Goal: Task Accomplishment & Management: Manage account settings

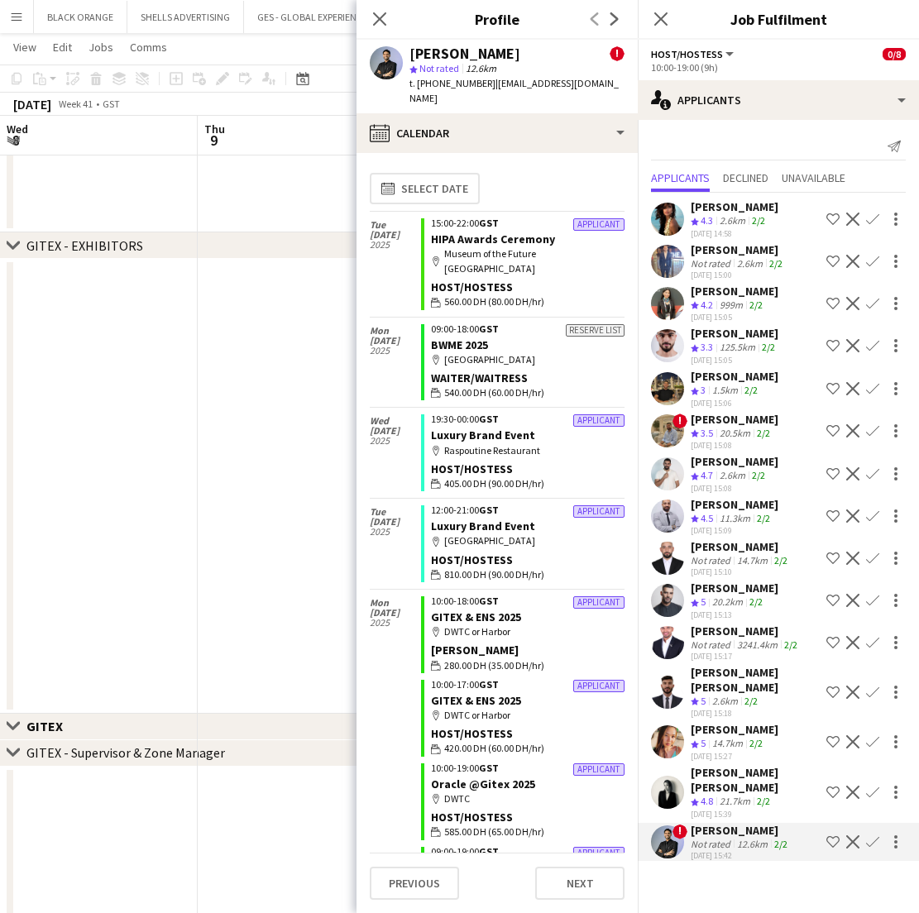
scroll to position [800, 0]
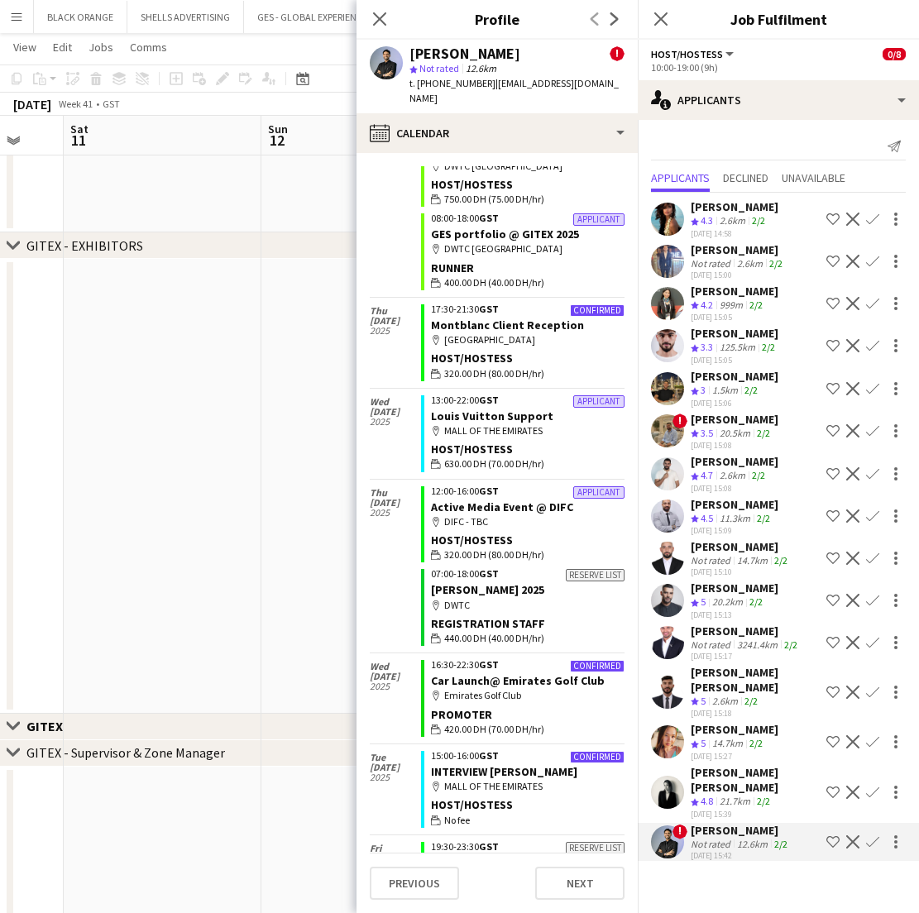
click at [366, 21] on div "Close pop-in" at bounding box center [379, 19] width 46 height 38
click at [379, 21] on icon at bounding box center [379, 19] width 16 height 16
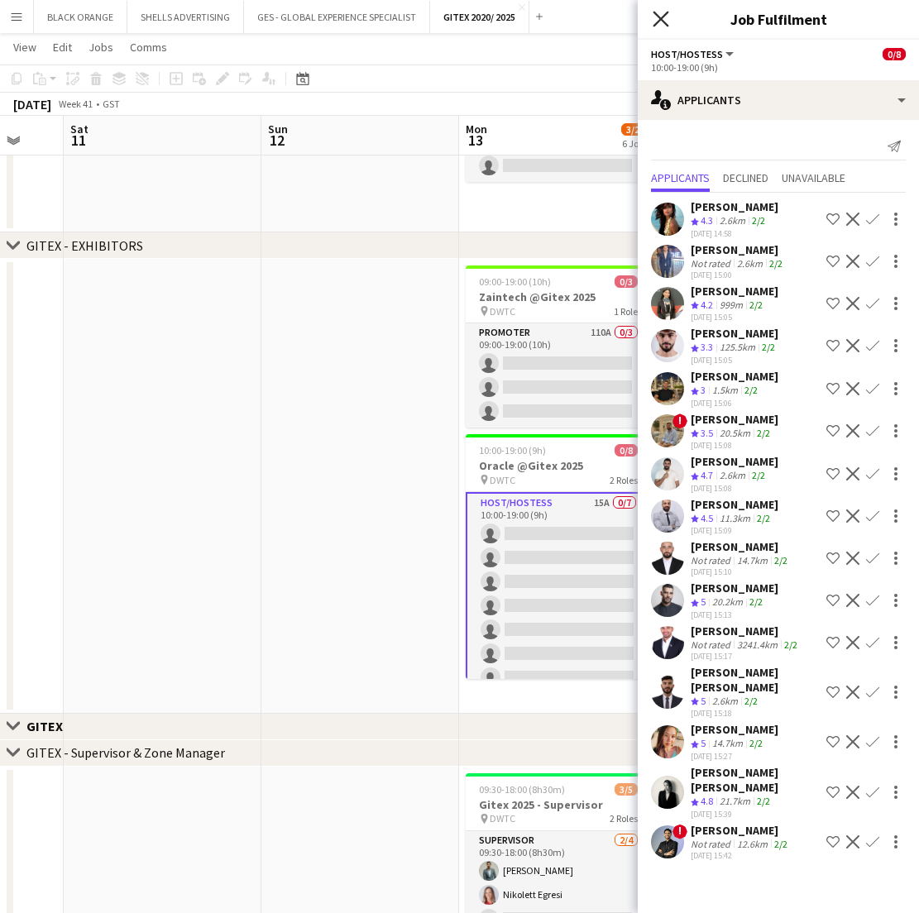
click at [656, 21] on icon "Close pop-in" at bounding box center [660, 19] width 16 height 16
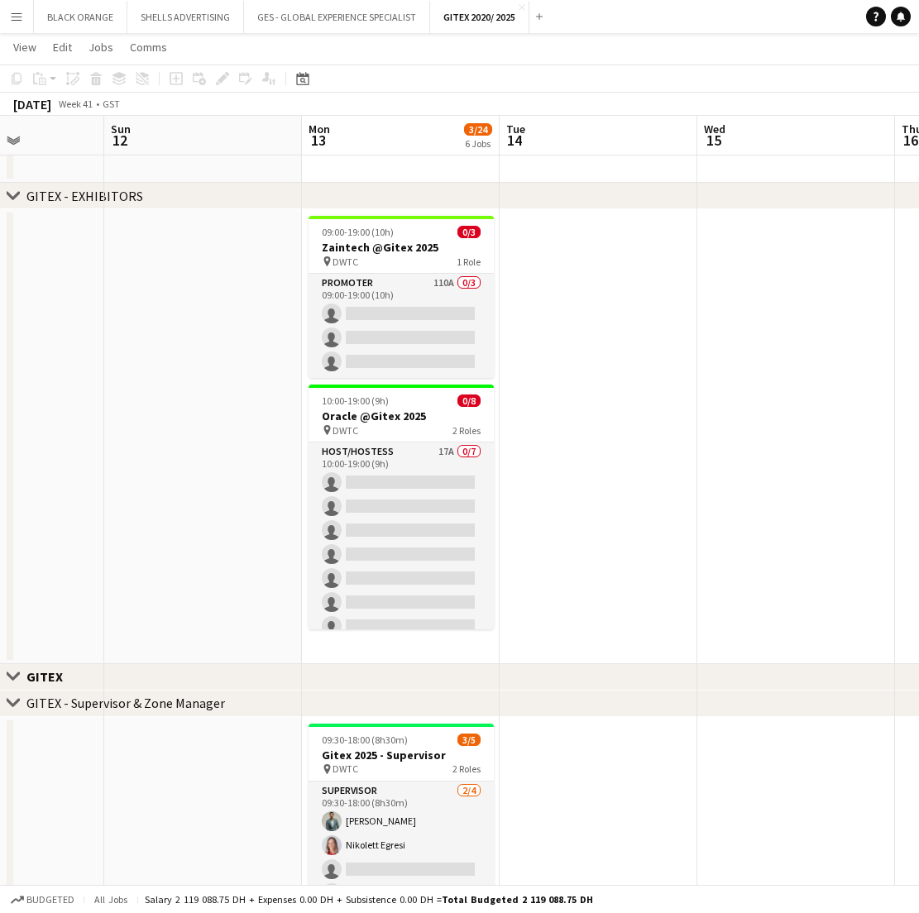
scroll to position [588, 0]
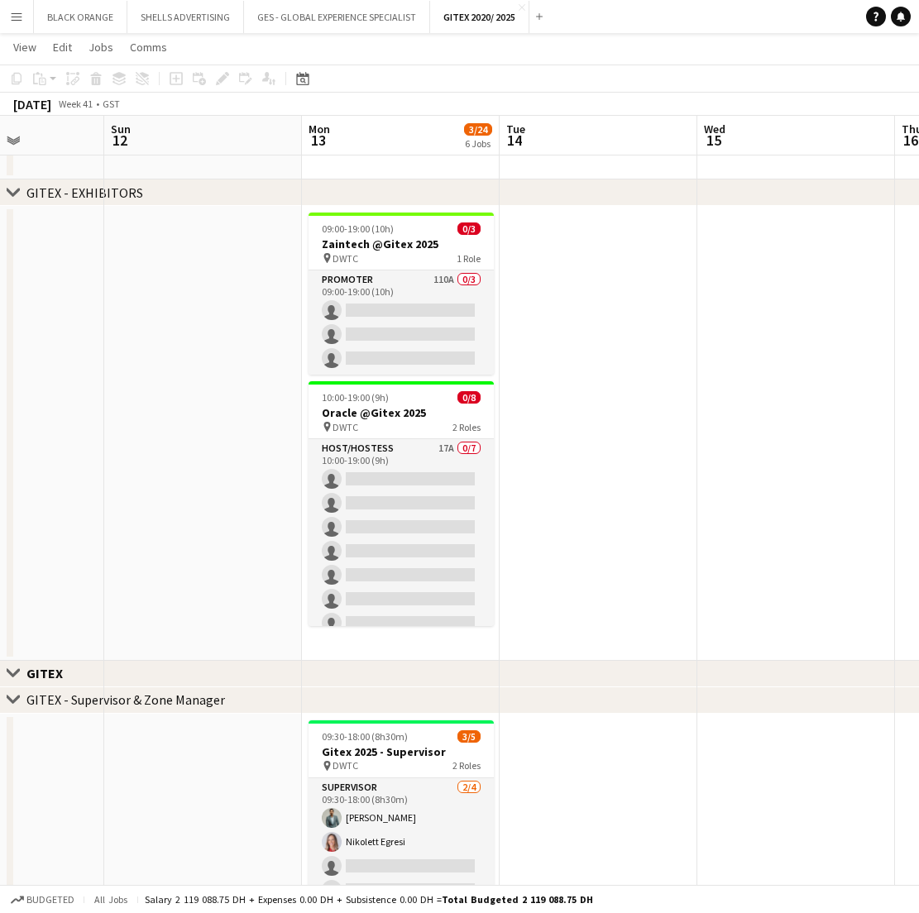
click at [7, 698] on app-icon "chevron-right" at bounding box center [13, 699] width 13 height 13
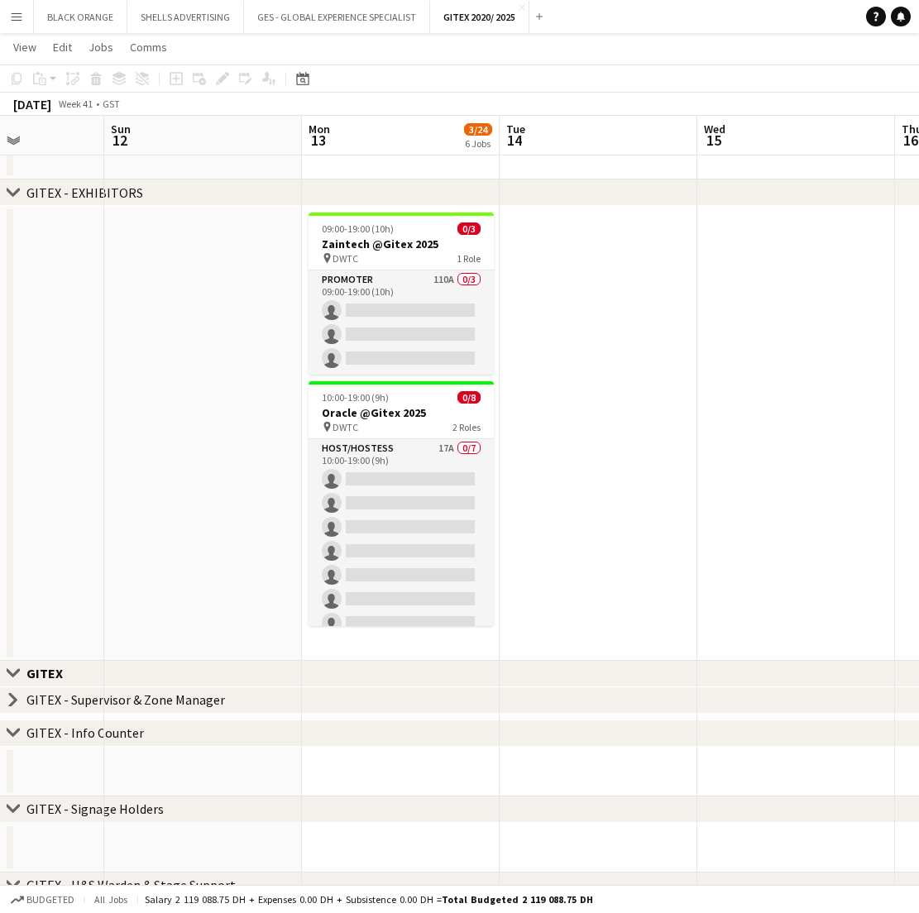
click at [13, 733] on icon at bounding box center [13, 732] width 12 height 7
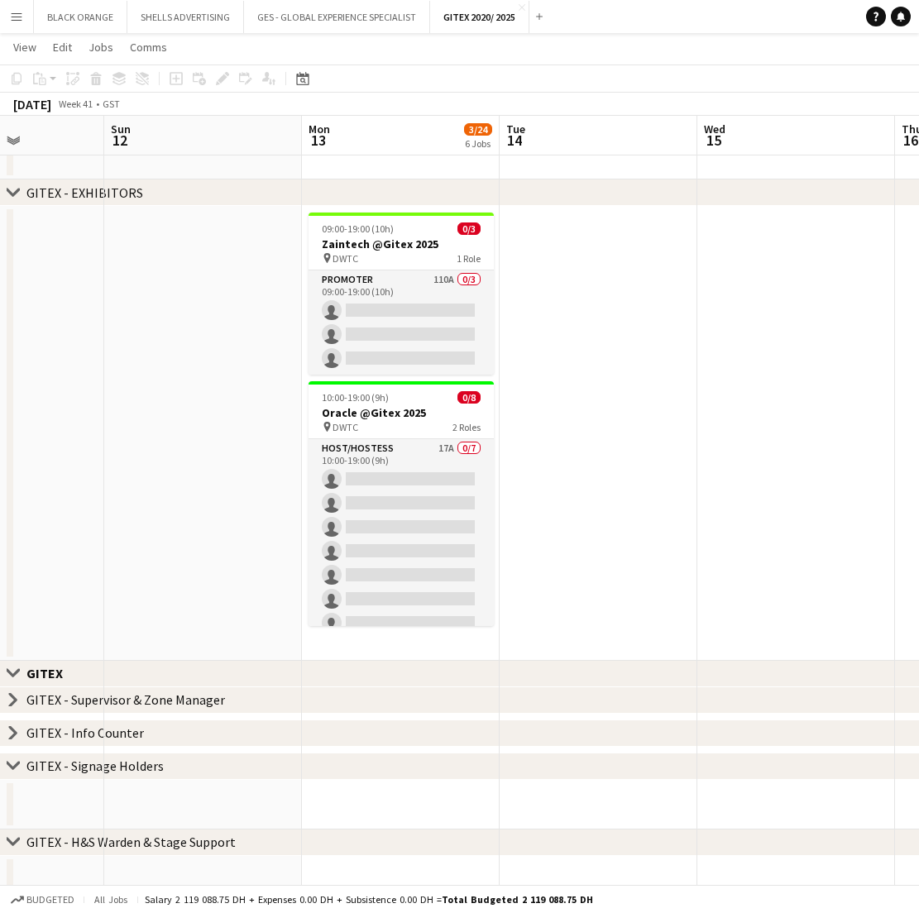
click at [12, 670] on app-icon "Close set" at bounding box center [13, 672] width 13 height 13
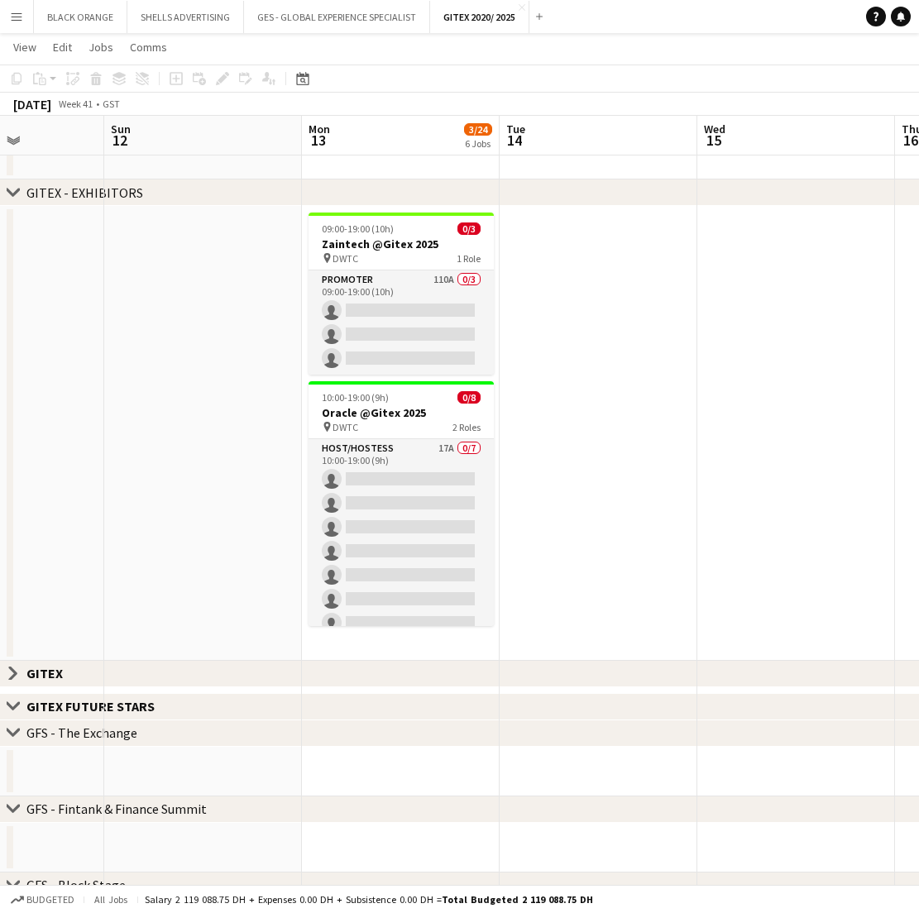
click at [12, 670] on app-icon "Close set" at bounding box center [13, 672] width 13 height 13
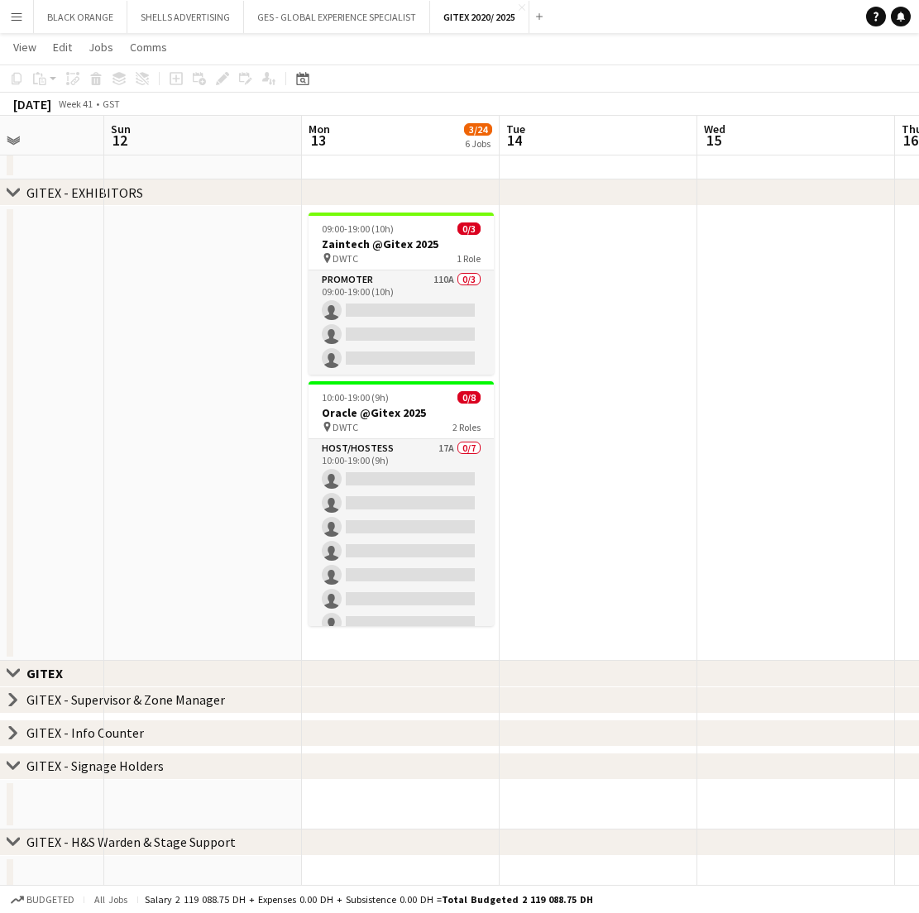
click at [12, 670] on app-icon "Close set" at bounding box center [13, 672] width 13 height 13
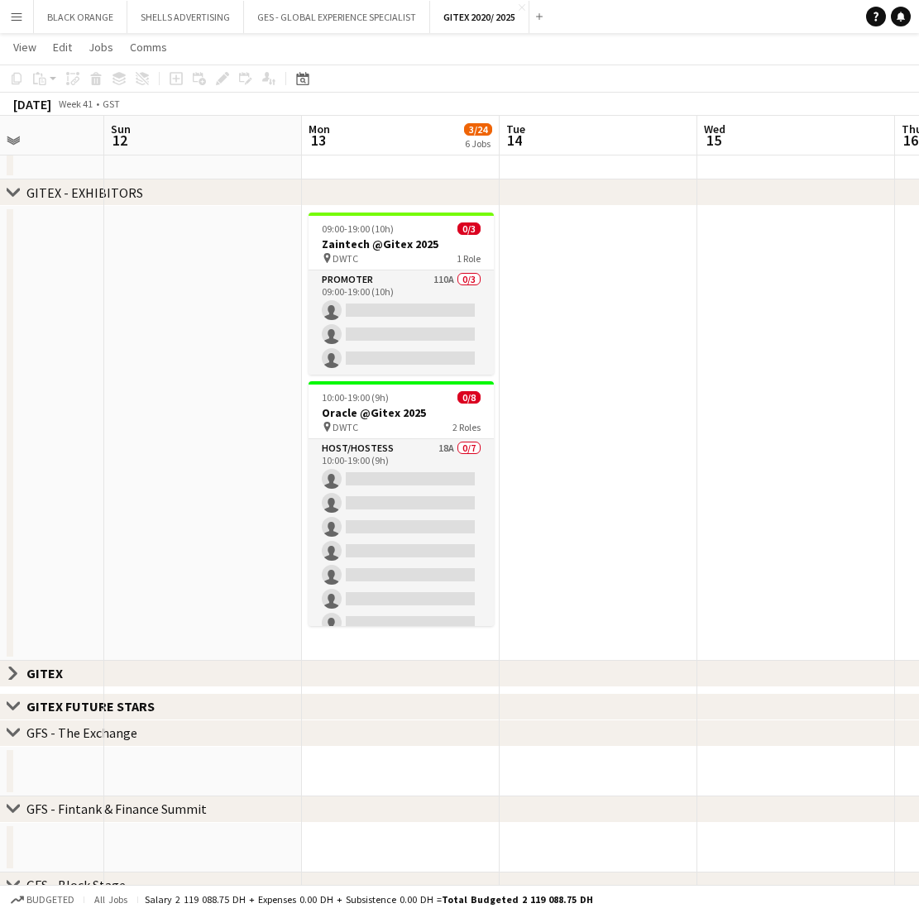
click at [10, 704] on app-icon "Close set" at bounding box center [13, 705] width 13 height 13
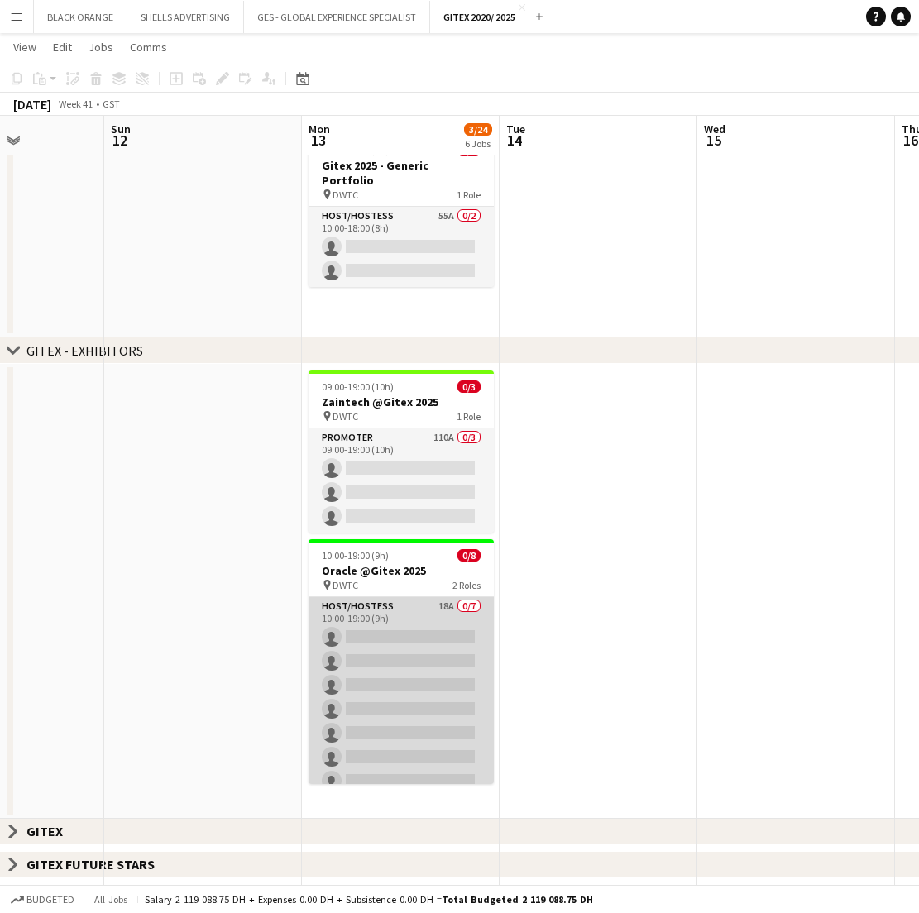
scroll to position [0, 489]
click at [403, 624] on app-card-role "Host/Hostess 18A 0/7 10:00-19:00 (9h) single-neutral-actions single-neutral-act…" at bounding box center [400, 697] width 185 height 200
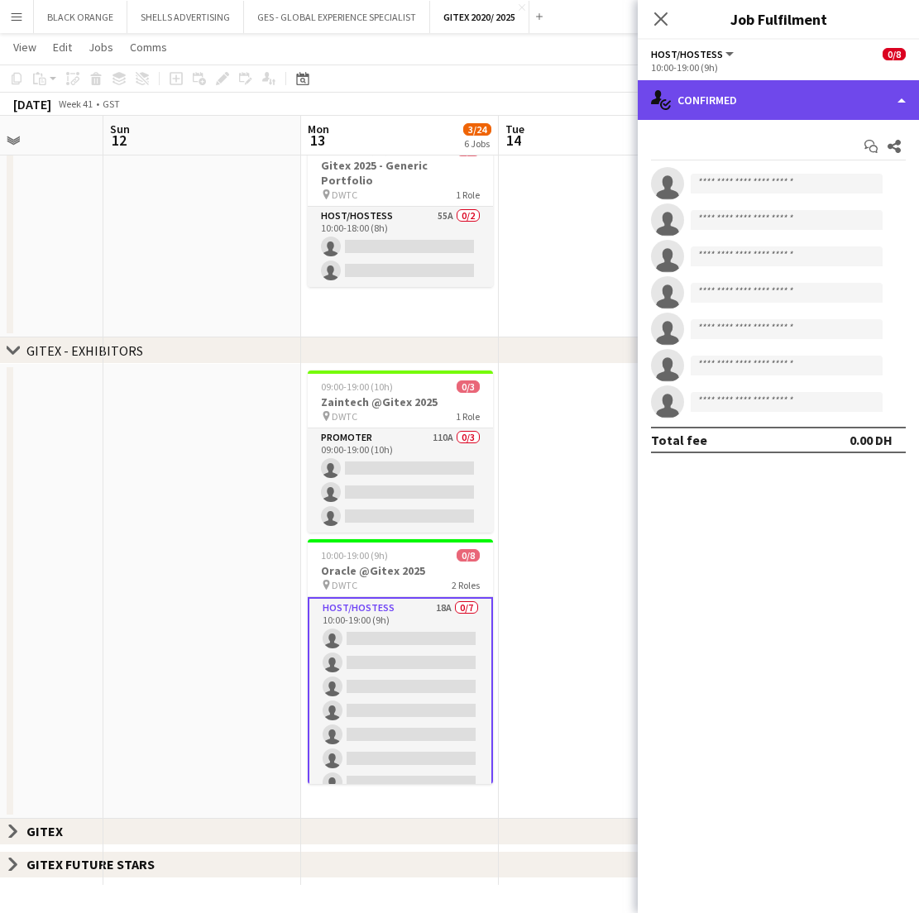
click at [849, 94] on div "single-neutral-actions-check-2 Confirmed" at bounding box center [777, 100] width 281 height 40
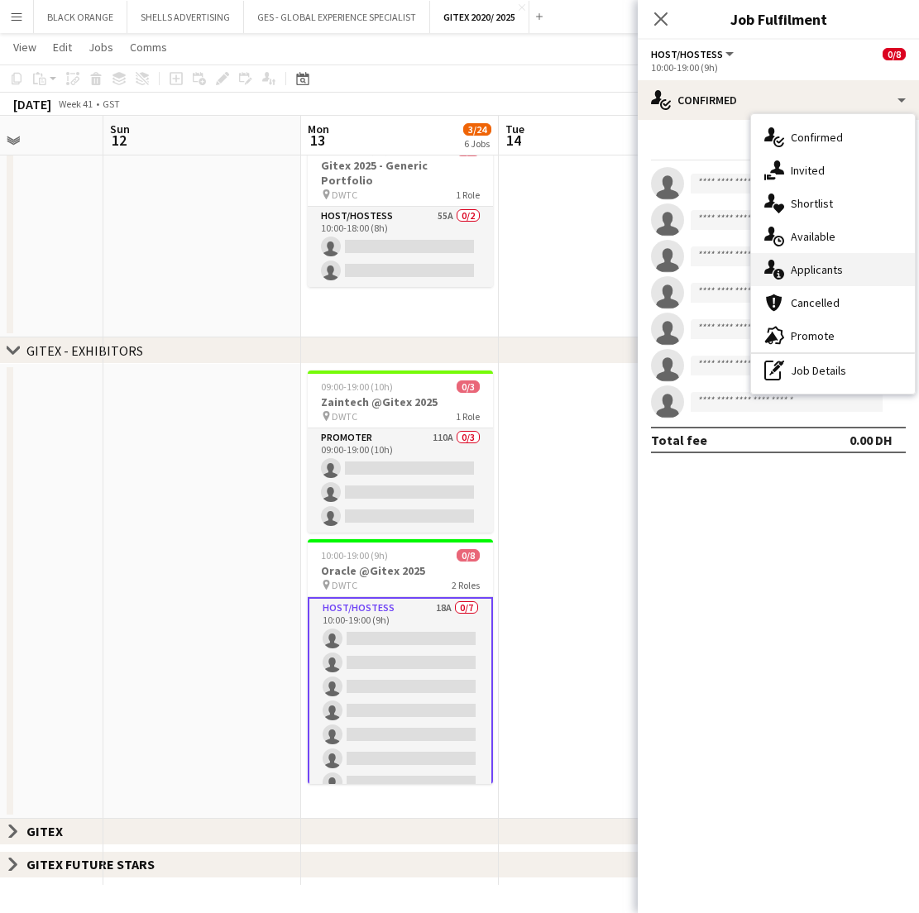
click at [821, 271] on span "Applicants" at bounding box center [816, 269] width 52 height 15
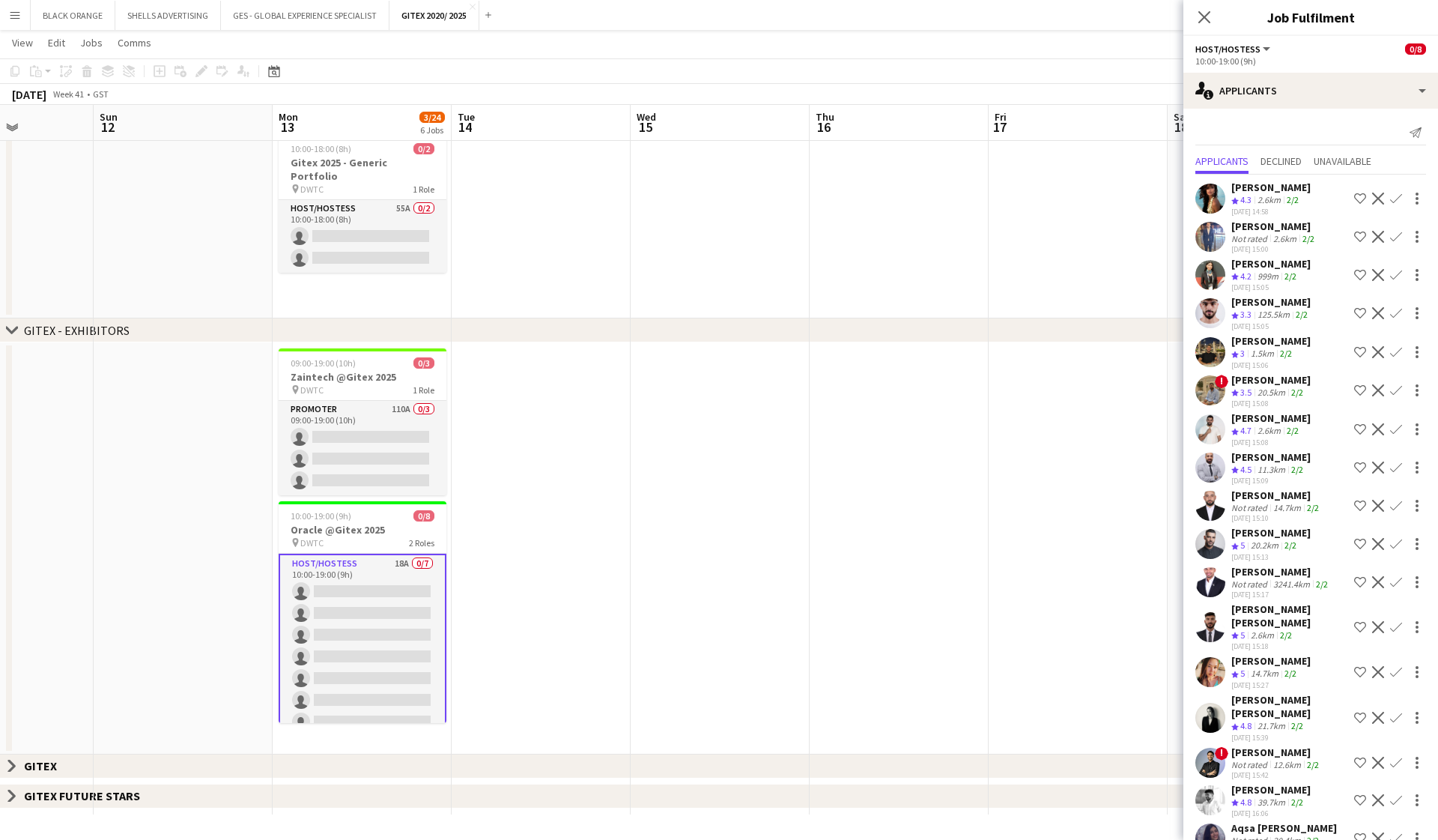
scroll to position [350, 0]
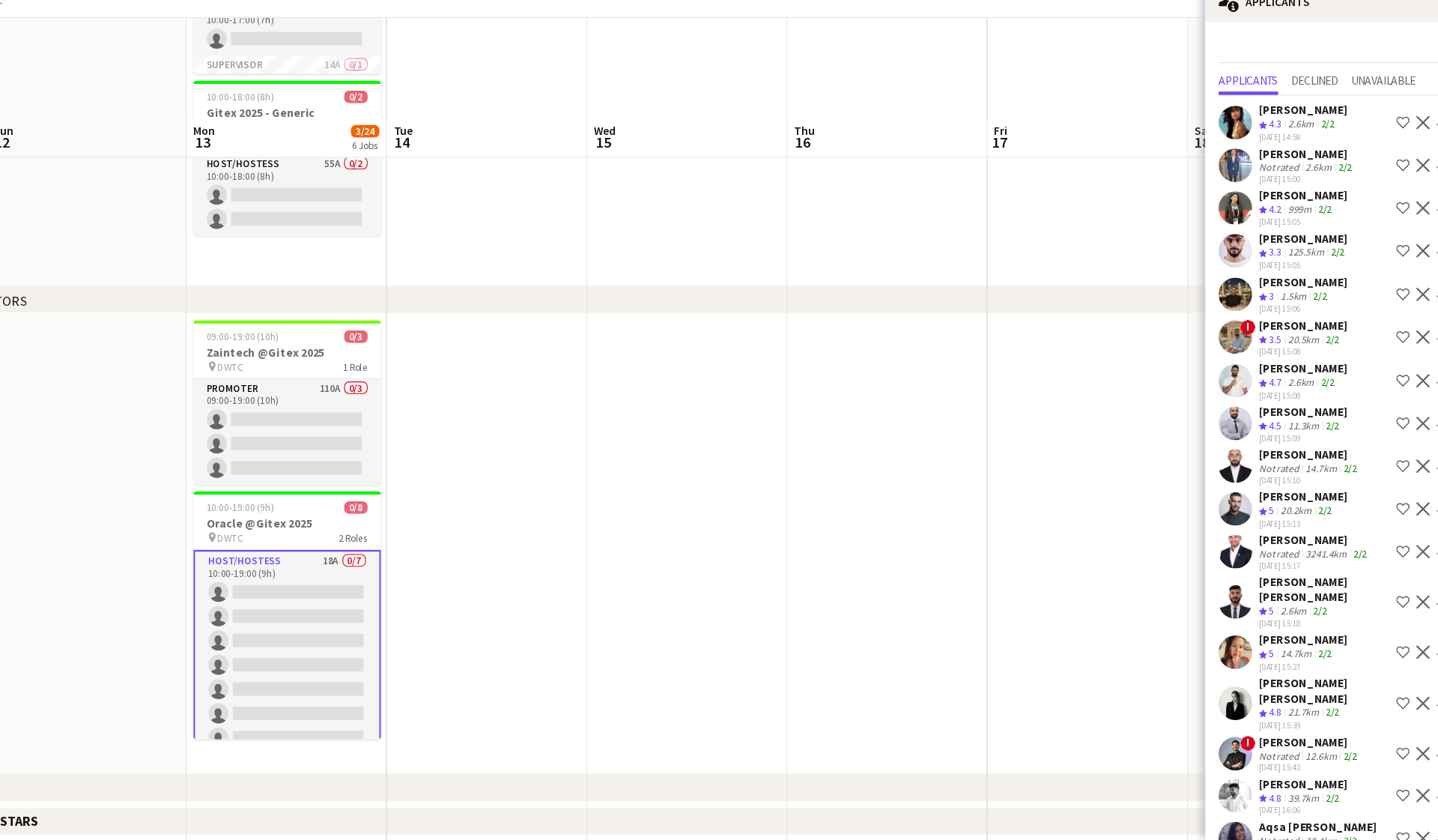
click at [832, 269] on app-icon "Shortlist crew" at bounding box center [1360, 275] width 12 height 12
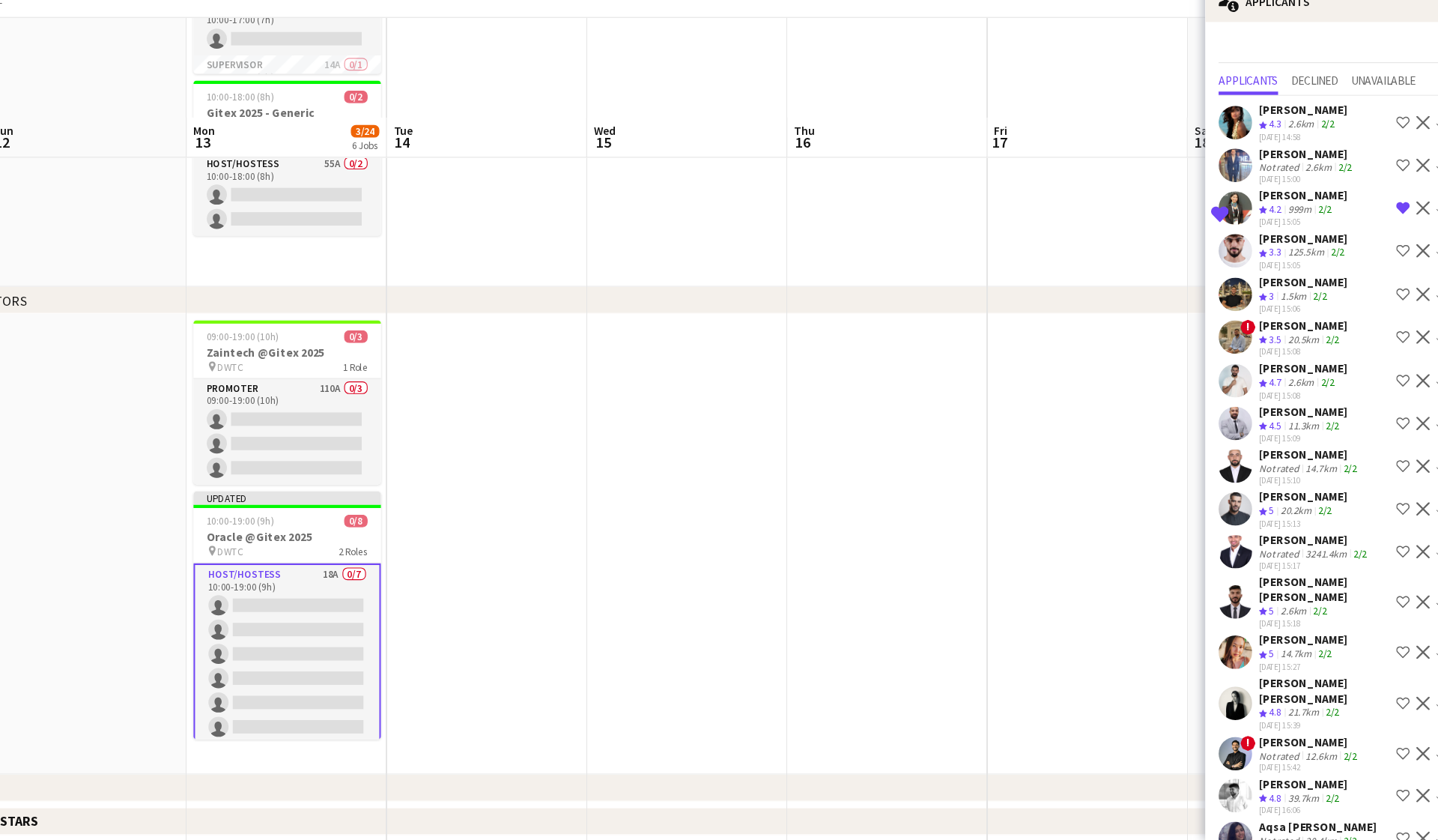
click at [832, 423] on app-icon "Shortlist crew" at bounding box center [1360, 429] width 12 height 12
click at [832, 461] on app-icon "Shortlist crew" at bounding box center [1360, 467] width 12 height 12
click at [832, 538] on app-icon "Shortlist crew" at bounding box center [1360, 544] width 12 height 12
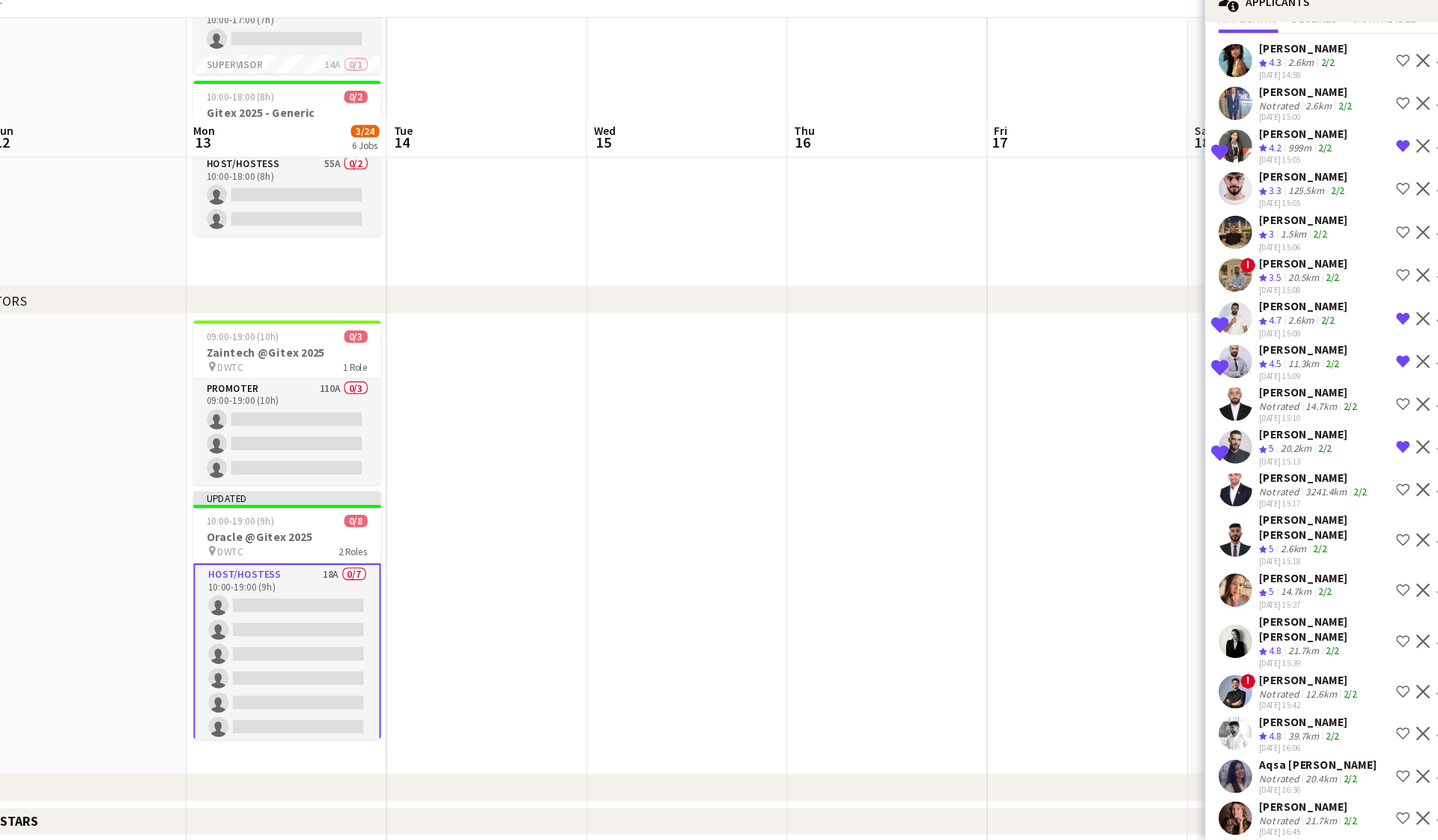
scroll to position [54, 0]
click at [832, 612] on app-icon "Shortlist crew" at bounding box center [1360, 617] width 12 height 12
click at [832, 654] on button "Shortlist crew" at bounding box center [1361, 663] width 18 height 18
click at [832, 739] on app-icon "Shortlist crew" at bounding box center [1360, 745] width 12 height 12
click at [832, 777] on app-icon "Shortlist crew" at bounding box center [1360, 783] width 12 height 12
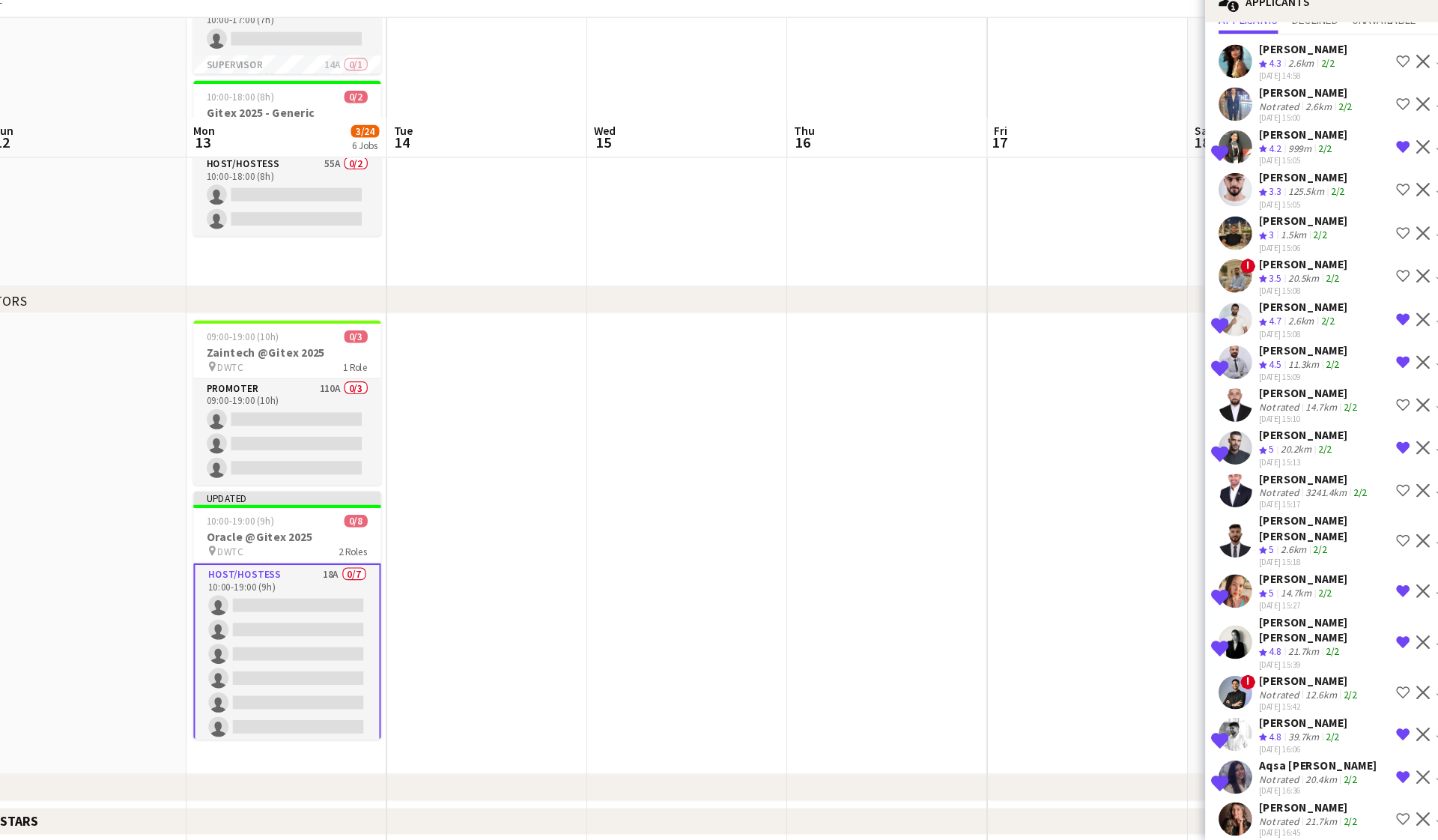
click at [832, 816] on app-icon "Shortlist crew" at bounding box center [1360, 821] width 12 height 12
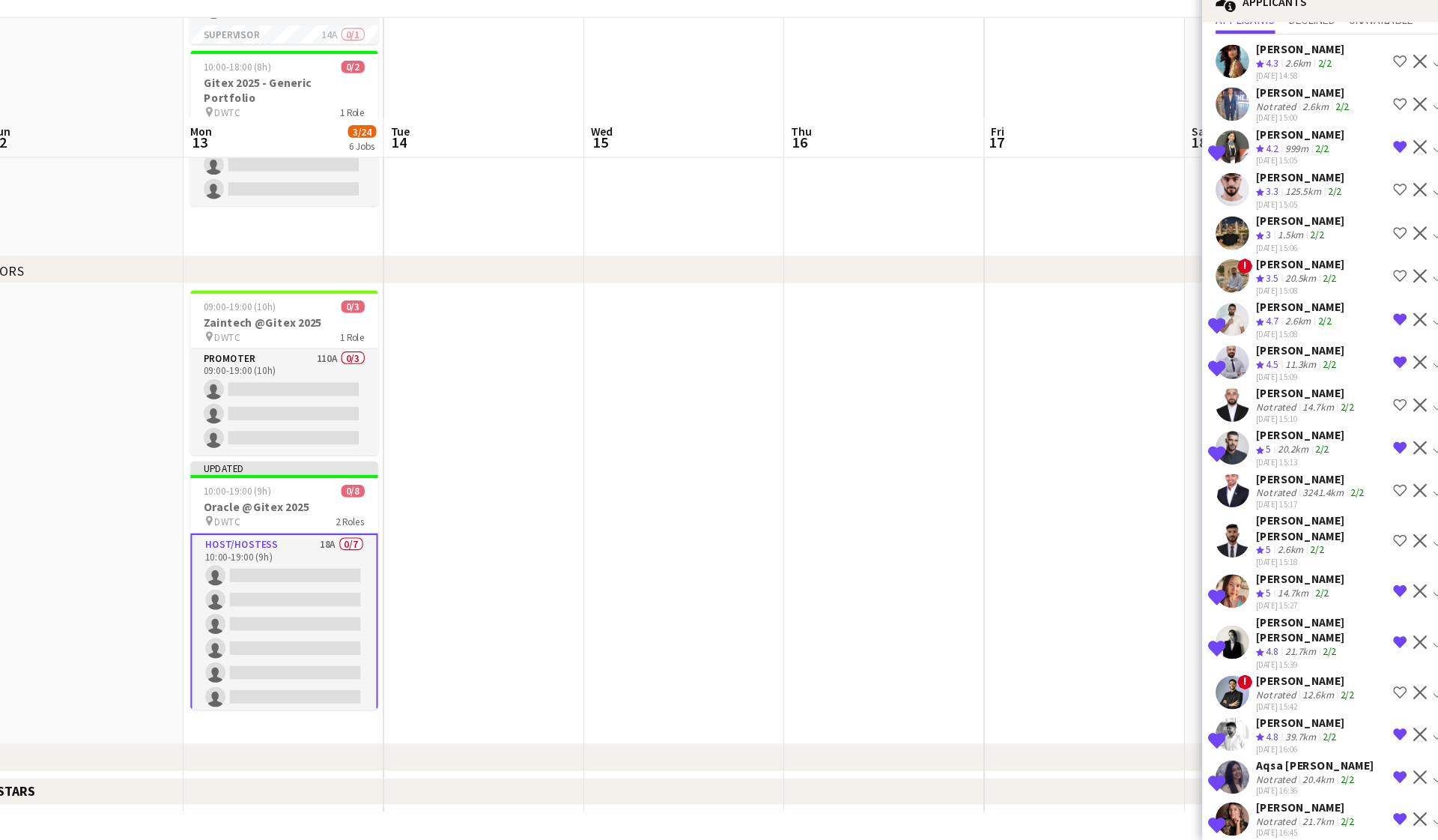
scroll to position [377, 0]
click at [832, 521] on app-icon "Shortlist crew" at bounding box center [1360, 526] width 12 height 12
click at [832, 330] on app-icon "Shortlist crew" at bounding box center [1360, 335] width 12 height 12
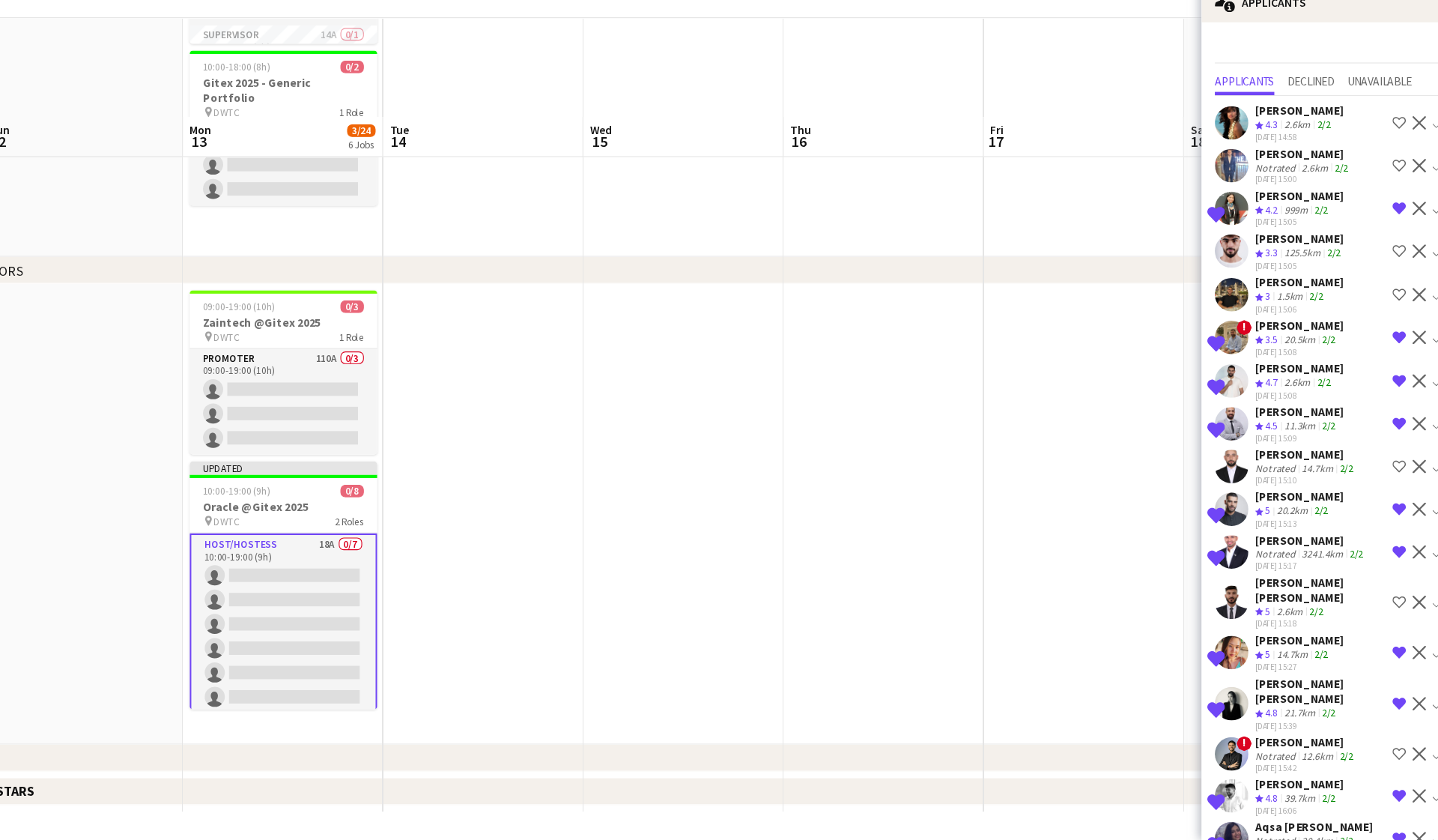
scroll to position [0, 0]
click at [631, 417] on app-date-cell at bounding box center [720, 548] width 179 height 412
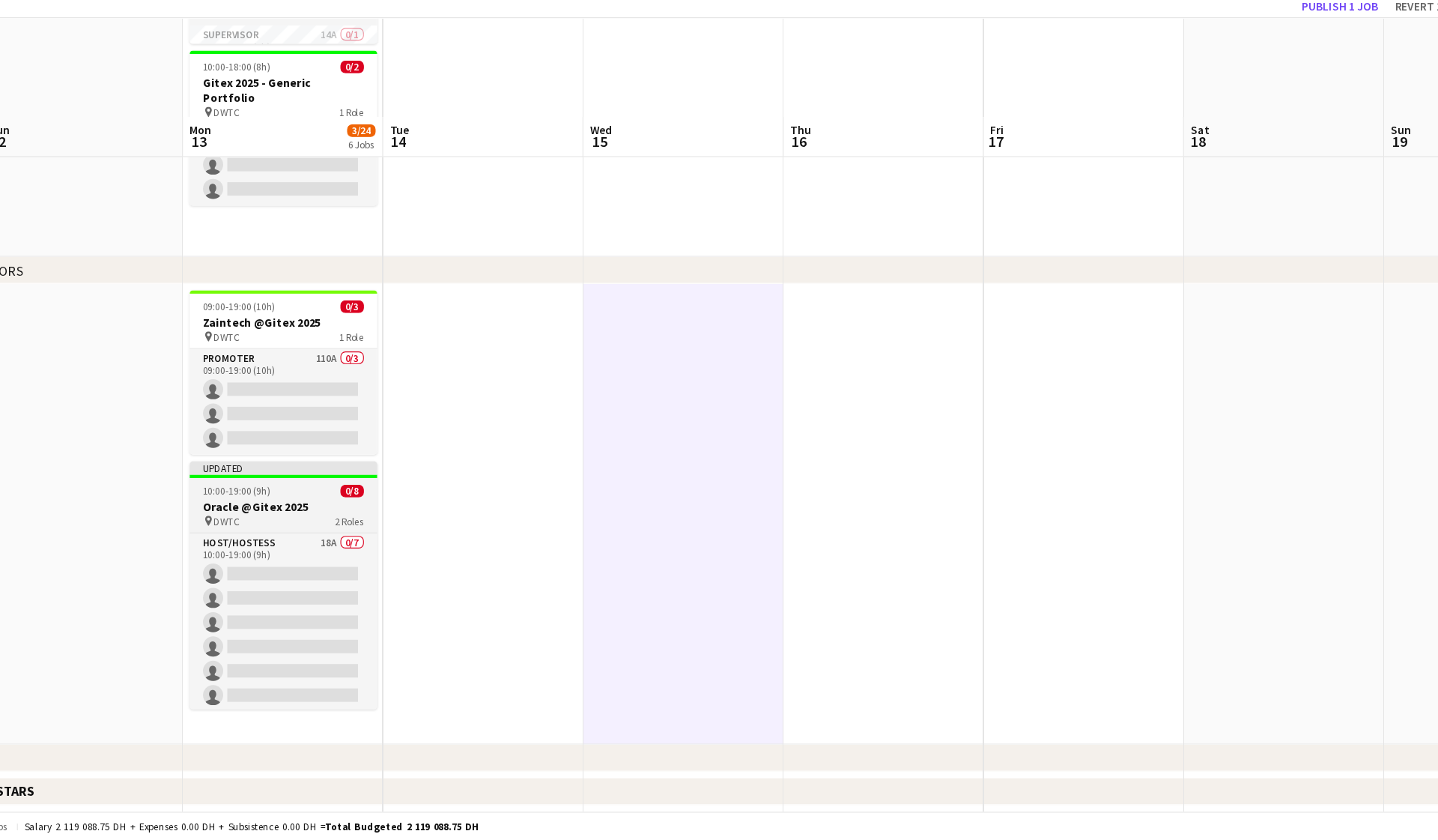
click at [279, 535] on h3 "Oracle @Gitex 2025" at bounding box center [362, 541] width 168 height 14
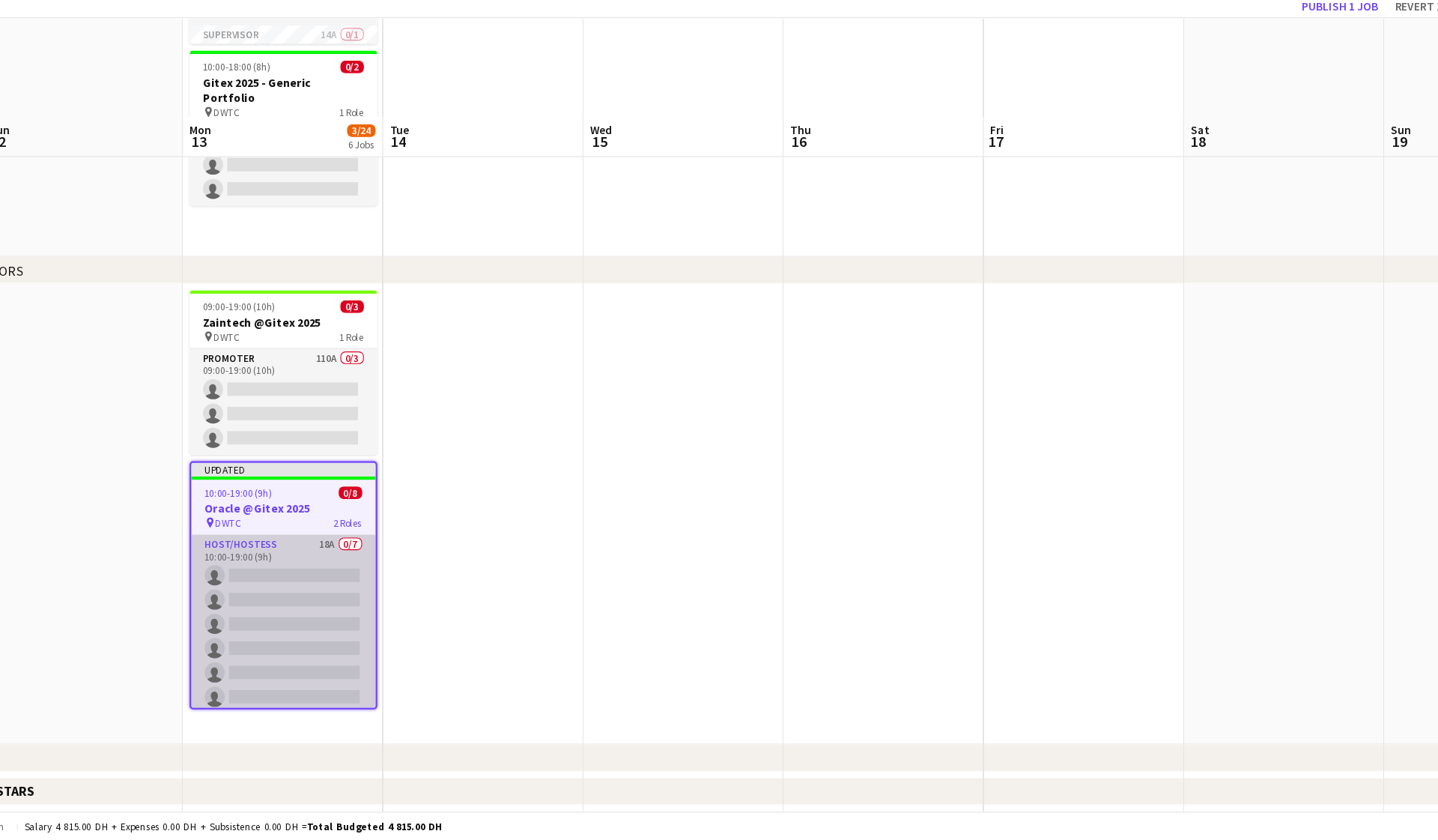
click at [280, 567] on app-card-role "Host/Hostess 18A 0/7 10:00-19:00 (9h) single-neutral-actions single-neutral-act…" at bounding box center [362, 658] width 165 height 181
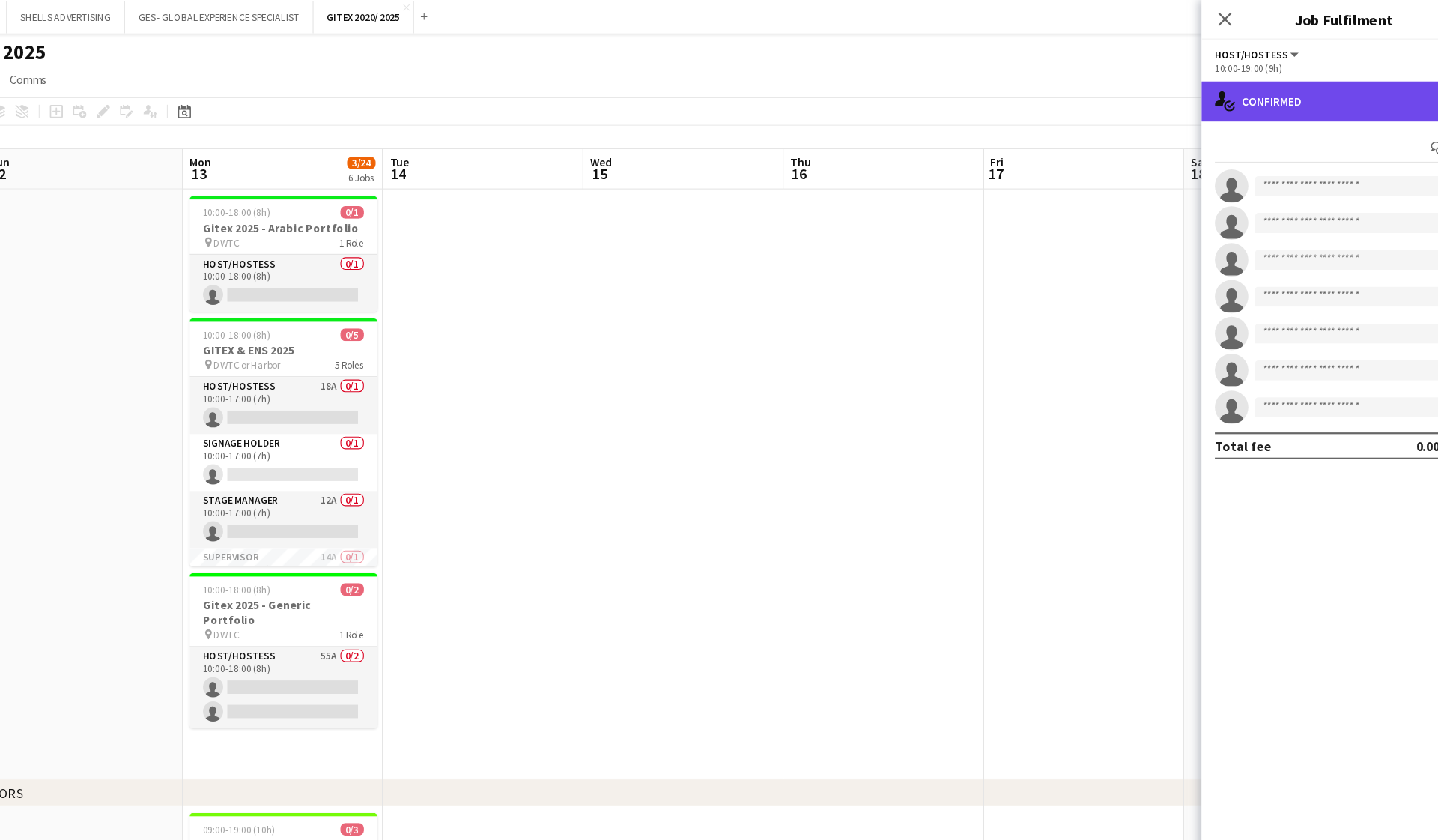
click at [832, 88] on div "single-neutral-actions-check-2 Confirmed" at bounding box center [1310, 91] width 255 height 36
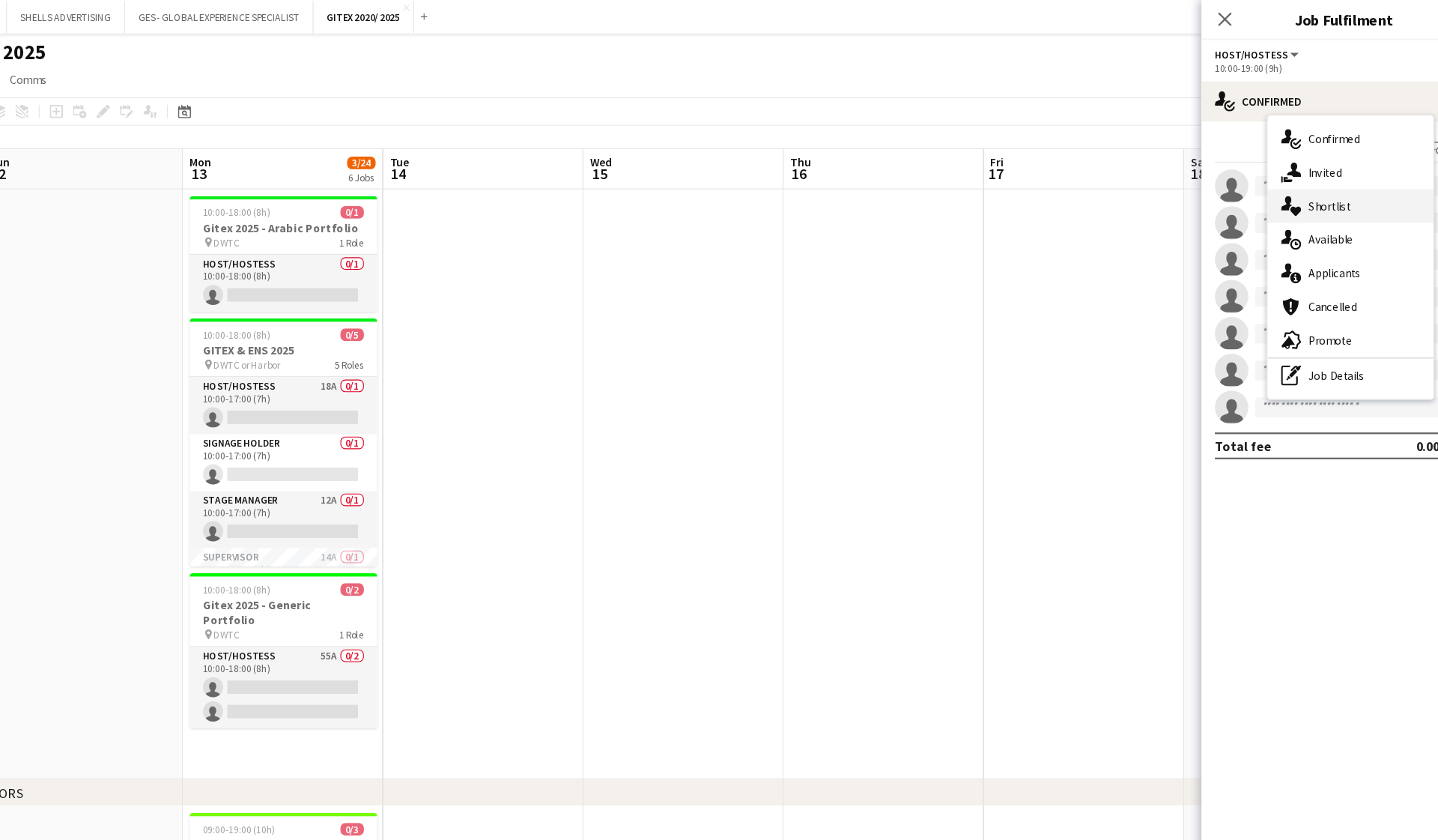
click at [832, 185] on span "Shortlist" at bounding box center [1298, 184] width 38 height 14
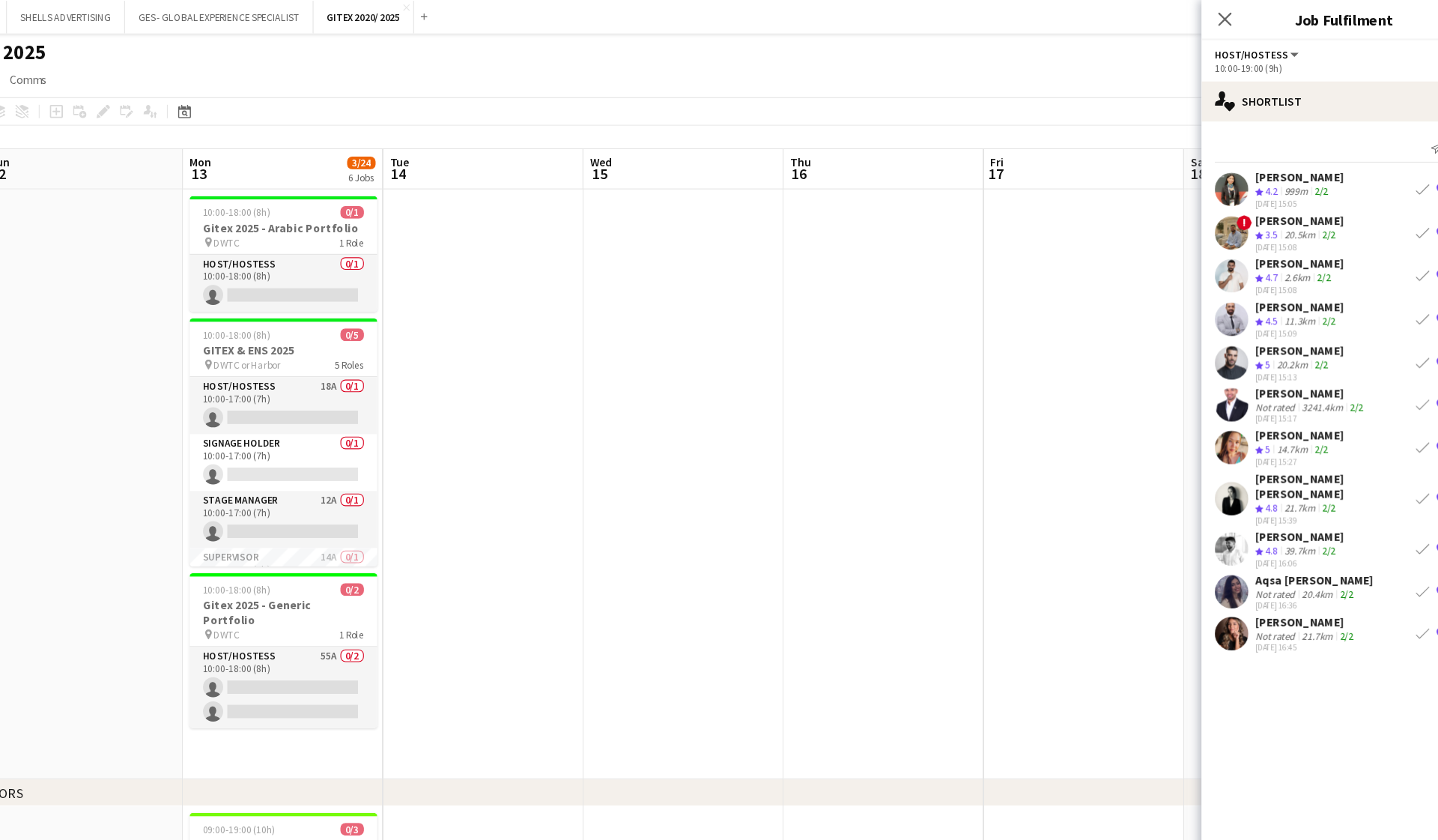
click at [832, 623] on app-date-cell at bounding box center [1078, 433] width 179 height 527
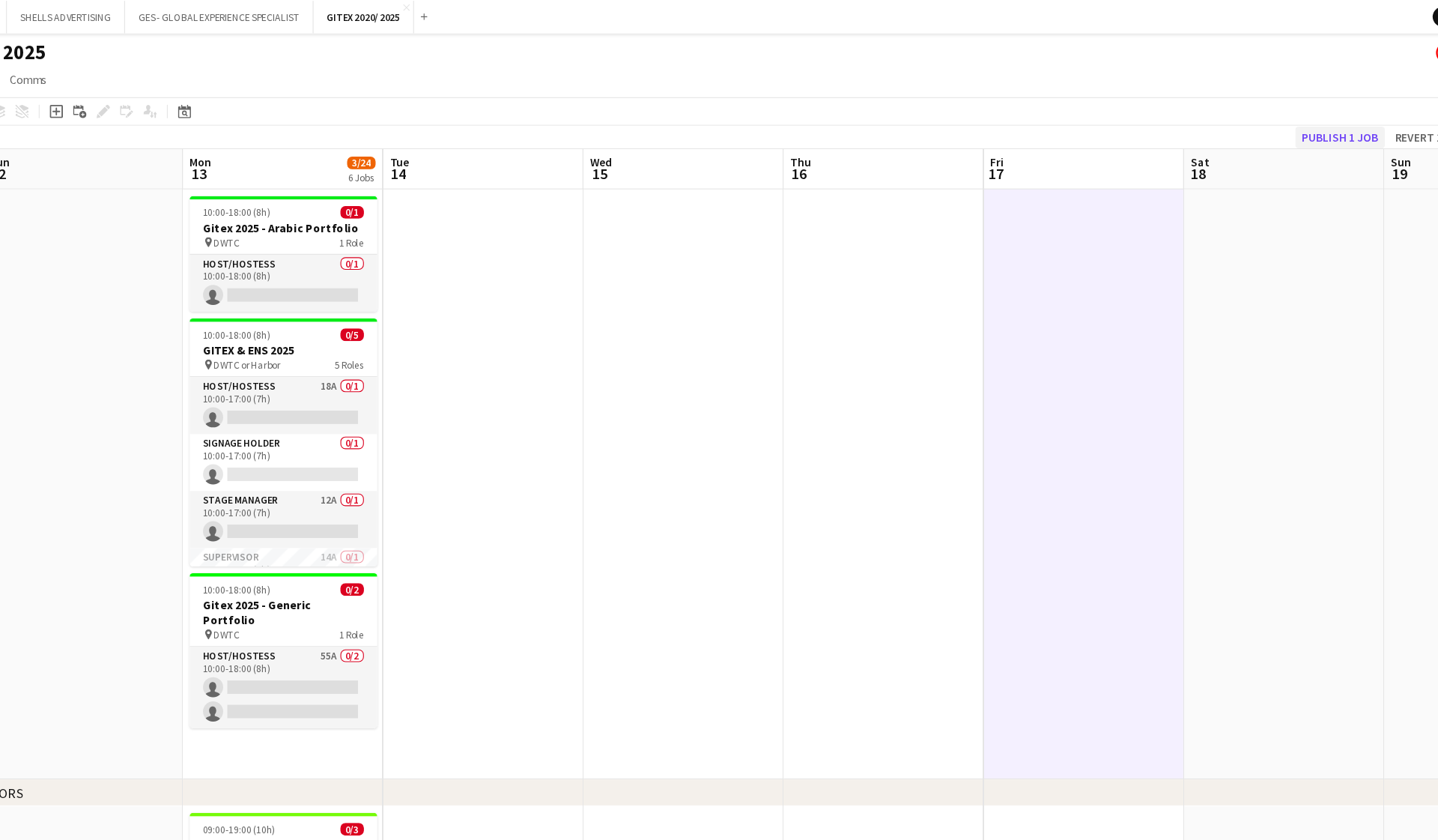
click at [832, 121] on button "Publish 1 job" at bounding box center [1308, 122] width 80 height 19
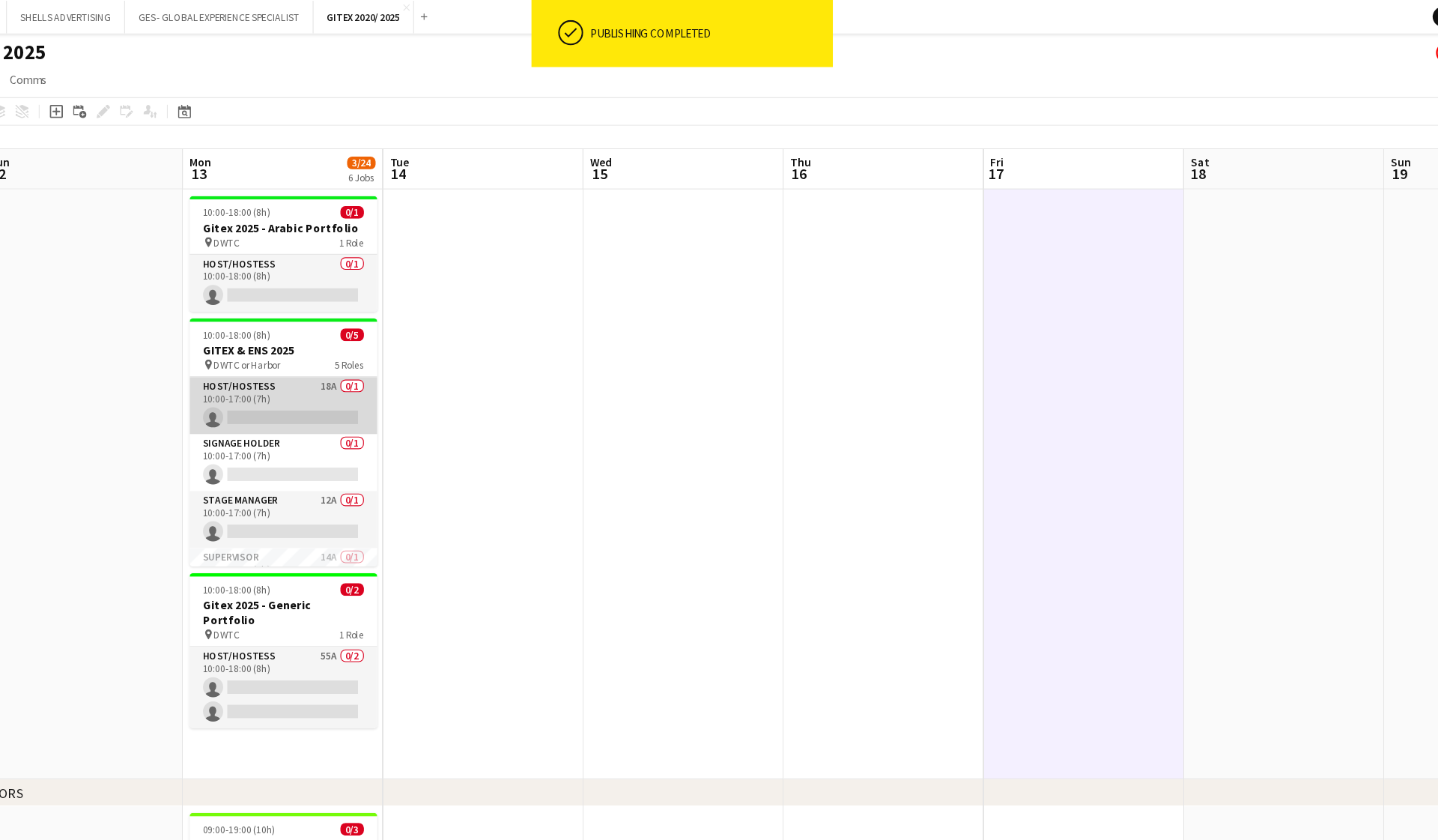
click at [279, 353] on app-card-role "Host/Hostess 18A 0/1 10:00-17:00 (7h) single-neutral-actions" at bounding box center [362, 362] width 168 height 51
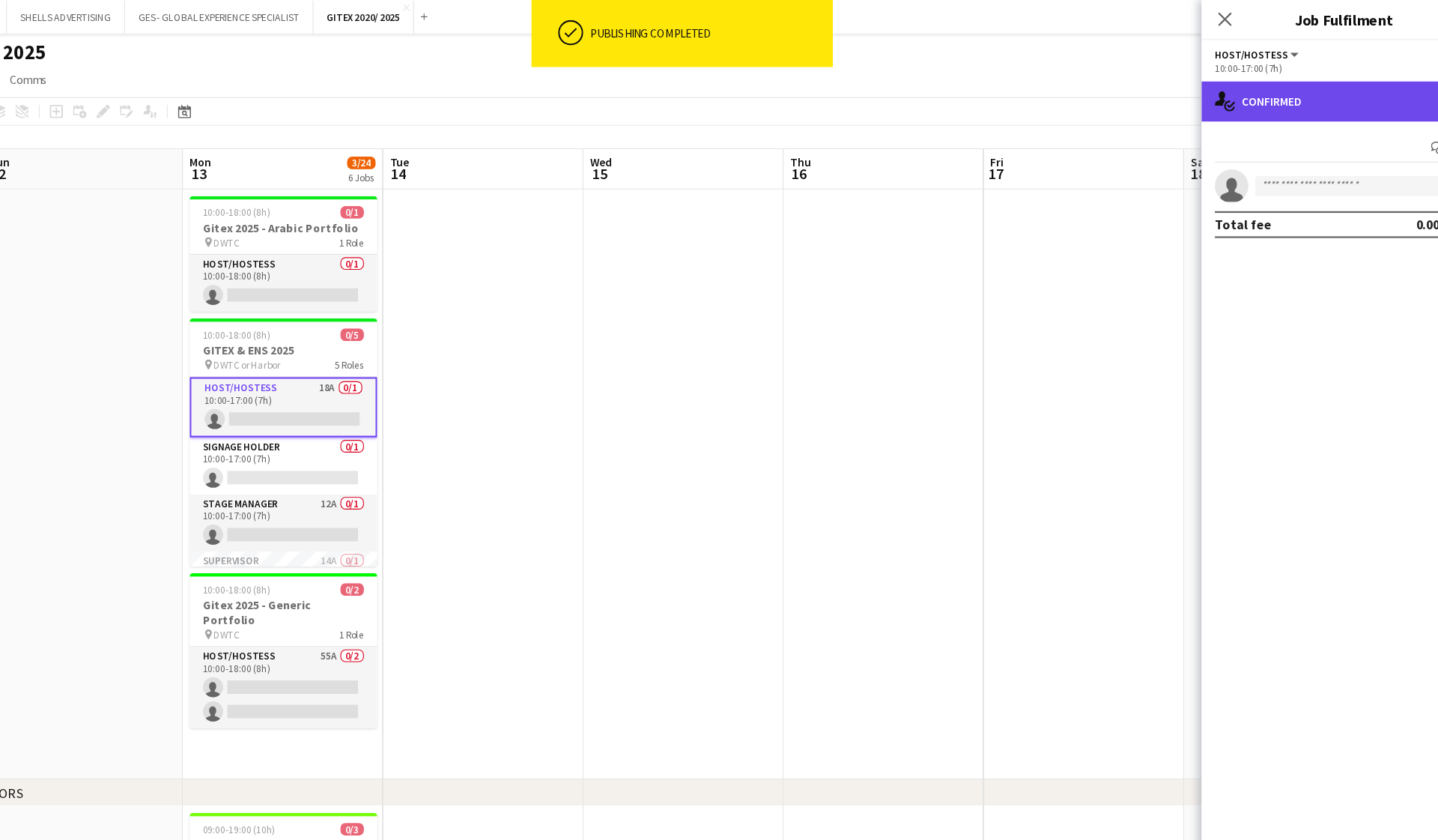
click at [832, 92] on div "single-neutral-actions-check-2 Confirmed" at bounding box center [1310, 91] width 255 height 36
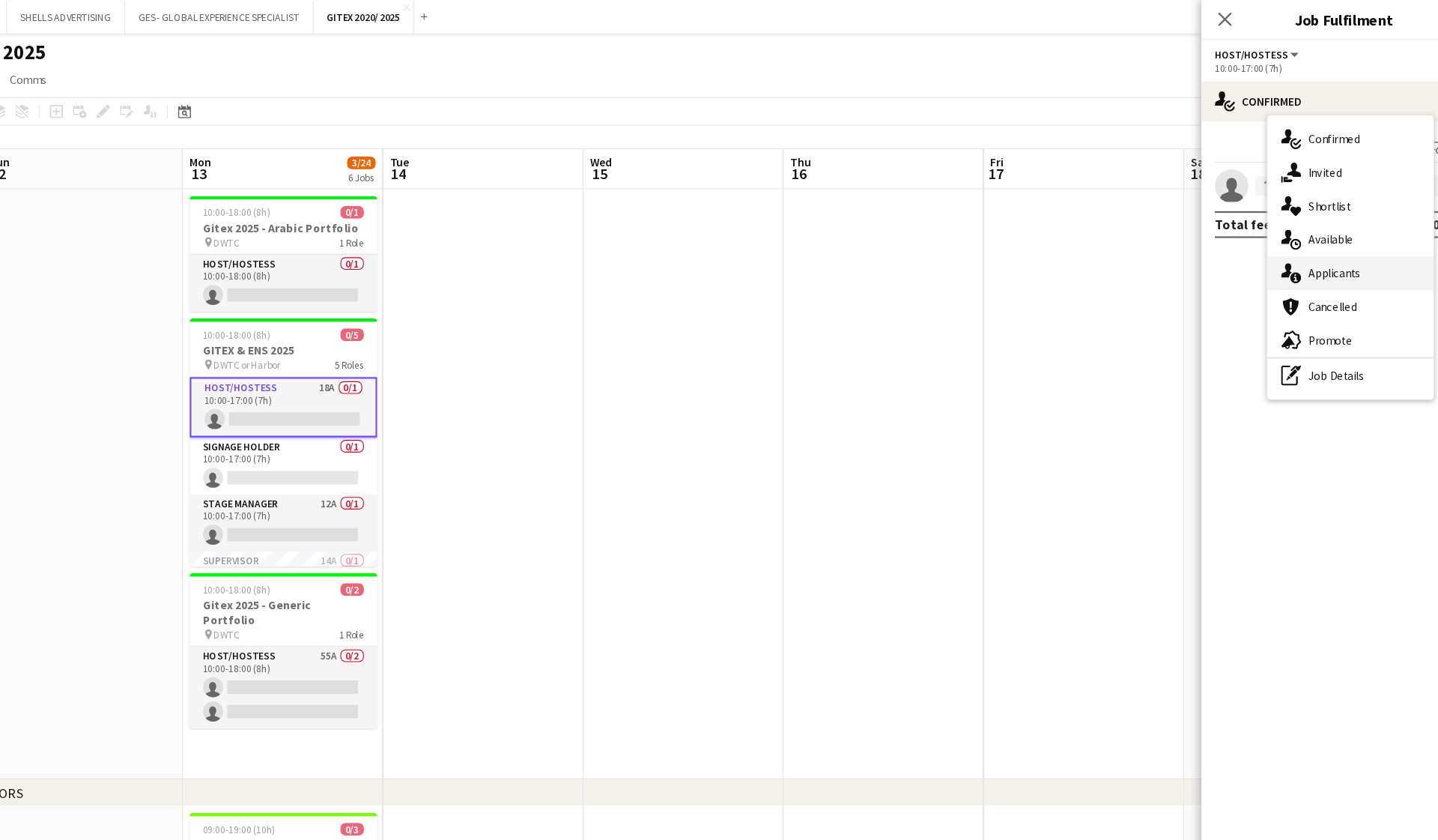
click at [832, 247] on span "Applicants" at bounding box center [1302, 244] width 47 height 14
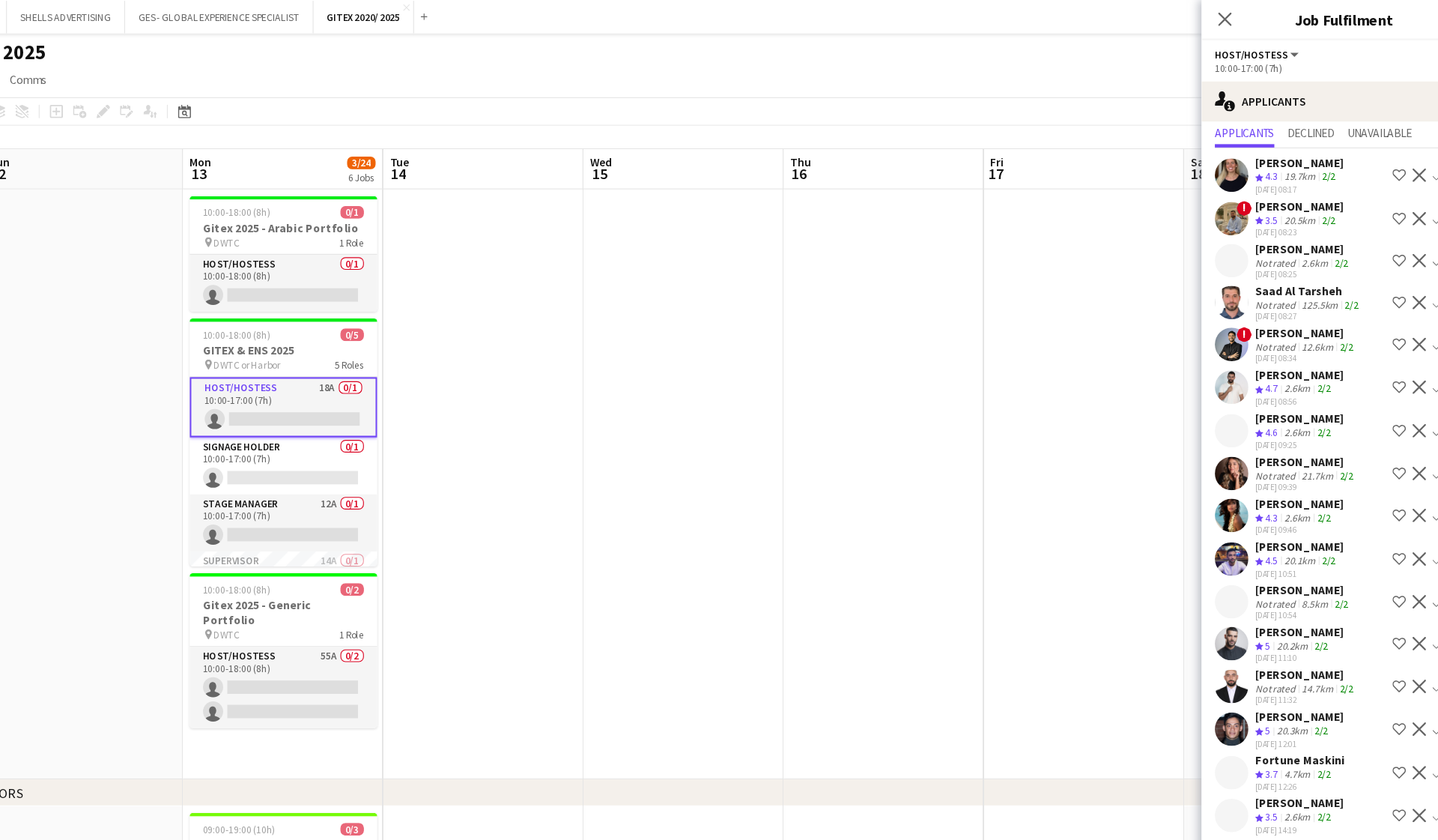
scroll to position [41, 0]
click at [832, 534] on div "Botazhan Satuyeva" at bounding box center [1274, 527] width 86 height 14
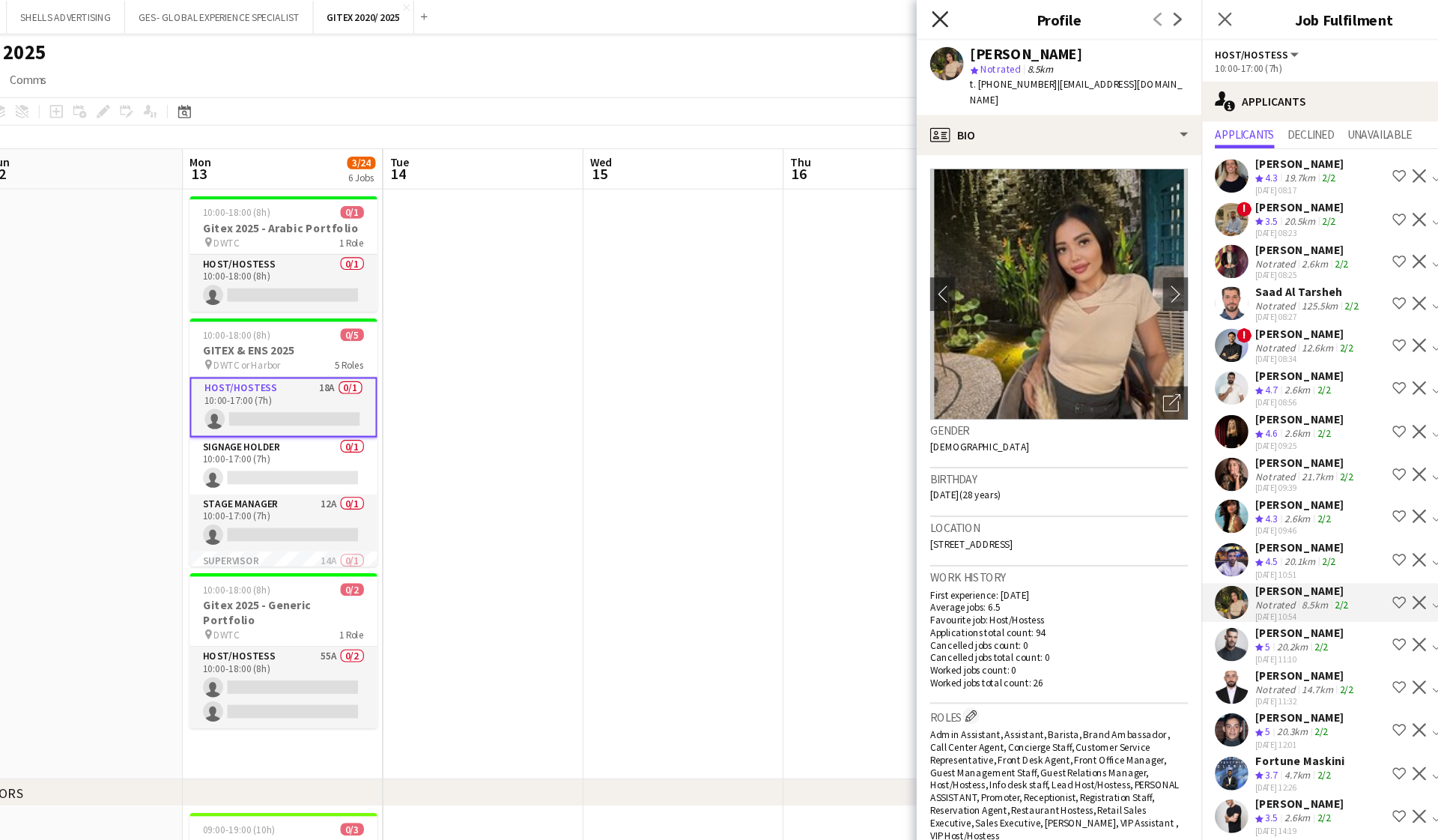
click at [832, 19] on icon at bounding box center [950, 17] width 14 height 14
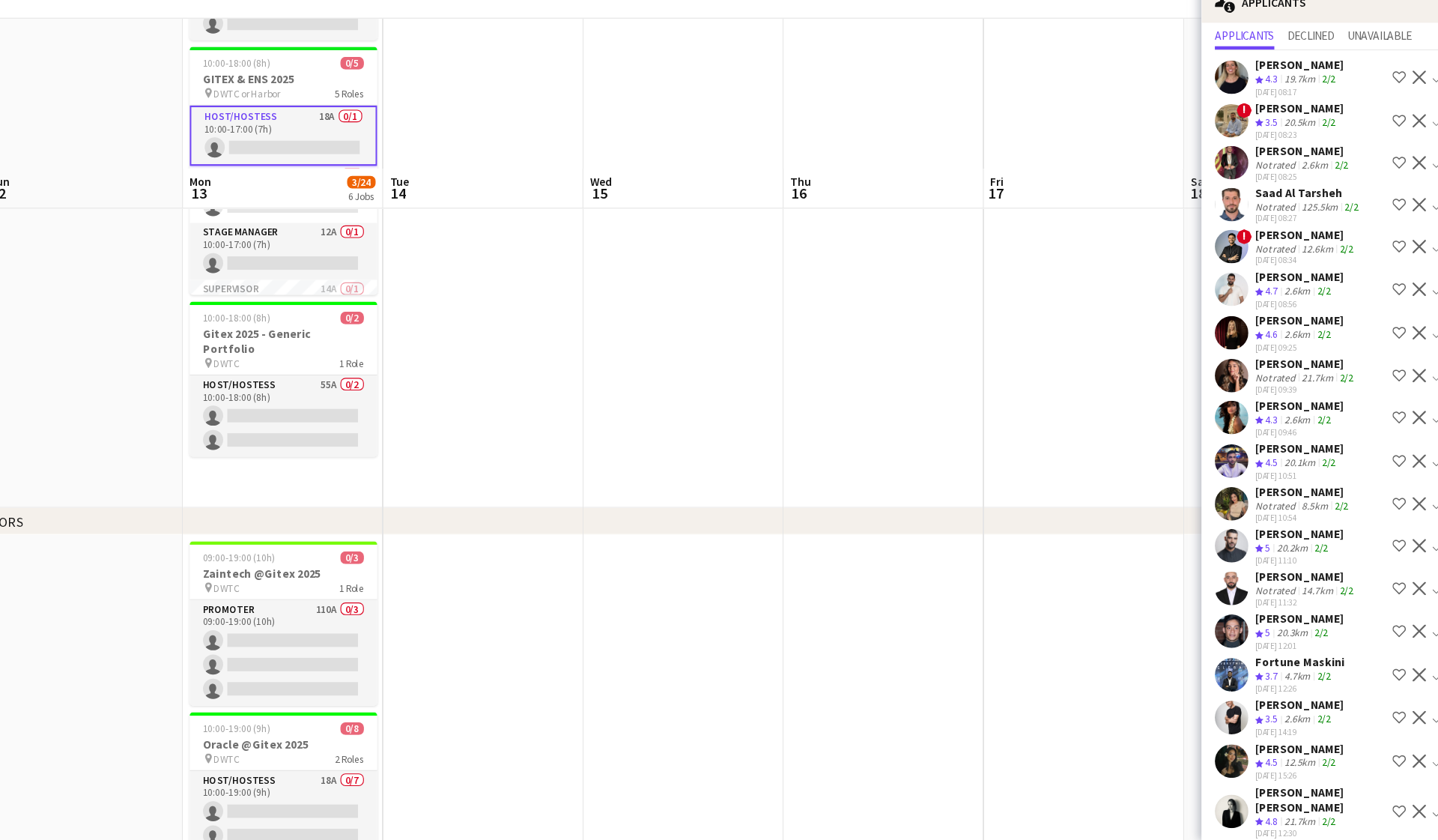
scroll to position [300, 0]
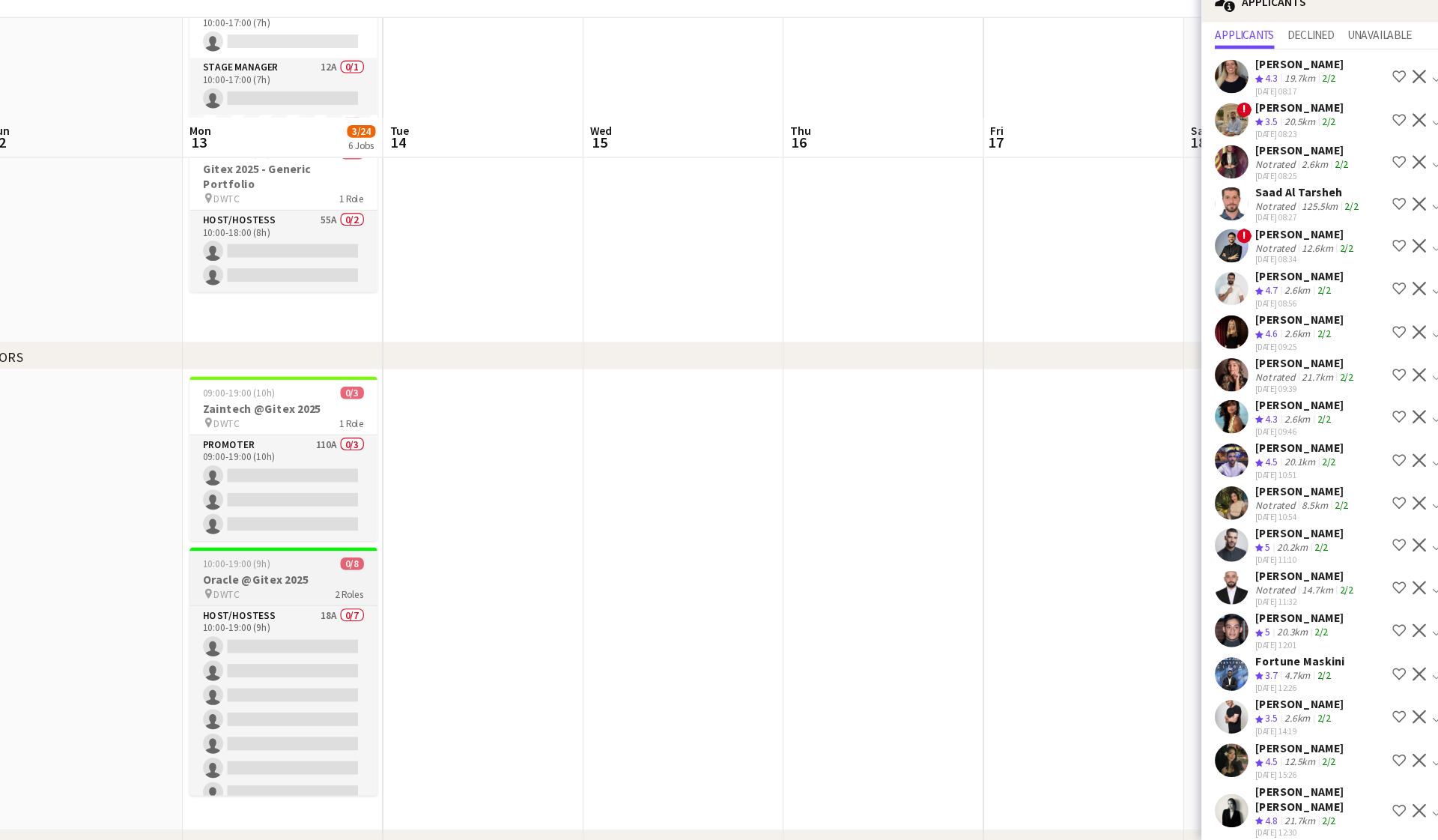
click at [279, 613] on div "pin DWTC 2 Roles" at bounding box center [362, 619] width 168 height 12
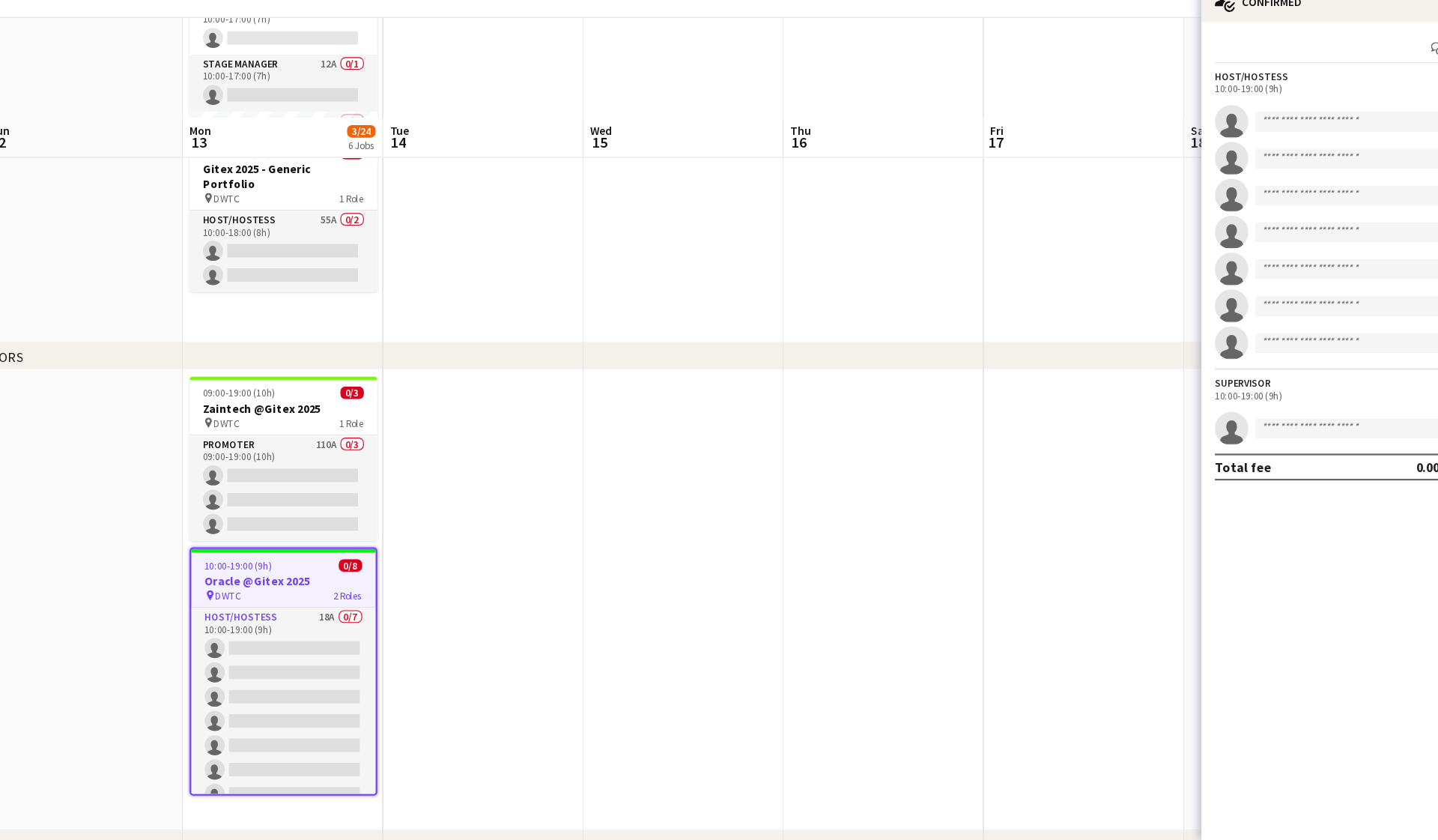
scroll to position [325, 0]
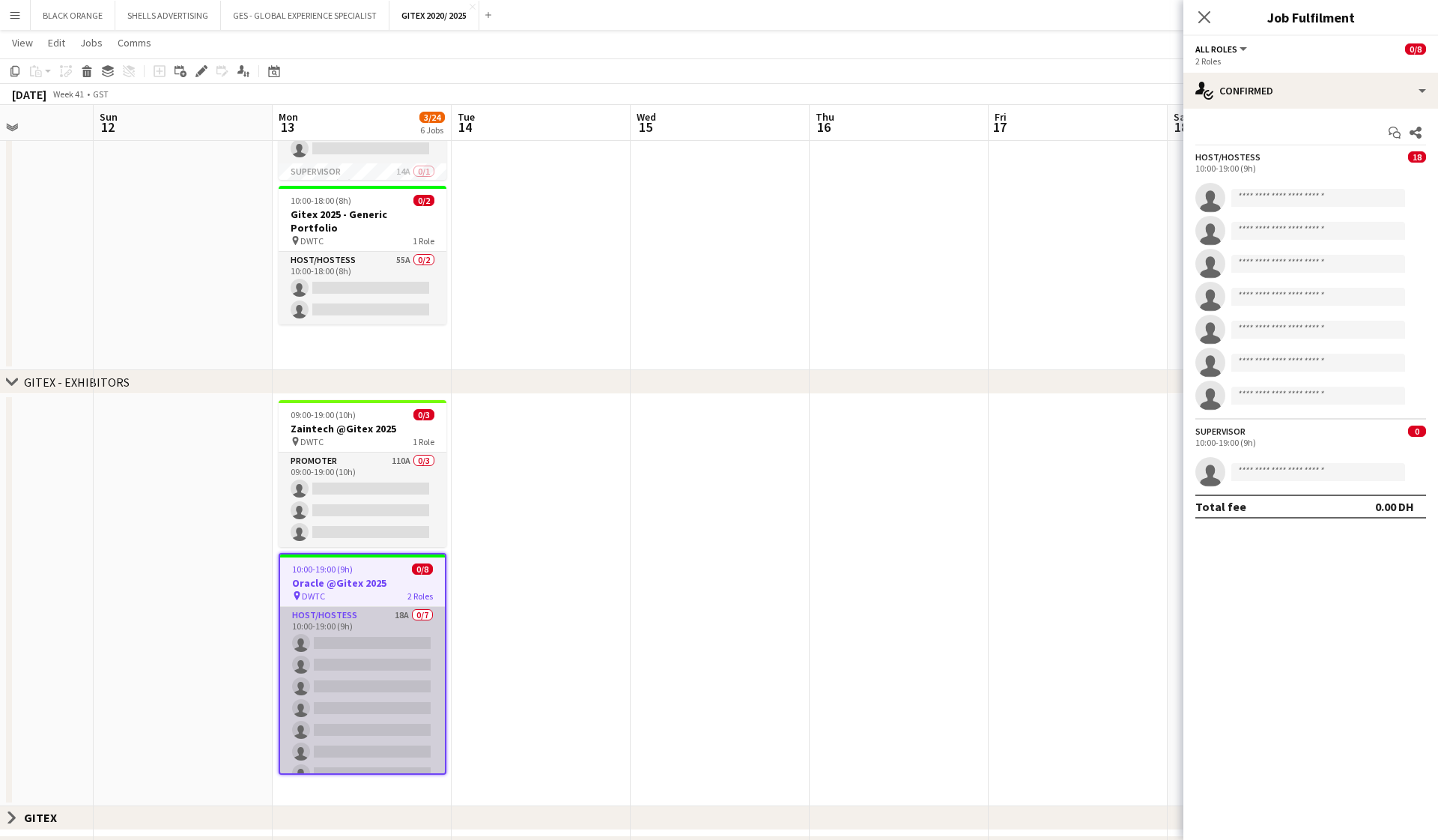
click at [384, 727] on app-card-role "Host/Hostess 18A 0/7 10:00-19:00 (9h) single-neutral-actions single-neutral-act…" at bounding box center [362, 698] width 165 height 181
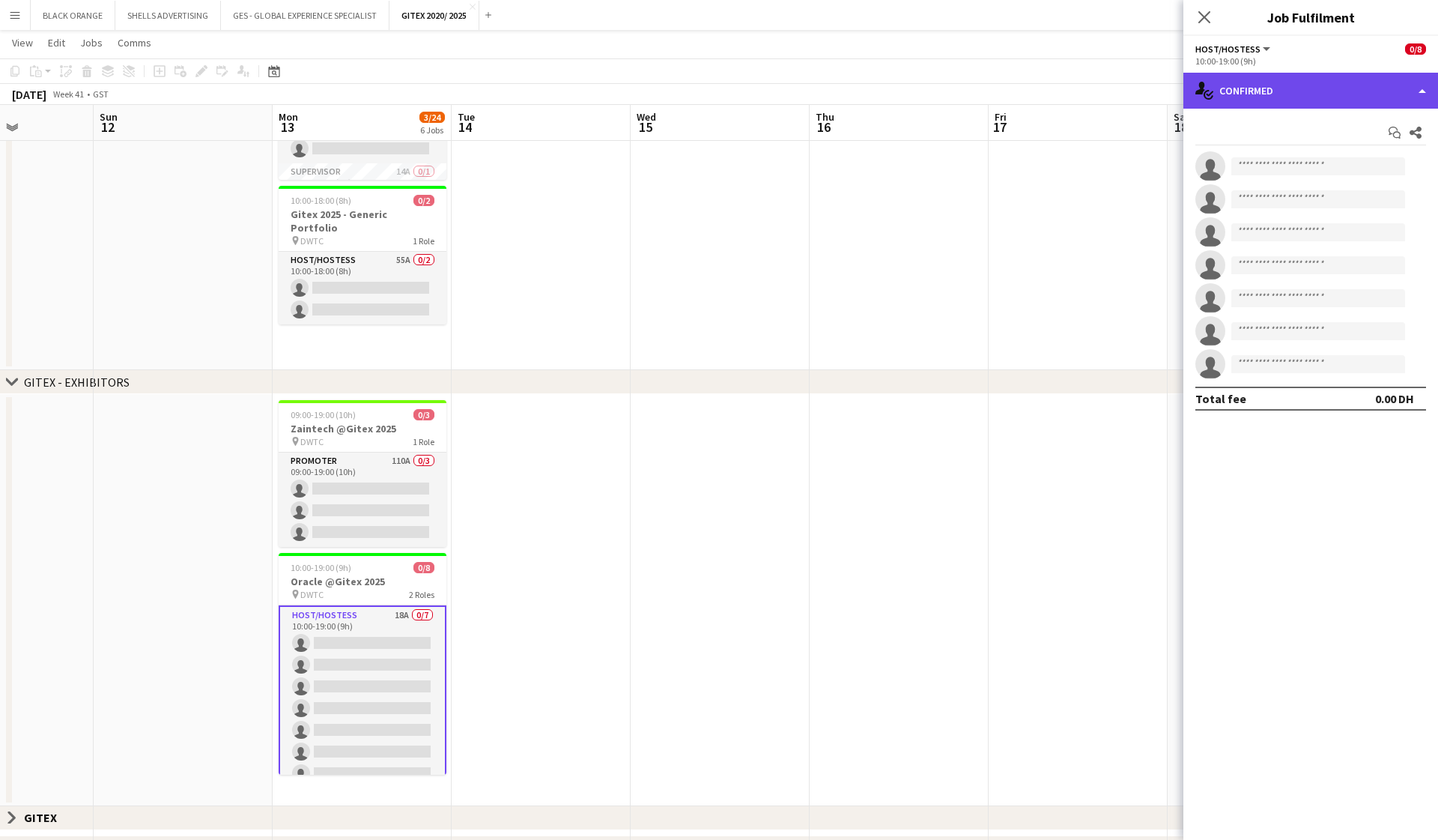
click at [832, 93] on div "single-neutral-actions-check-2 Confirmed" at bounding box center [1310, 91] width 255 height 36
click at [832, 83] on div "single-neutral-actions-check-2 Confirmed" at bounding box center [1310, 91] width 255 height 36
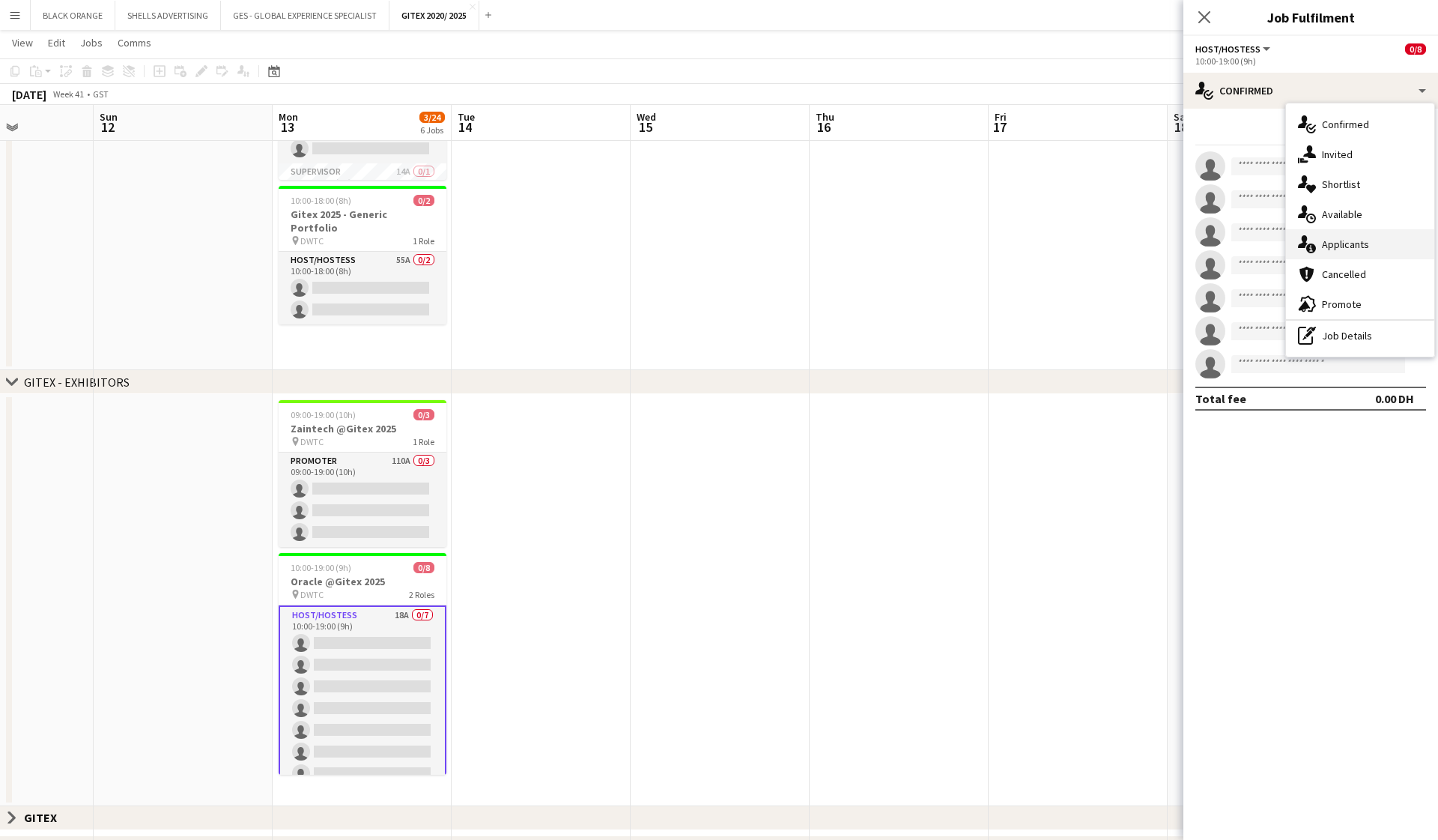
click at [832, 241] on span "Applicants" at bounding box center [1346, 244] width 47 height 14
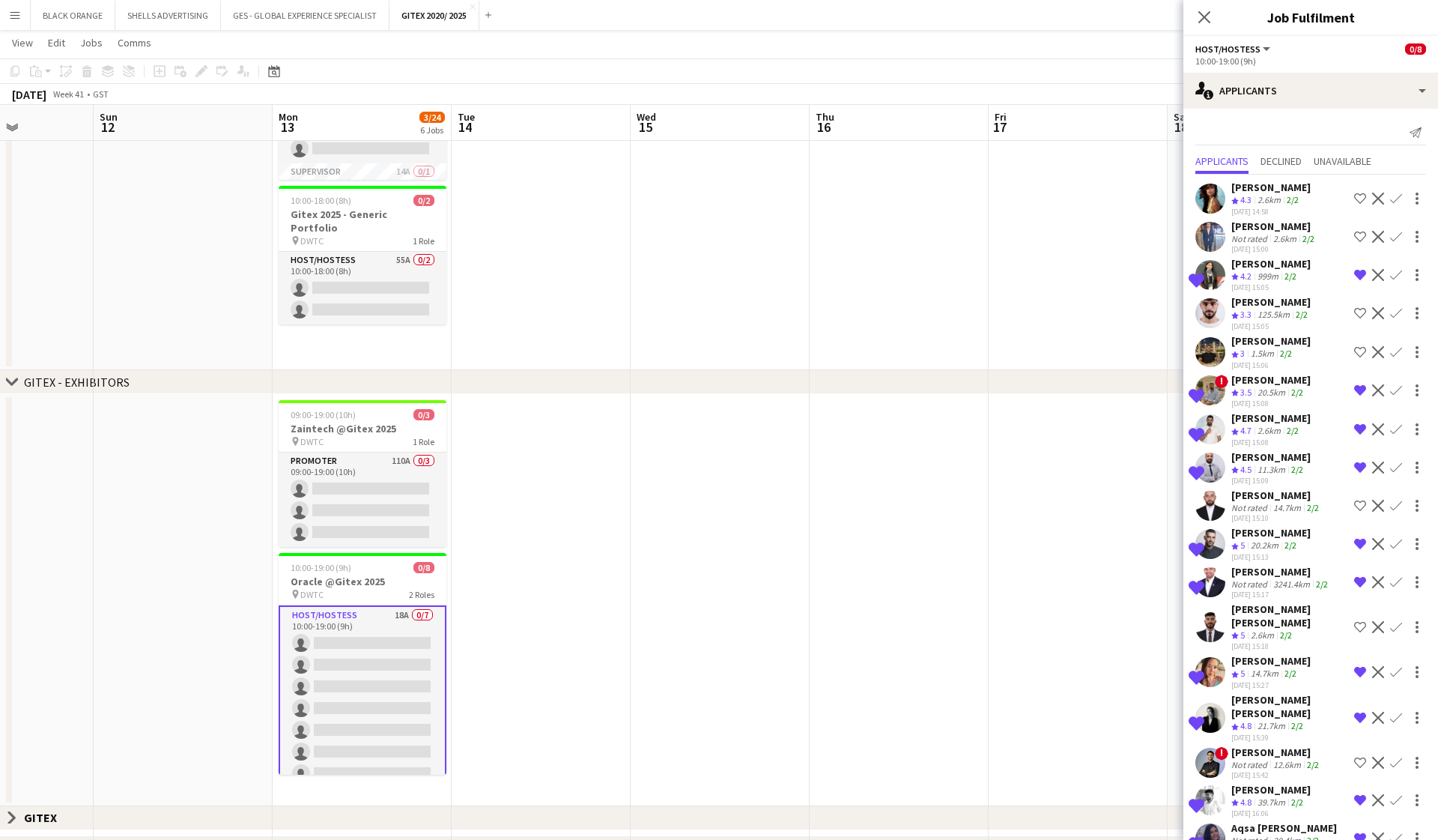
click at [832, 200] on app-icon "Shortlist crew" at bounding box center [1360, 198] width 12 height 12
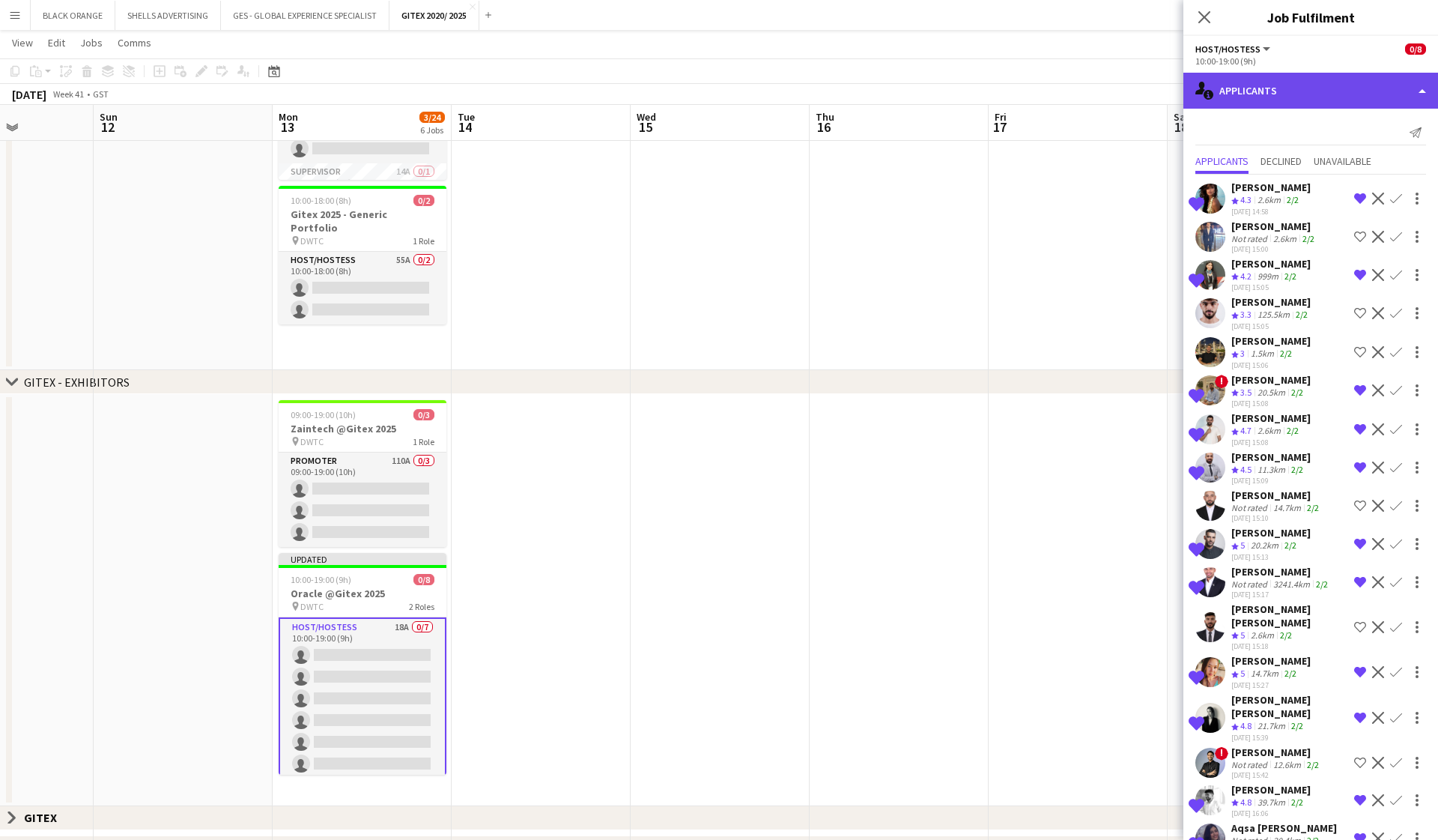
click at [832, 87] on div "single-neutral-actions-information Applicants" at bounding box center [1310, 91] width 255 height 36
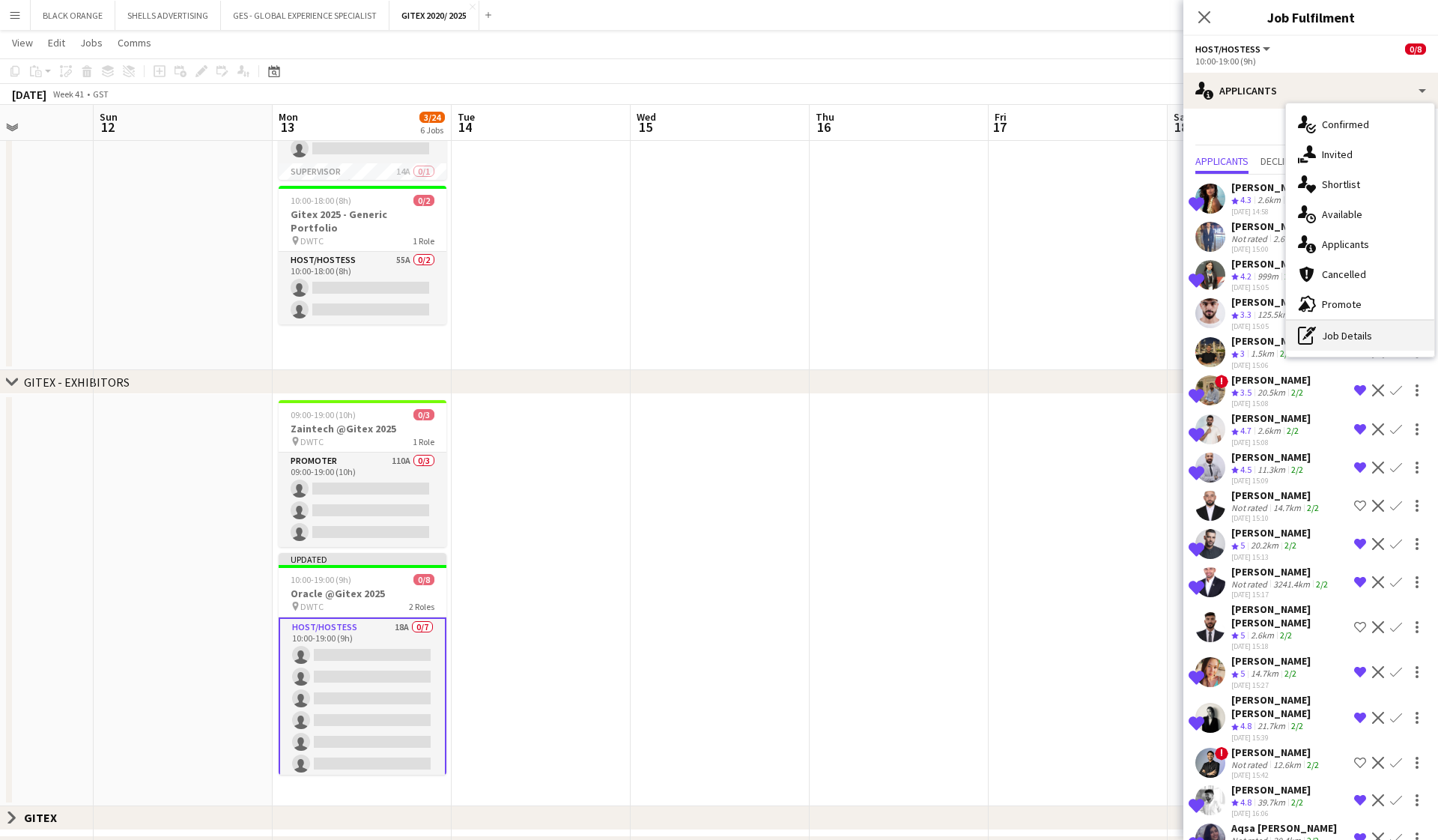
click at [832, 333] on div "pen-write Job Details" at bounding box center [1361, 335] width 149 height 30
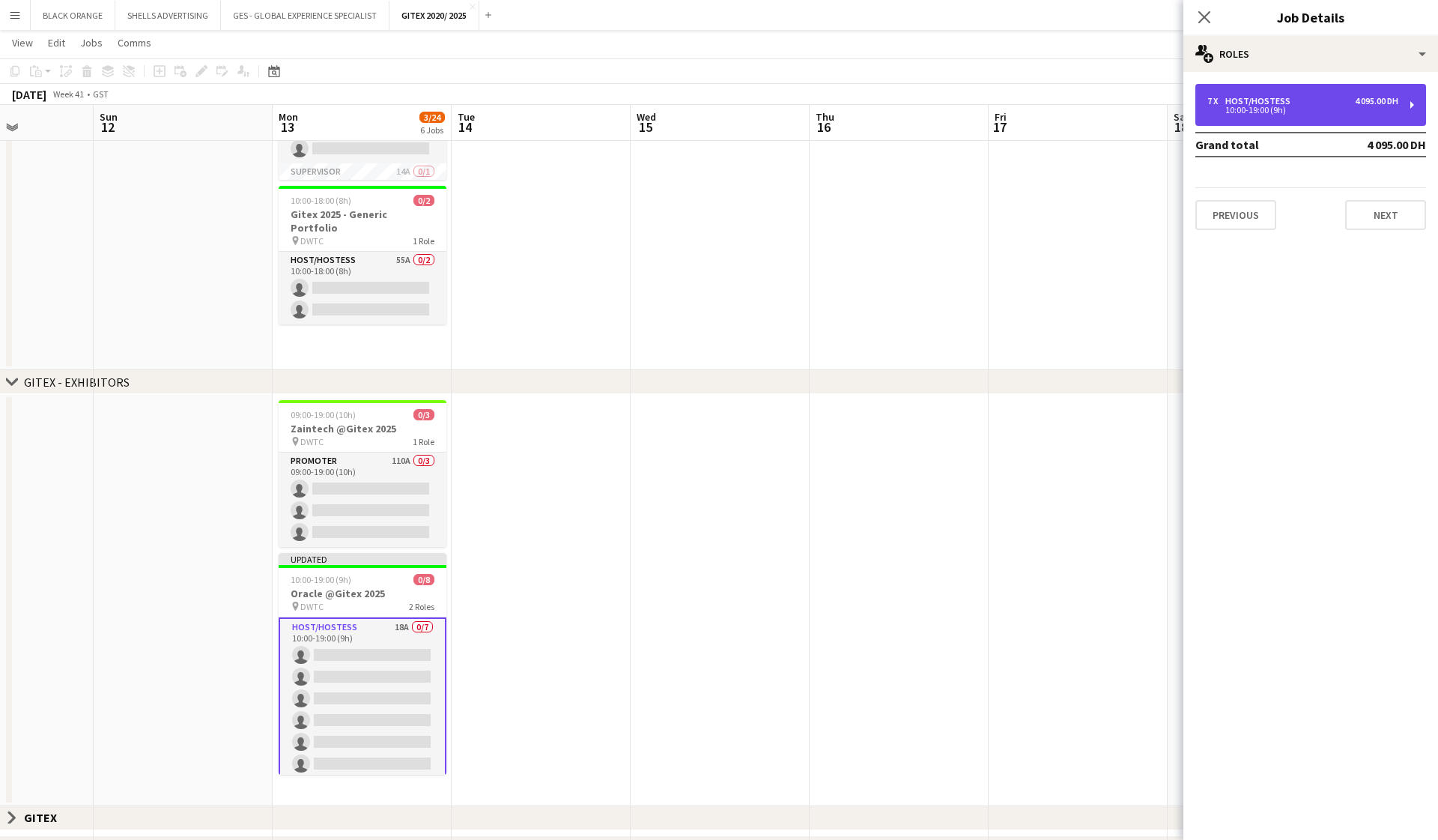
click at [832, 106] on div "10:00-19:00 (9h)" at bounding box center [1303, 110] width 191 height 7
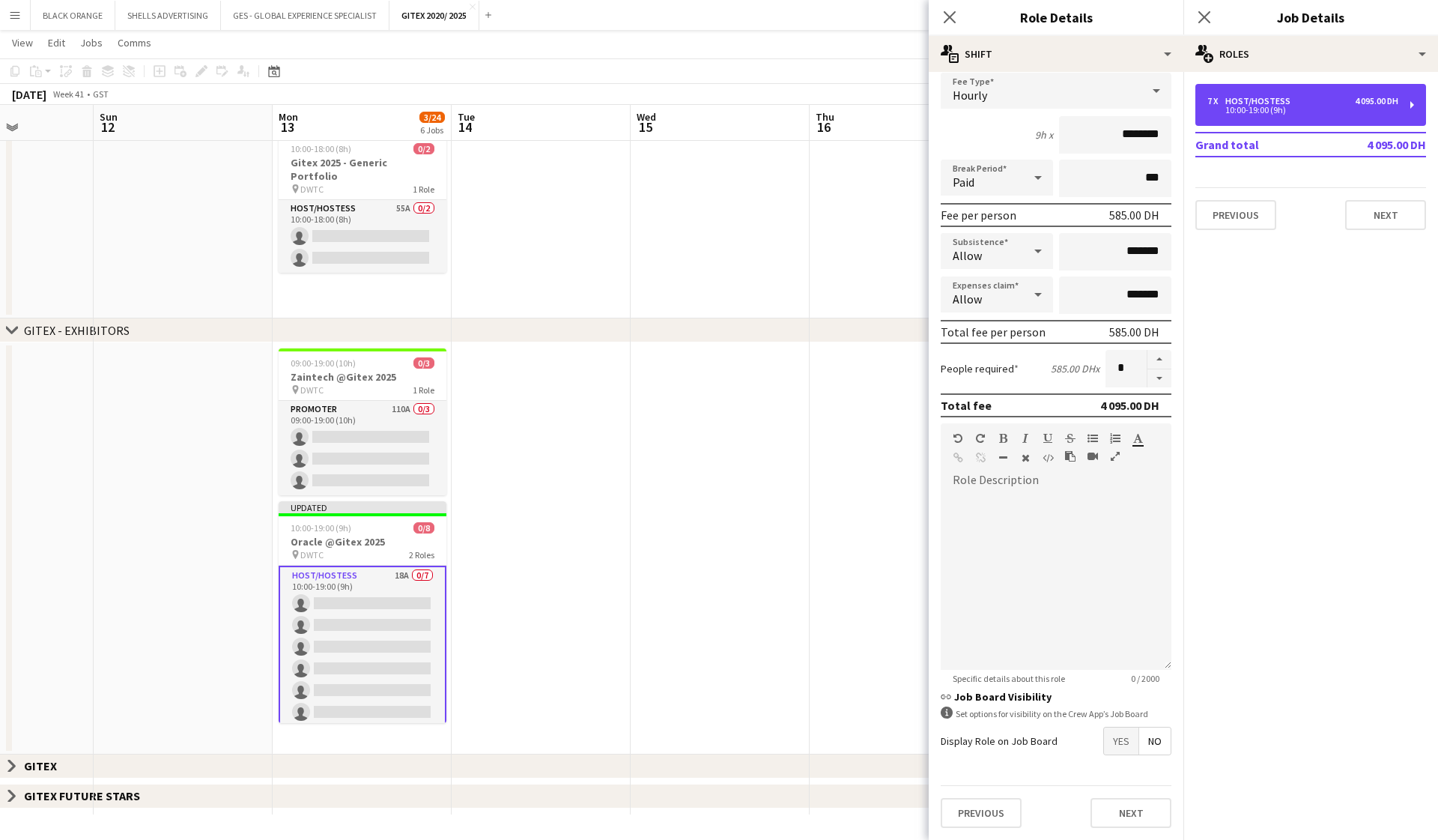
scroll to position [98, 0]
click at [832, 741] on span "Yes" at bounding box center [1122, 741] width 34 height 27
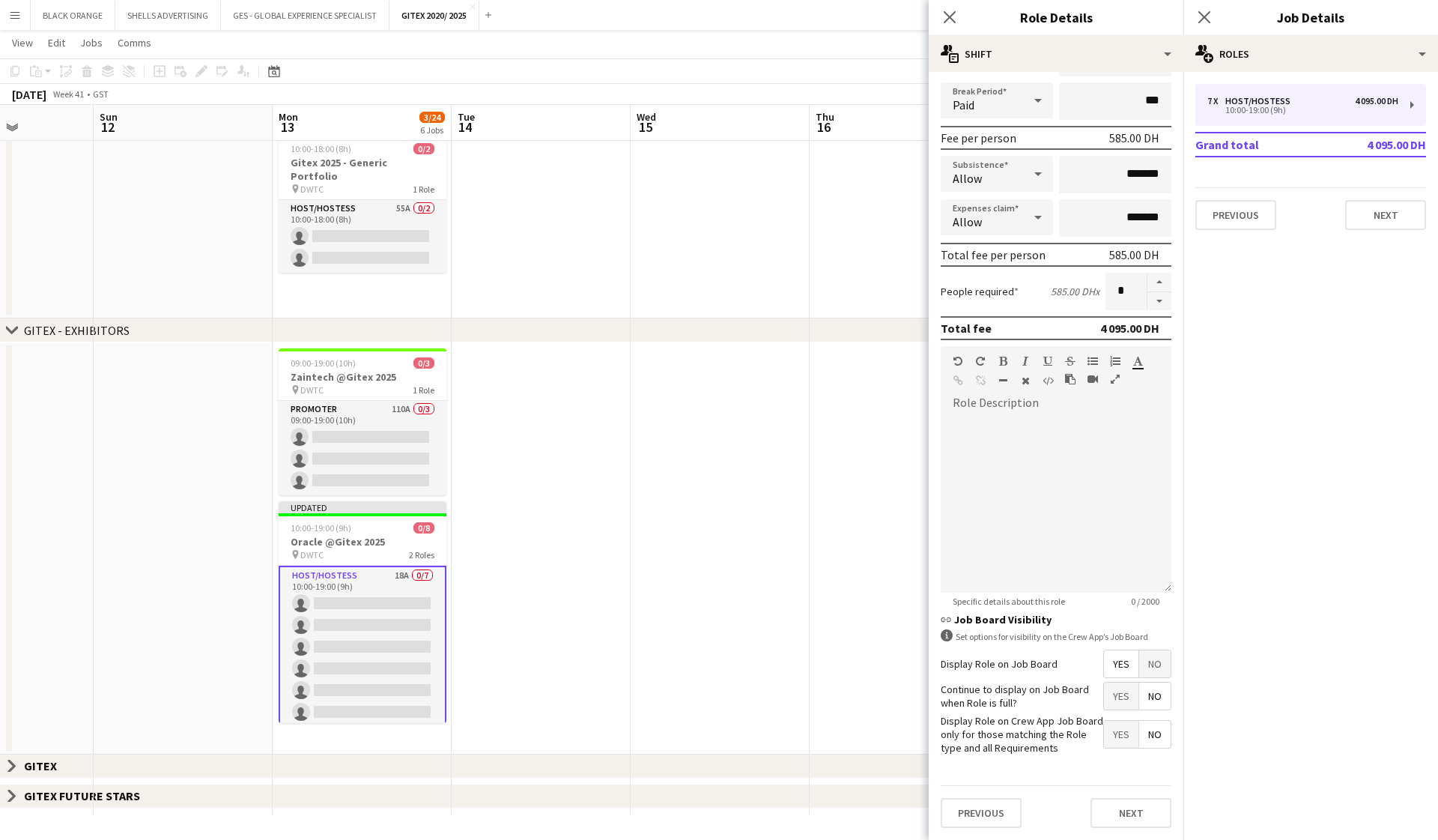
scroll to position [175, 0]
click at [832, 738] on span "Yes" at bounding box center [1122, 735] width 34 height 27
click at [832, 822] on button "Next" at bounding box center [1131, 813] width 81 height 30
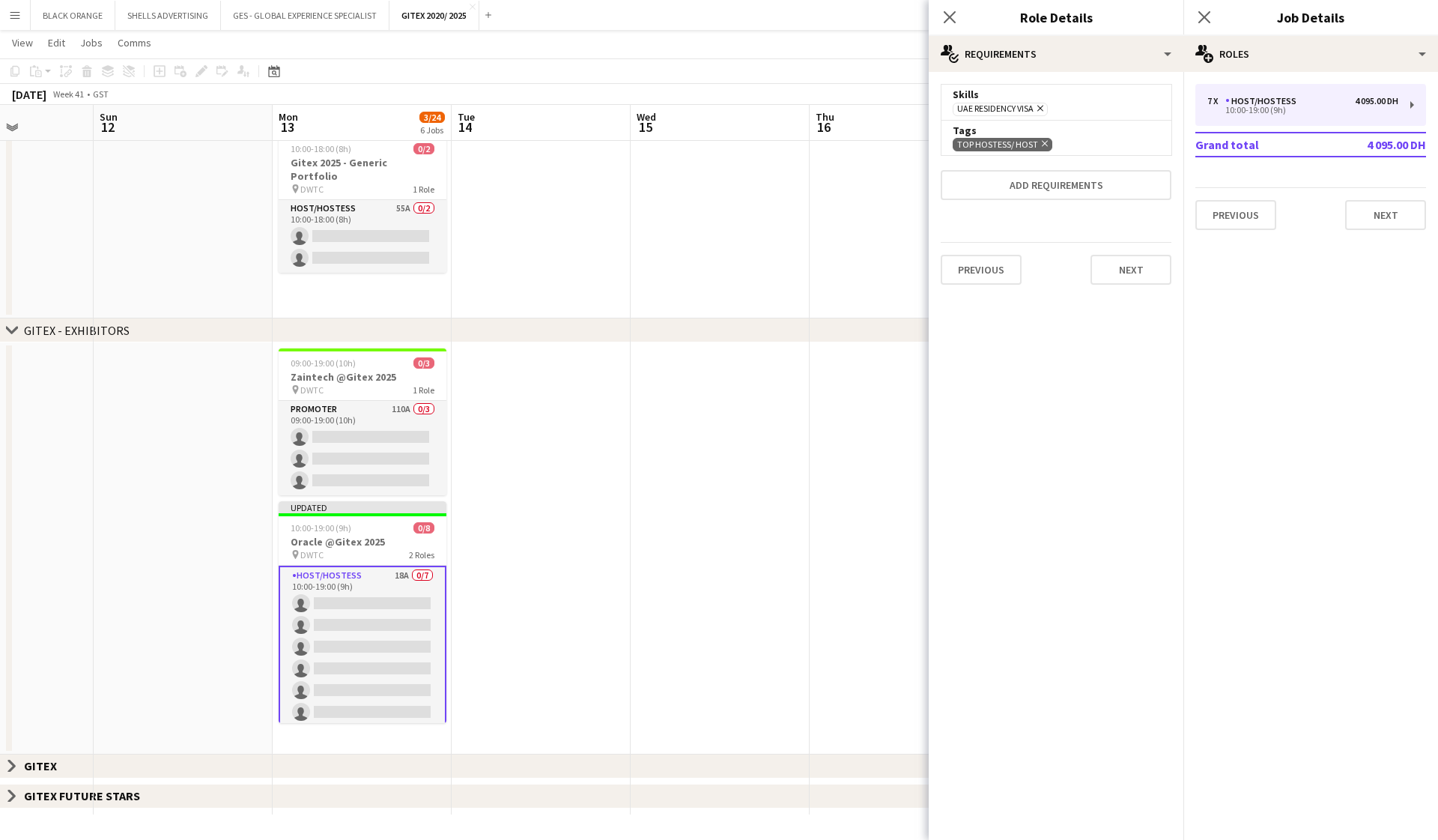
click at [832, 286] on div "Previous Next" at bounding box center [1056, 269] width 231 height 54
click at [832, 268] on button "Next" at bounding box center [1131, 269] width 81 height 30
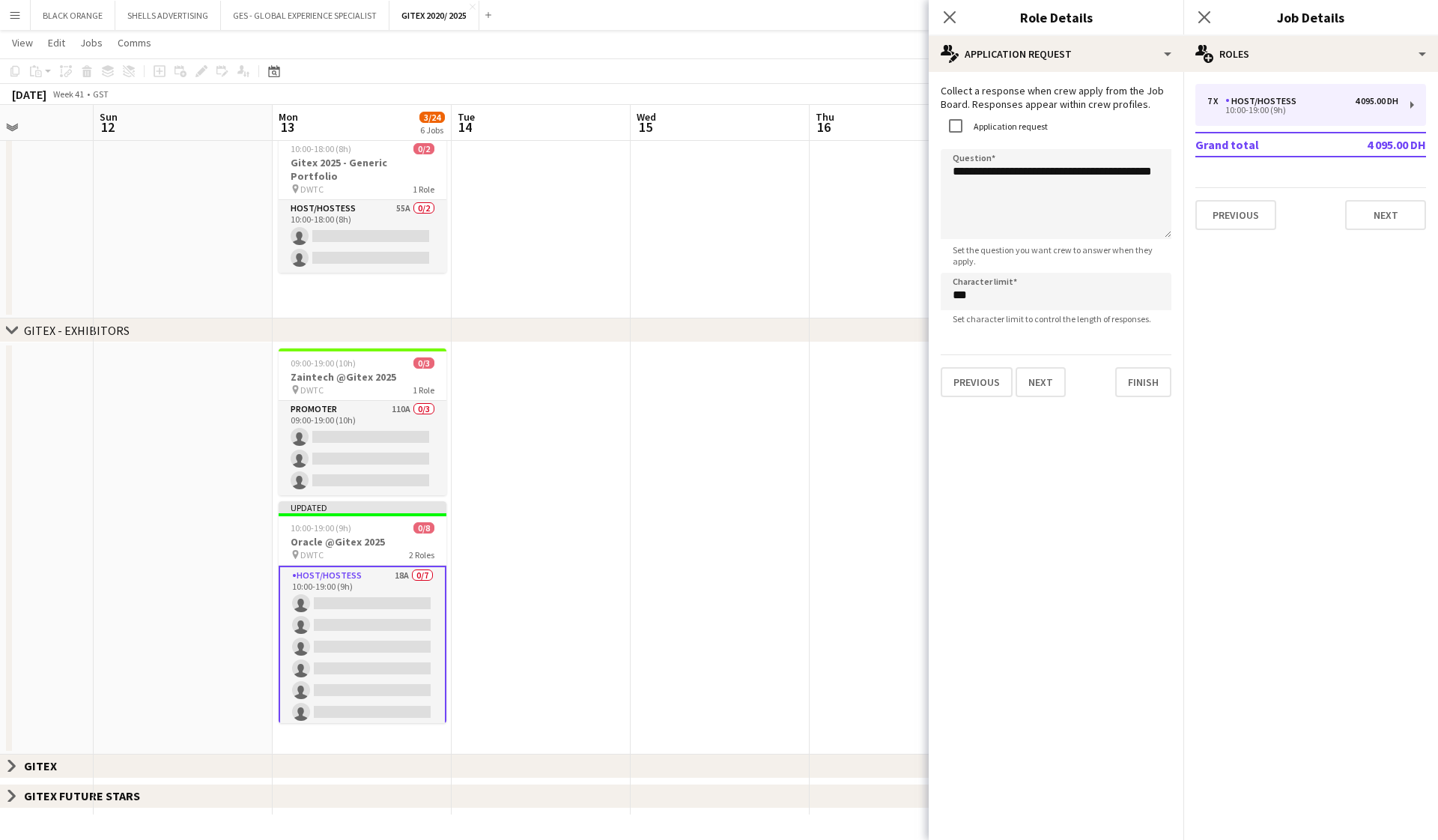
click at [788, 493] on app-date-cell at bounding box center [720, 548] width 179 height 412
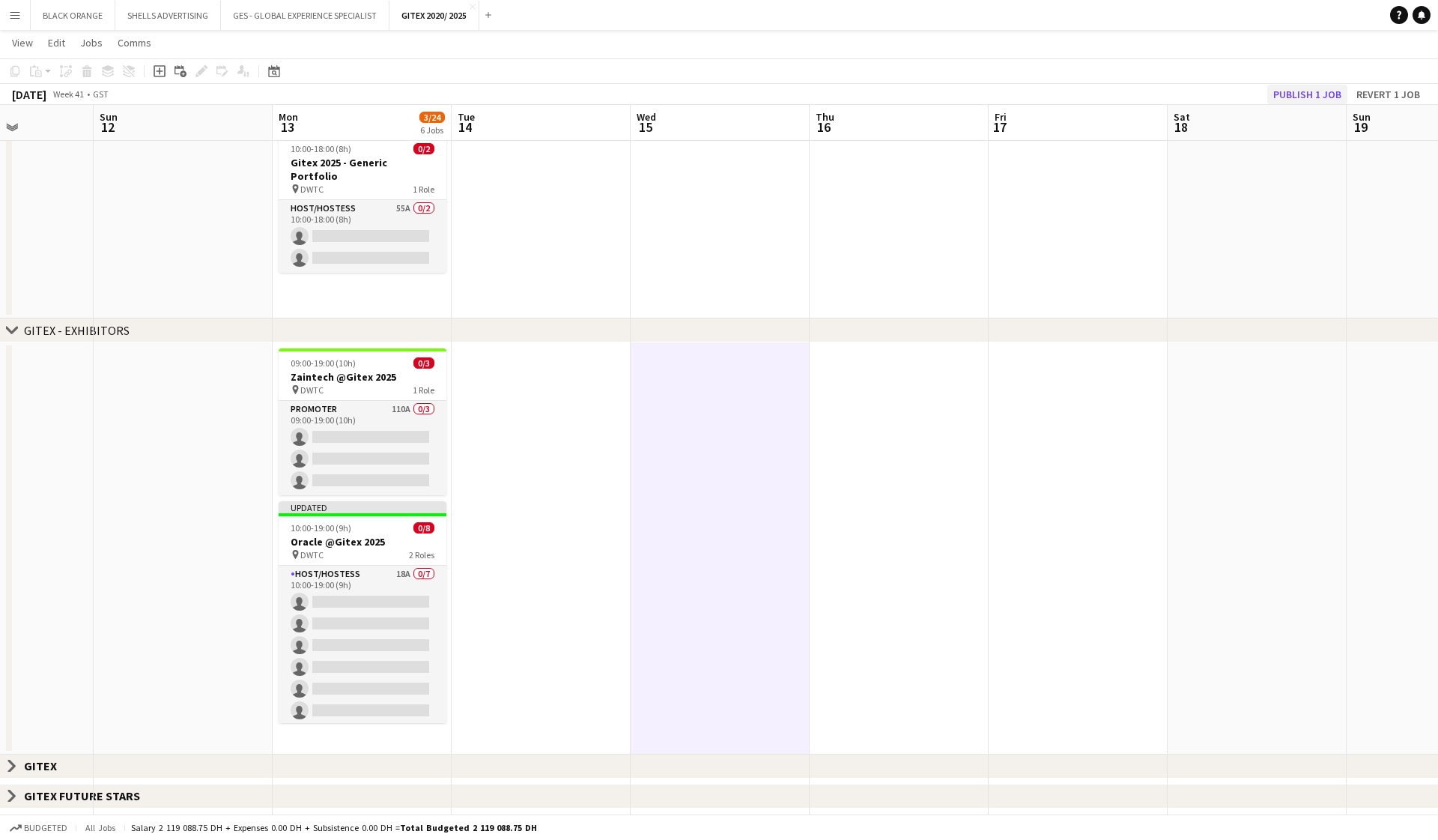
click at [832, 90] on button "Publish 1 job" at bounding box center [1308, 93] width 80 height 19
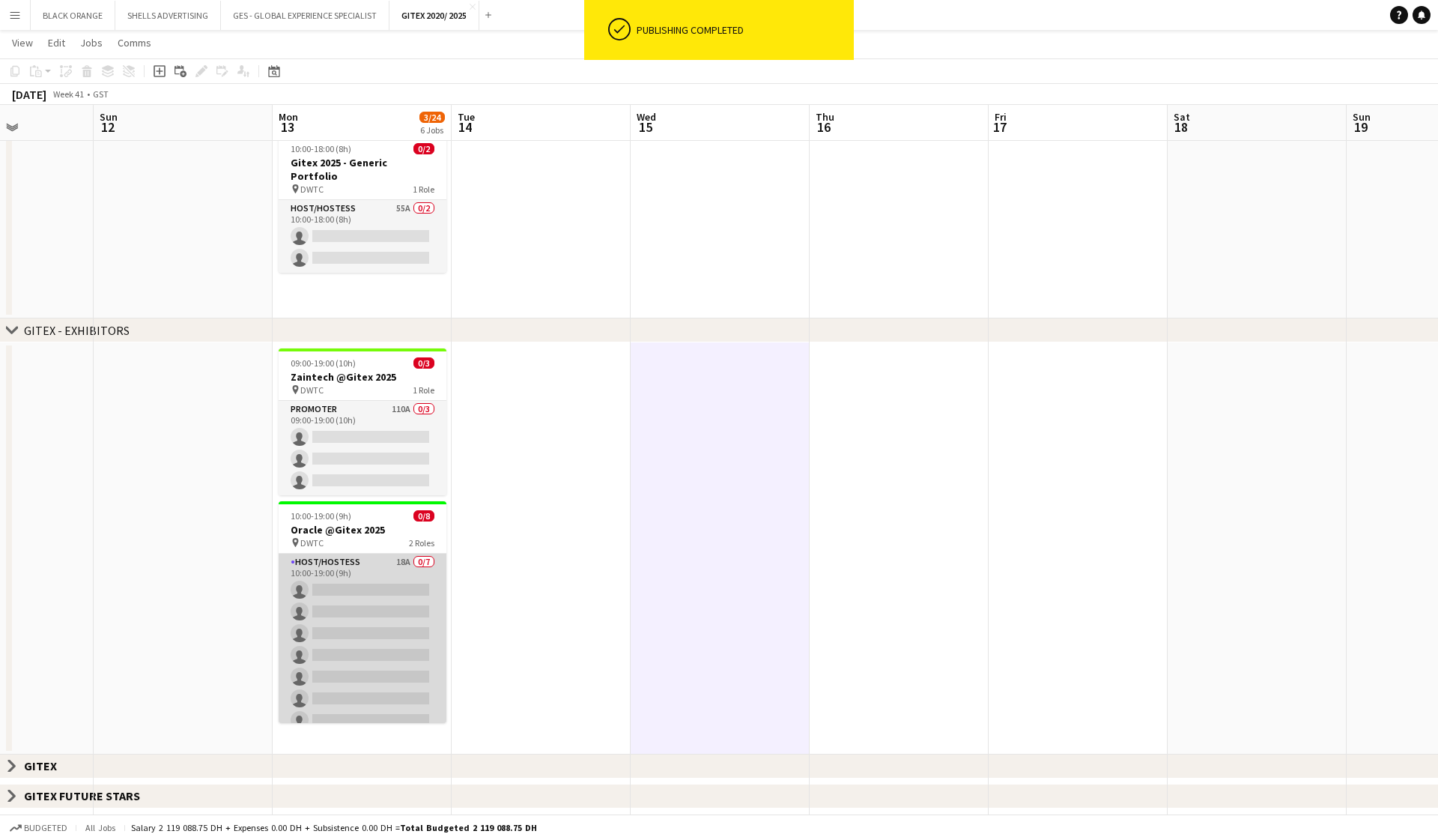
click at [392, 567] on app-card-role "Host/Hostess 18A 0/7 10:00-19:00 (9h) single-neutral-actions single-neutral-act…" at bounding box center [362, 644] width 168 height 181
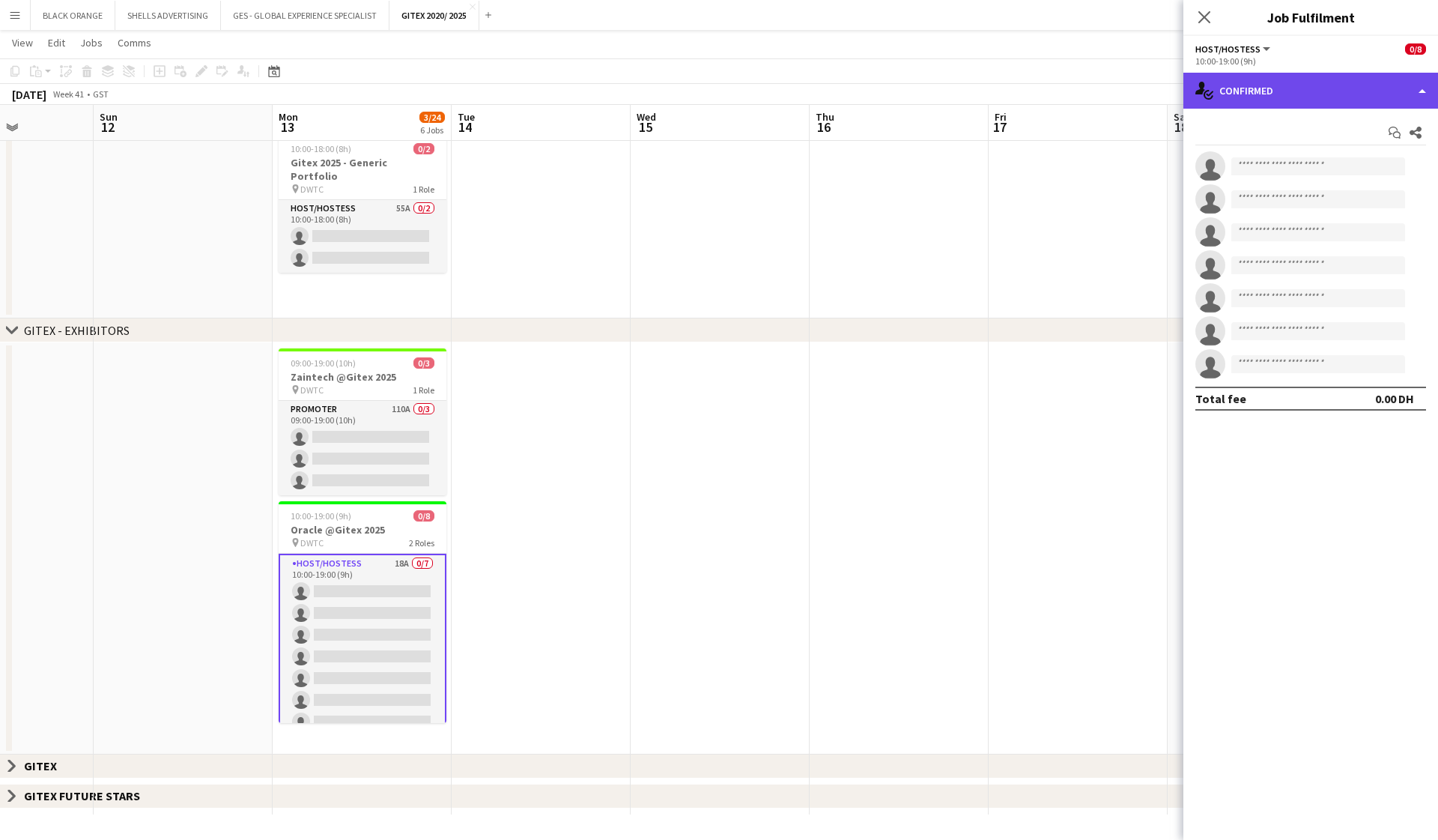
click at [832, 91] on div "single-neutral-actions-check-2 Confirmed" at bounding box center [1310, 91] width 255 height 36
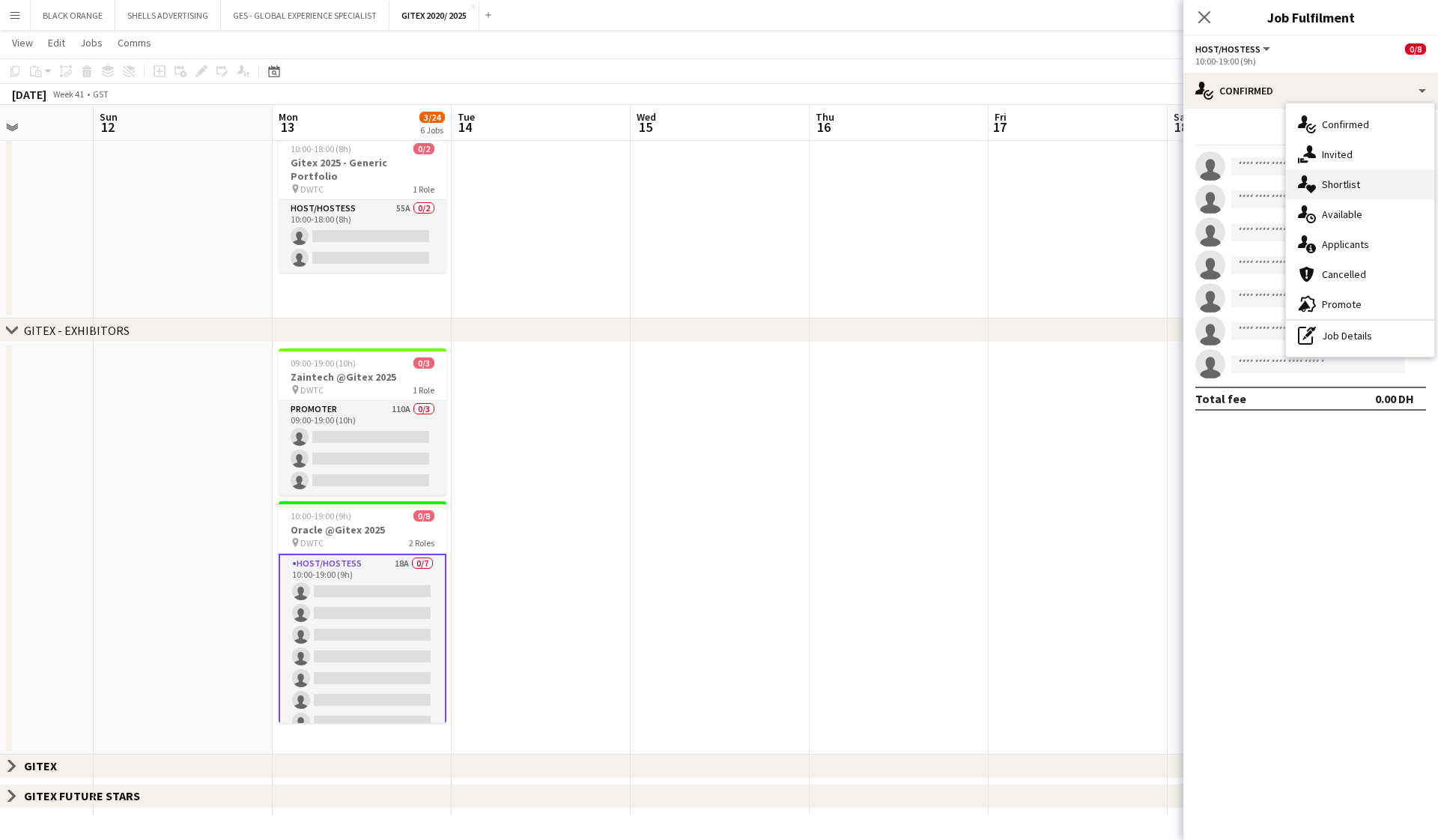
click at [832, 183] on span "Shortlist" at bounding box center [1341, 184] width 38 height 14
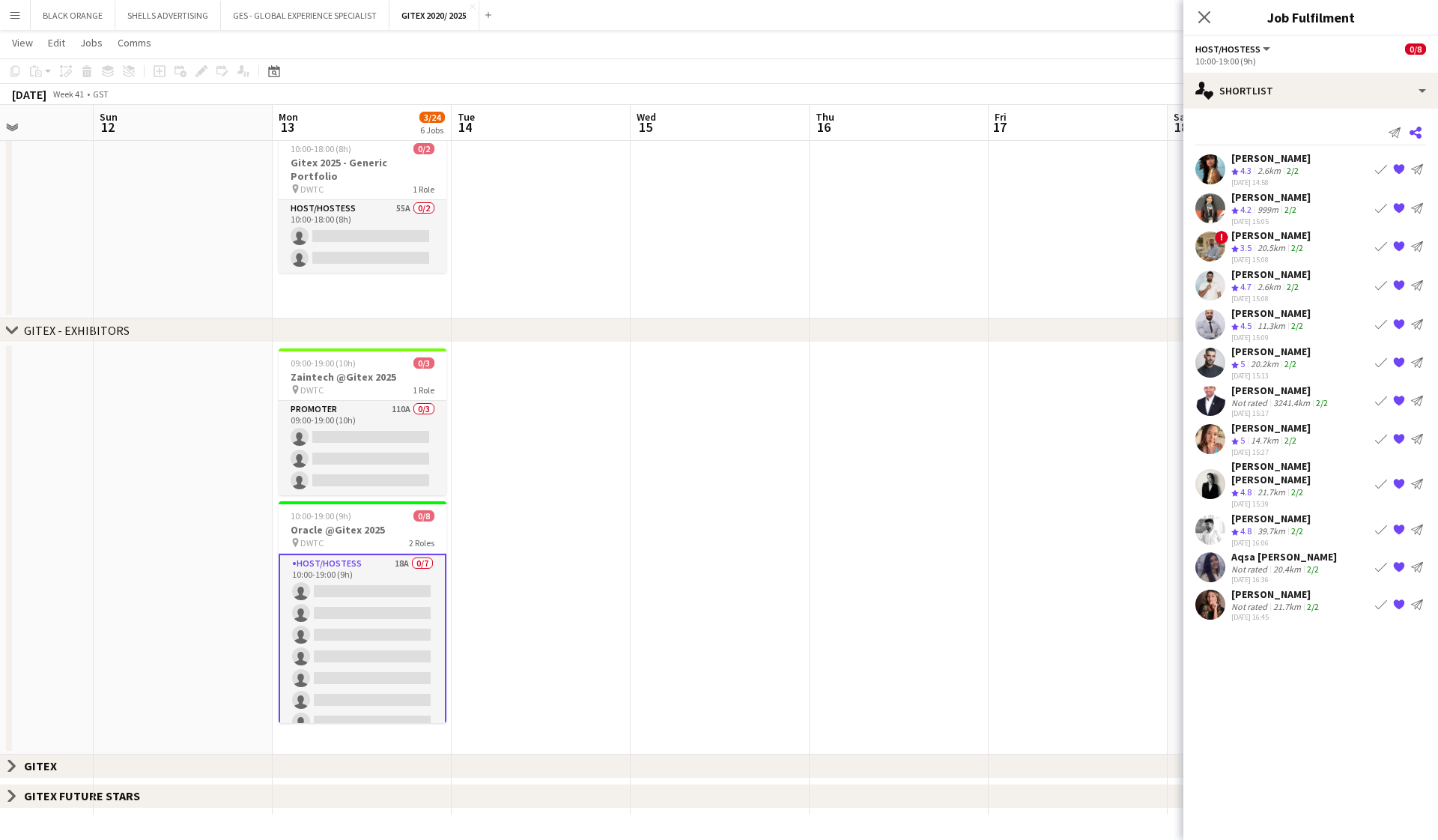
click at [832, 130] on icon "Share" at bounding box center [1415, 132] width 12 height 12
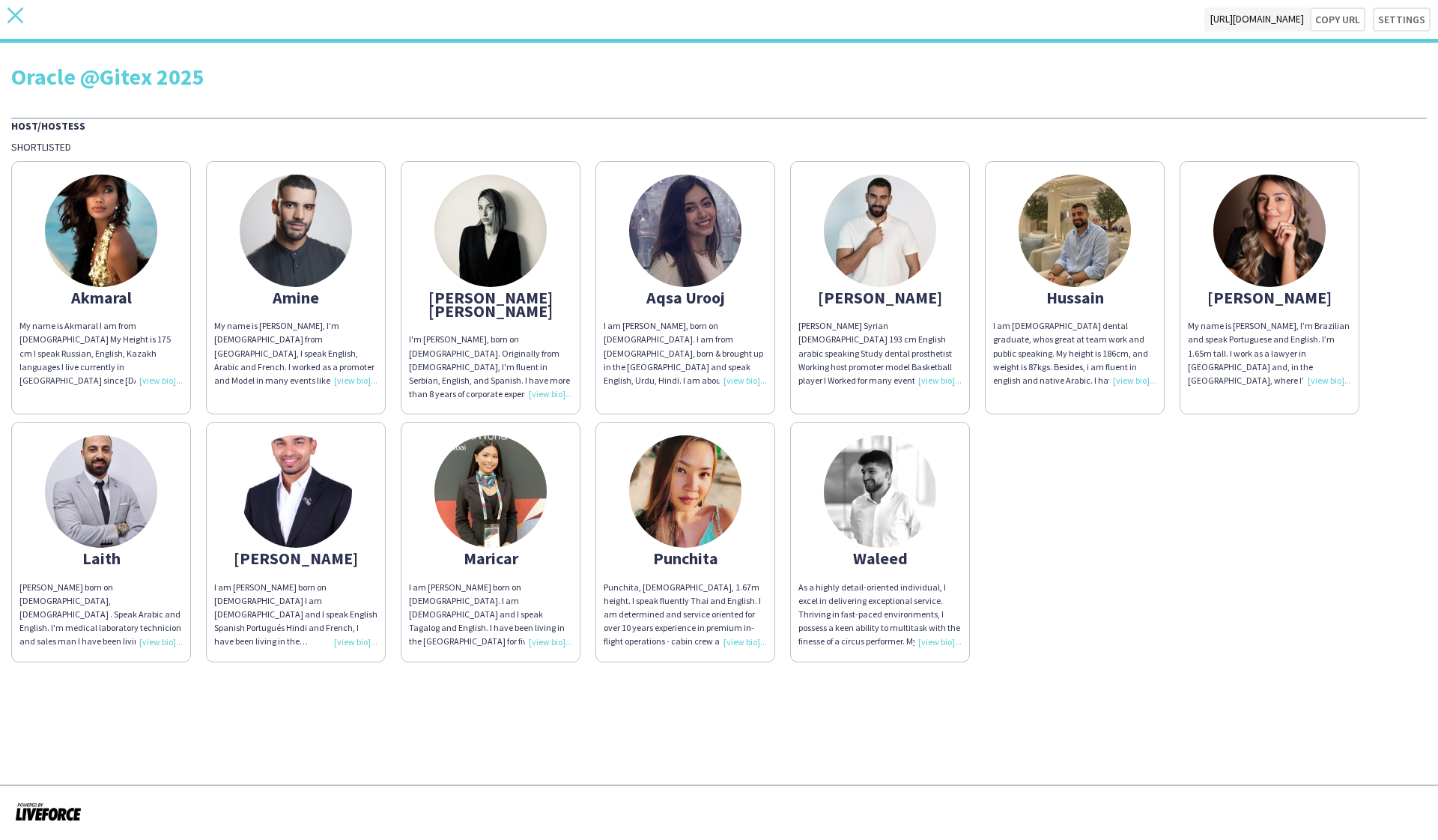
click at [16, 18] on icon "close" at bounding box center [14, 14] width 15 height 15
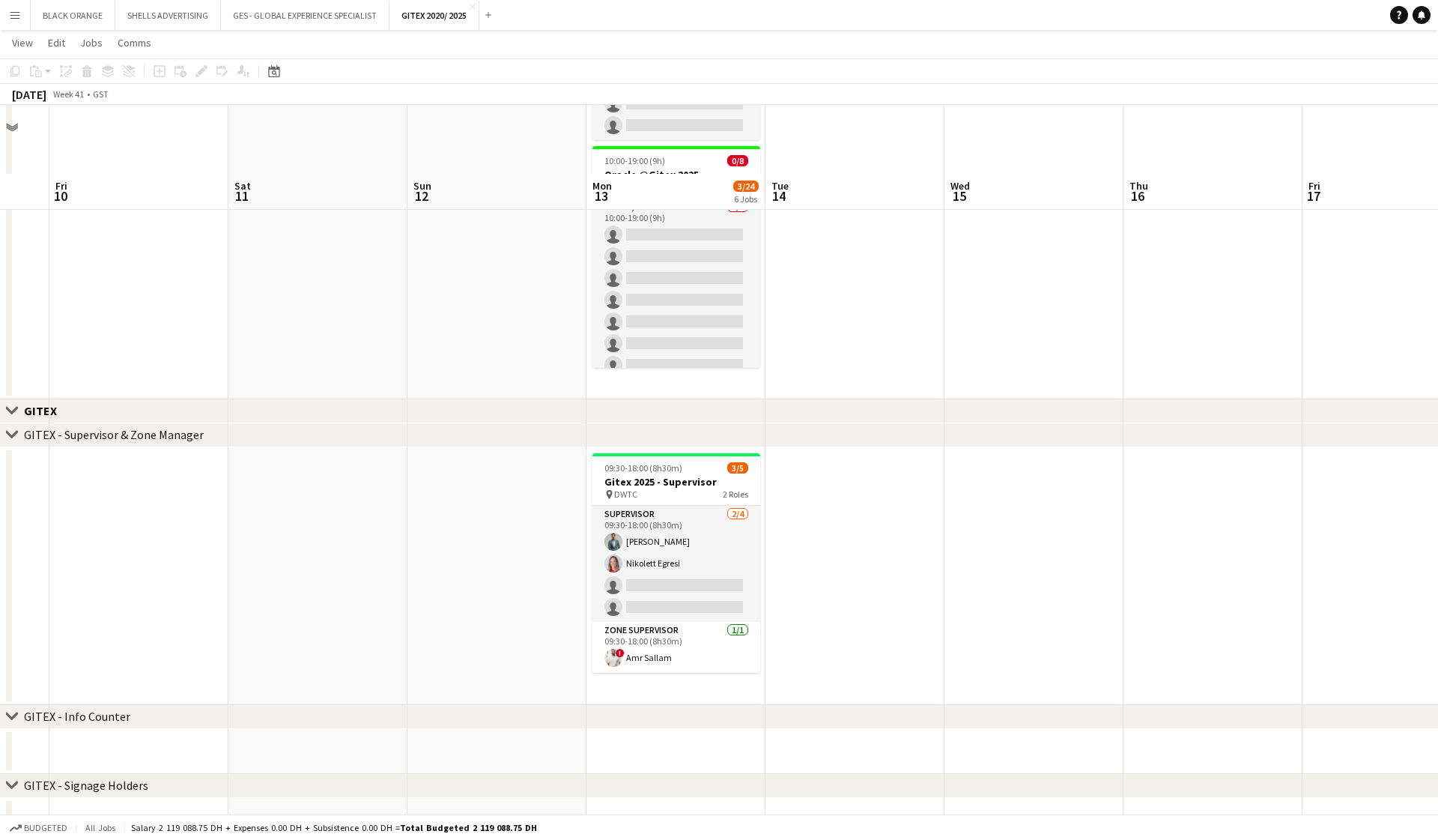
scroll to position [728, 0]
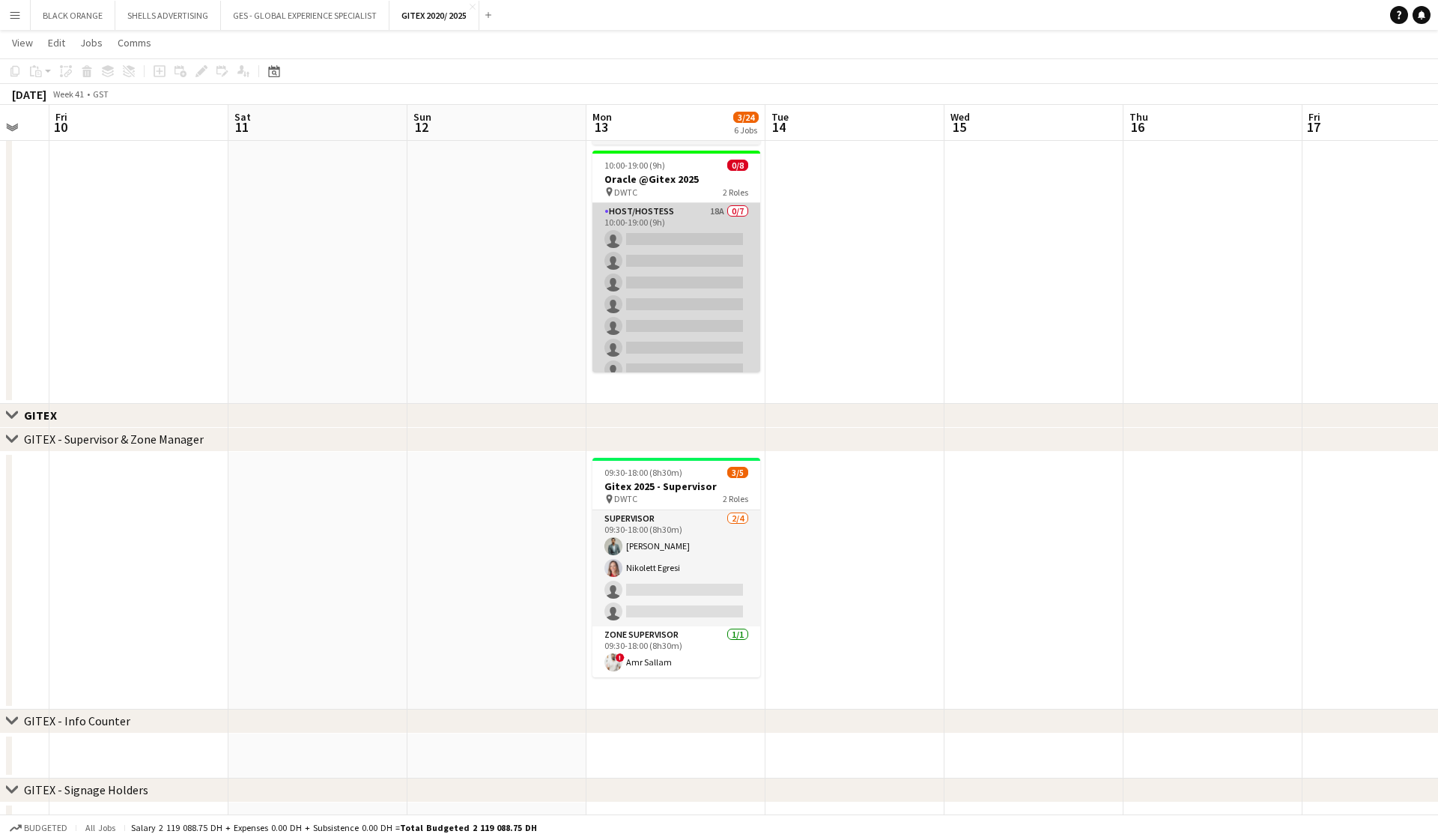
click at [695, 293] on app-card-role "Host/Hostess 18A 0/7 10:00-19:00 (9h) single-neutral-actions single-neutral-act…" at bounding box center [676, 294] width 168 height 181
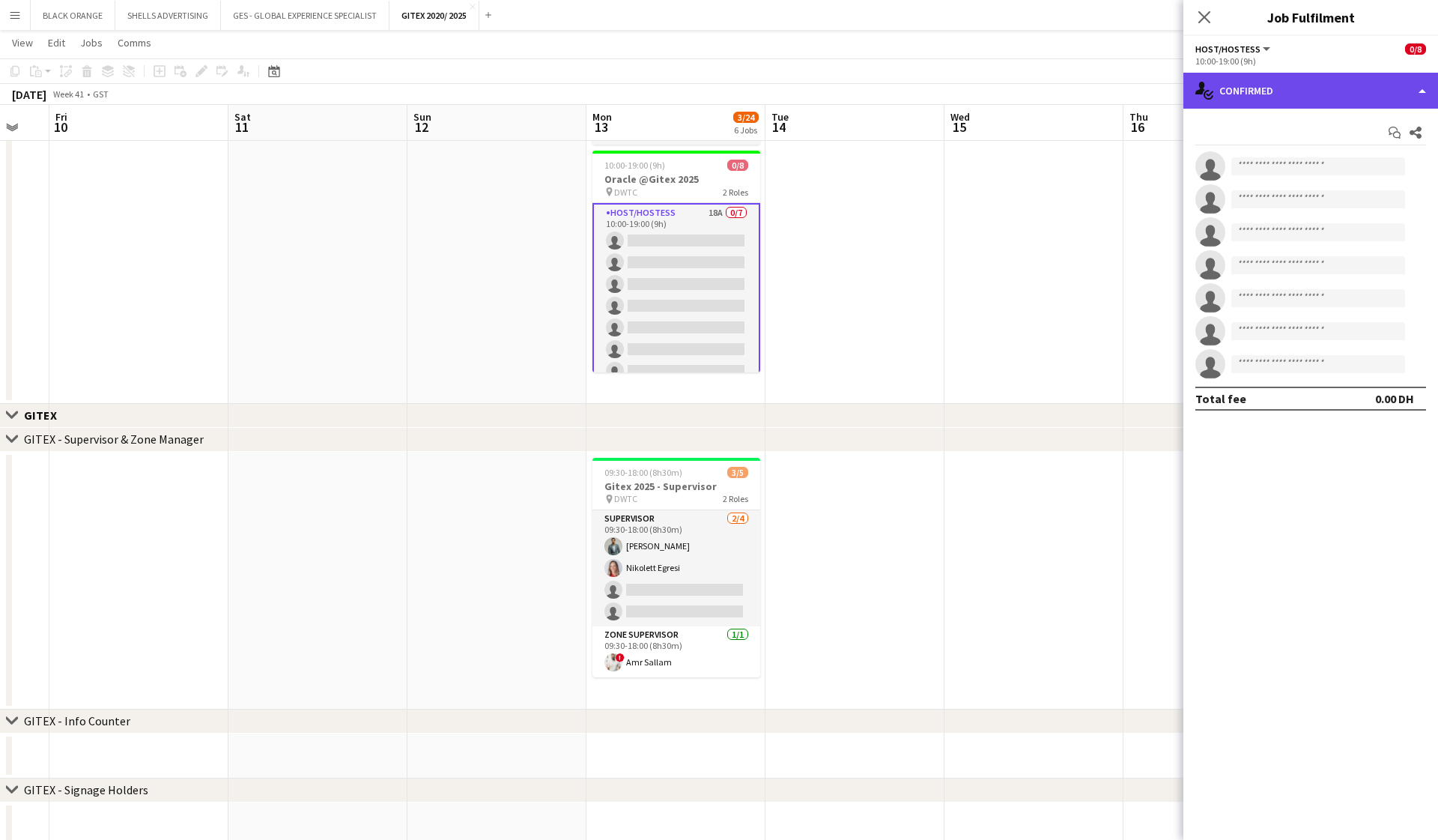
click at [832, 86] on div "single-neutral-actions-check-2 Confirmed" at bounding box center [1310, 91] width 255 height 36
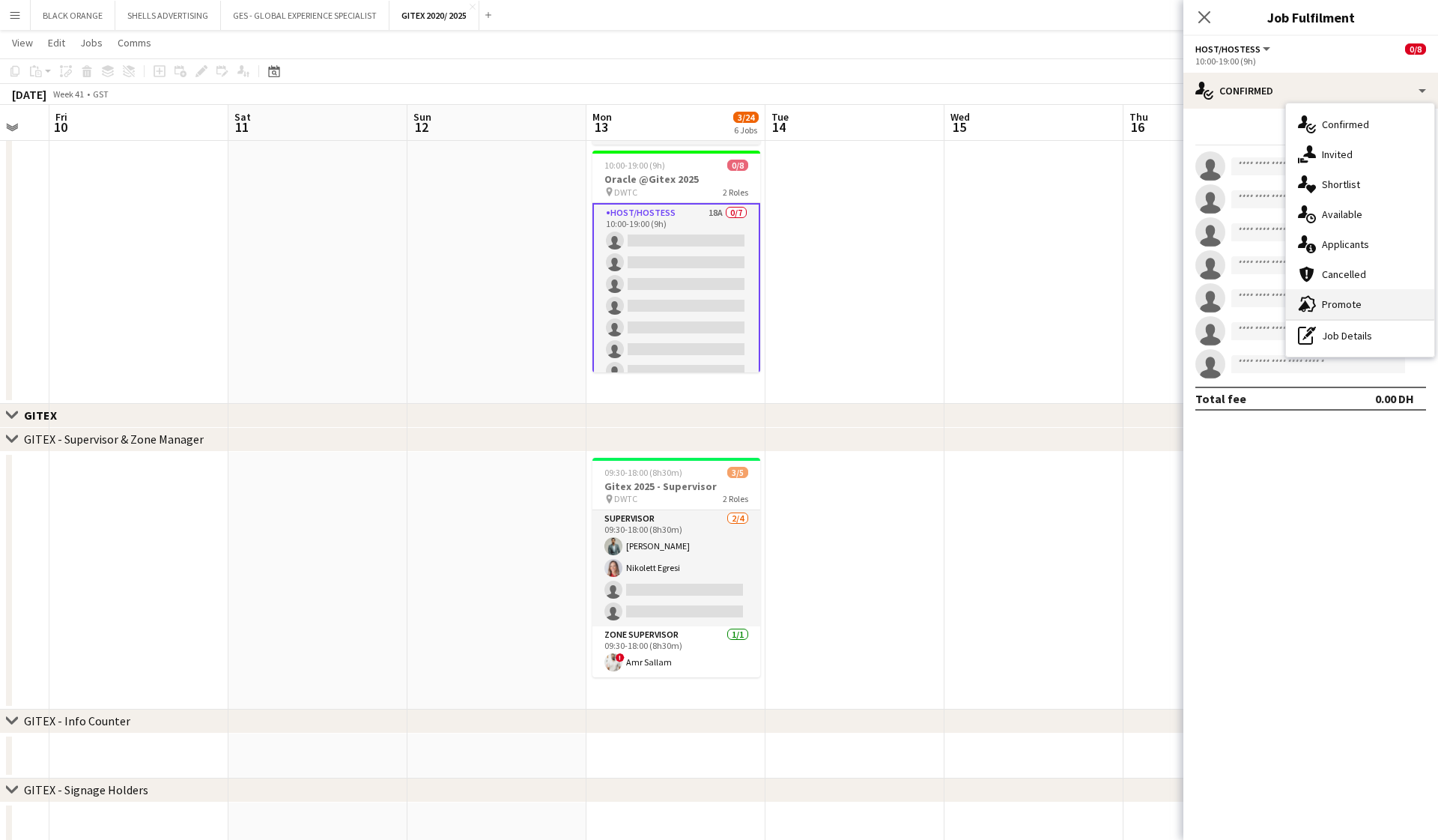
click at [832, 308] on span "Promote" at bounding box center [1342, 304] width 40 height 14
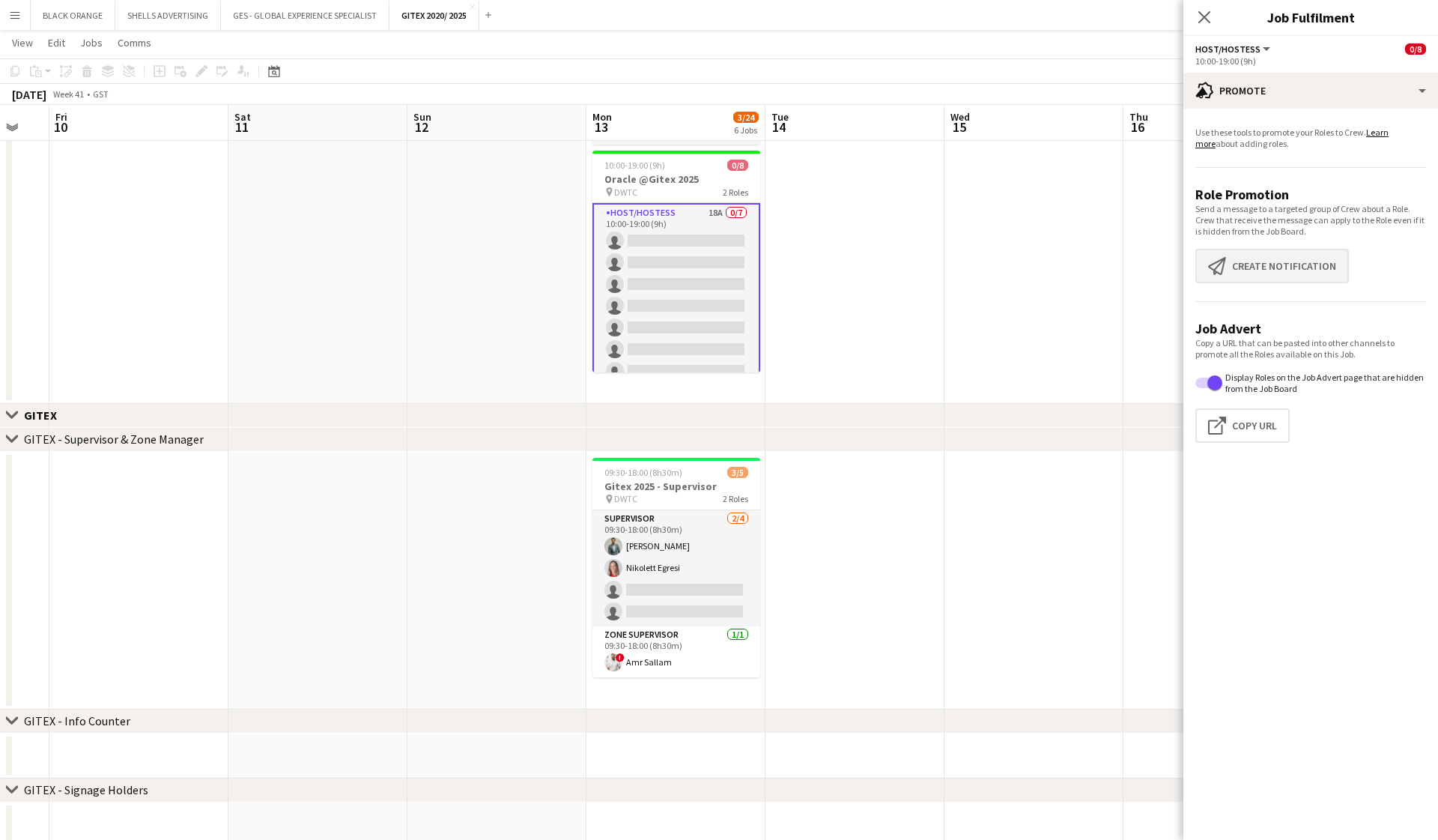
click at [832, 274] on button "Create notification Create notification" at bounding box center [1272, 266] width 153 height 34
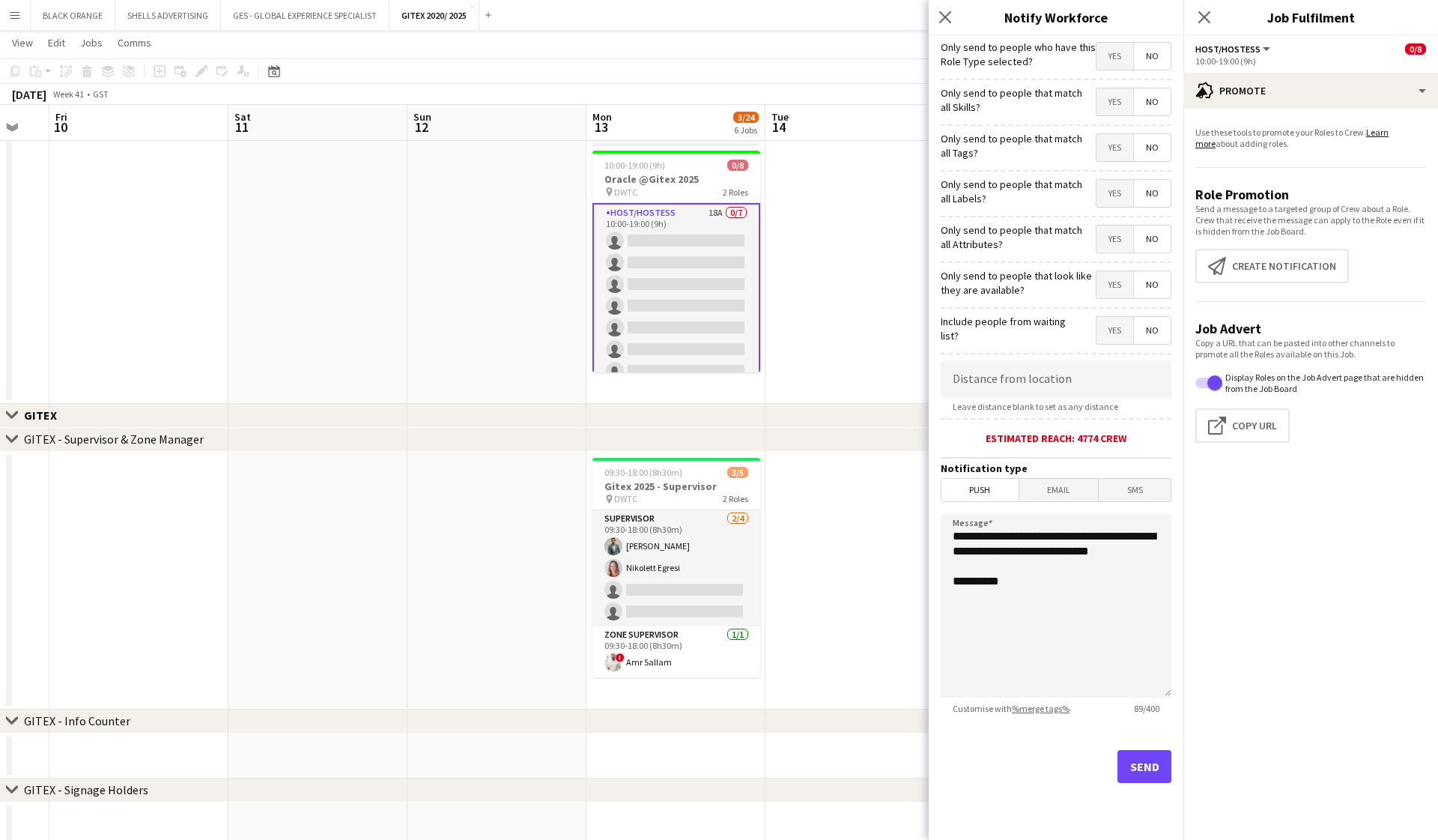
click at [832, 105] on span "Yes" at bounding box center [1115, 102] width 37 height 27
click at [832, 145] on span "Yes" at bounding box center [1115, 148] width 37 height 27
click at [832, 190] on span "Yes" at bounding box center [1115, 193] width 37 height 27
click at [832, 236] on span "Yes" at bounding box center [1115, 239] width 37 height 27
click at [832, 294] on span "Yes" at bounding box center [1115, 285] width 37 height 27
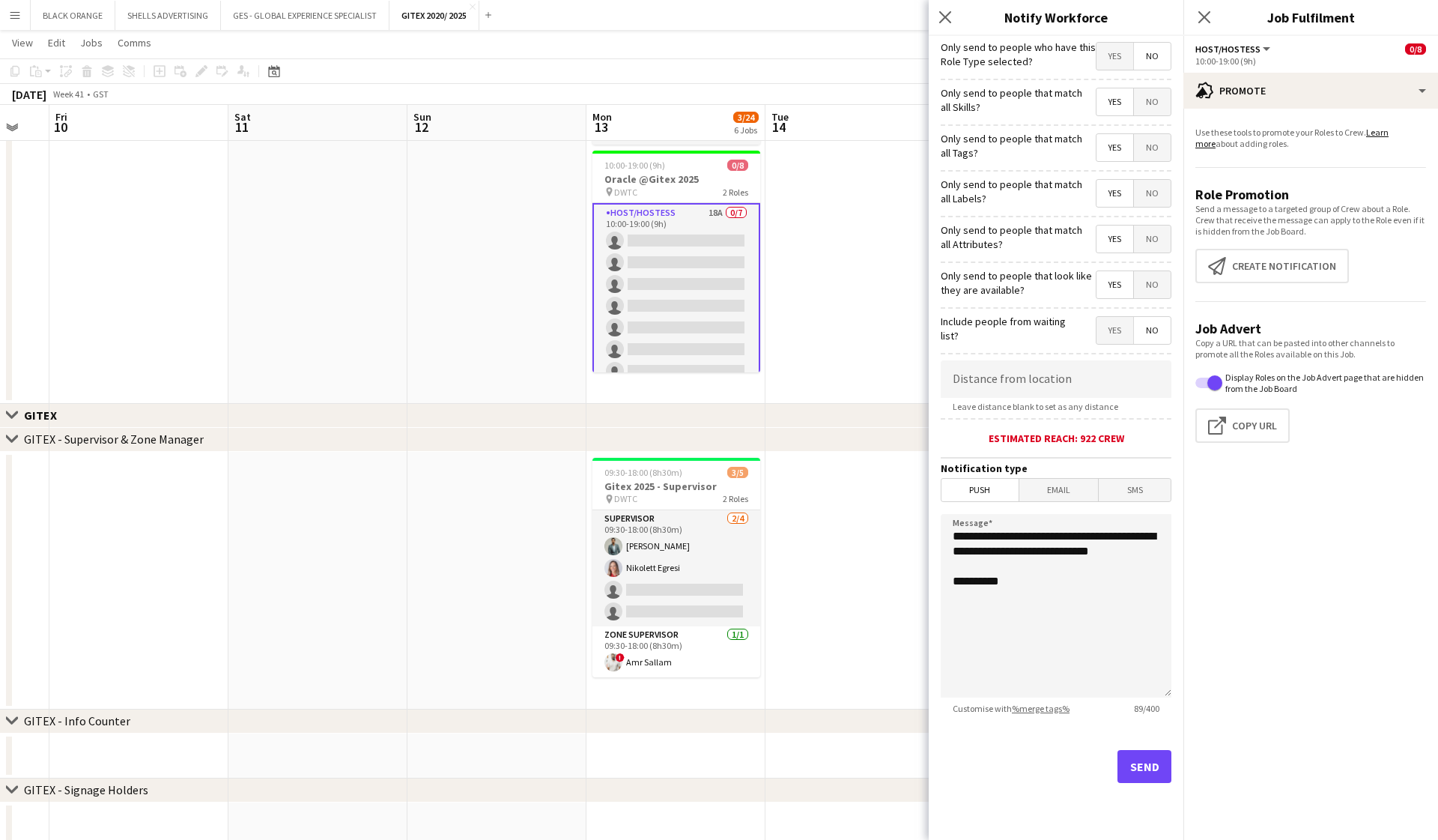
click at [832, 767] on button "Send" at bounding box center [1145, 767] width 54 height 33
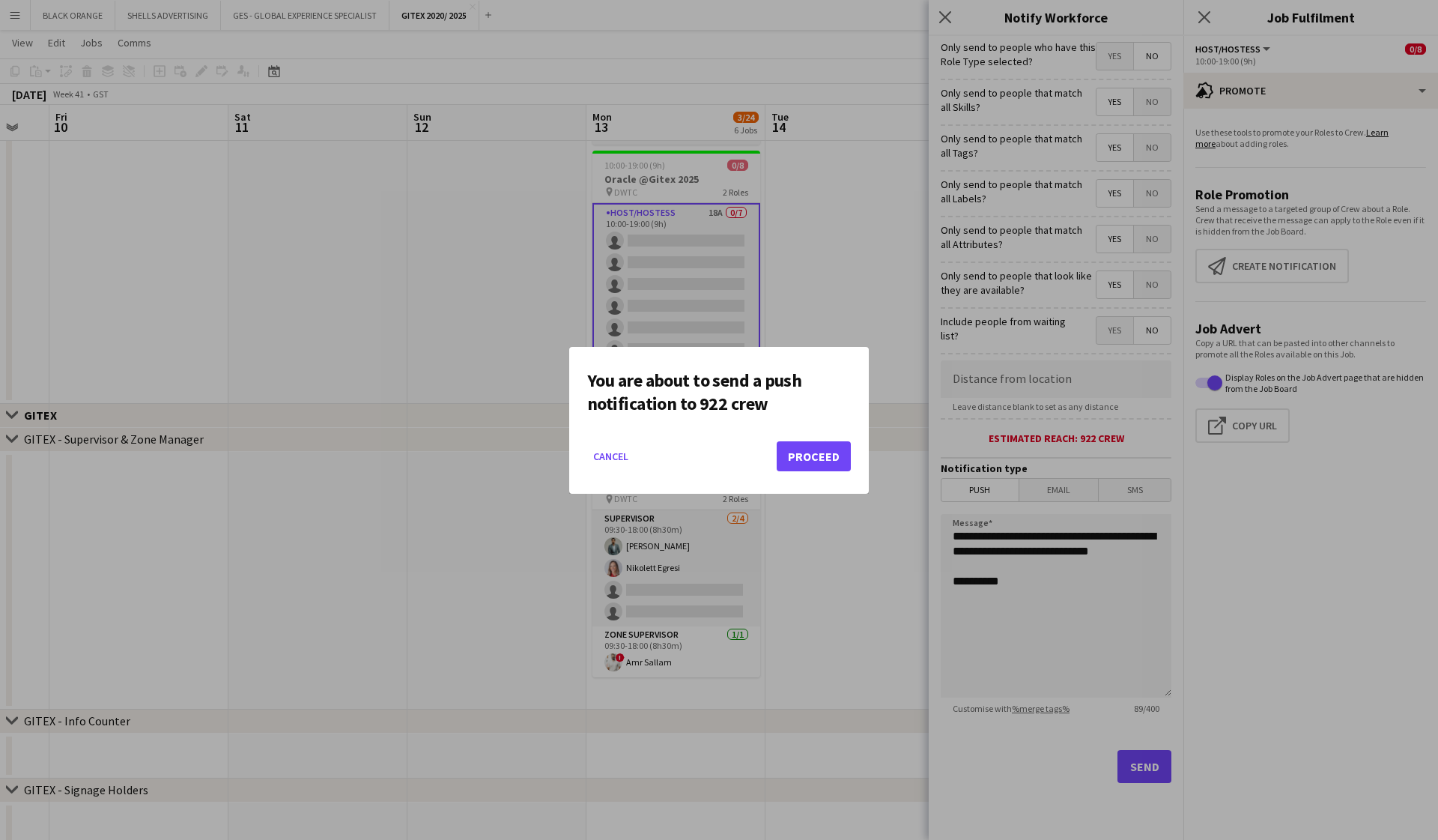
scroll to position [0, 0]
click at [812, 459] on button "Proceed" at bounding box center [814, 456] width 74 height 30
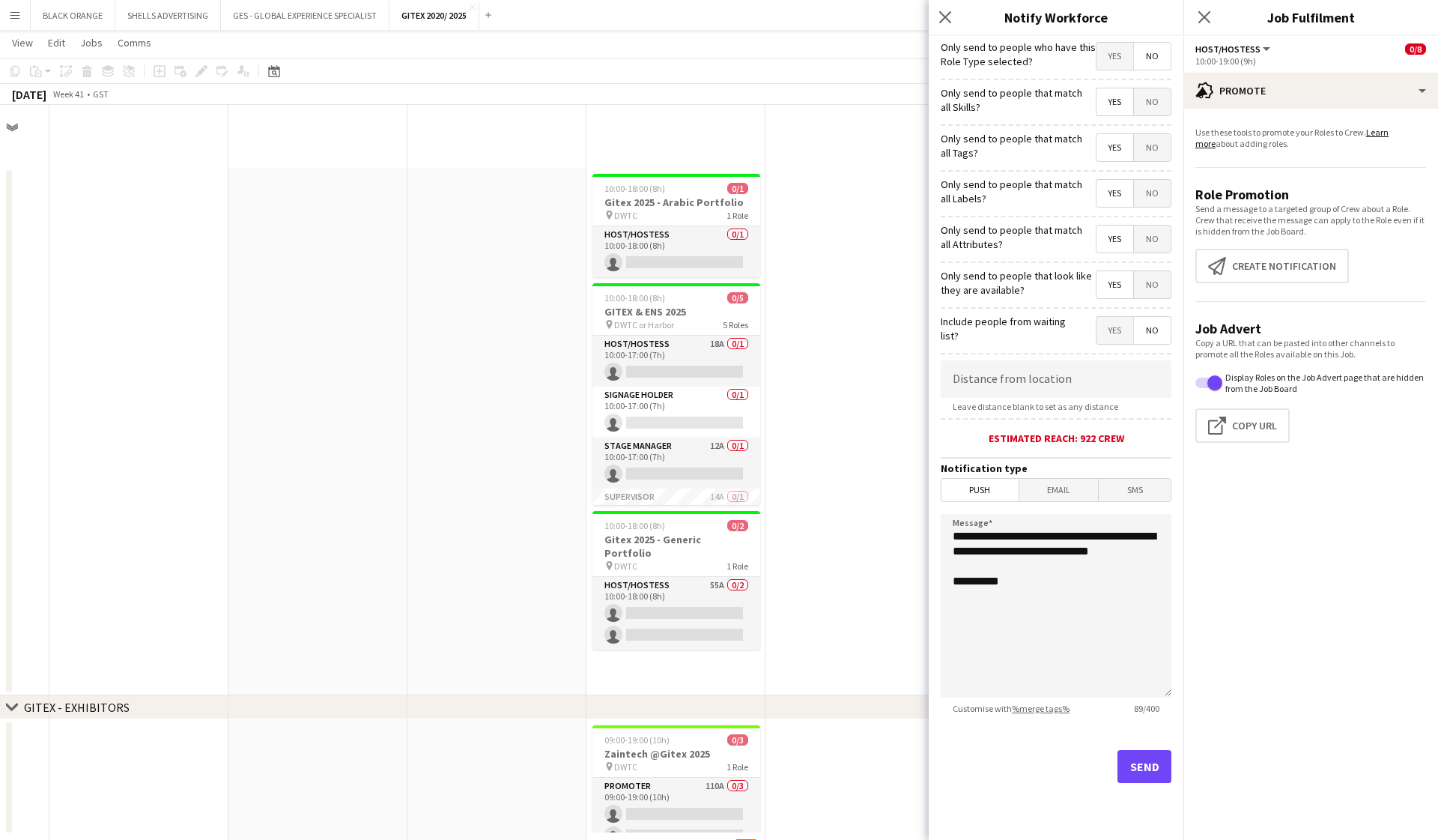
scroll to position [728, 0]
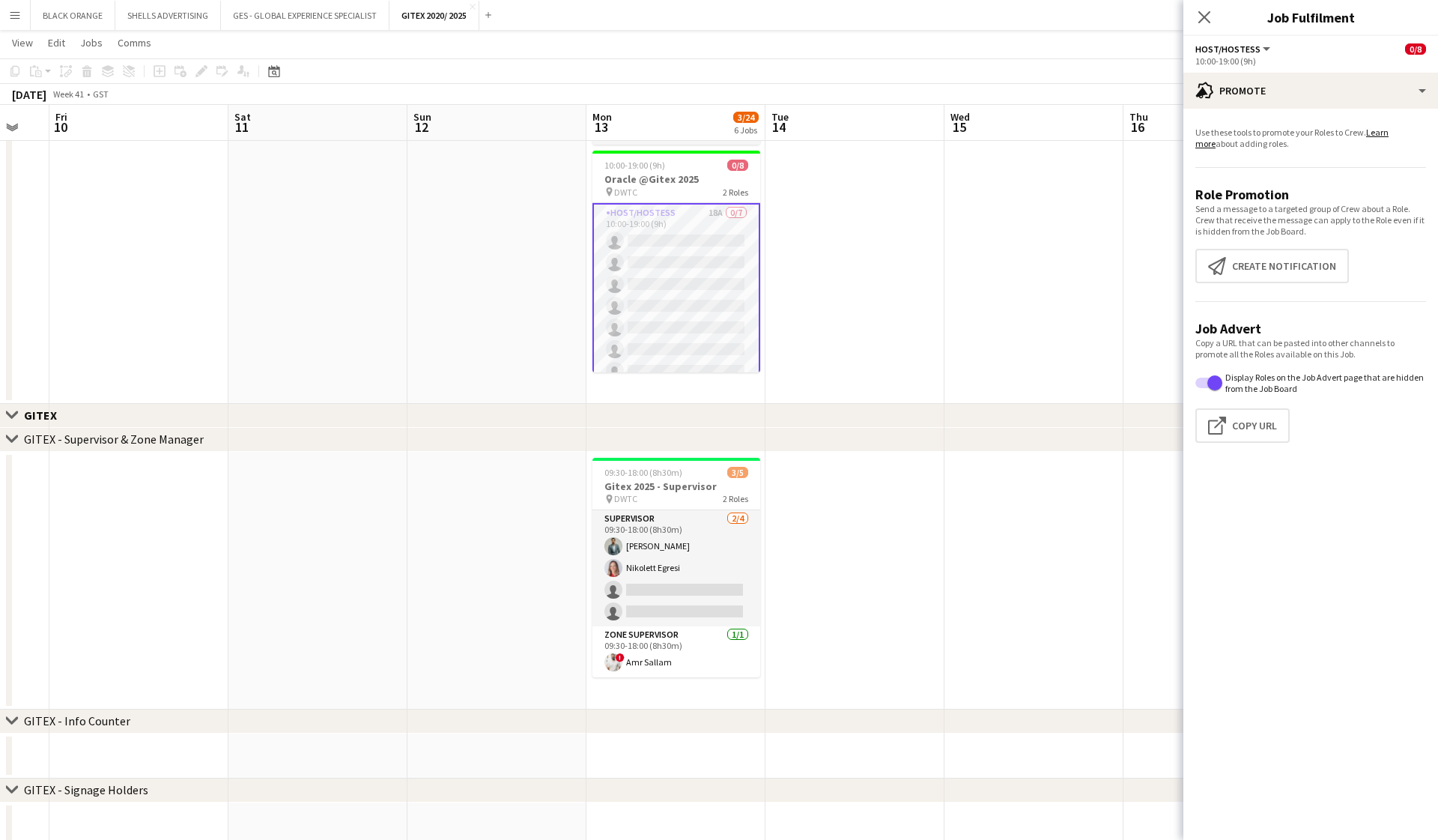
click at [832, 217] on app-date-cell at bounding box center [1035, 198] width 179 height 412
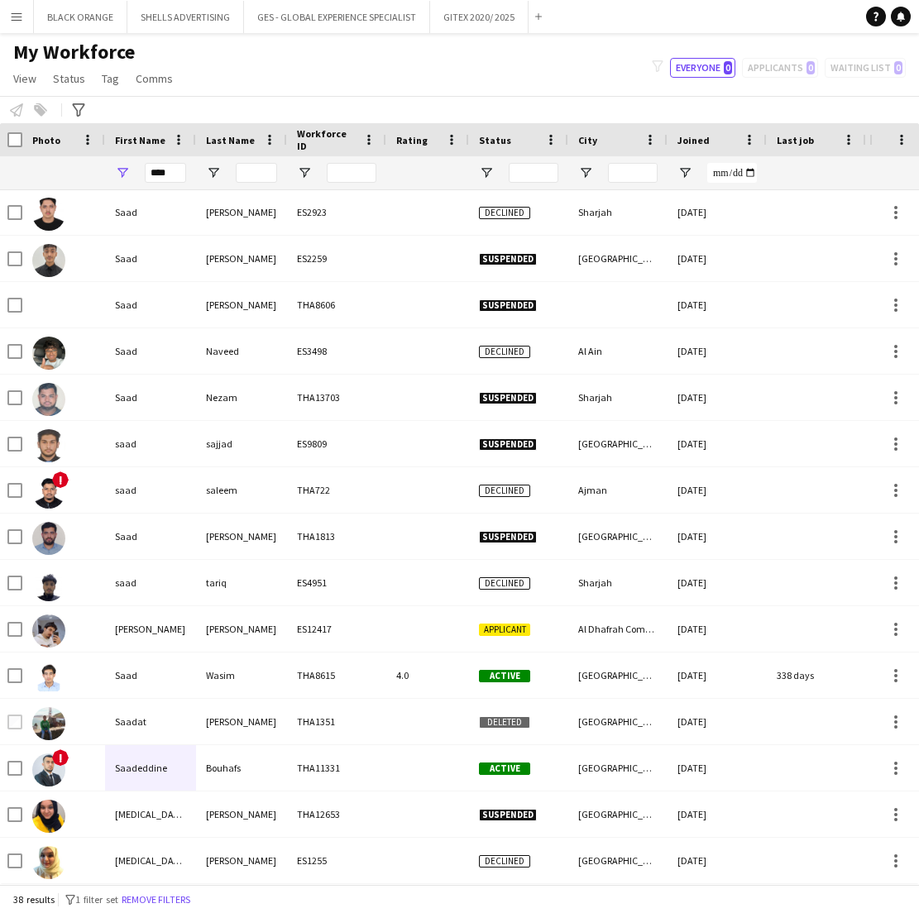
scroll to position [0, 2]
click at [489, 17] on button "GITEX 2020/ 2025 Close" at bounding box center [479, 17] width 98 height 32
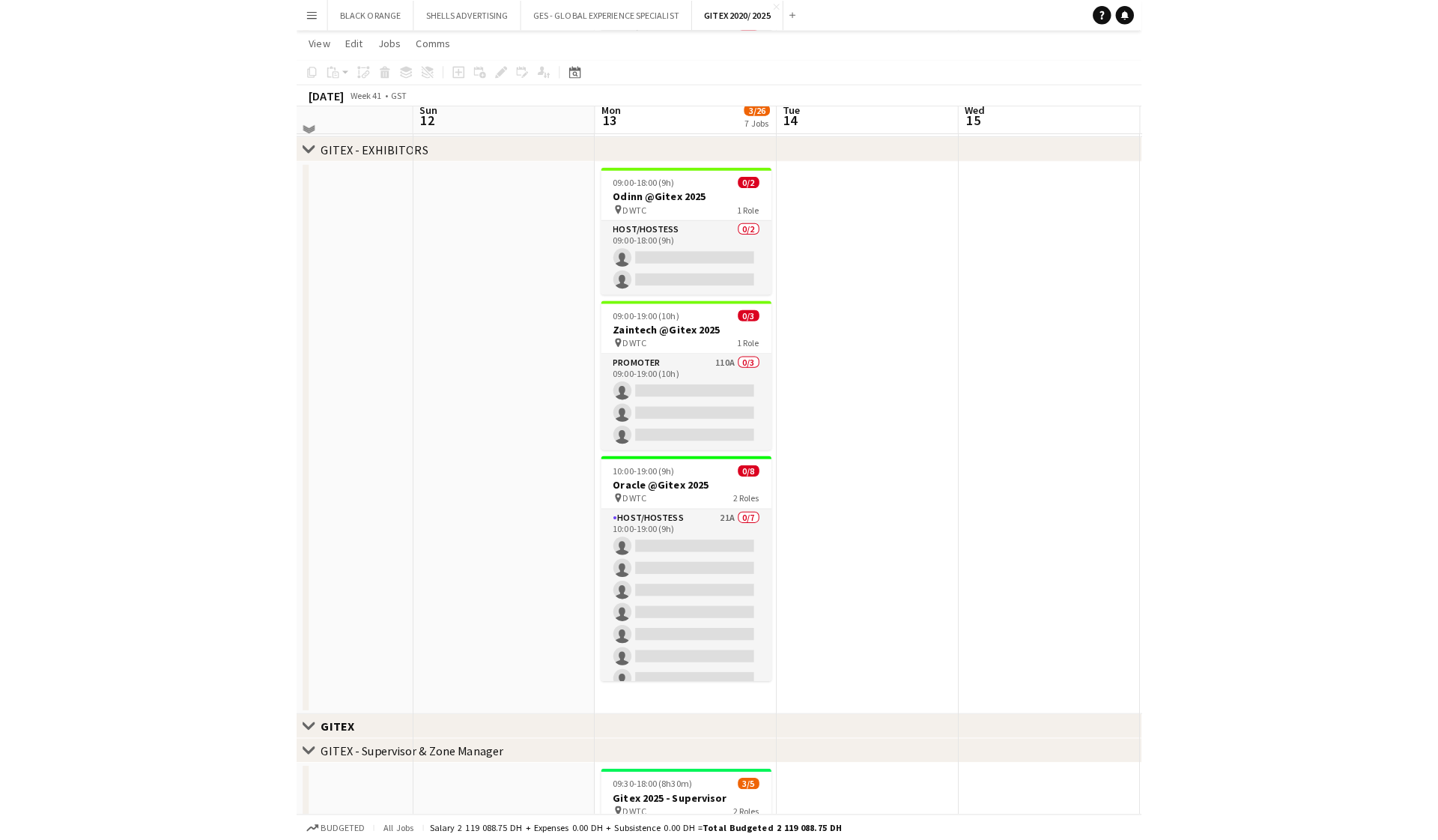
scroll to position [560, 0]
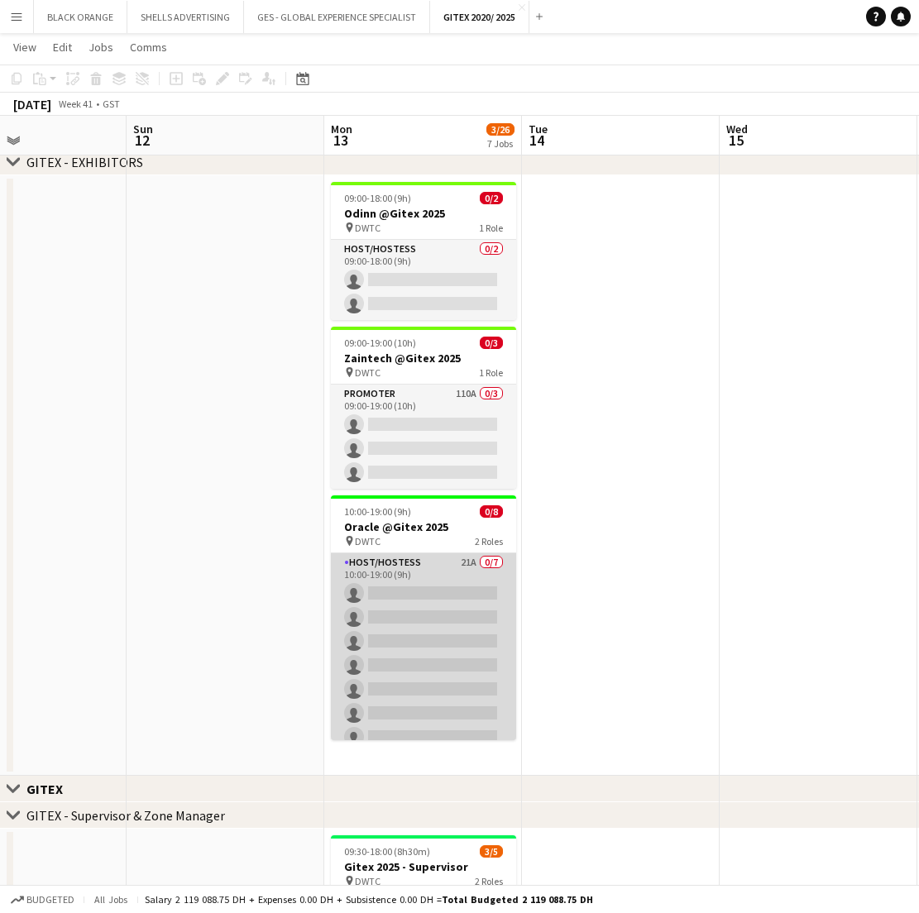
click at [413, 637] on app-card-role "Host/Hostess 21A 0/7 10:00-19:00 (9h) single-neutral-actions single-neutral-act…" at bounding box center [423, 653] width 185 height 200
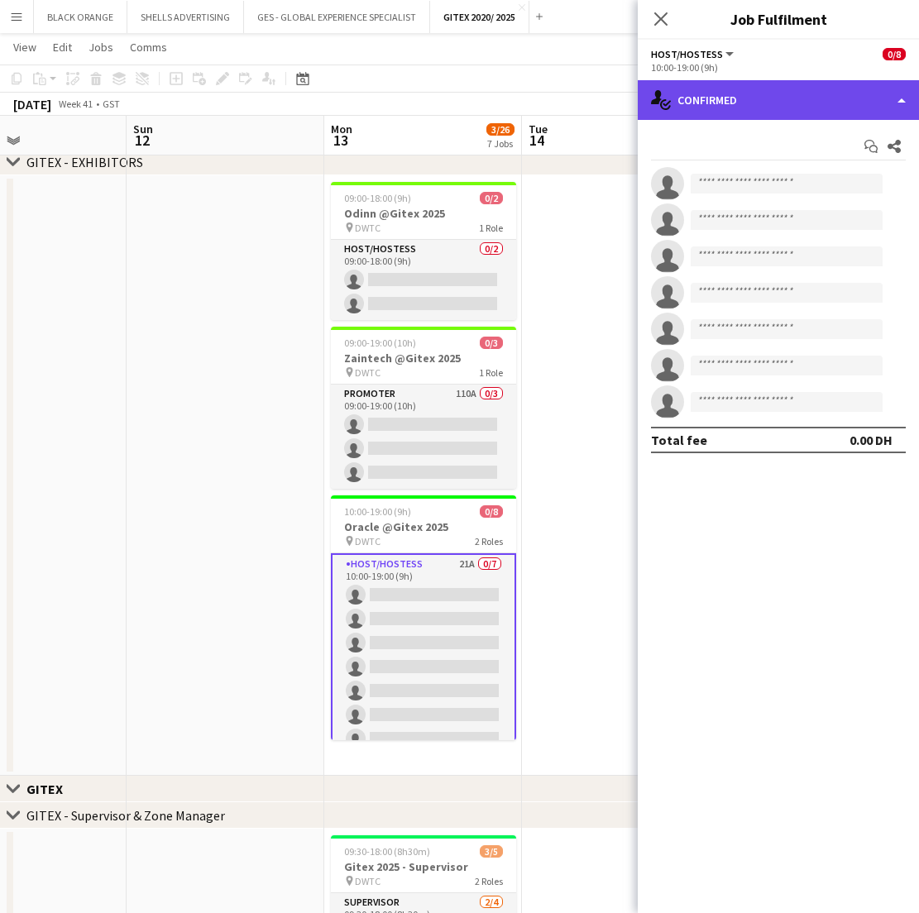
click at [777, 101] on div "single-neutral-actions-check-2 Confirmed" at bounding box center [777, 100] width 281 height 40
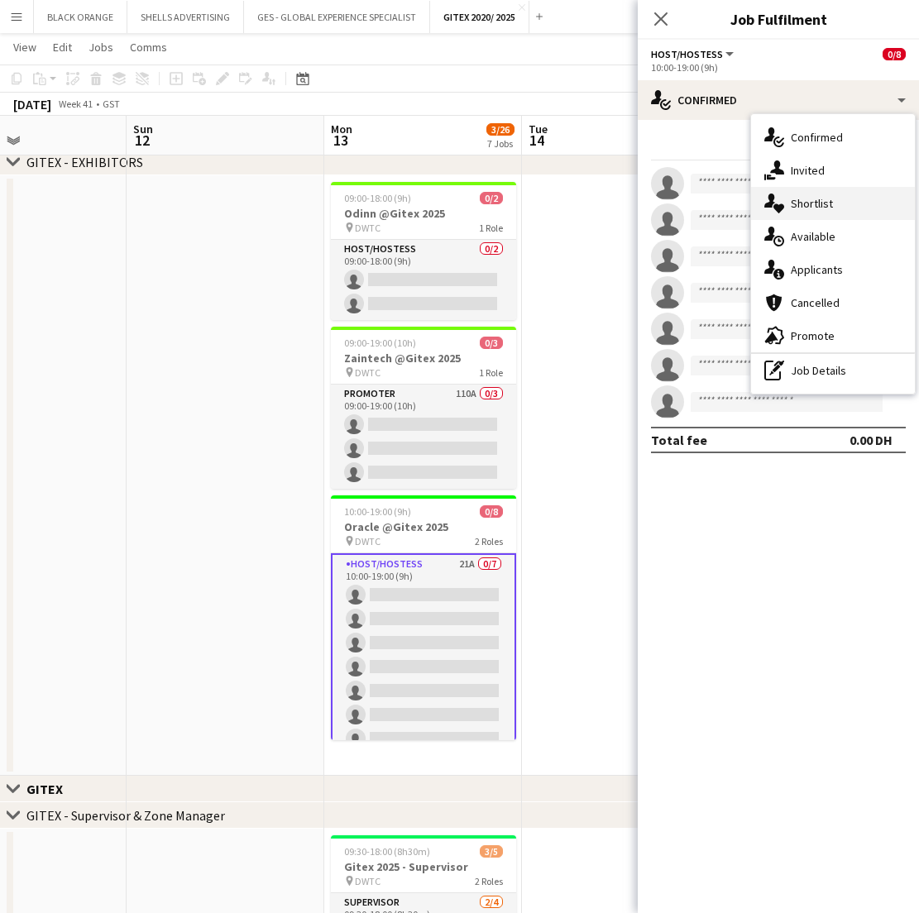
click at [806, 205] on span "Shortlist" at bounding box center [811, 203] width 42 height 15
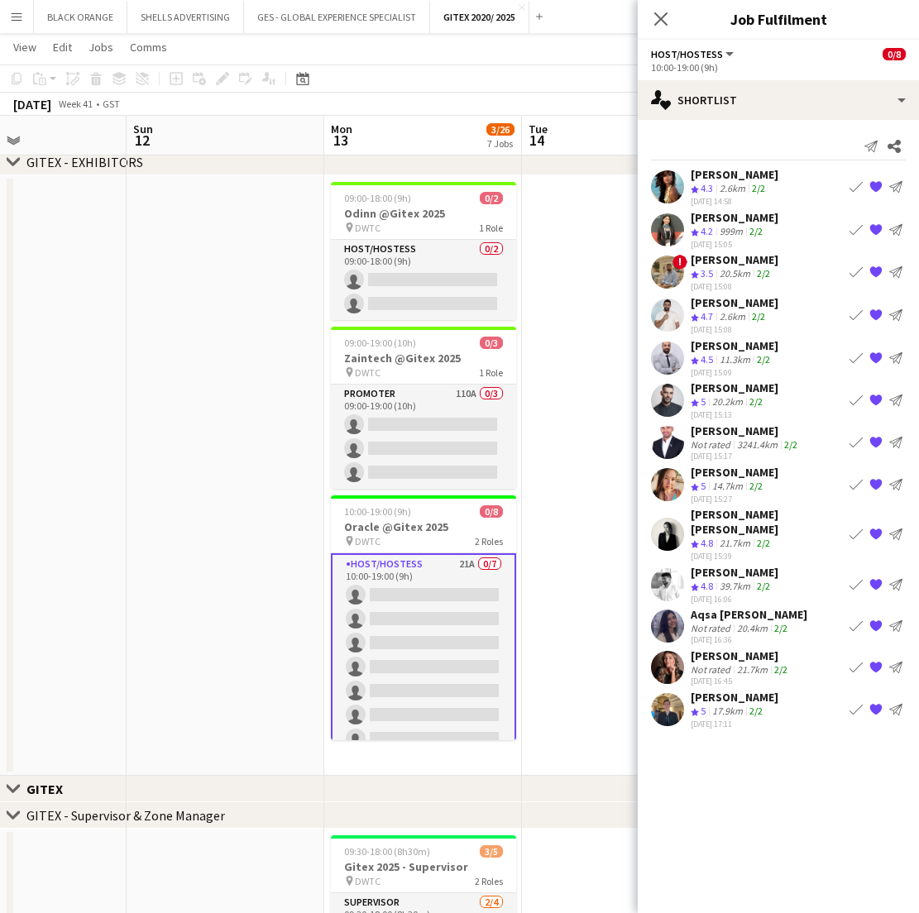
click at [713, 224] on div "[PERSON_NAME]" at bounding box center [734, 217] width 88 height 15
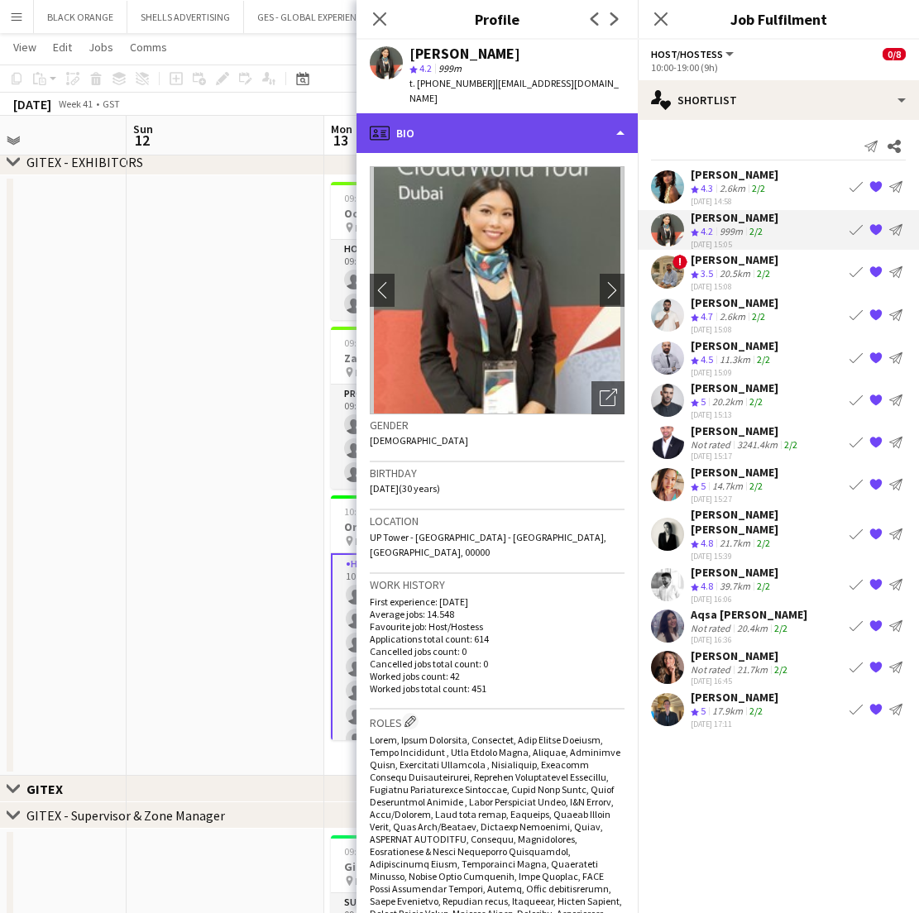
click at [560, 122] on div "profile Bio" at bounding box center [496, 133] width 281 height 40
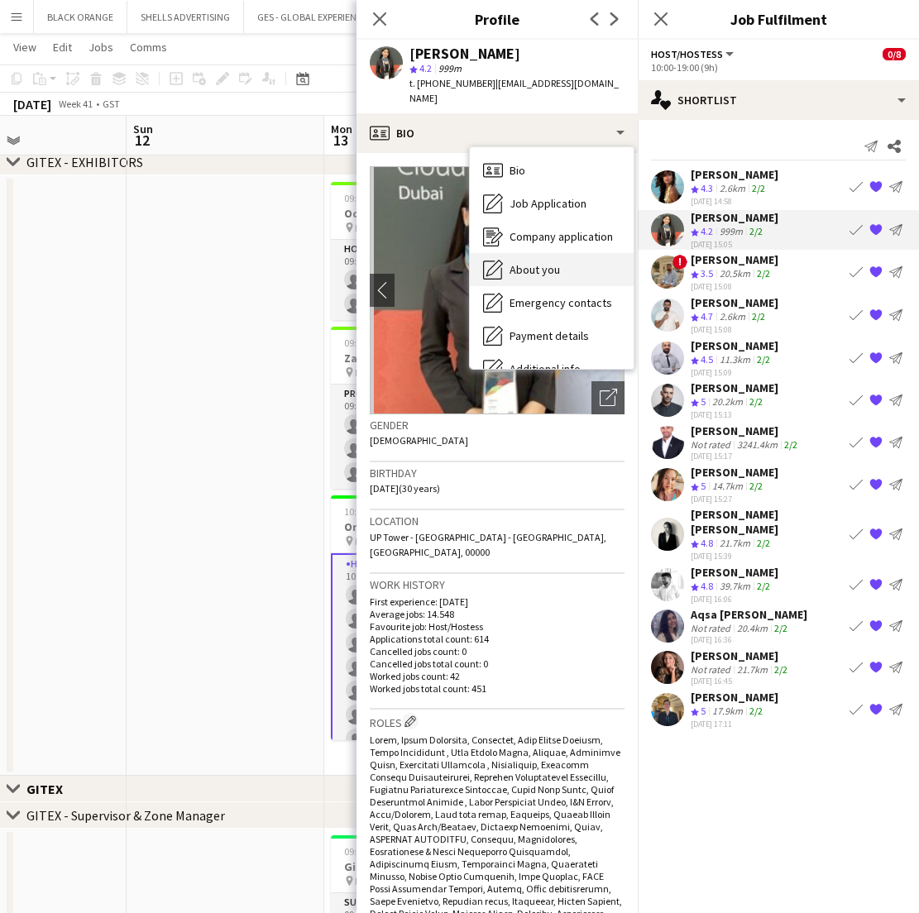
click at [530, 262] on span "About you" at bounding box center [534, 269] width 50 height 15
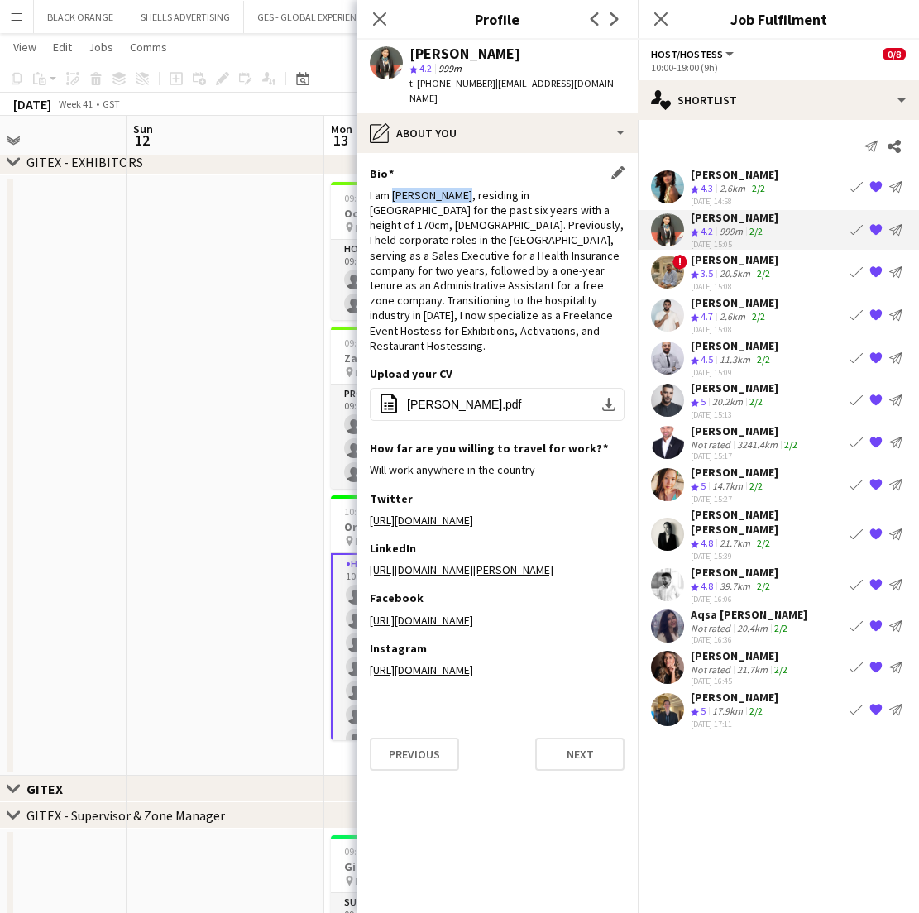
drag, startPoint x: 456, startPoint y: 179, endPoint x: 395, endPoint y: 182, distance: 61.2
click at [395, 188] on div "I am [PERSON_NAME], residing in [GEOGRAPHIC_DATA] for the past six years with a…" at bounding box center [497, 270] width 255 height 165
copy div "[PERSON_NAME]"
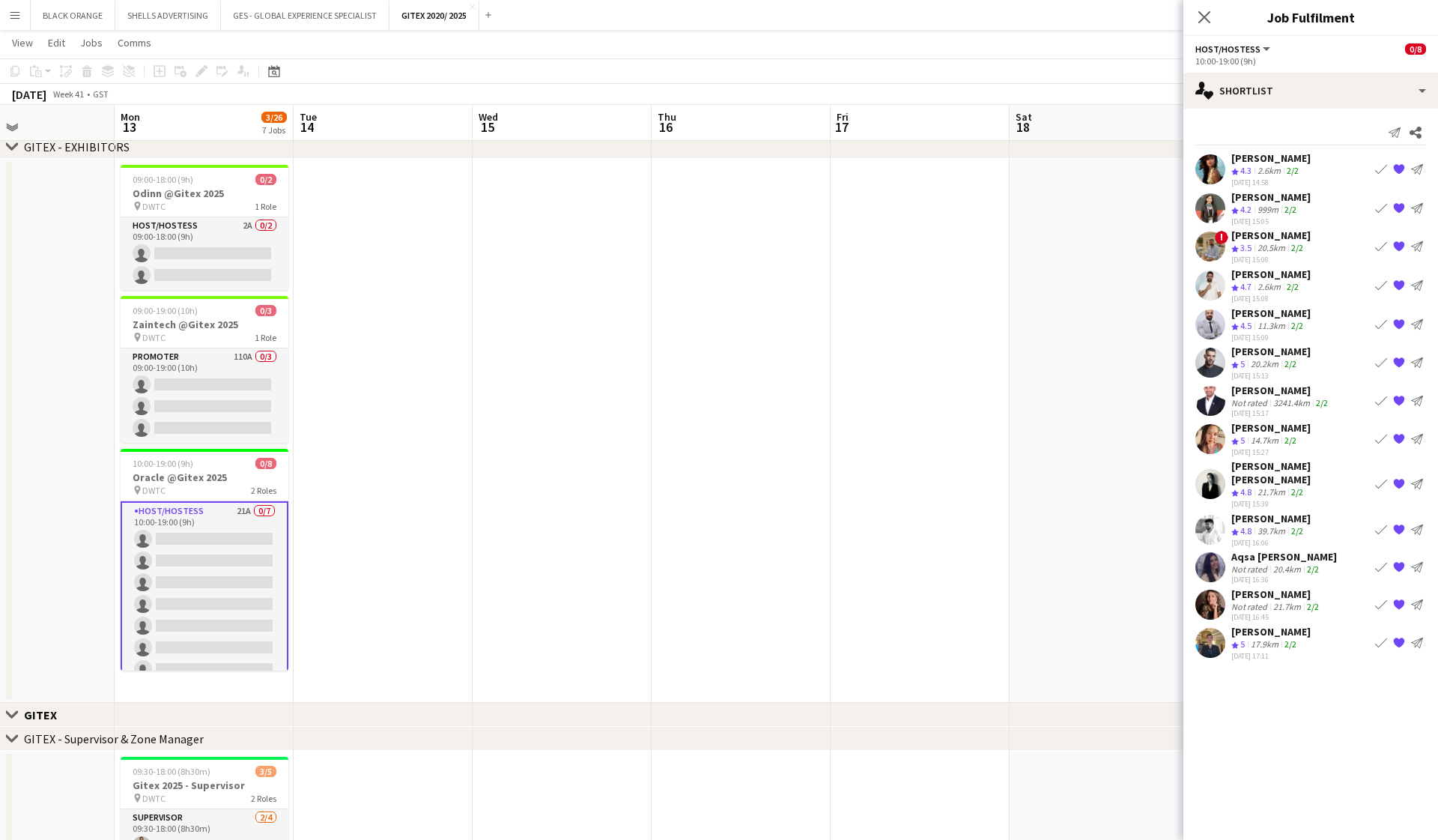
click at [832, 199] on div "[PERSON_NAME]" at bounding box center [1271, 197] width 80 height 14
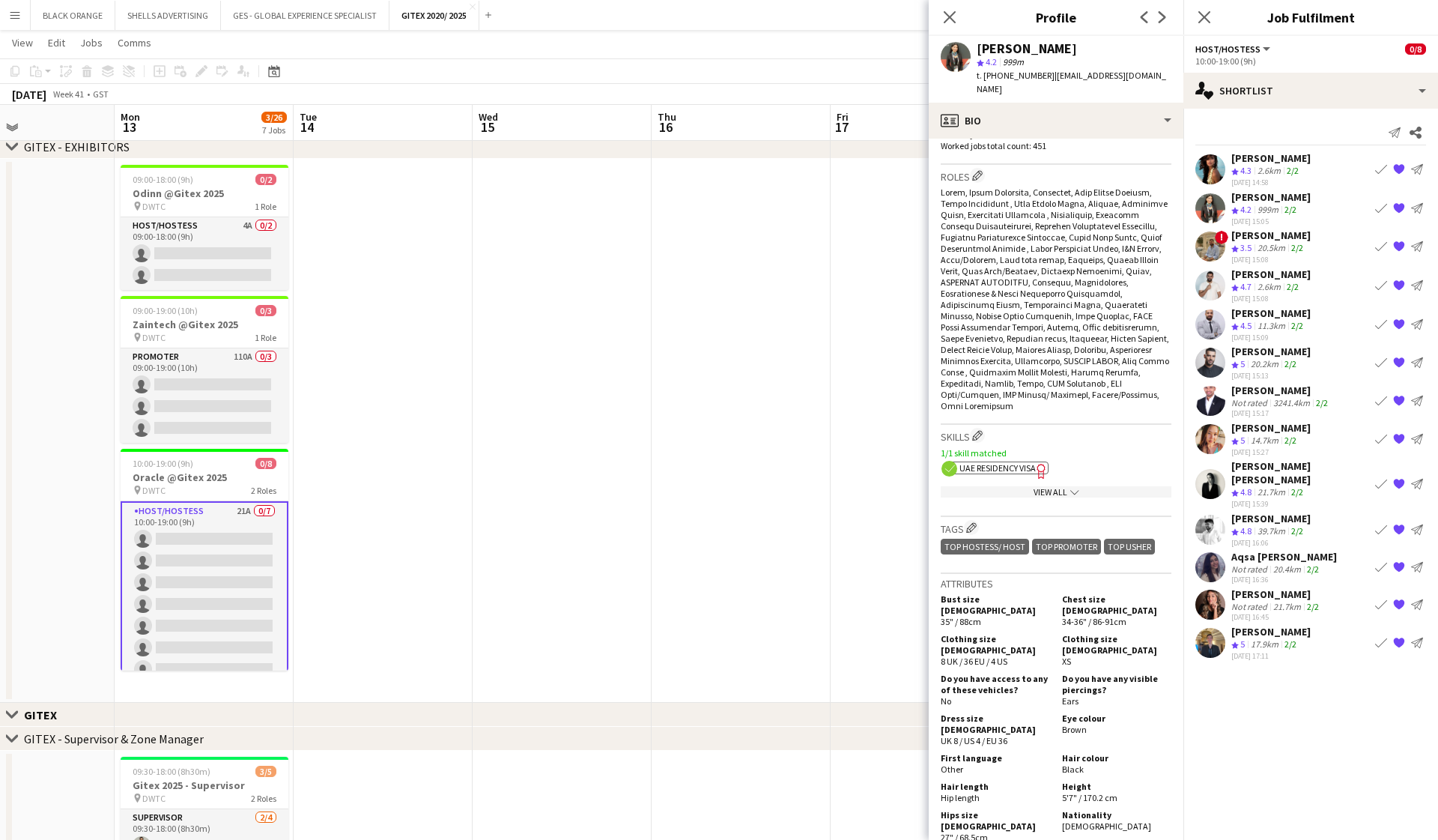
scroll to position [478, 0]
click at [832, 102] on div "profile Bio" at bounding box center [1056, 121] width 255 height 36
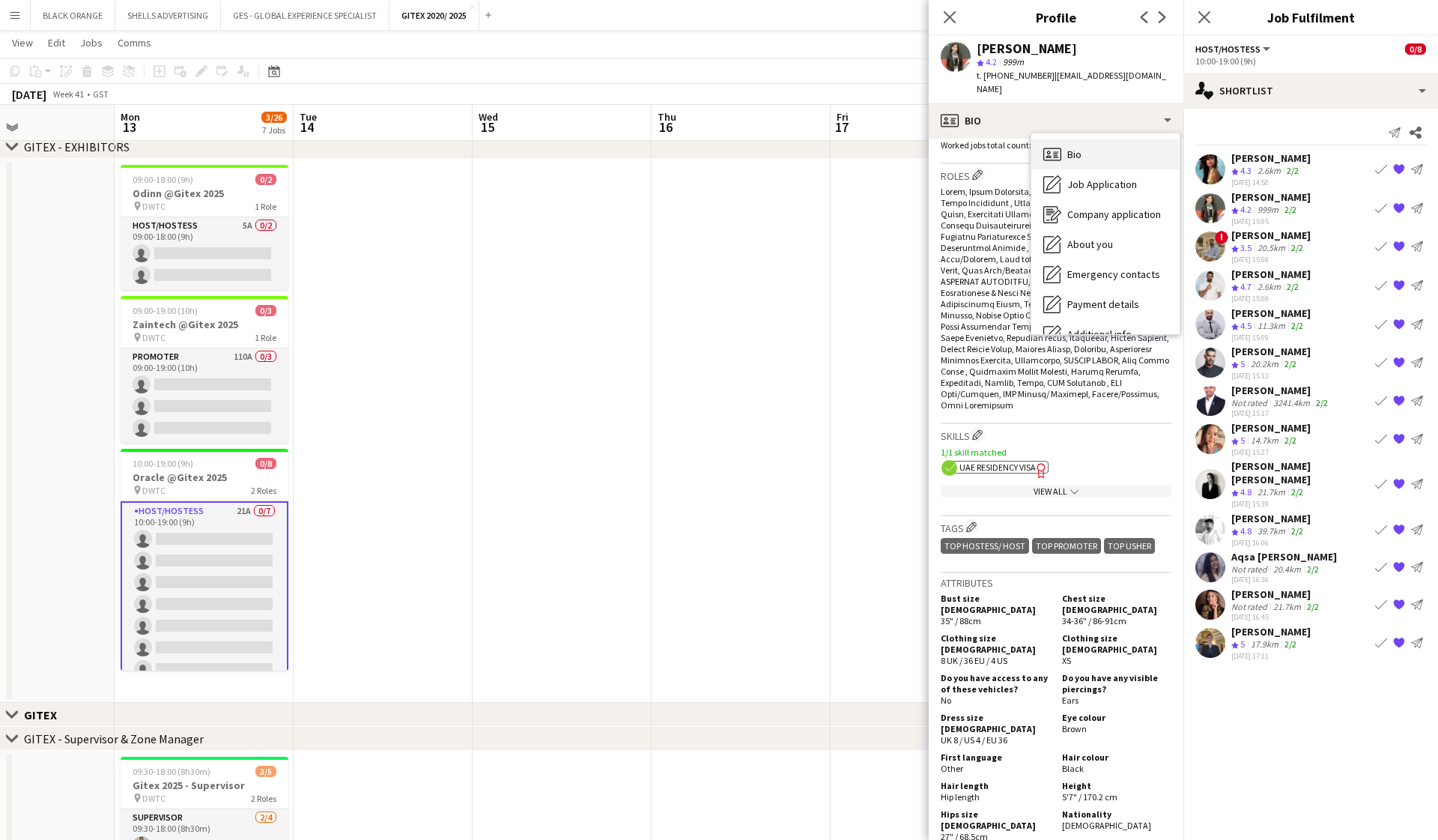
click at [832, 148] on span "Bio" at bounding box center [1075, 154] width 14 height 14
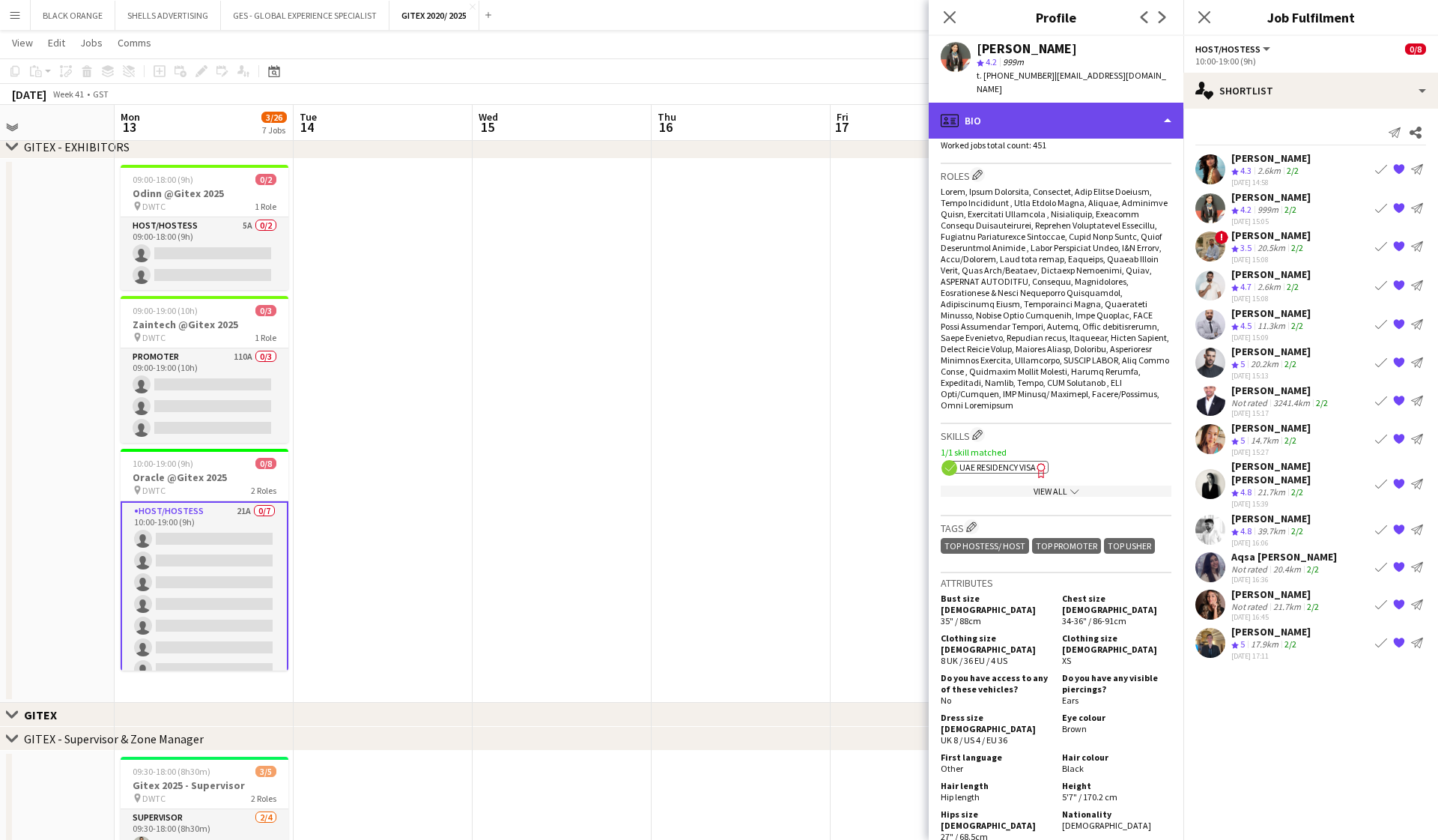
click at [832, 102] on div "profile Bio" at bounding box center [1056, 121] width 255 height 36
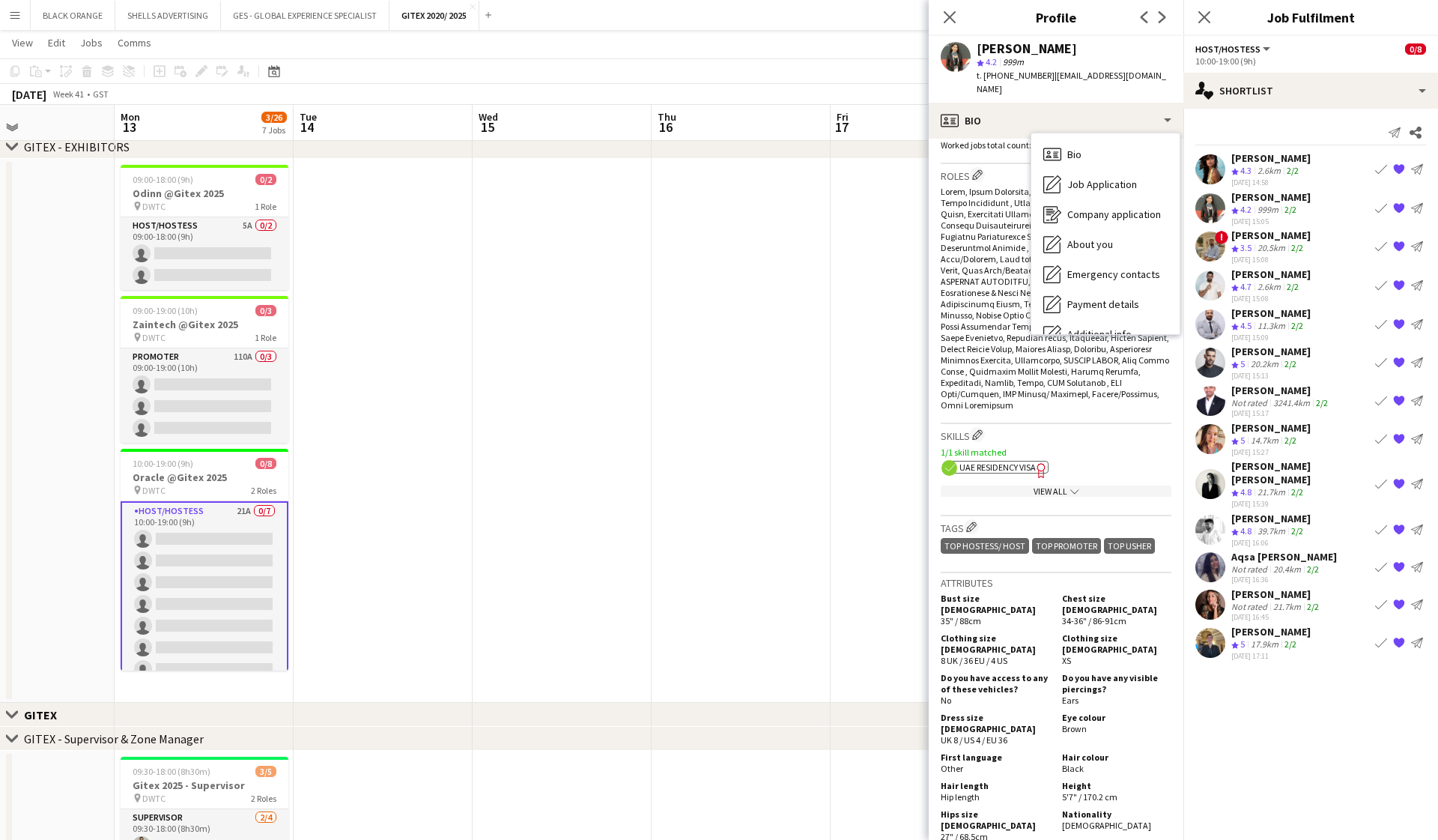
click at [832, 474] on app-show-more-section "View All chevron-down" at bounding box center [1056, 488] width 231 height 29
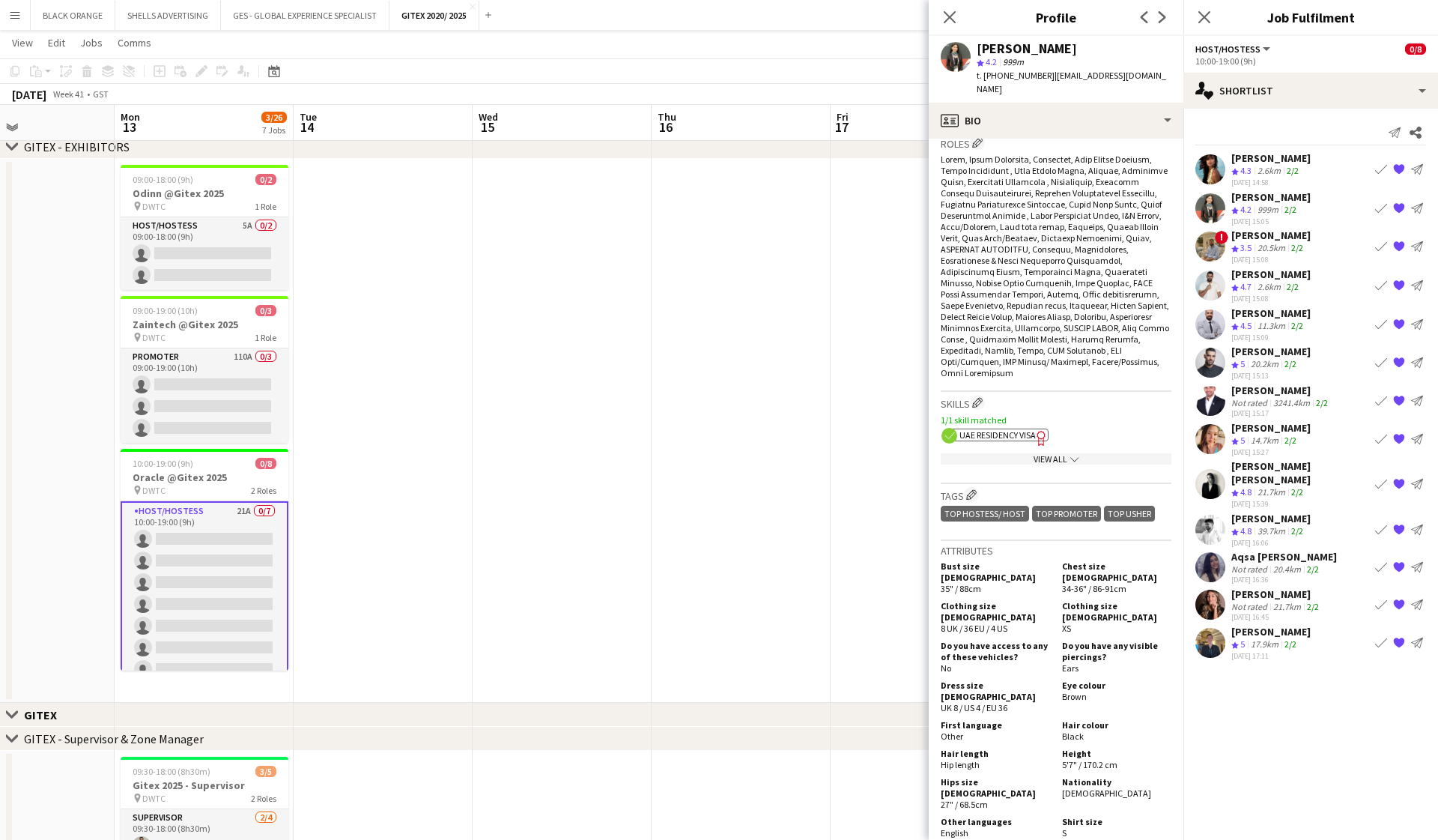
scroll to position [514, 0]
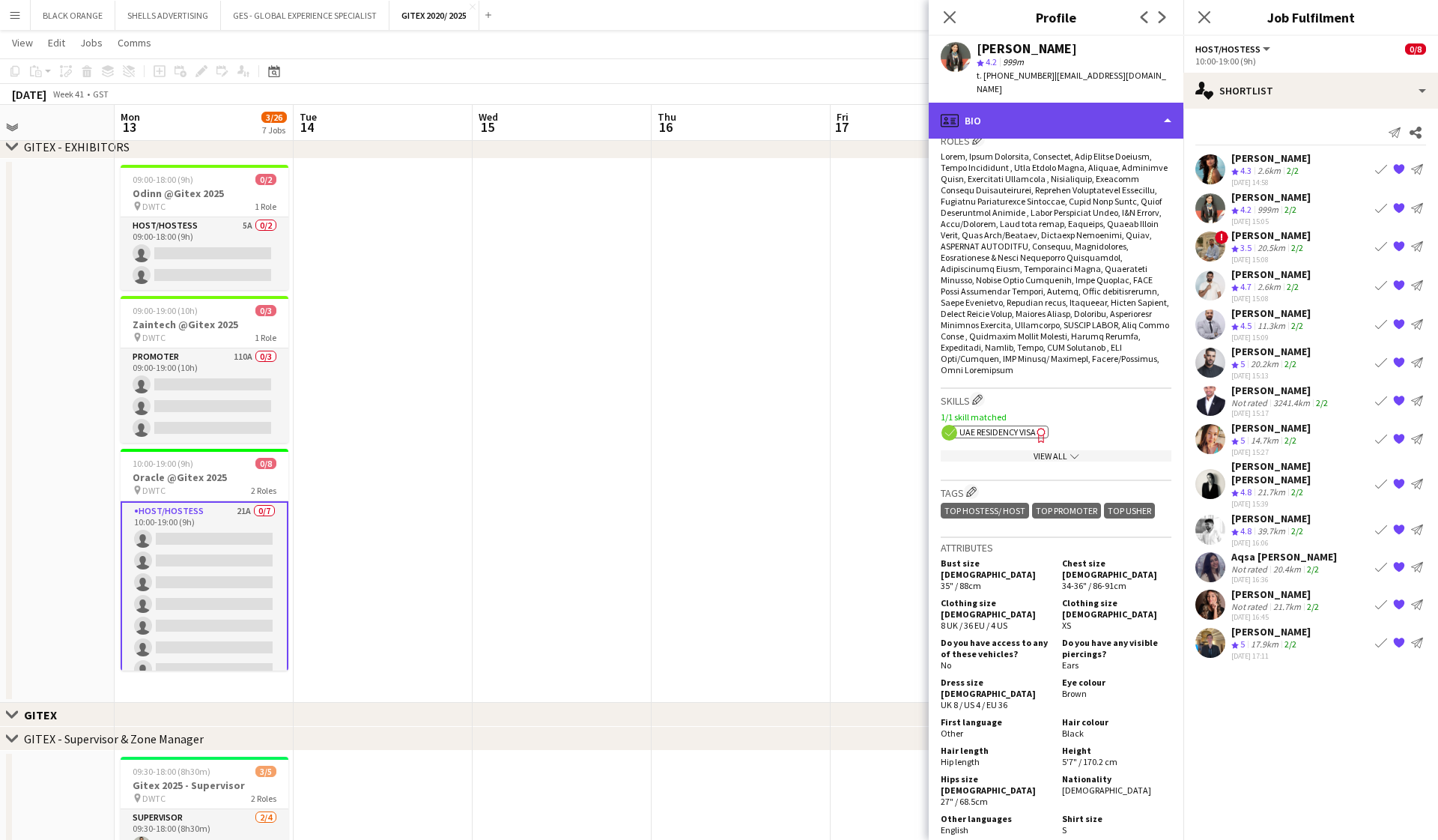
click at [832, 102] on div "profile Bio" at bounding box center [1056, 121] width 255 height 36
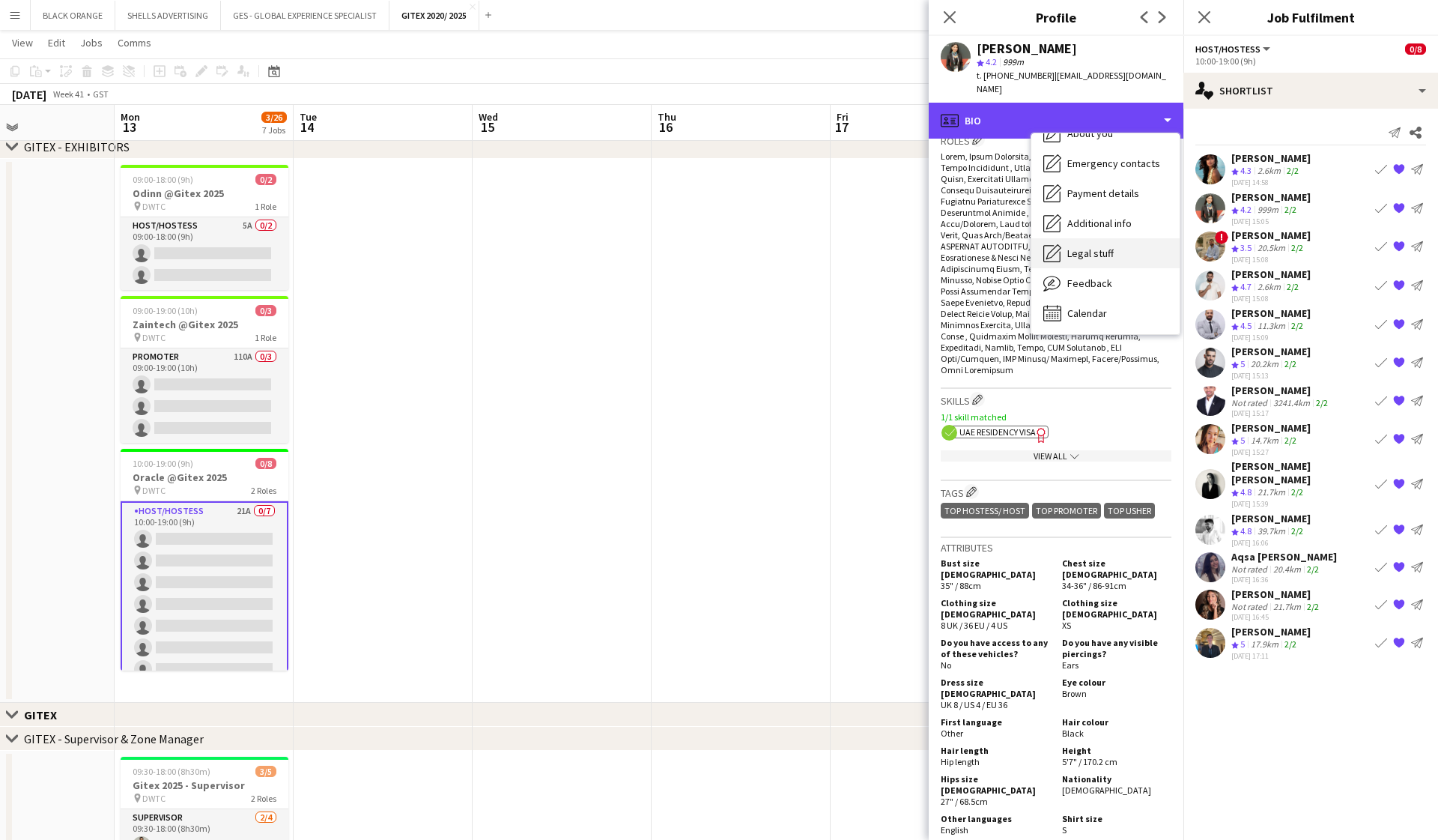
scroll to position [111, 0]
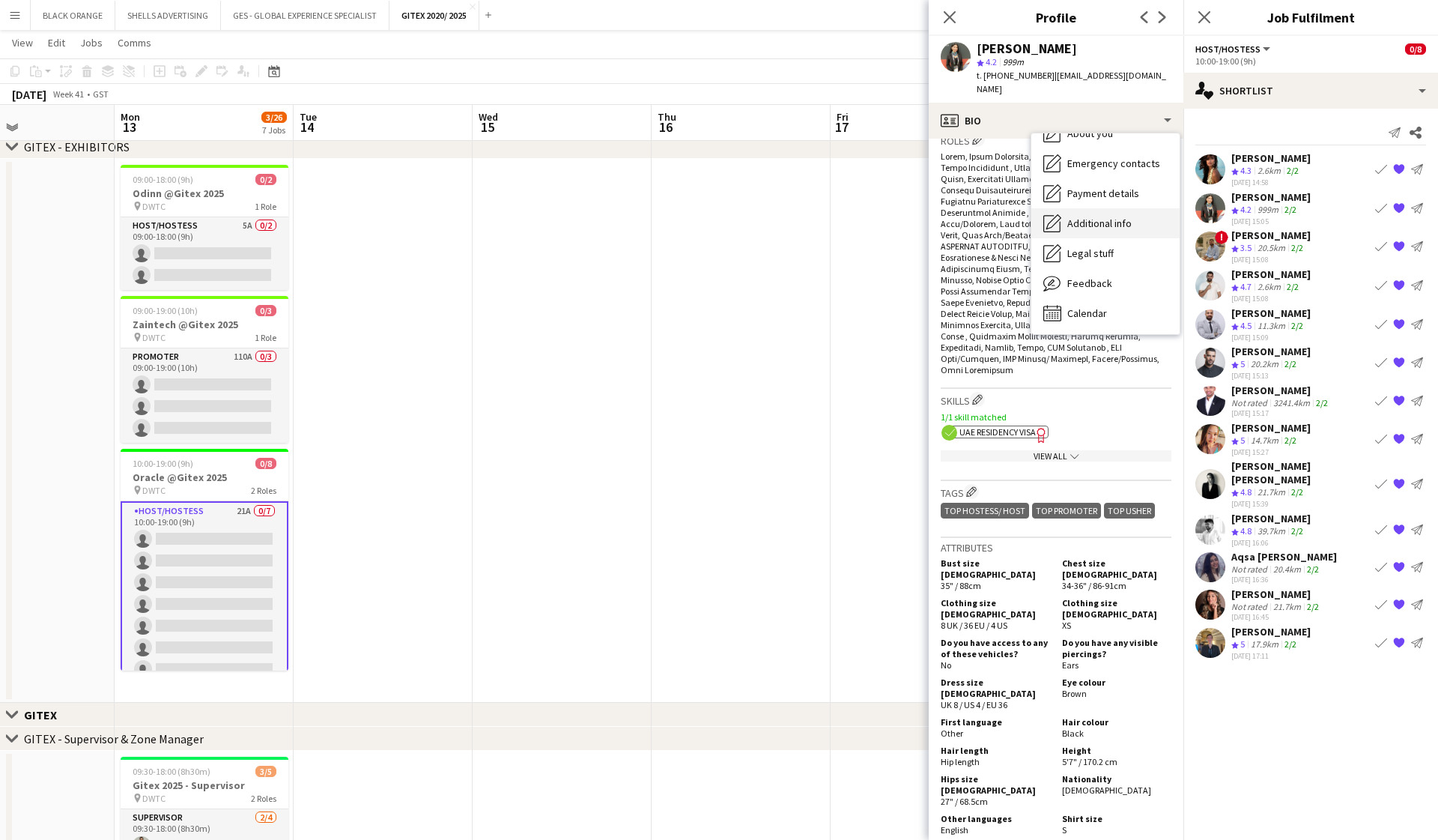
click at [832, 217] on span "Additional info" at bounding box center [1099, 223] width 64 height 14
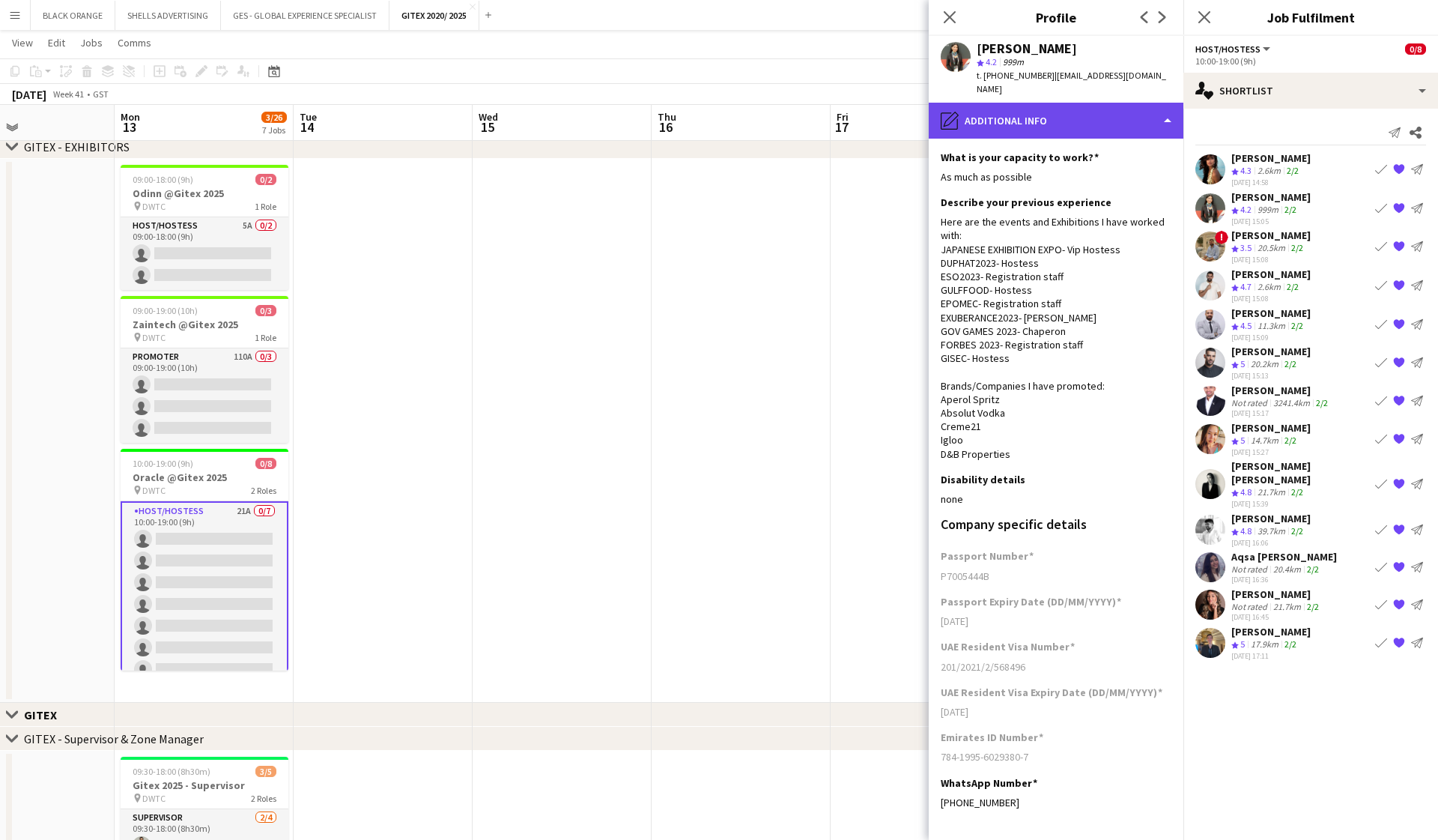
click at [832, 106] on div "pencil4 Additional info" at bounding box center [1056, 121] width 255 height 36
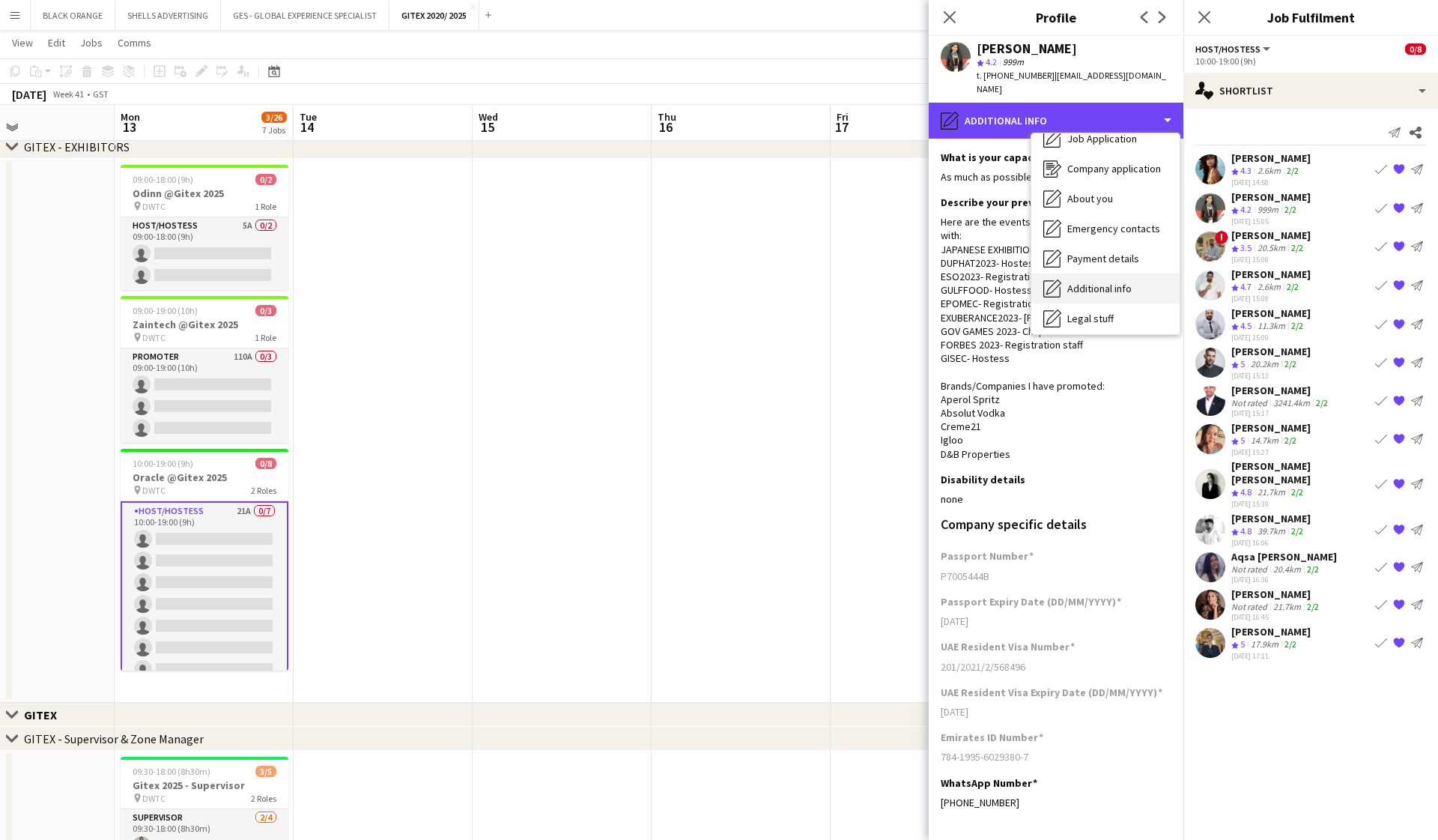
scroll to position [28, 0]
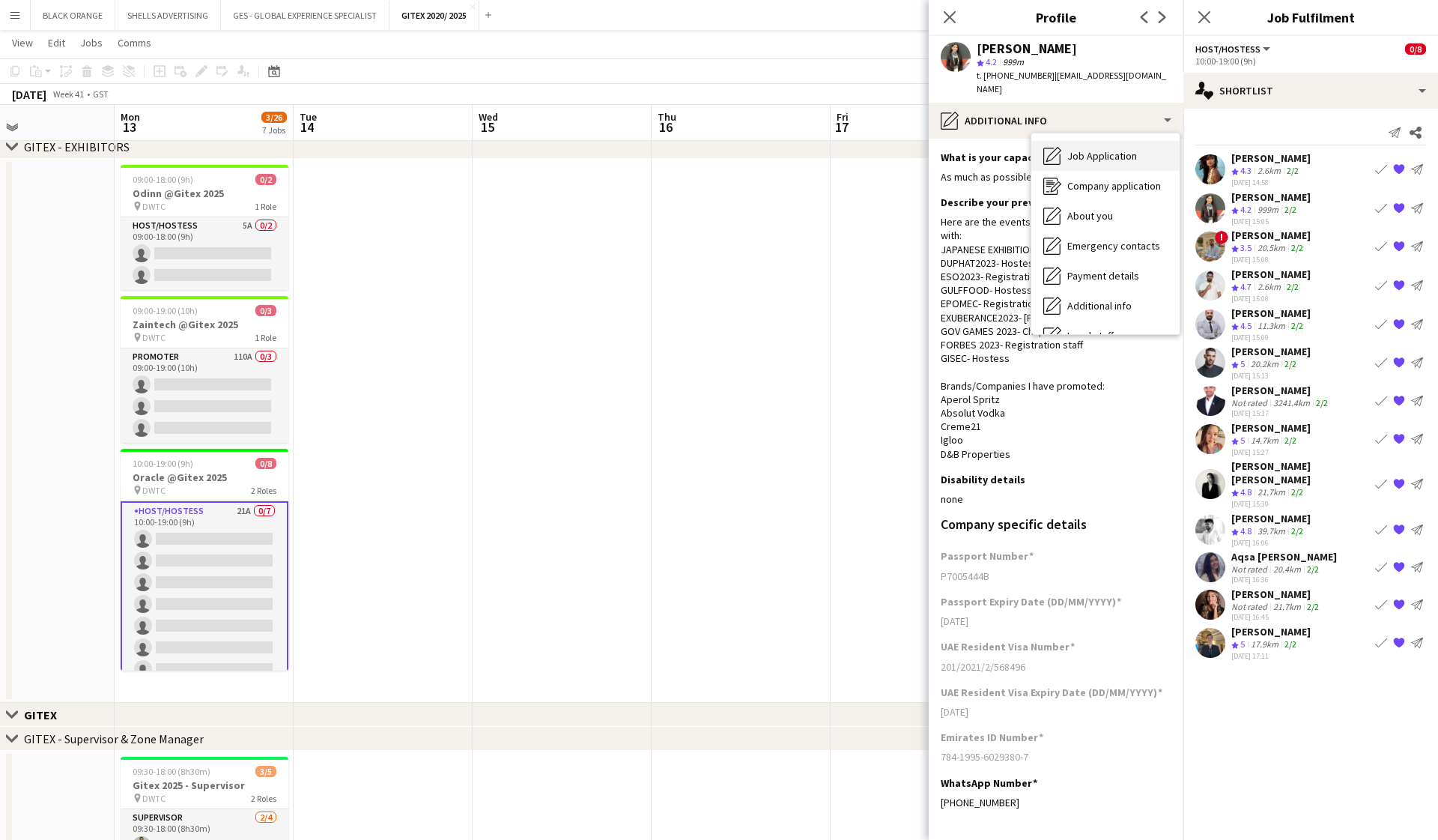
click at [832, 150] on span "Job Application" at bounding box center [1102, 156] width 70 height 14
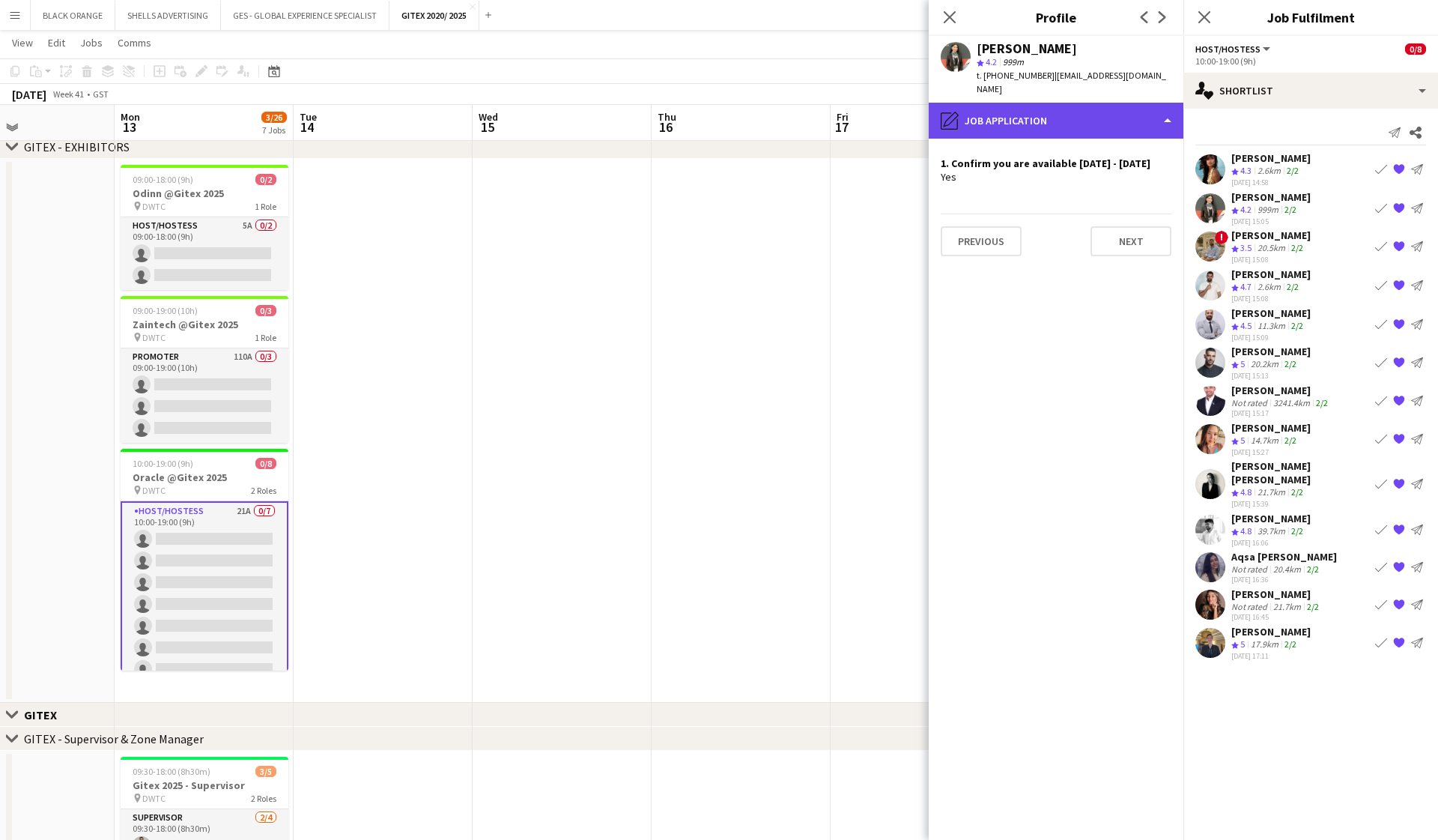
click at [832, 102] on div "pencil4 Job Application" at bounding box center [1056, 121] width 255 height 36
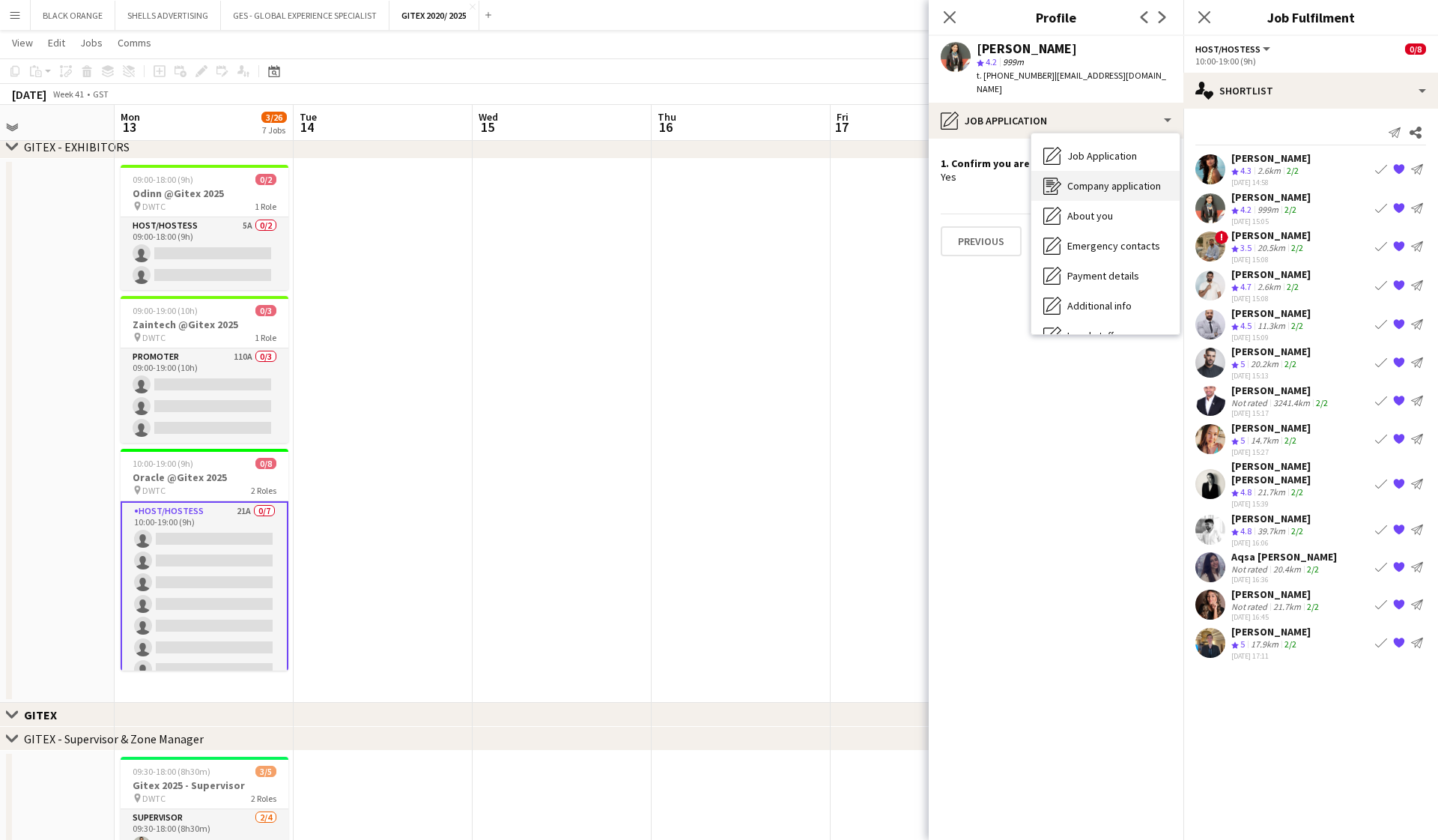
click at [832, 179] on span "Company application" at bounding box center [1114, 186] width 93 height 14
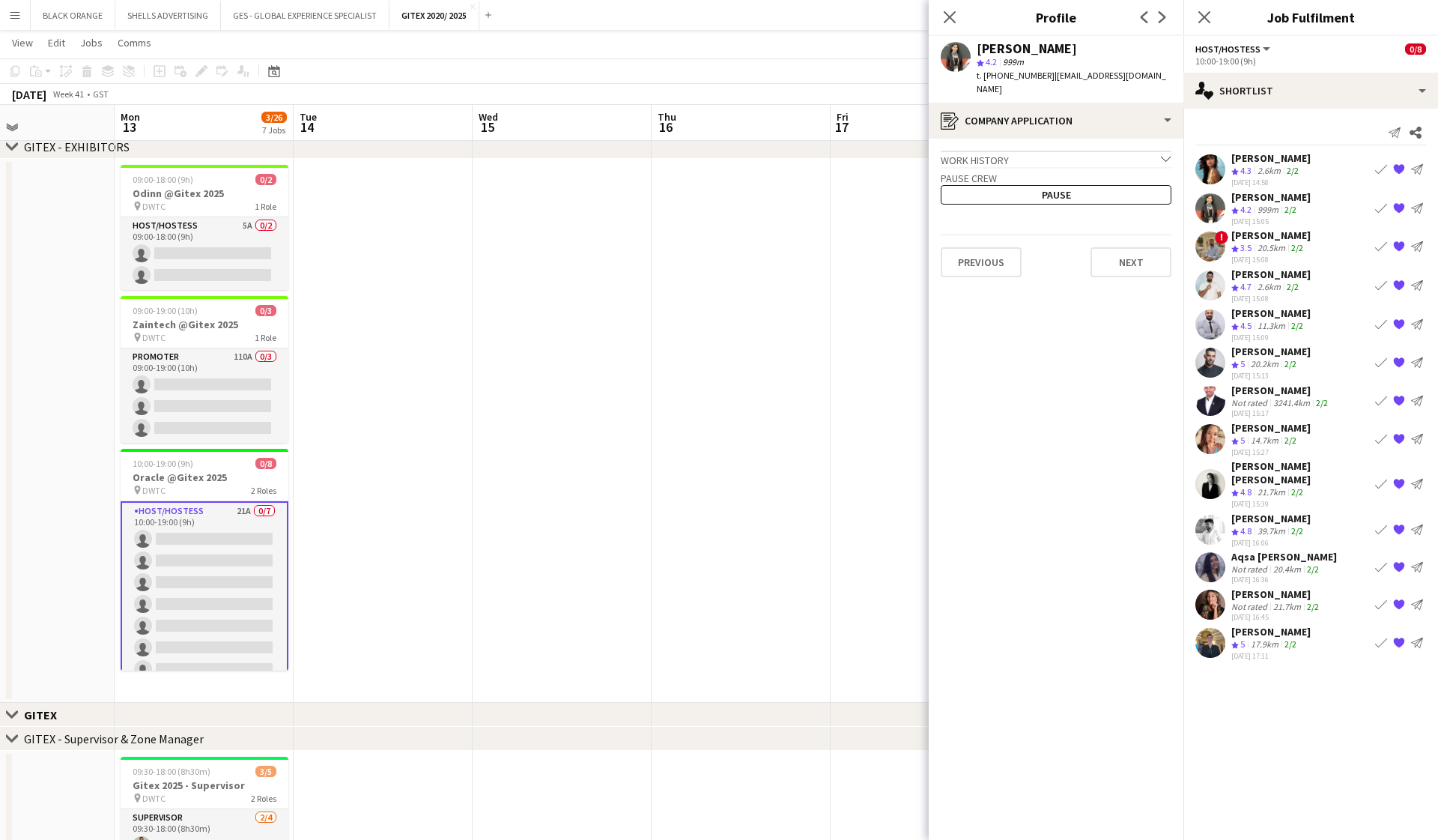
click at [832, 153] on icon "chevron-down" at bounding box center [1167, 159] width 11 height 11
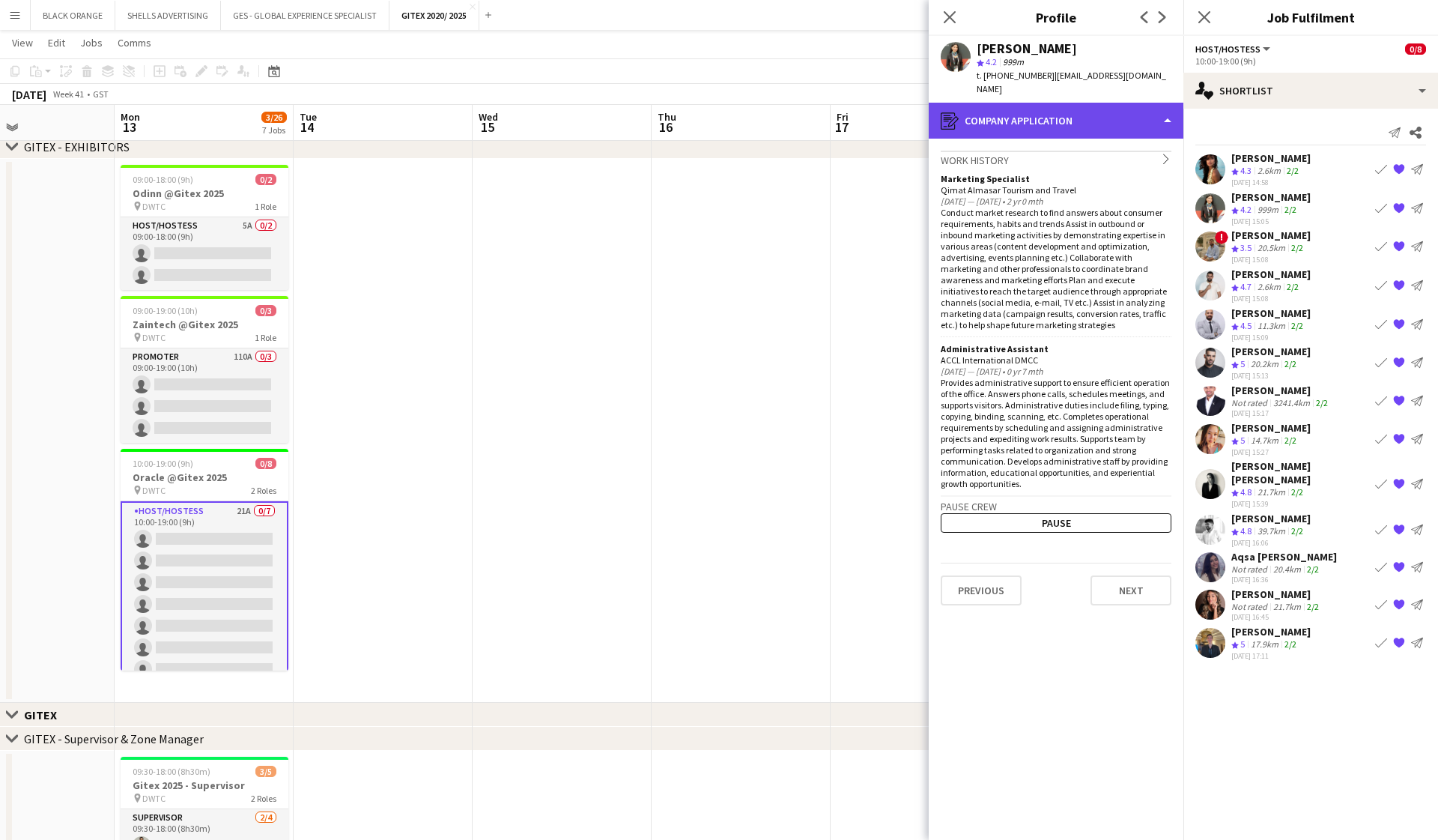
click at [832, 112] on div "register Company application" at bounding box center [1056, 121] width 255 height 36
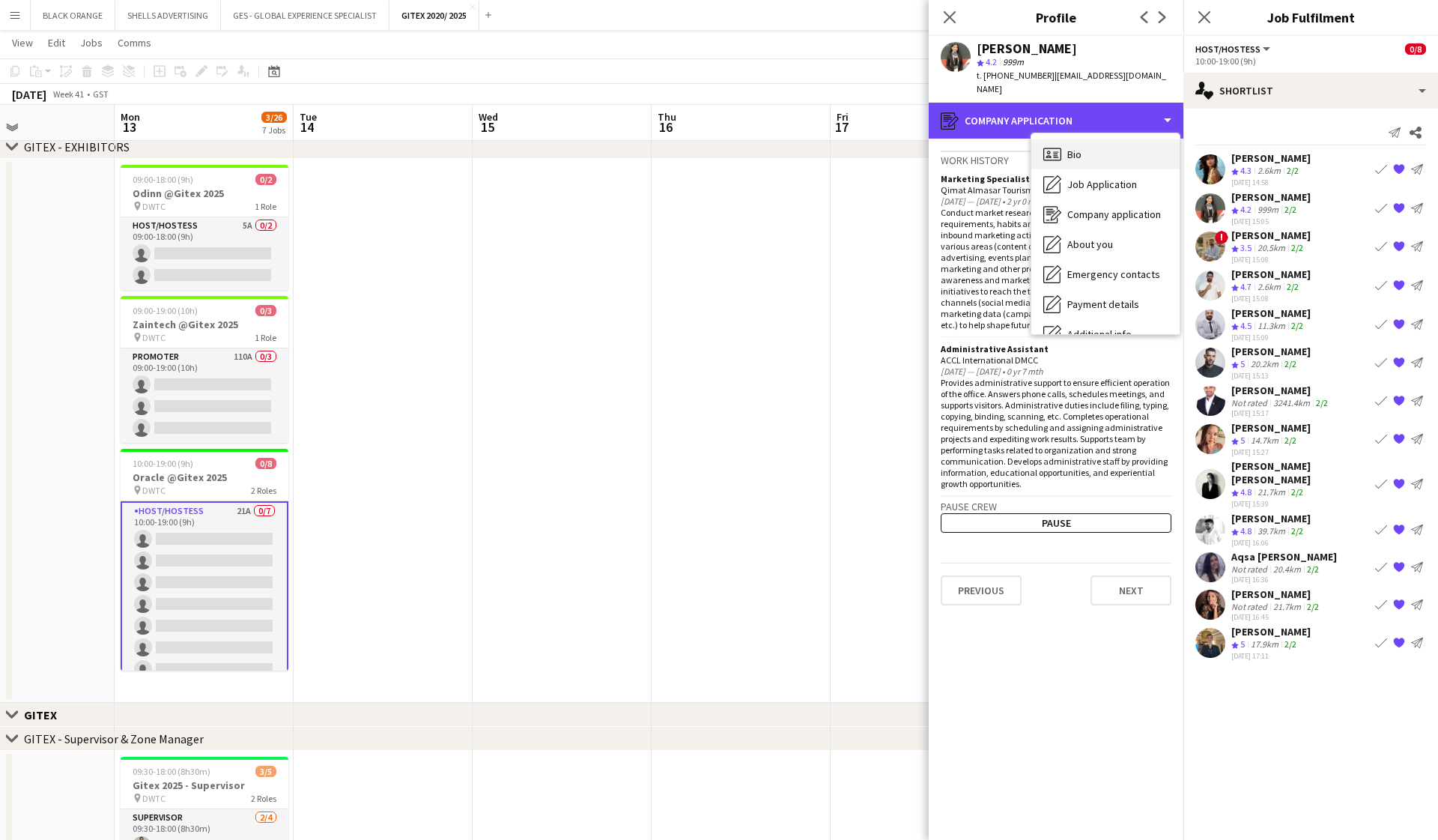
scroll to position [0, 0]
click at [832, 148] on span "Bio" at bounding box center [1075, 154] width 14 height 14
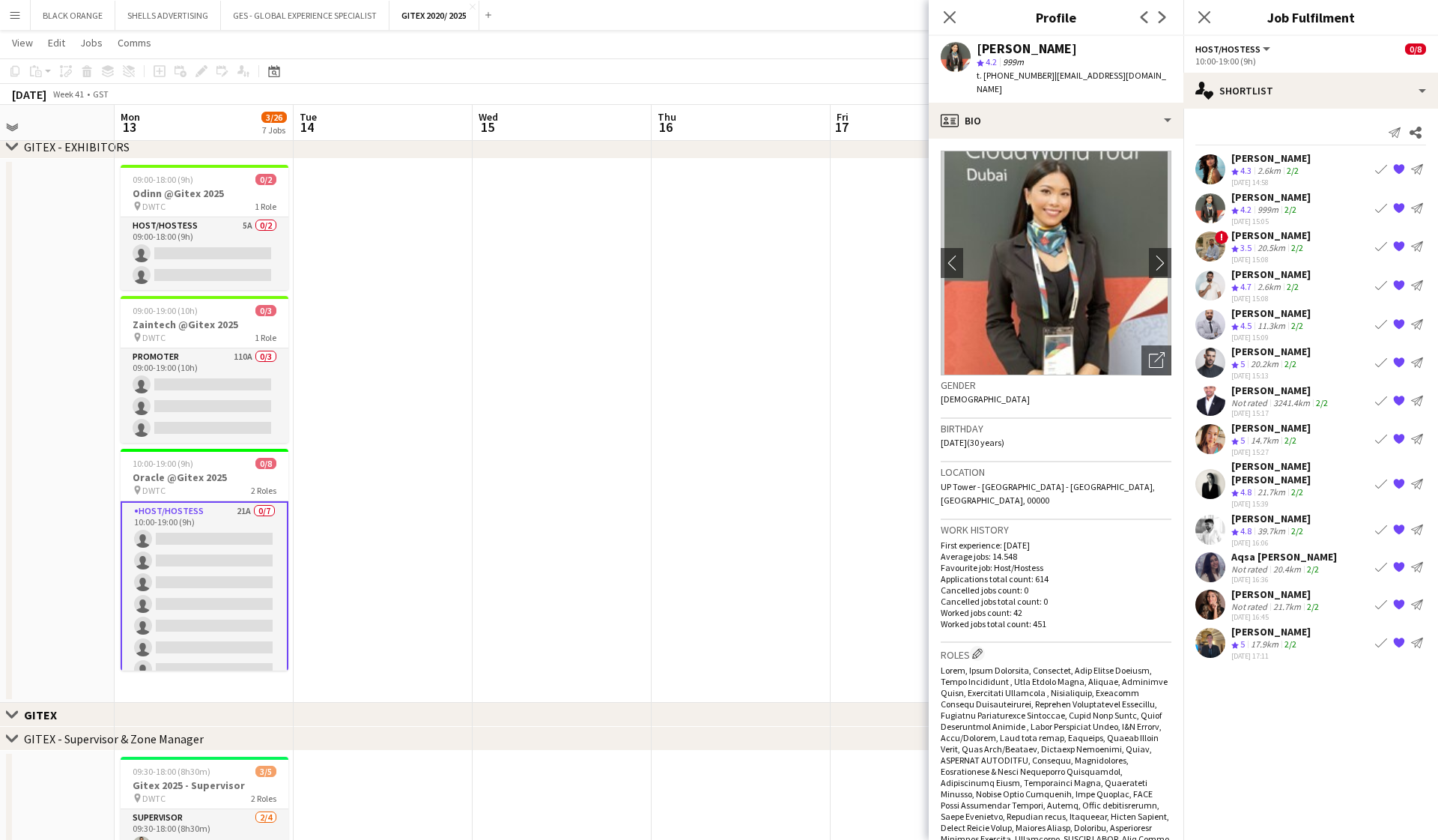
click at [832, 54] on app-user-avatar at bounding box center [955, 56] width 30 height 30
click at [832, 322] on img at bounding box center [1056, 263] width 231 height 225
click at [832, 352] on icon "Open photos pop-in" at bounding box center [1156, 360] width 15 height 15
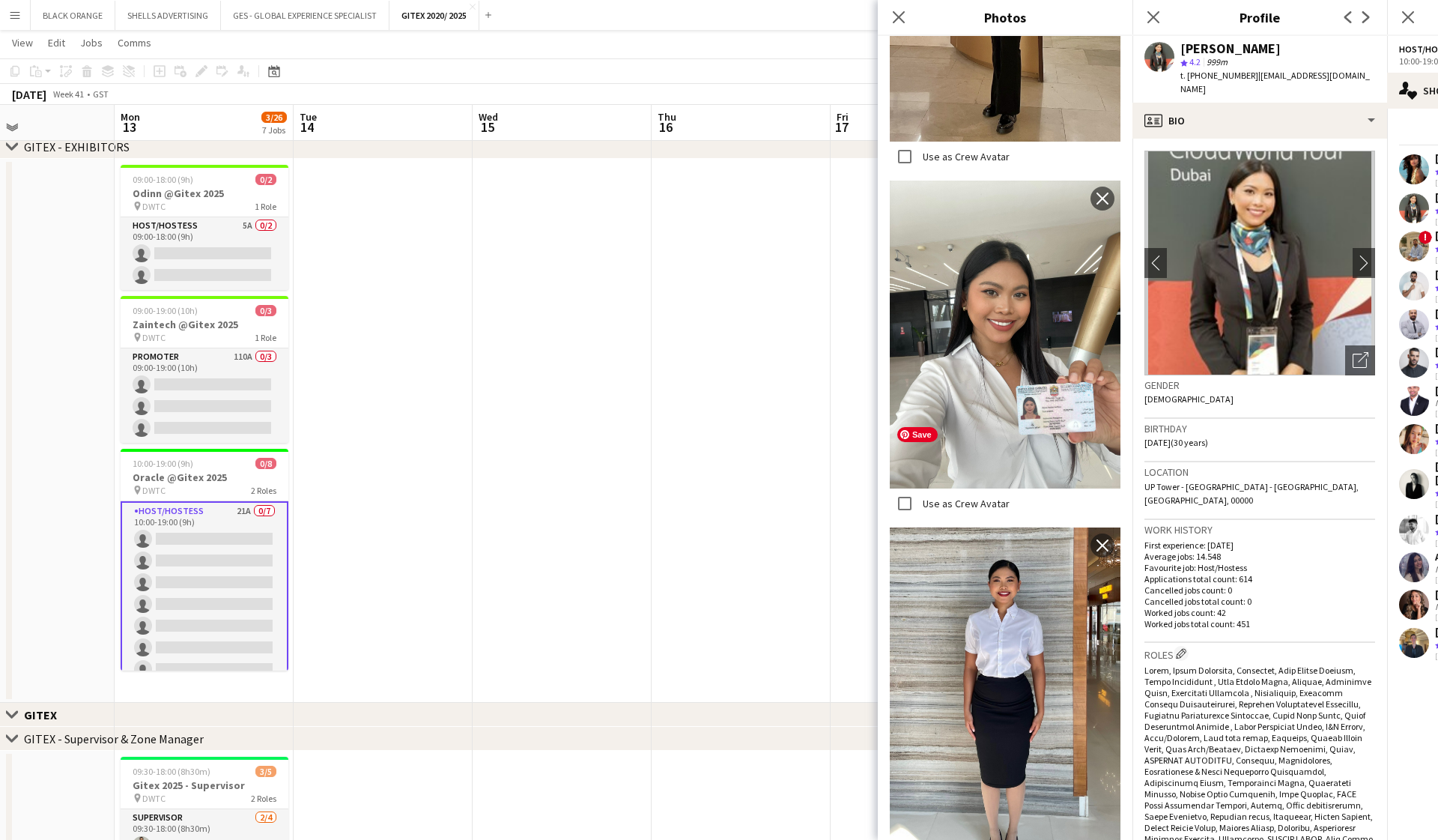
scroll to position [3375, 0]
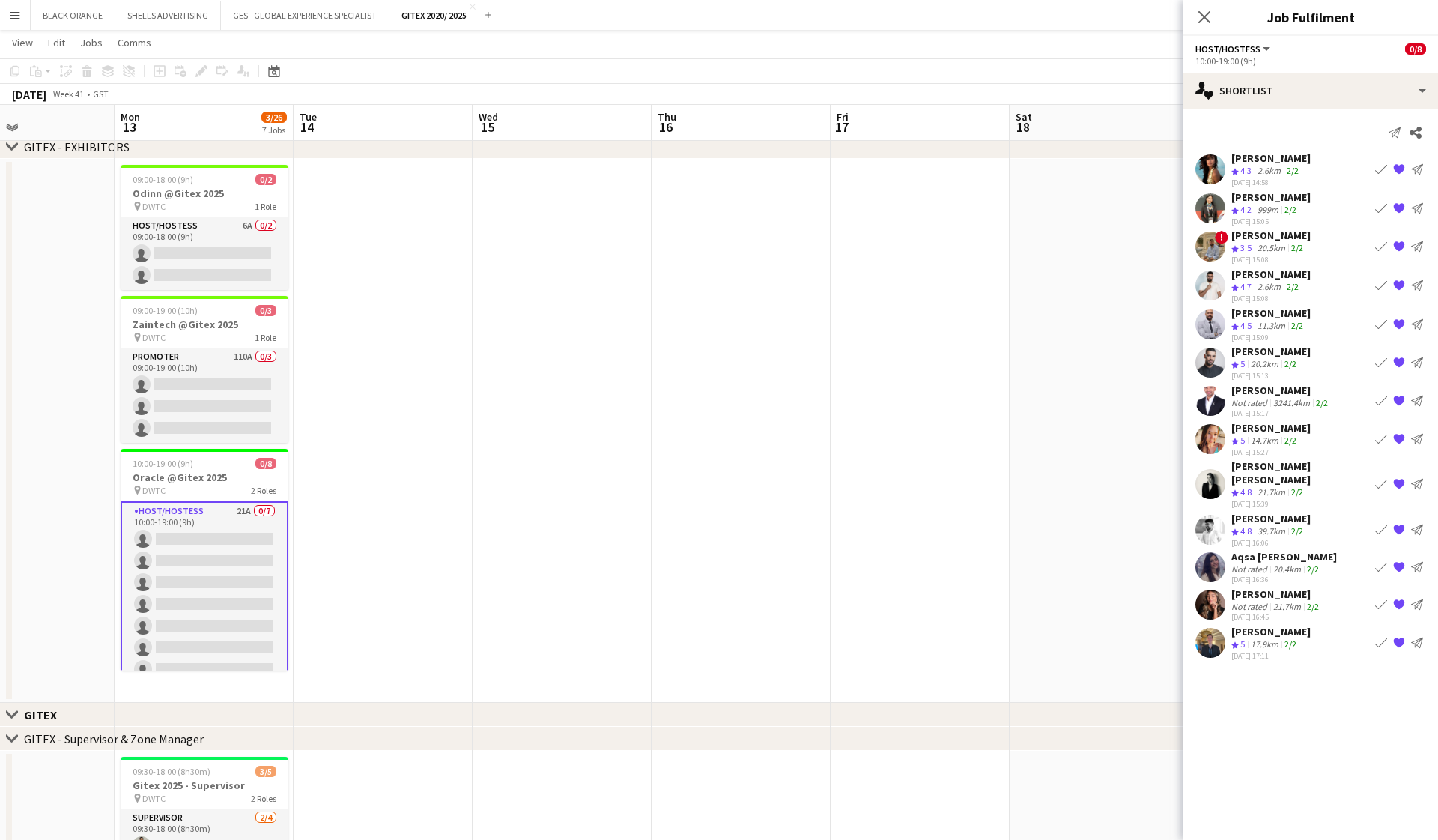
click at [832, 200] on div "[PERSON_NAME]" at bounding box center [1271, 197] width 80 height 14
click at [832, 633] on app-user-avatar at bounding box center [1211, 642] width 30 height 30
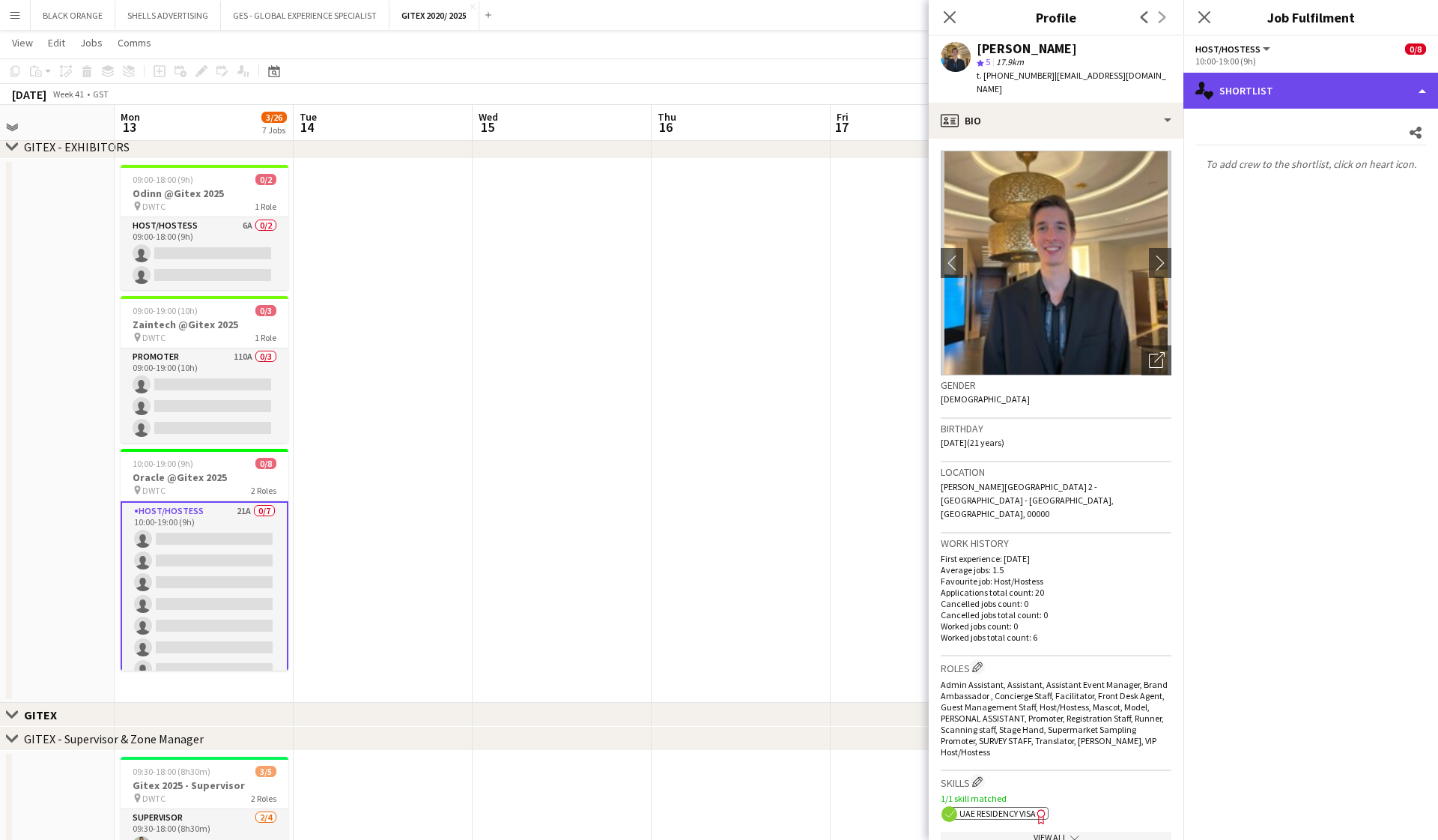
click at [832, 92] on div "single-neutral-actions-heart Shortlist" at bounding box center [1310, 91] width 255 height 36
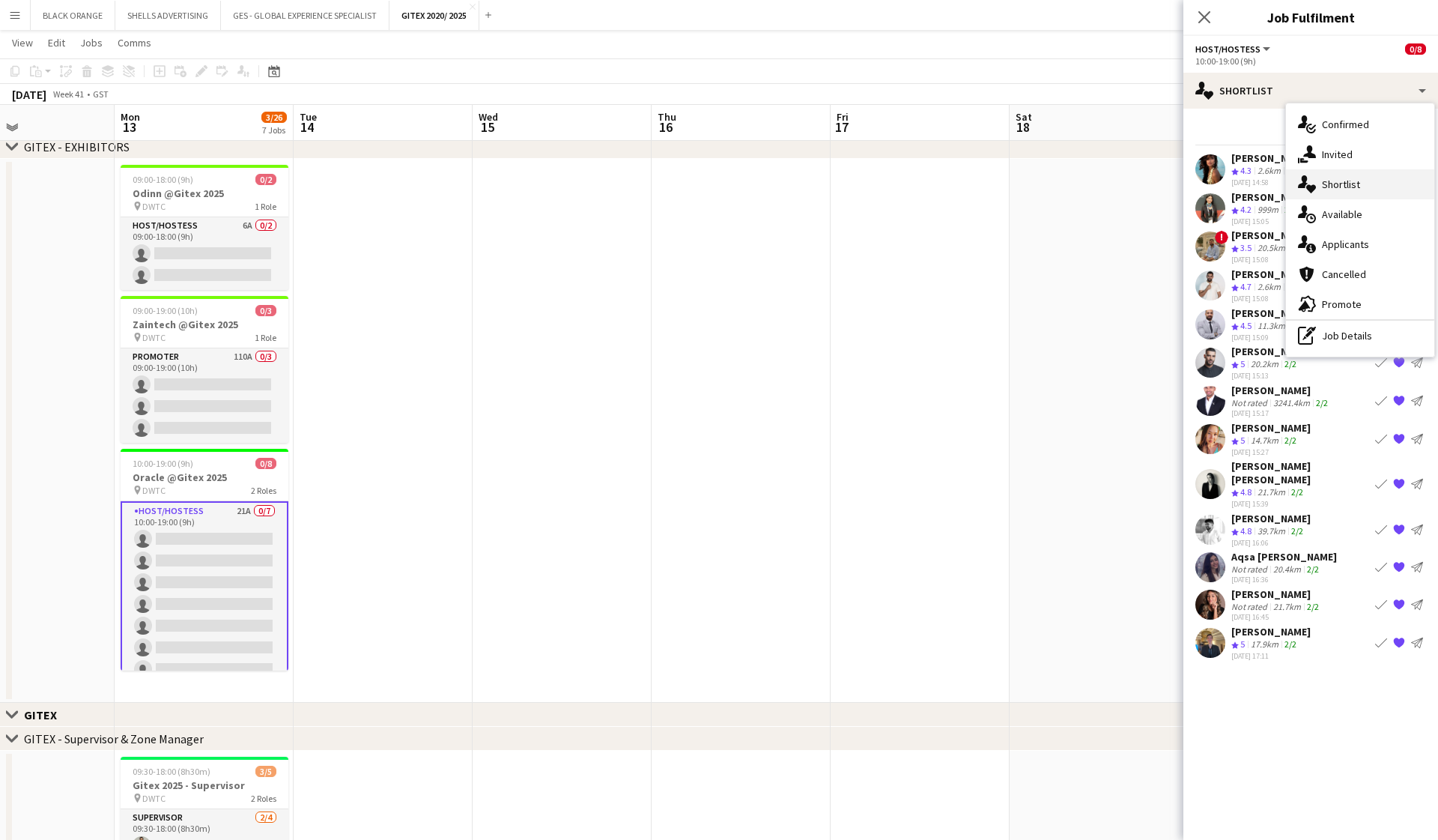
click at [832, 188] on span "Shortlist" at bounding box center [1341, 184] width 38 height 14
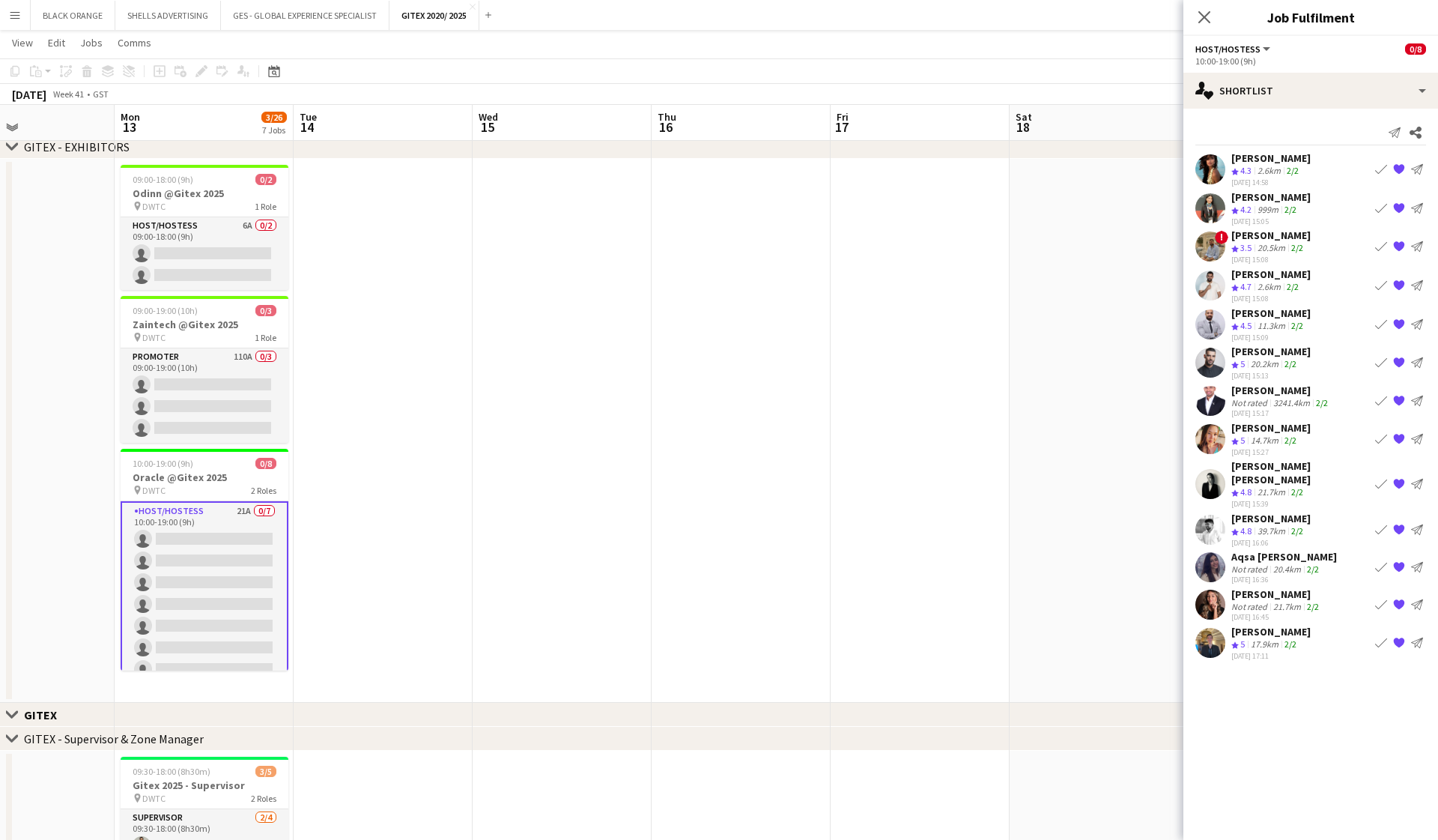
click at [832, 199] on div "[PERSON_NAME]" at bounding box center [1271, 197] width 80 height 14
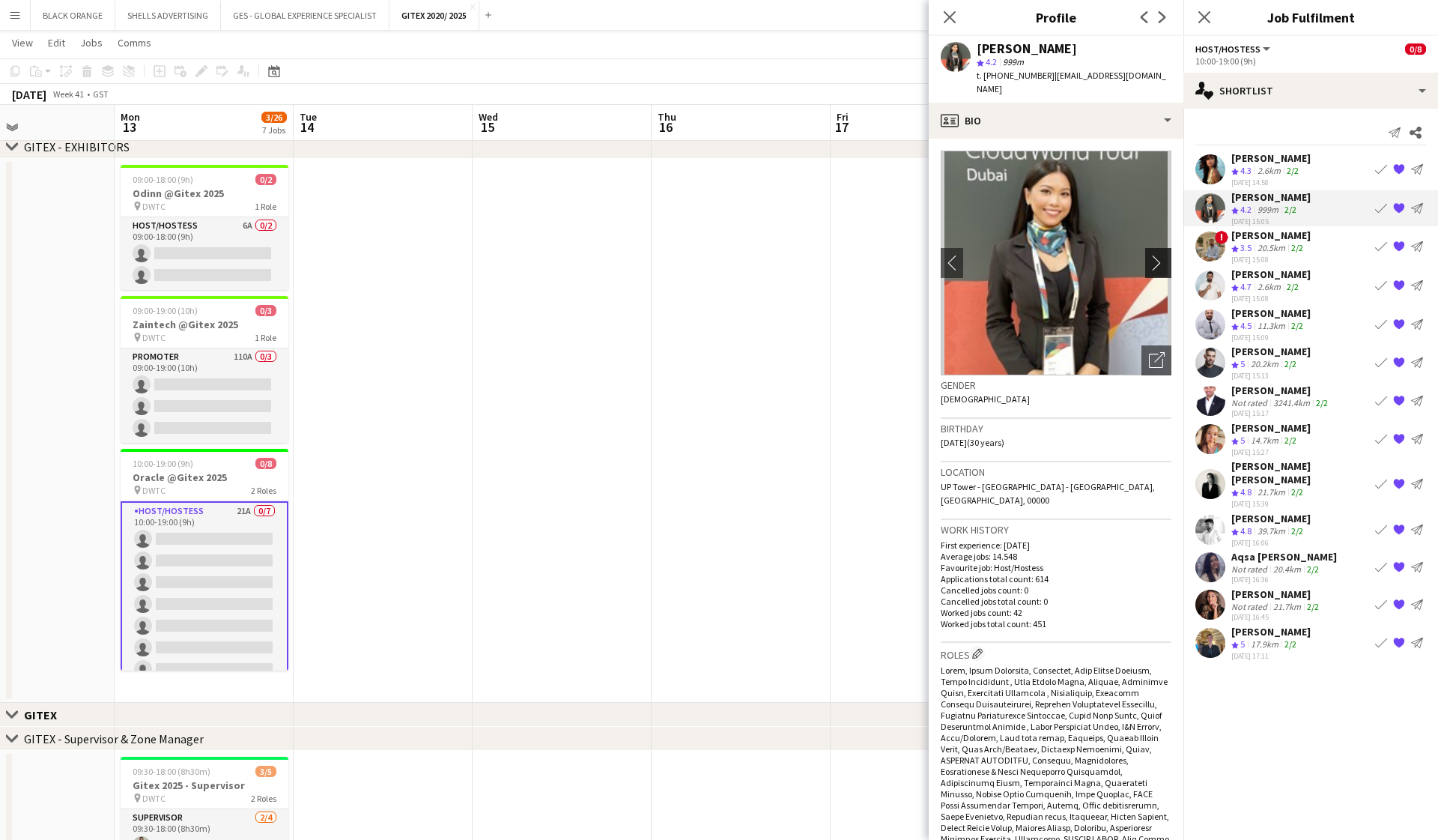
click at [832, 255] on app-icon "chevron-right" at bounding box center [1161, 262] width 24 height 15
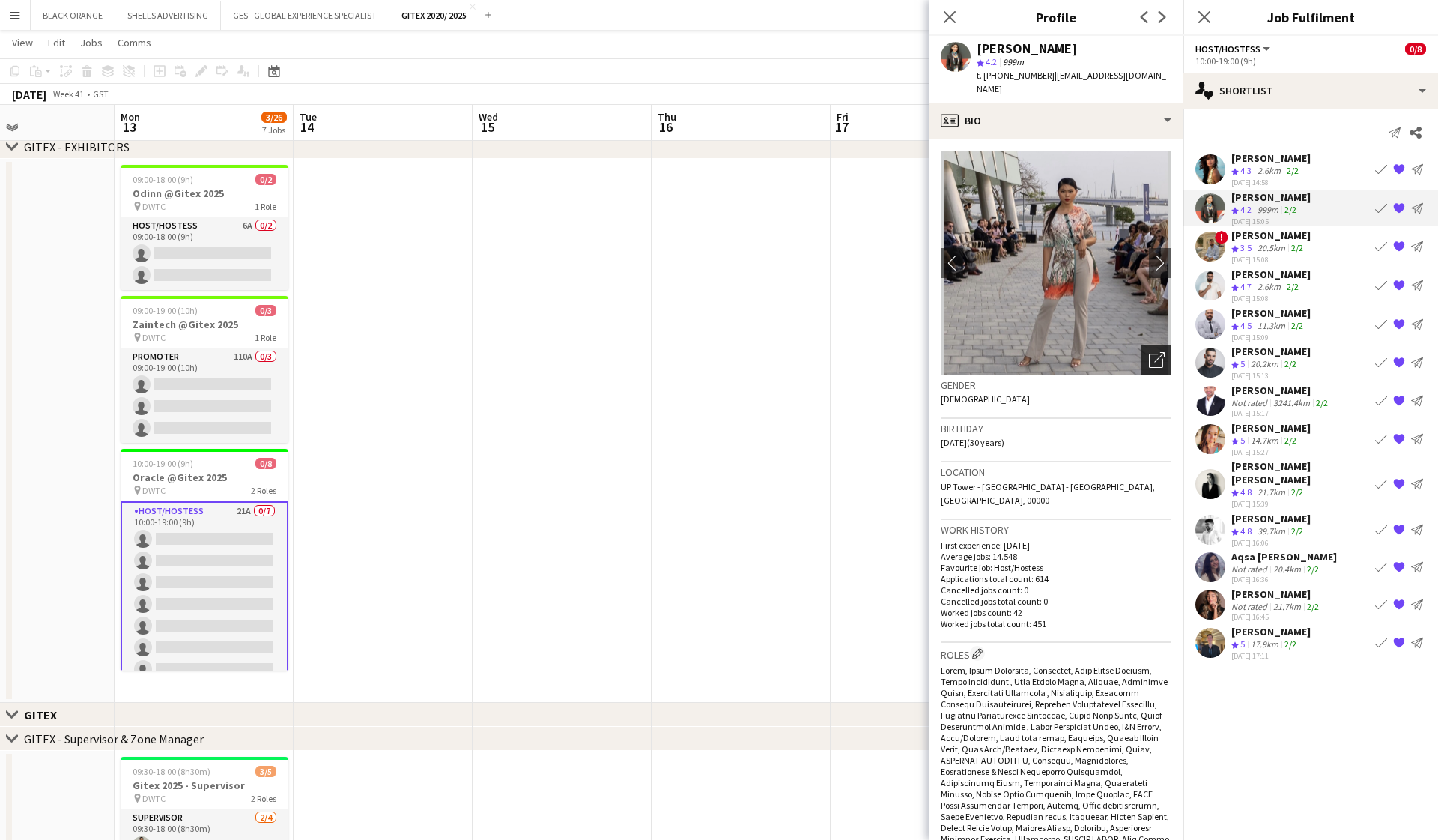
click at [832, 352] on icon "Open photos pop-in" at bounding box center [1156, 360] width 15 height 15
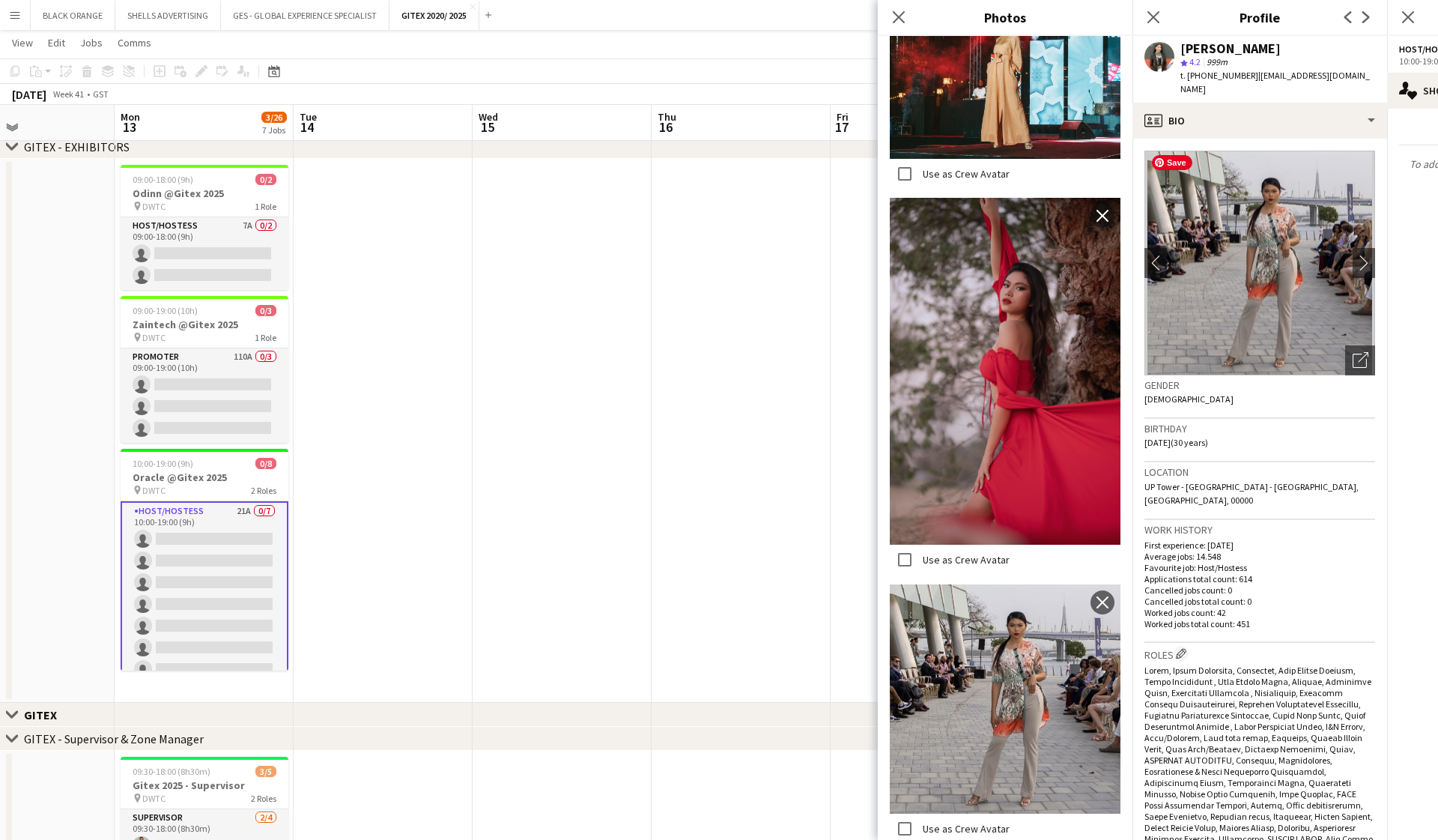
scroll to position [0, 0]
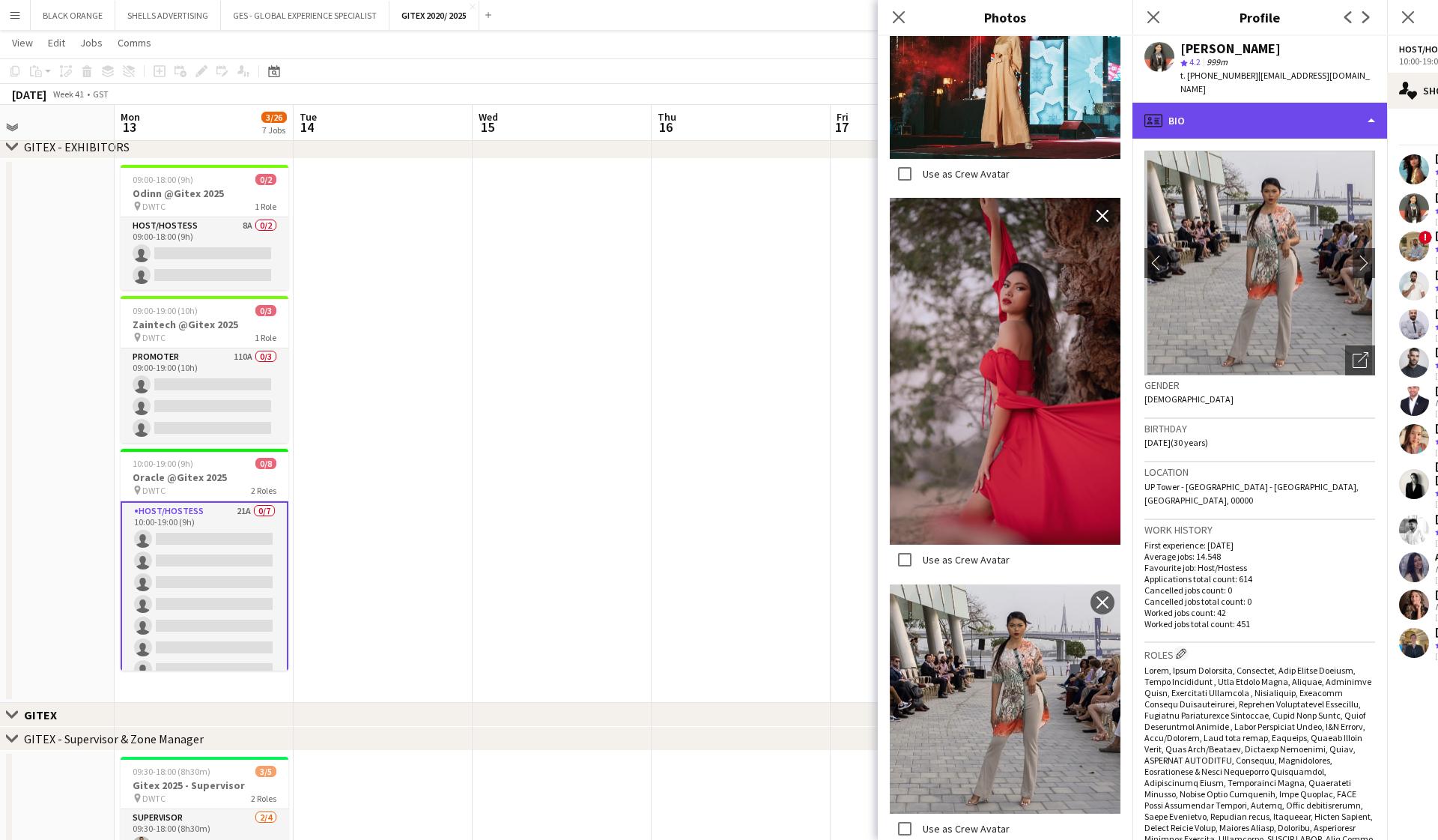
click at [832, 102] on div "profile Bio" at bounding box center [1259, 121] width 255 height 36
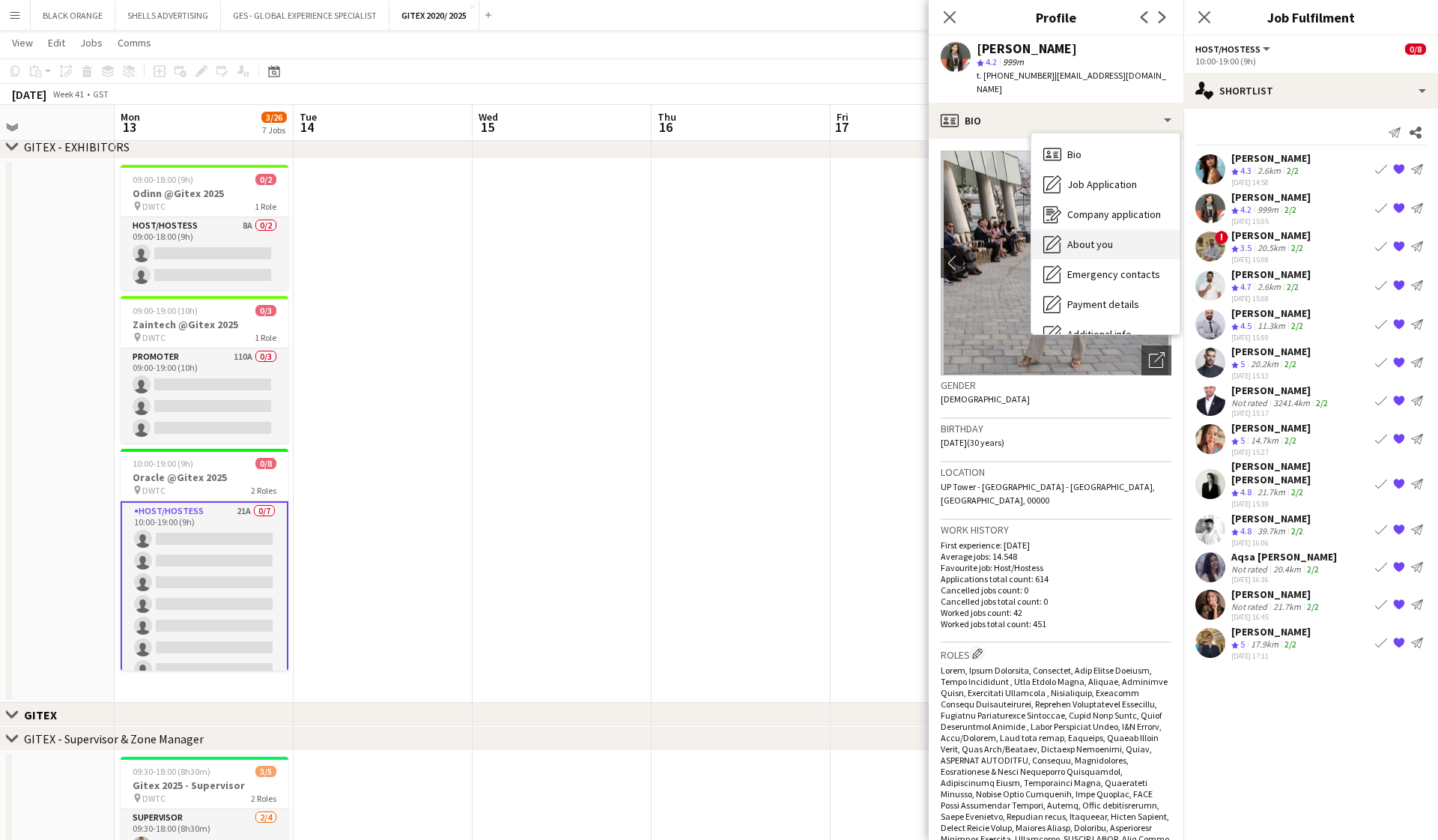
click at [832, 237] on span "About you" at bounding box center [1090, 244] width 45 height 14
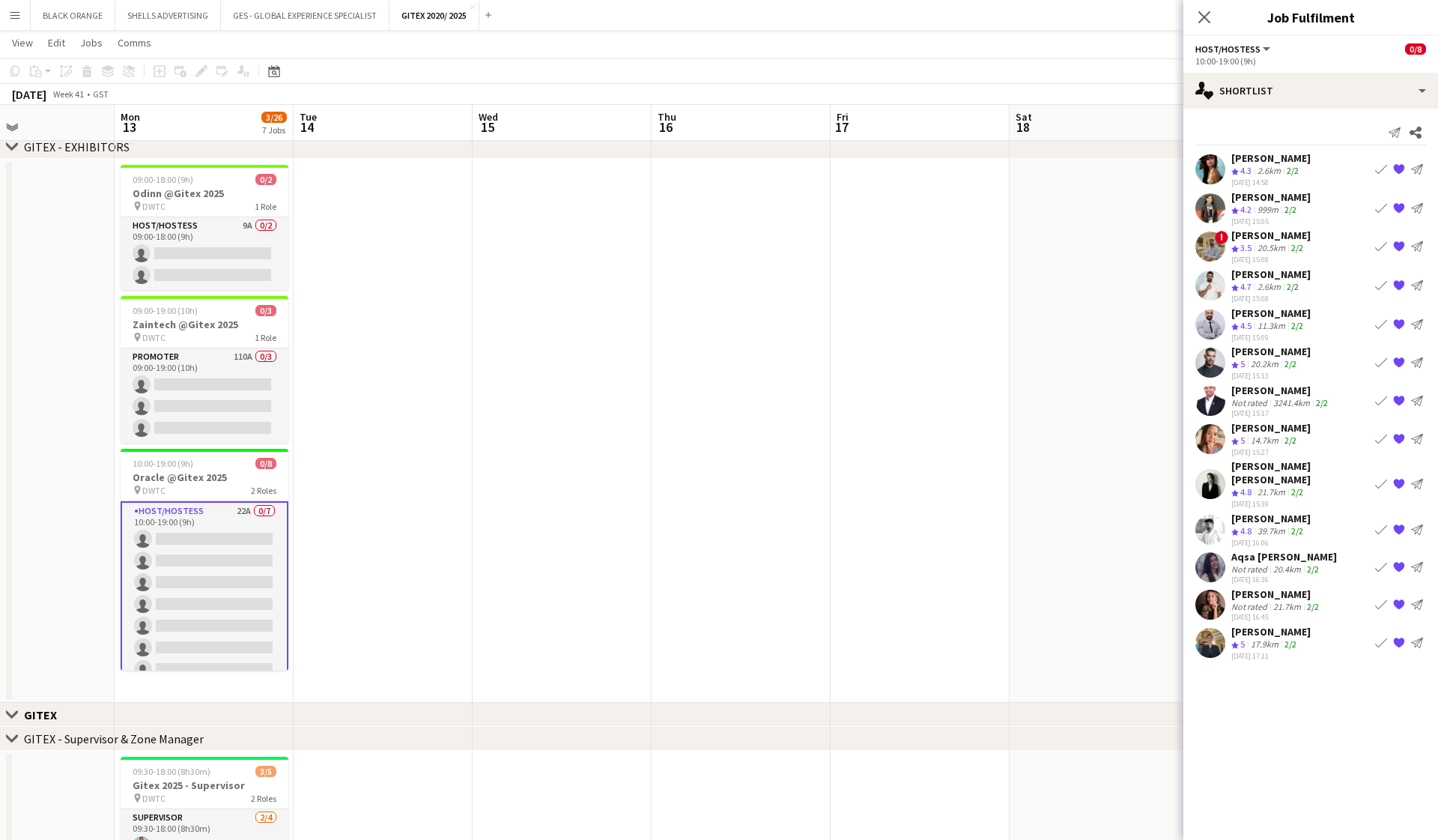
click at [832, 208] on app-user-avatar at bounding box center [1211, 208] width 30 height 30
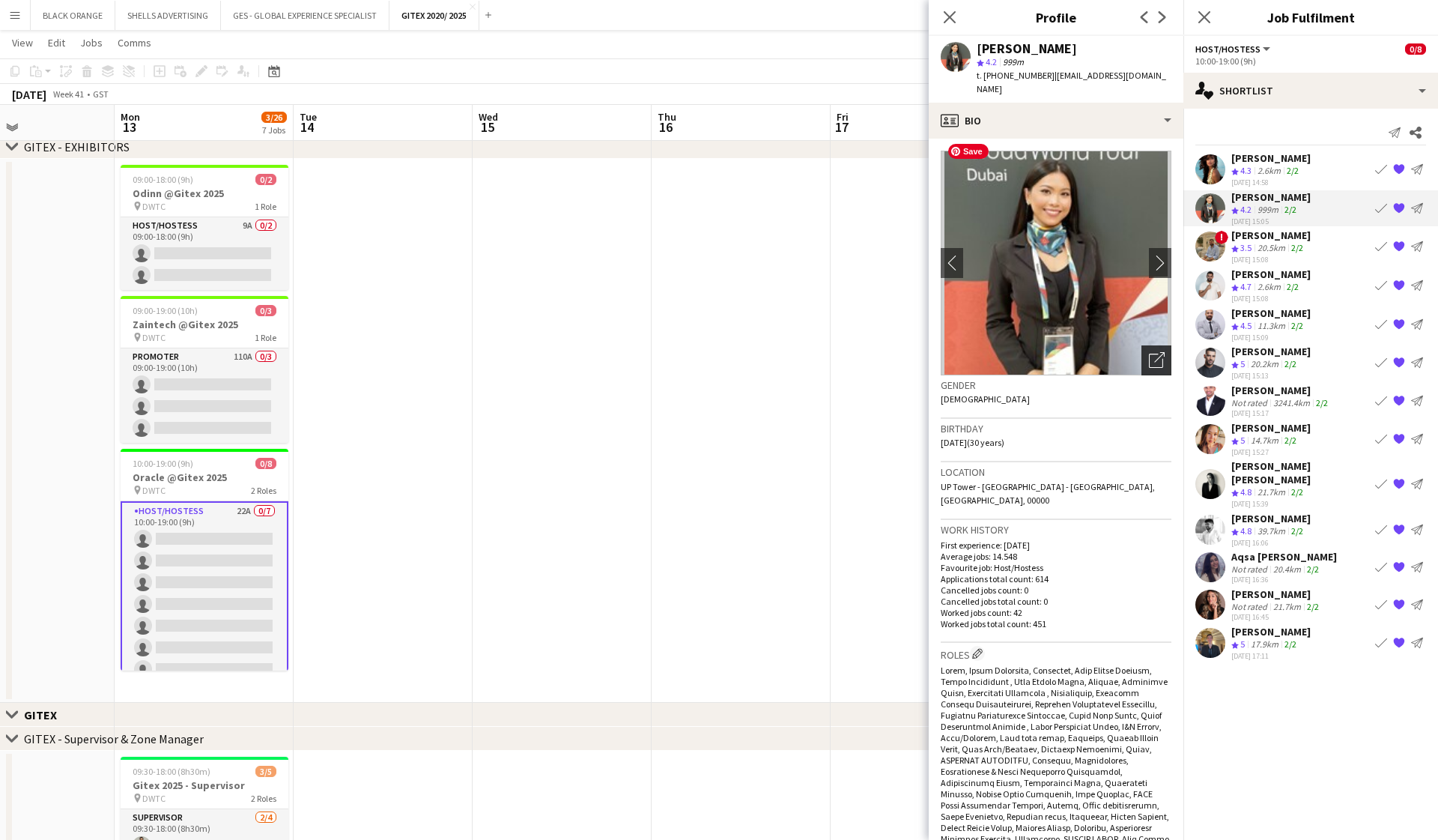
click at [832, 352] on icon at bounding box center [1160, 358] width 11 height 11
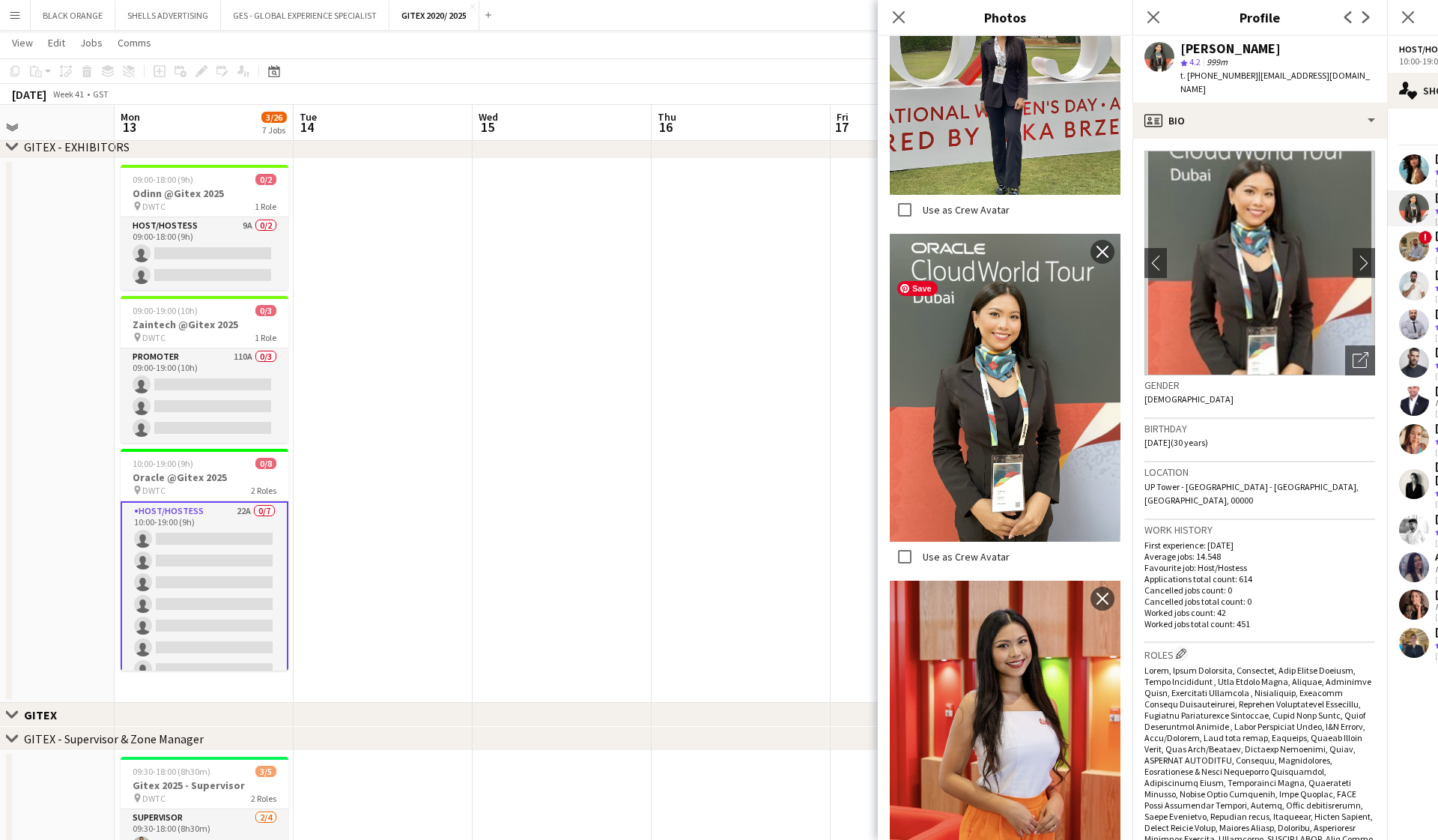
scroll to position [5301, 0]
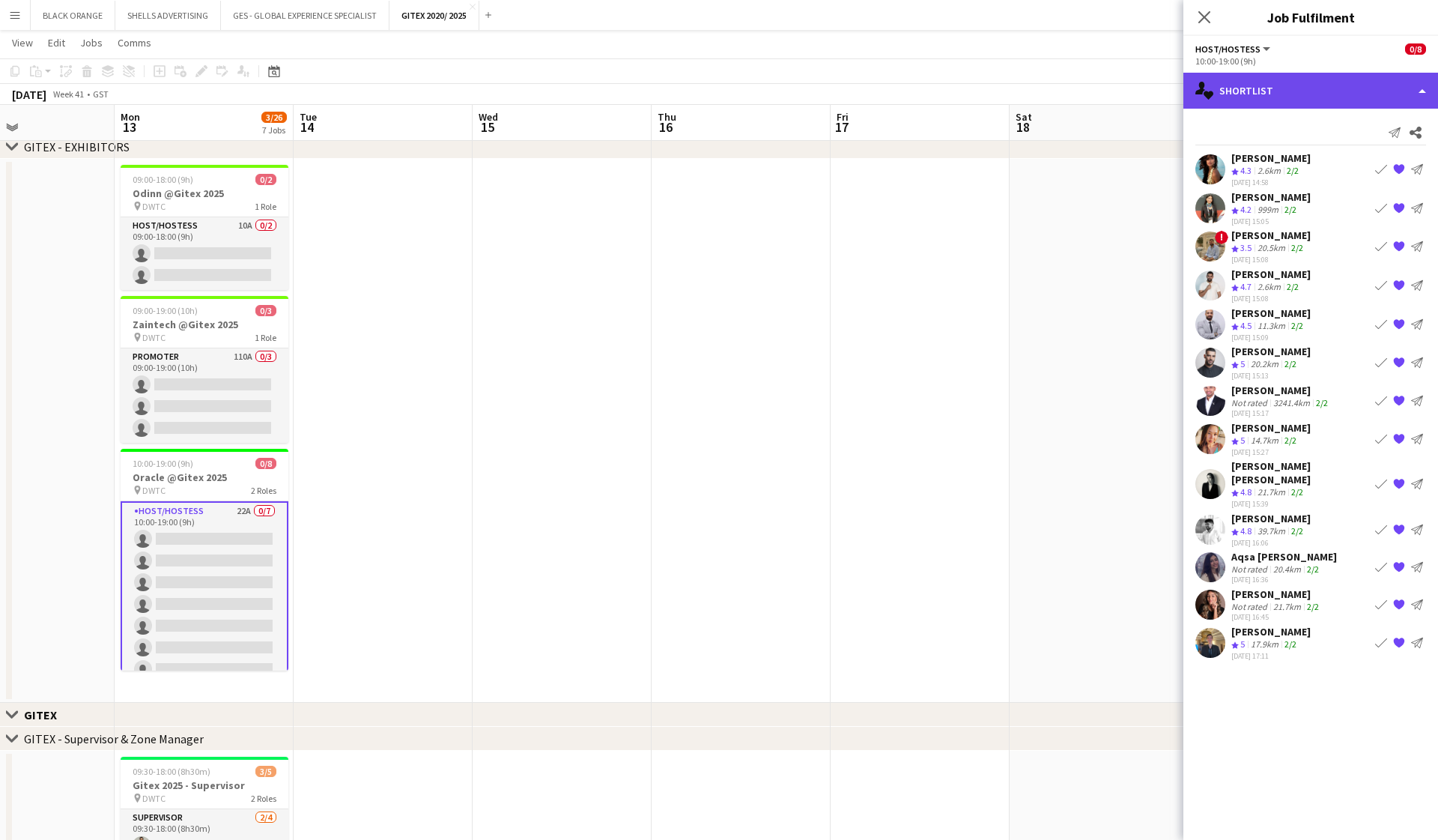
click at [832, 92] on div "single-neutral-actions-heart Shortlist" at bounding box center [1310, 91] width 255 height 36
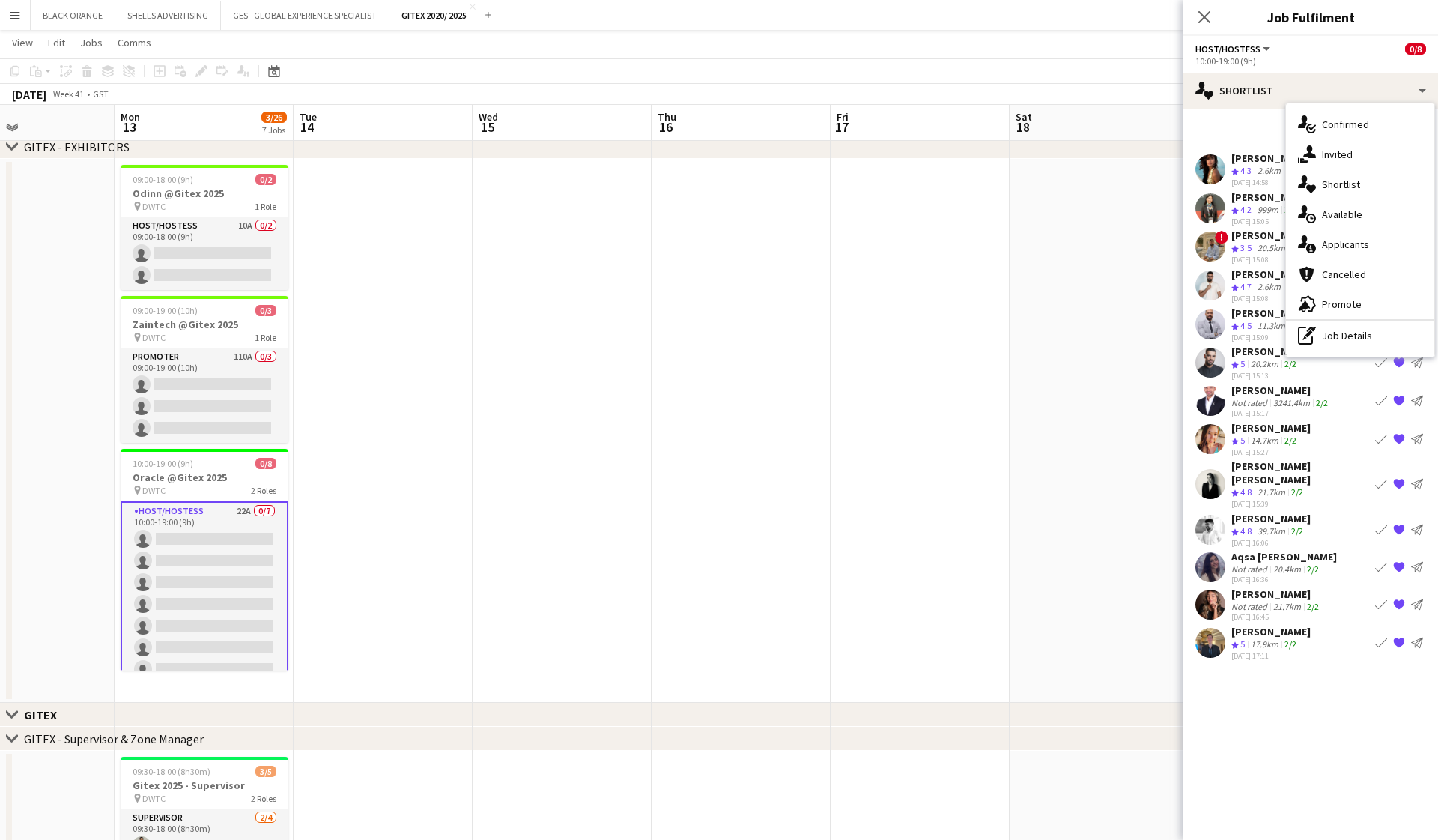
click at [832, 201] on div "[PERSON_NAME]" at bounding box center [1271, 197] width 80 height 14
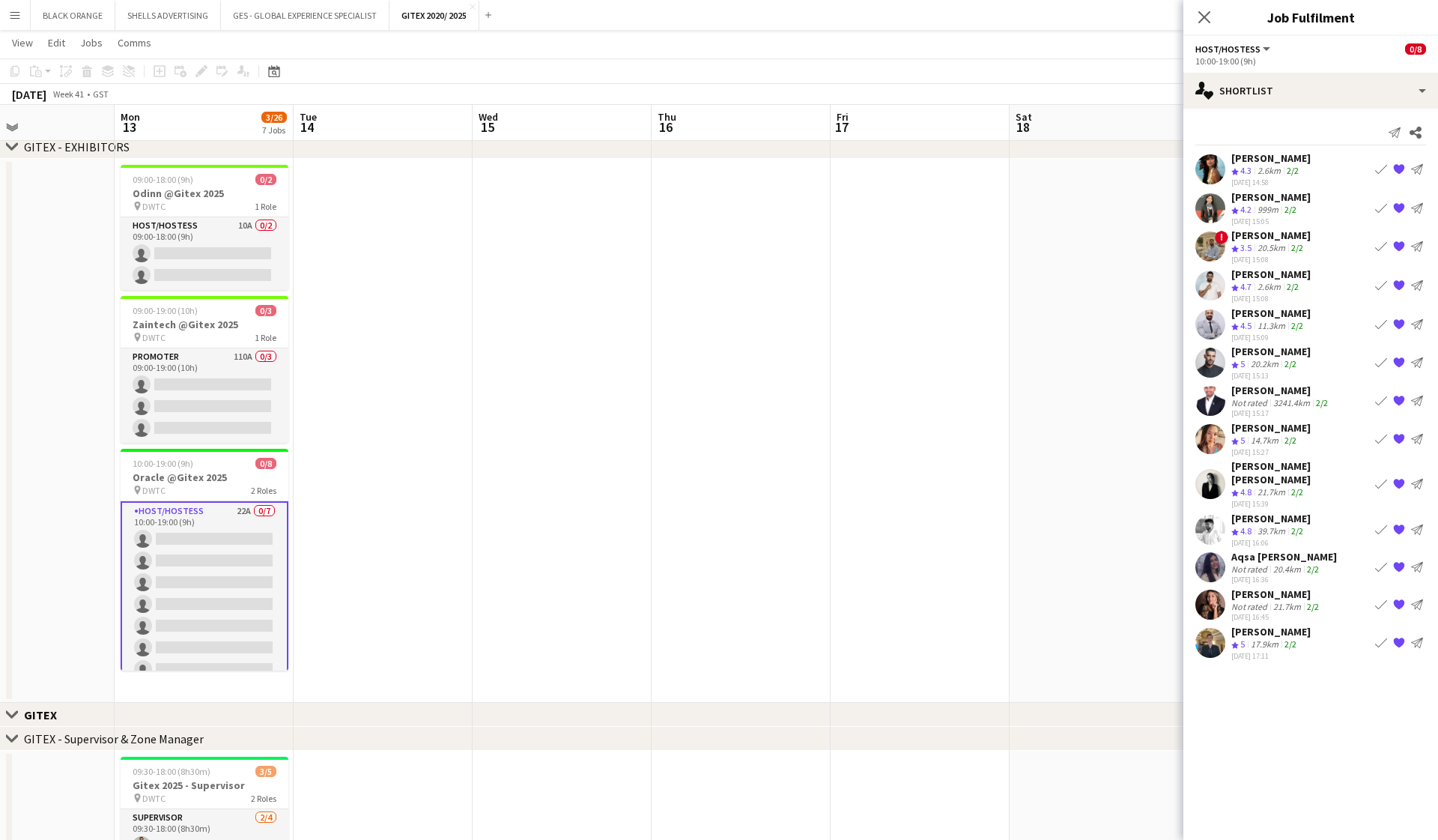
click at [832, 203] on div "[PERSON_NAME]" at bounding box center [1271, 197] width 80 height 14
click at [832, 206] on app-user-avatar at bounding box center [1211, 208] width 30 height 30
click at [832, 319] on app-date-cell at bounding box center [1100, 430] width 179 height 544
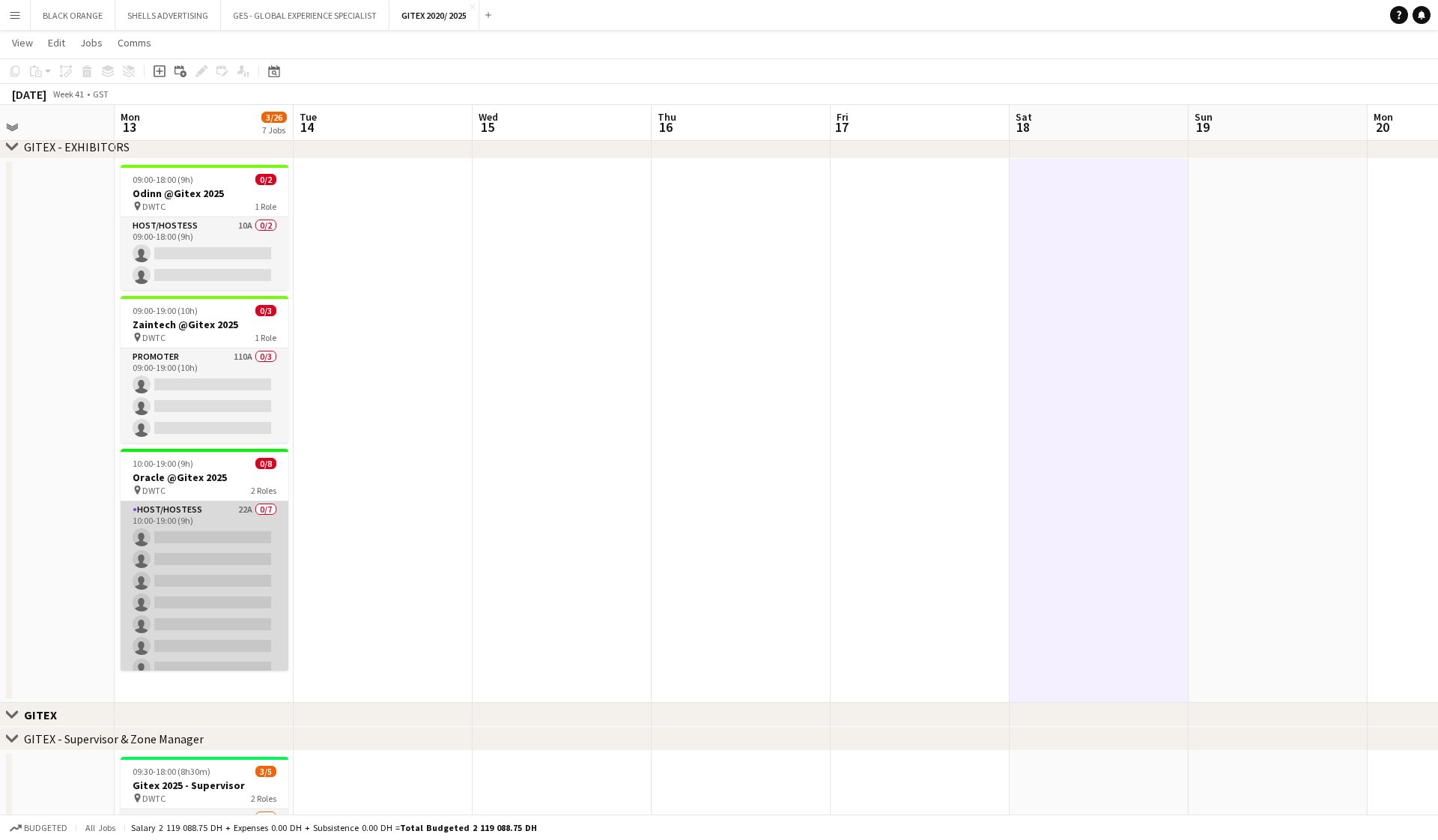
click at [206, 513] on app-card-role "Host/Hostess 22A 0/7 10:00-19:00 (9h) single-neutral-actions single-neutral-act…" at bounding box center [204, 592] width 168 height 181
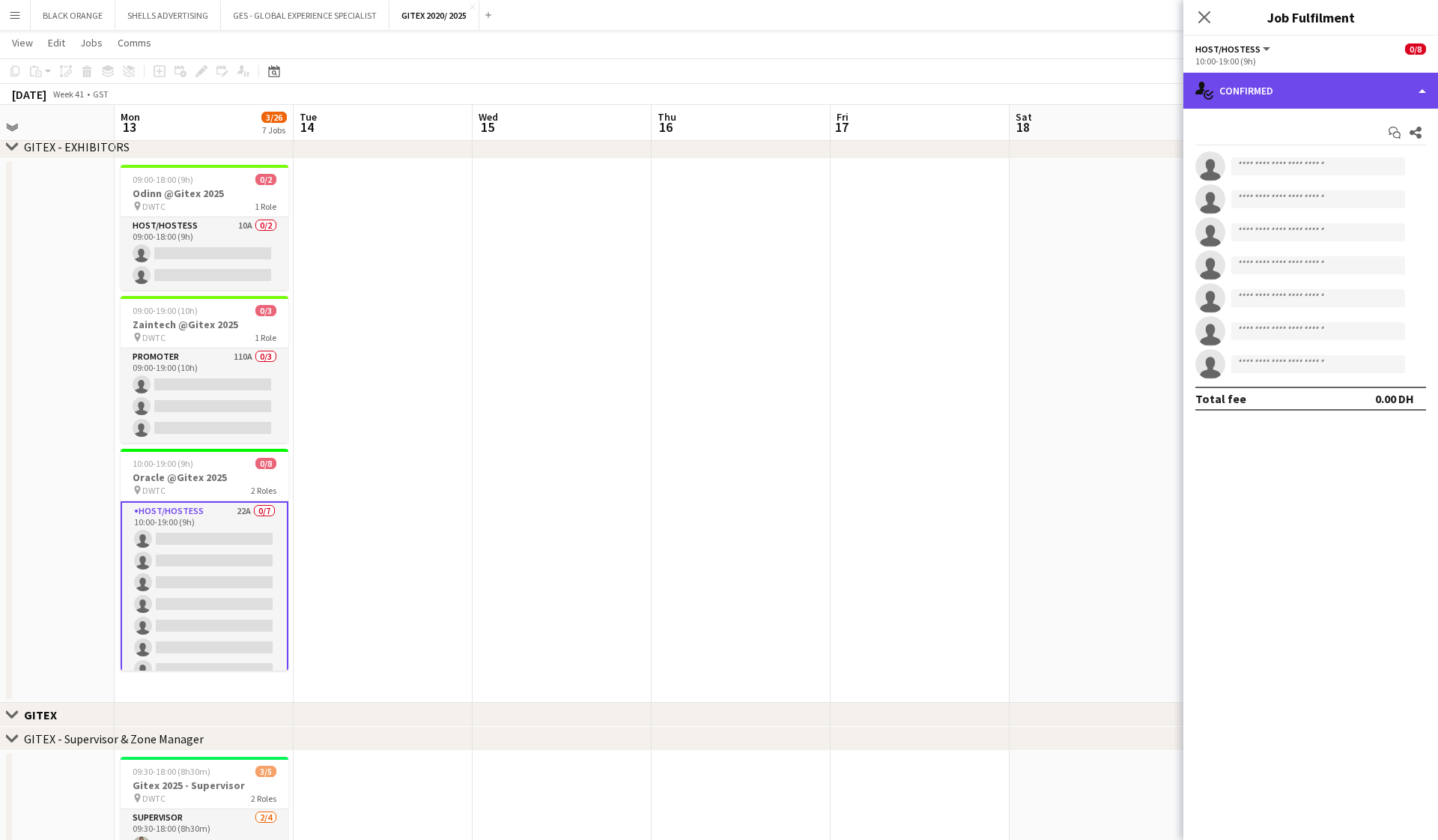
click at [832, 89] on div "single-neutral-actions-check-2 Confirmed" at bounding box center [1310, 91] width 255 height 36
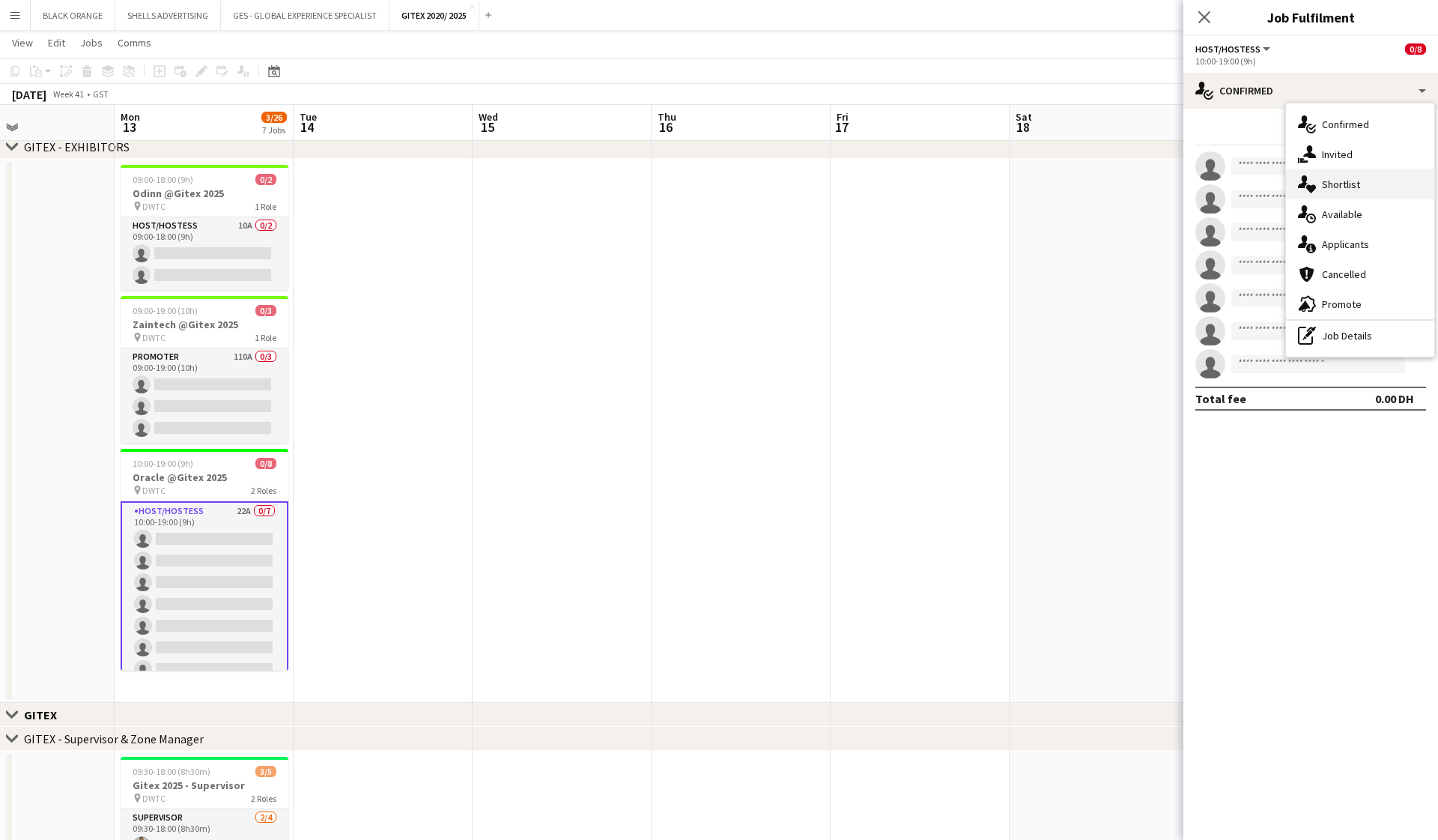
click at [832, 183] on span "Shortlist" at bounding box center [1341, 184] width 38 height 14
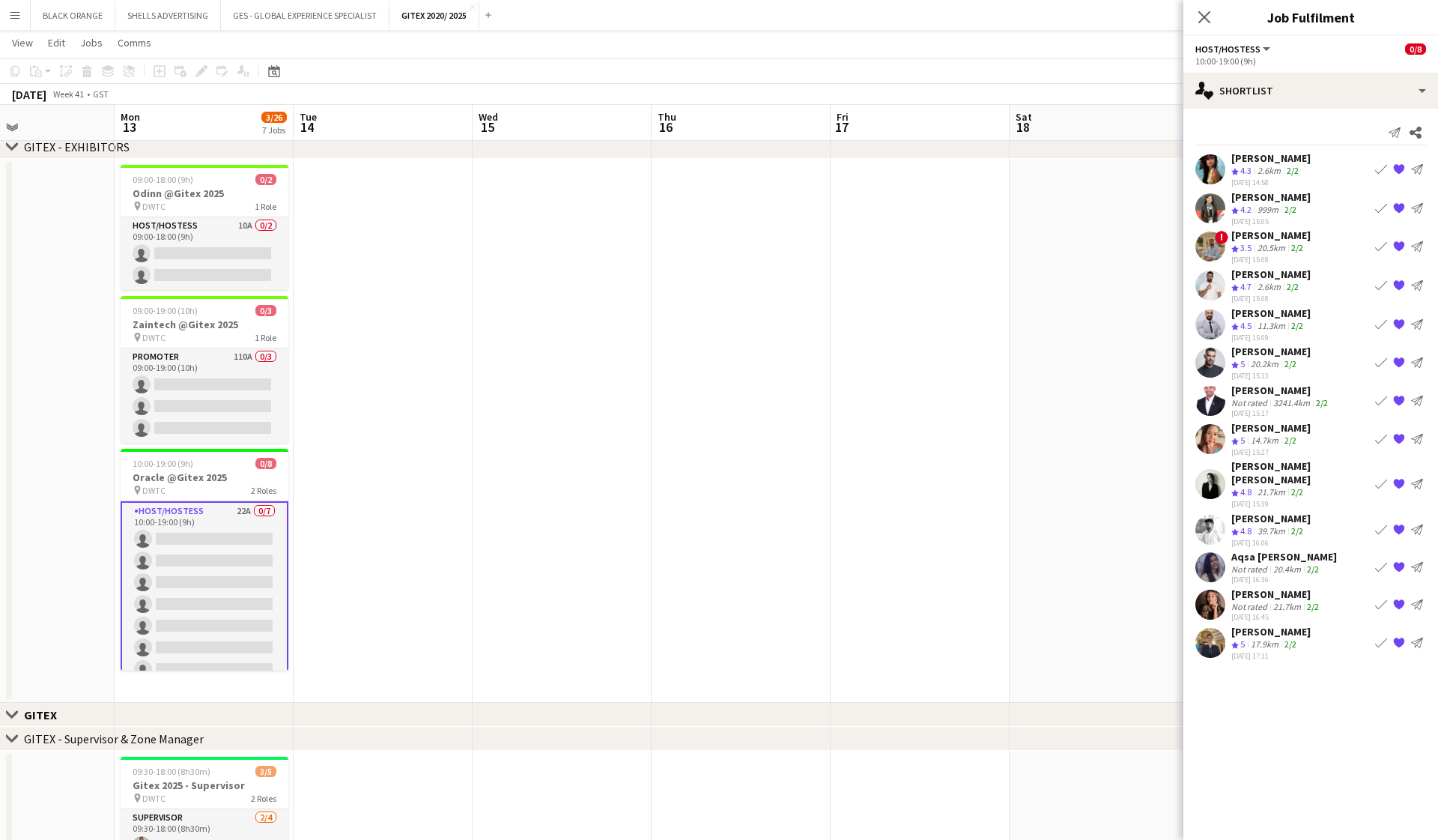
click at [832, 204] on div "999m" at bounding box center [1269, 210] width 27 height 13
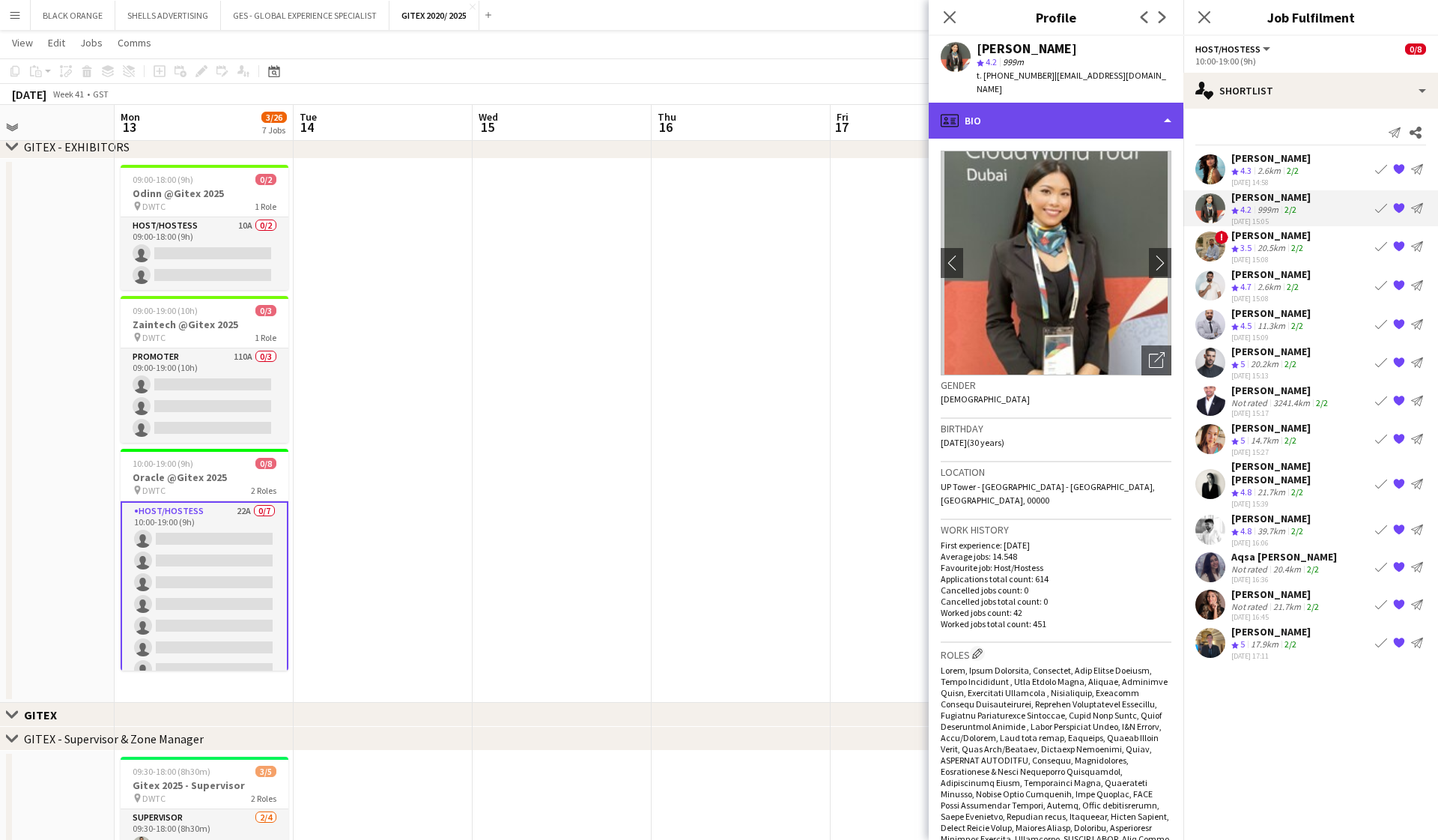
click at [832, 115] on div "profile Bio" at bounding box center [1056, 121] width 255 height 36
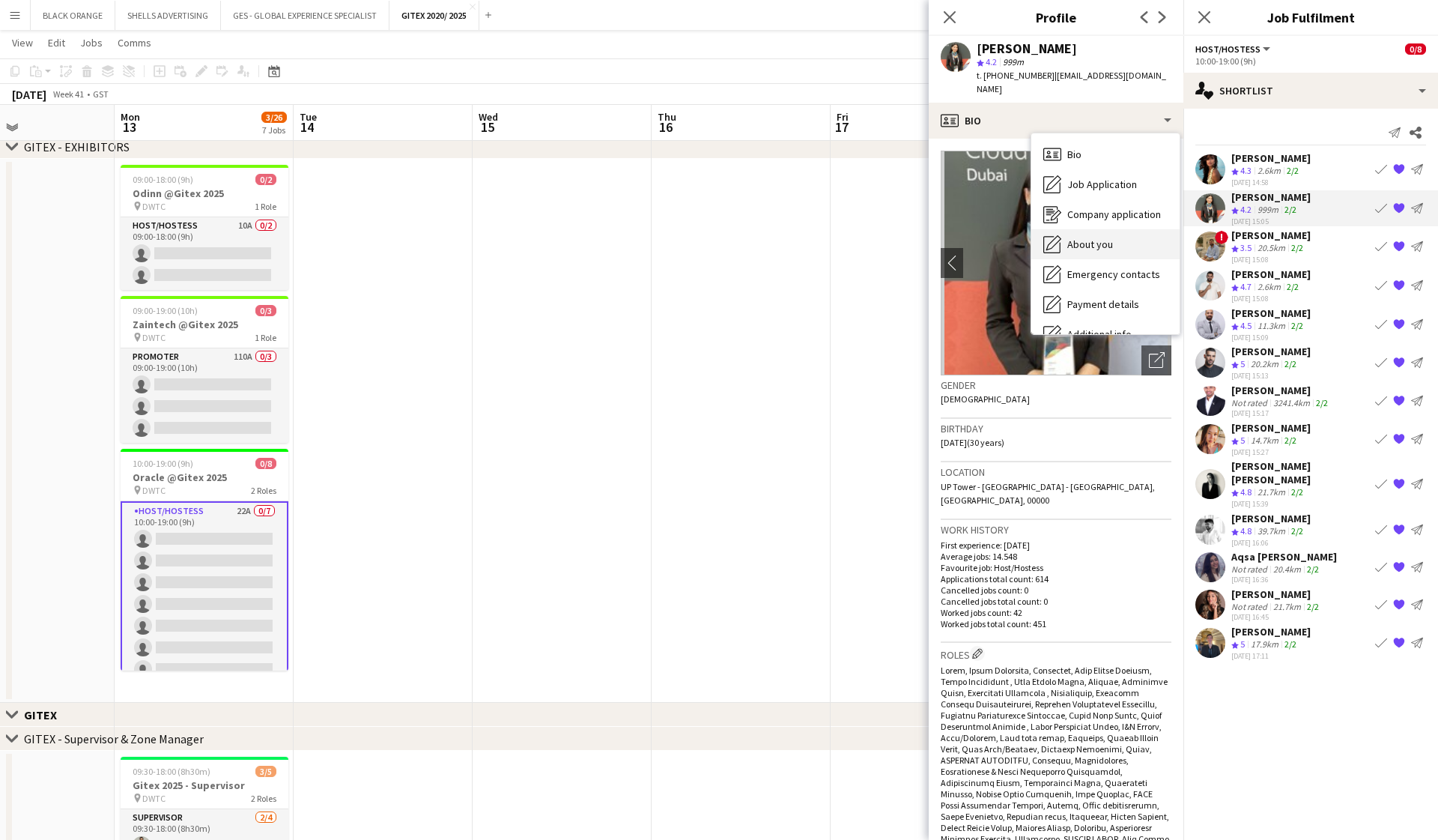
click at [832, 237] on span "About you" at bounding box center [1090, 244] width 45 height 14
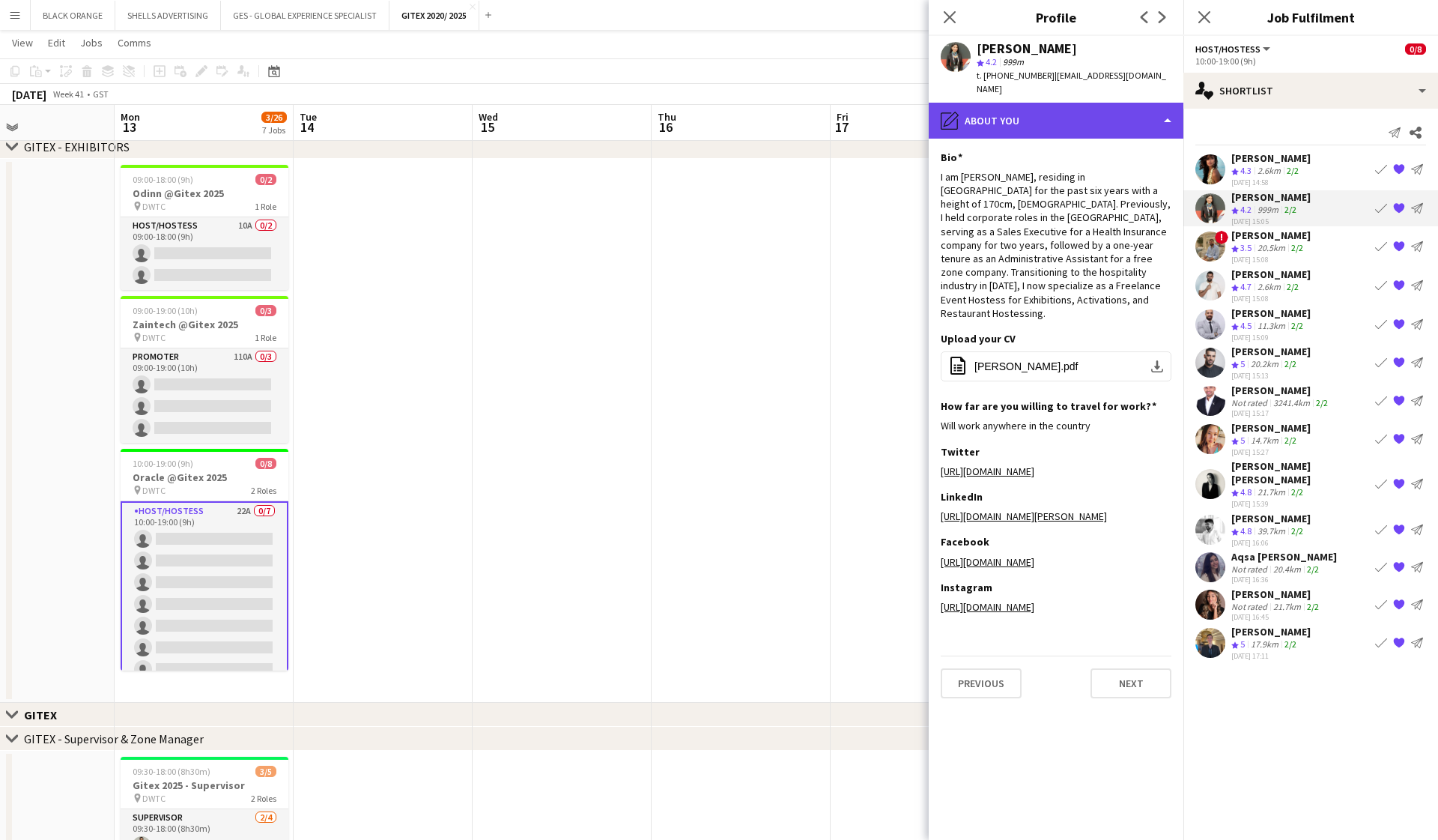
click at [832, 102] on div "pencil4 About you" at bounding box center [1056, 121] width 255 height 36
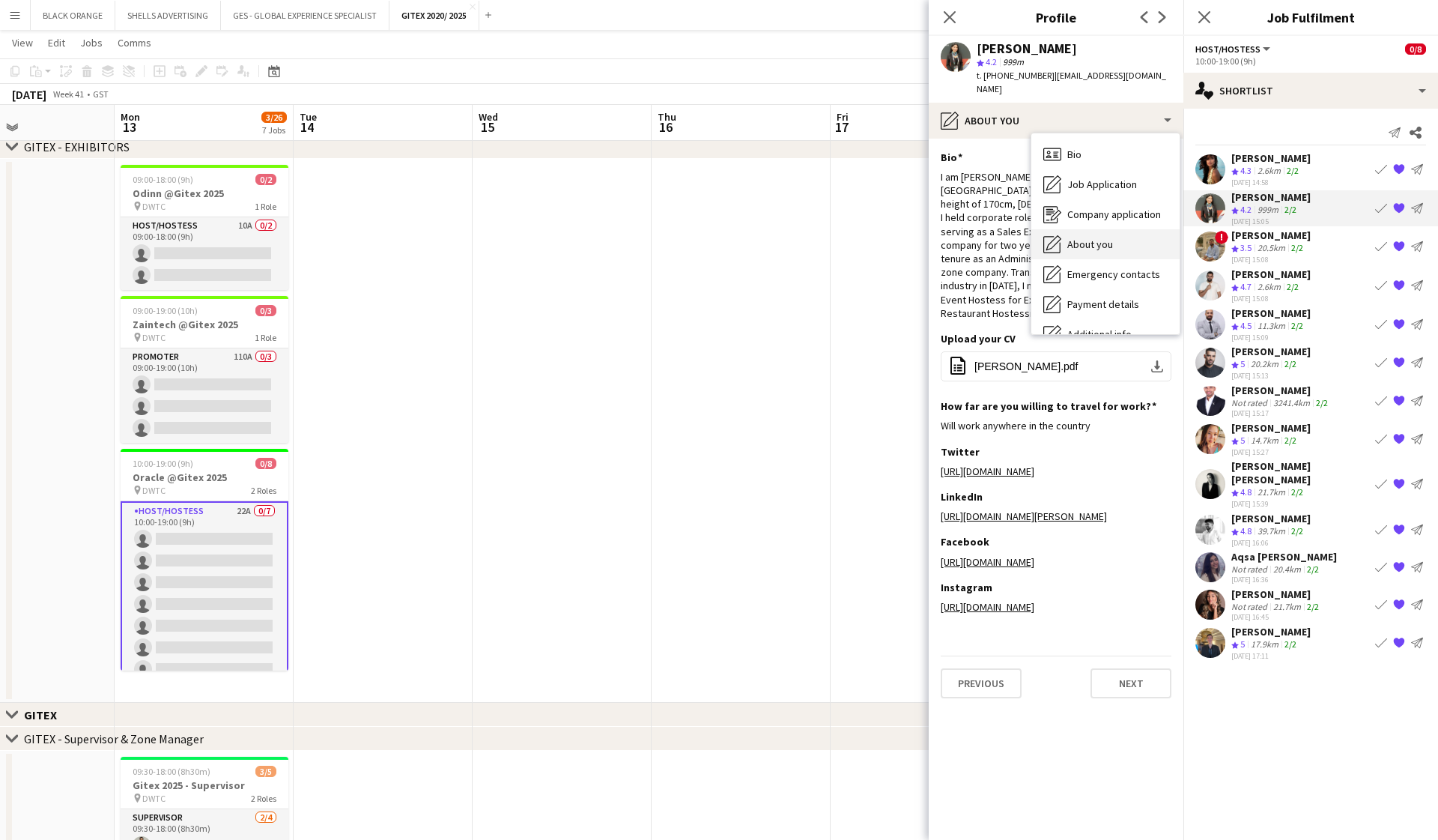
click at [832, 229] on div "About you About you" at bounding box center [1106, 244] width 149 height 30
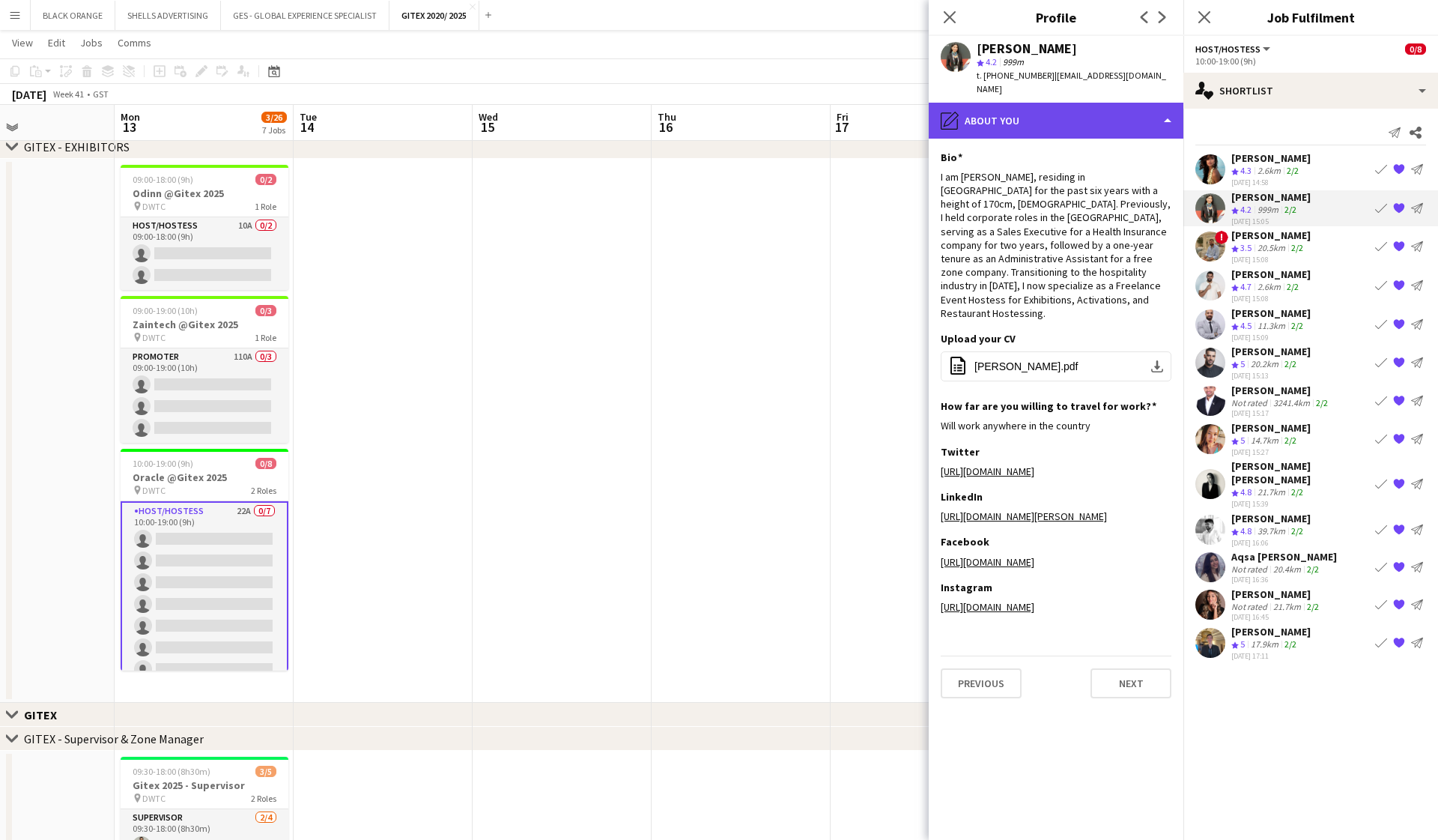
click at [832, 102] on div "pencil4 About you" at bounding box center [1056, 121] width 255 height 36
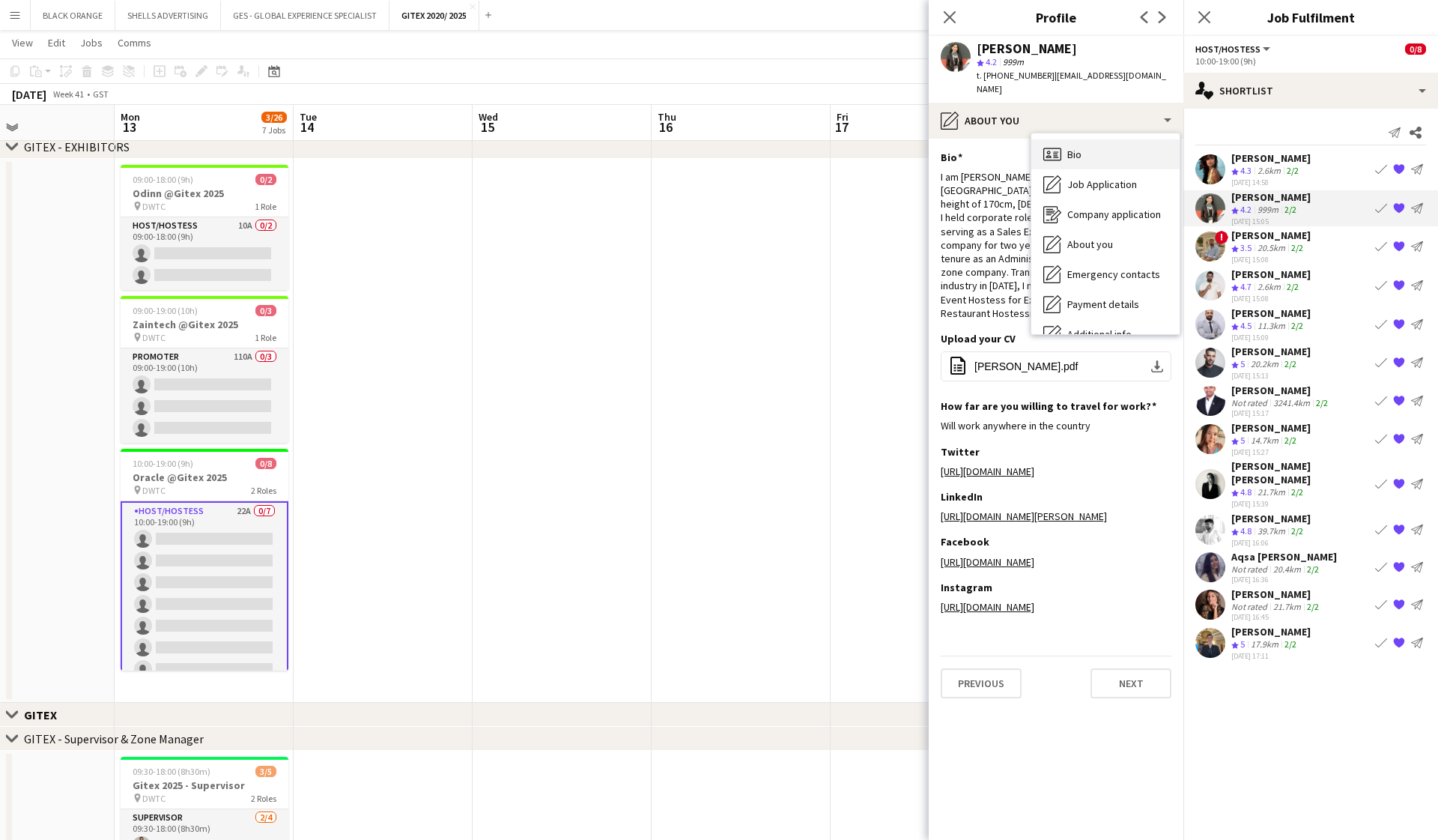
click at [832, 145] on div "Bio Bio" at bounding box center [1106, 154] width 149 height 30
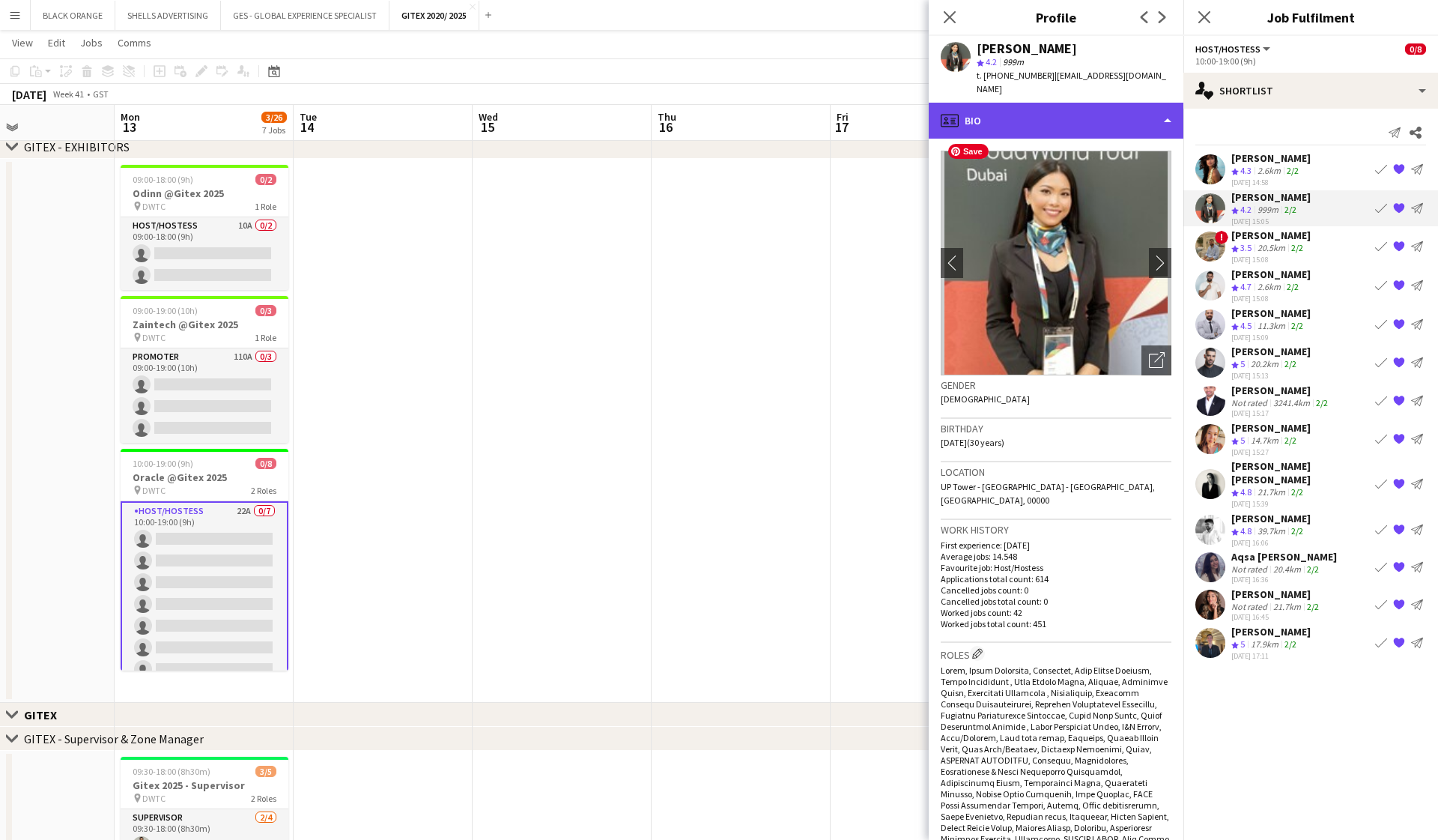
click at [832, 102] on div "profile Bio" at bounding box center [1056, 121] width 255 height 36
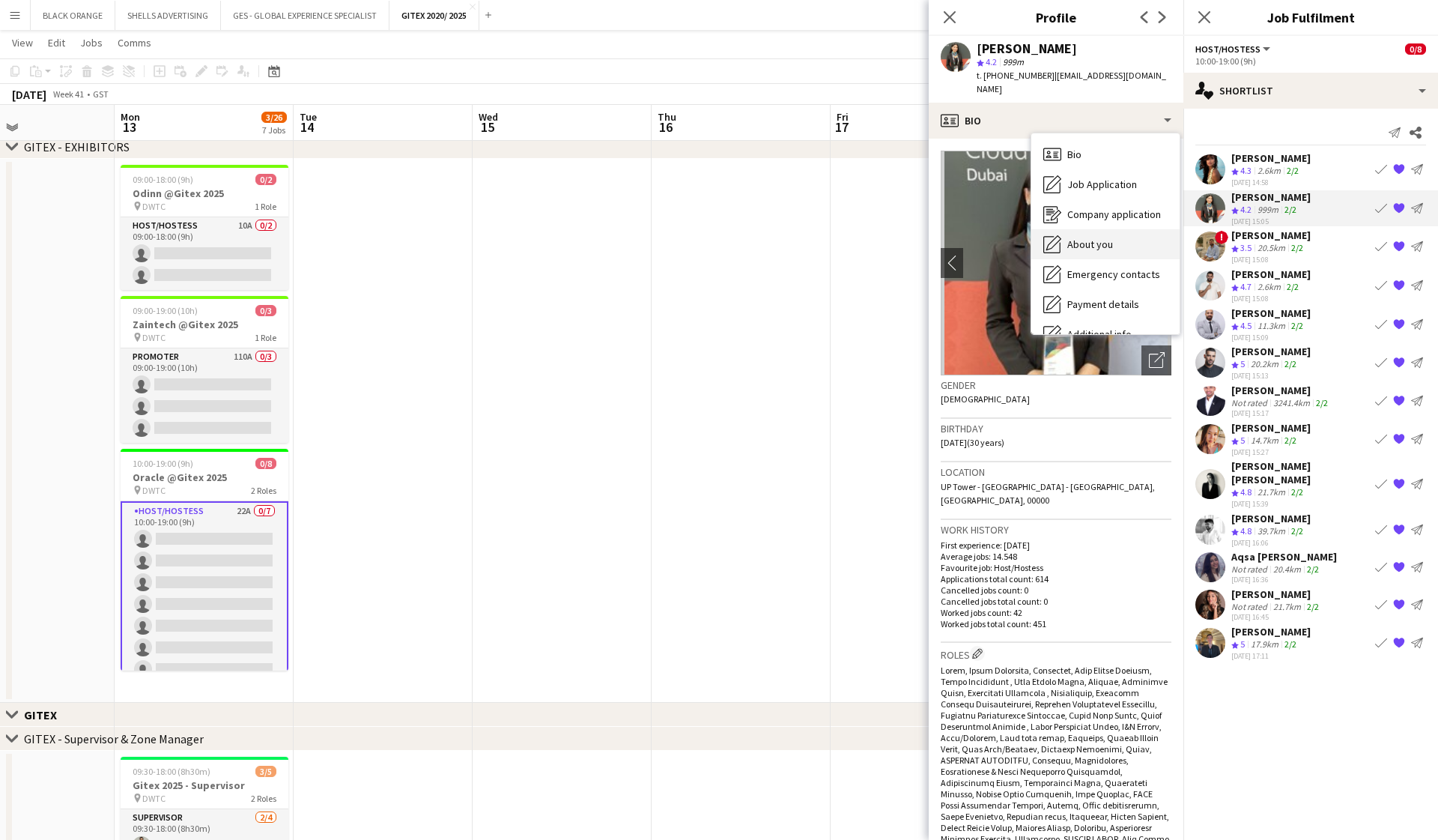
click at [832, 237] on span "About you" at bounding box center [1090, 244] width 45 height 14
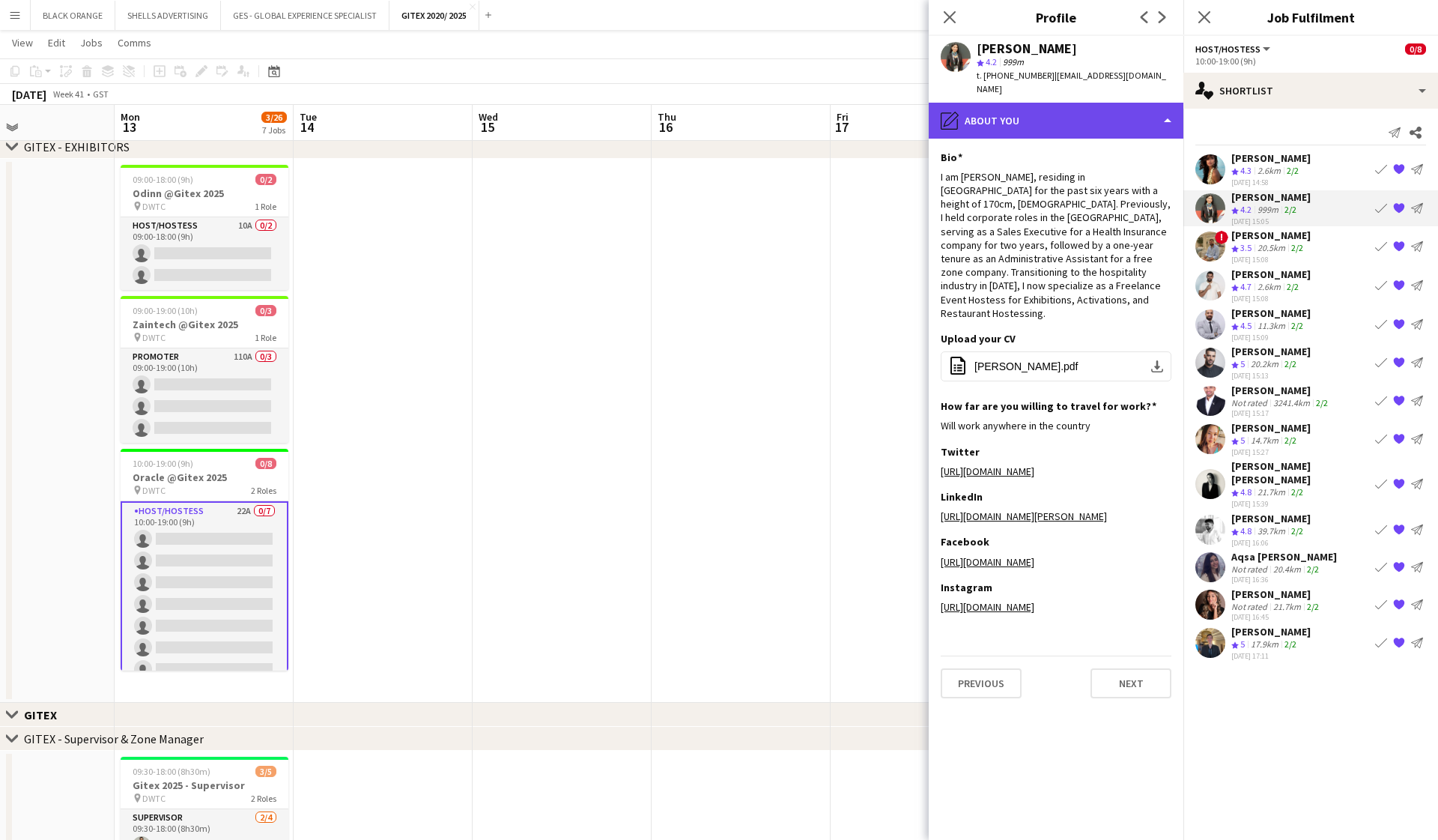
click at [832, 115] on div "pencil4 About you" at bounding box center [1056, 121] width 255 height 36
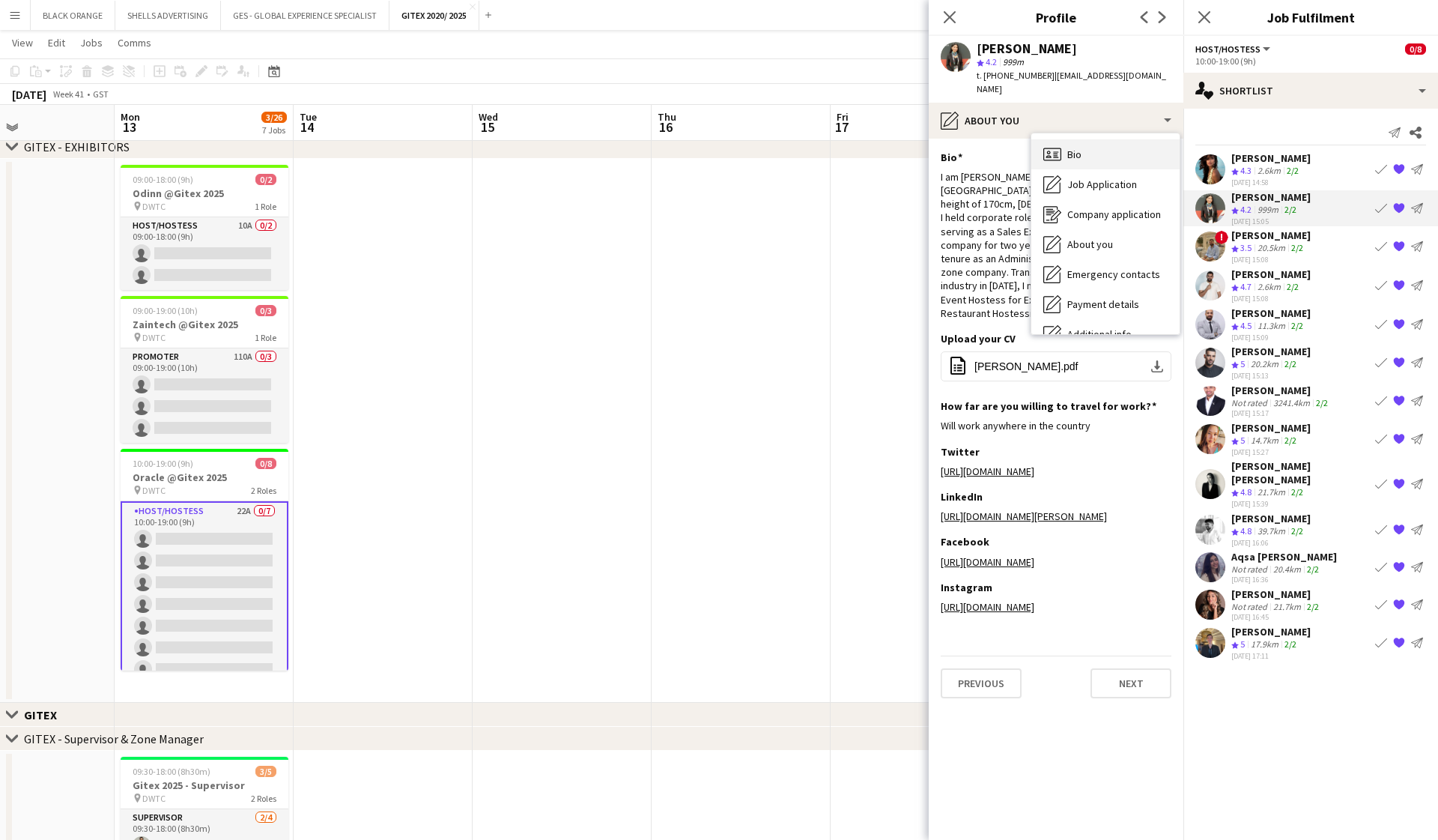
click at [832, 148] on span "Bio" at bounding box center [1075, 154] width 14 height 14
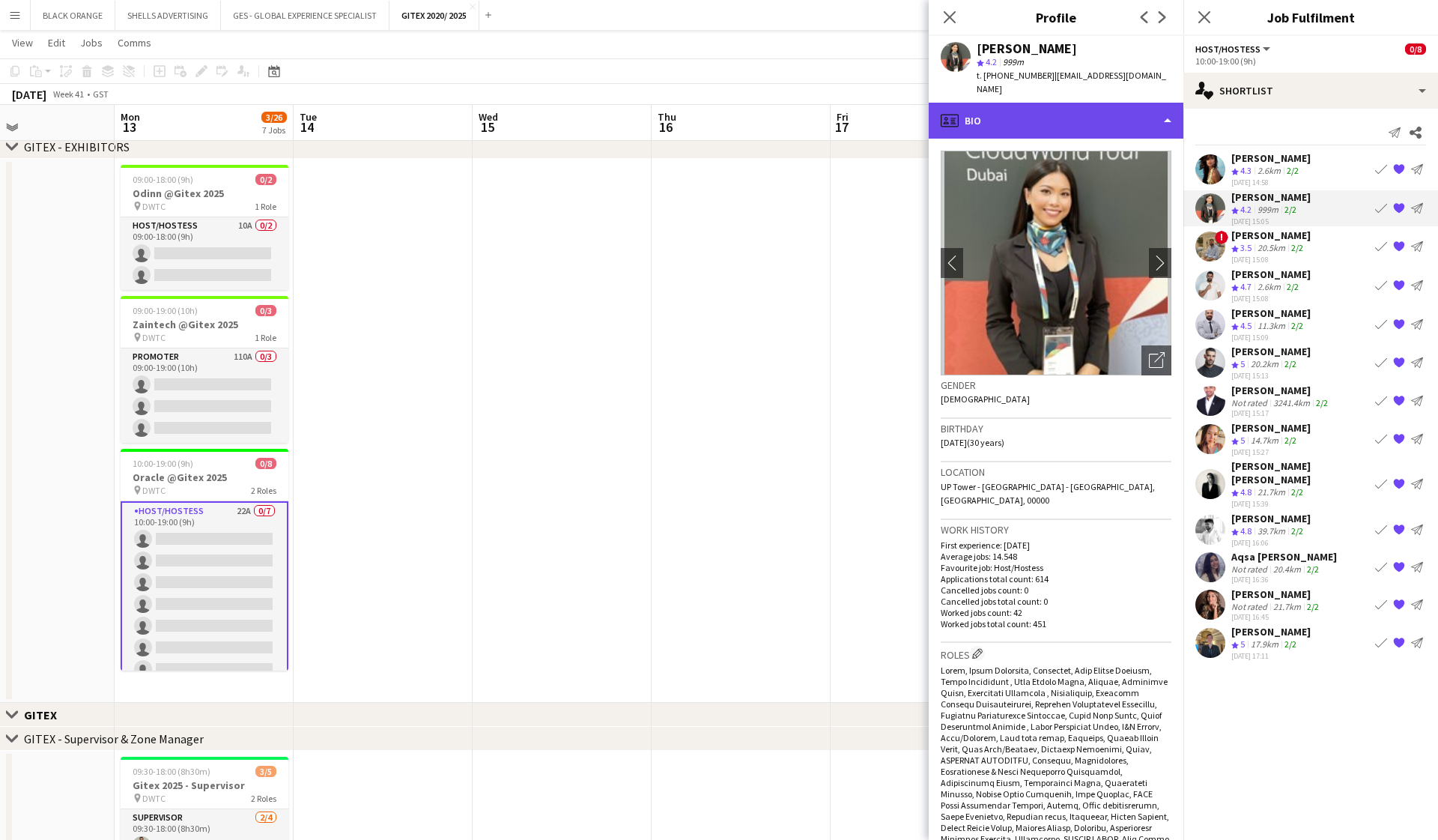
click at [832, 113] on div "profile Bio" at bounding box center [1056, 121] width 255 height 36
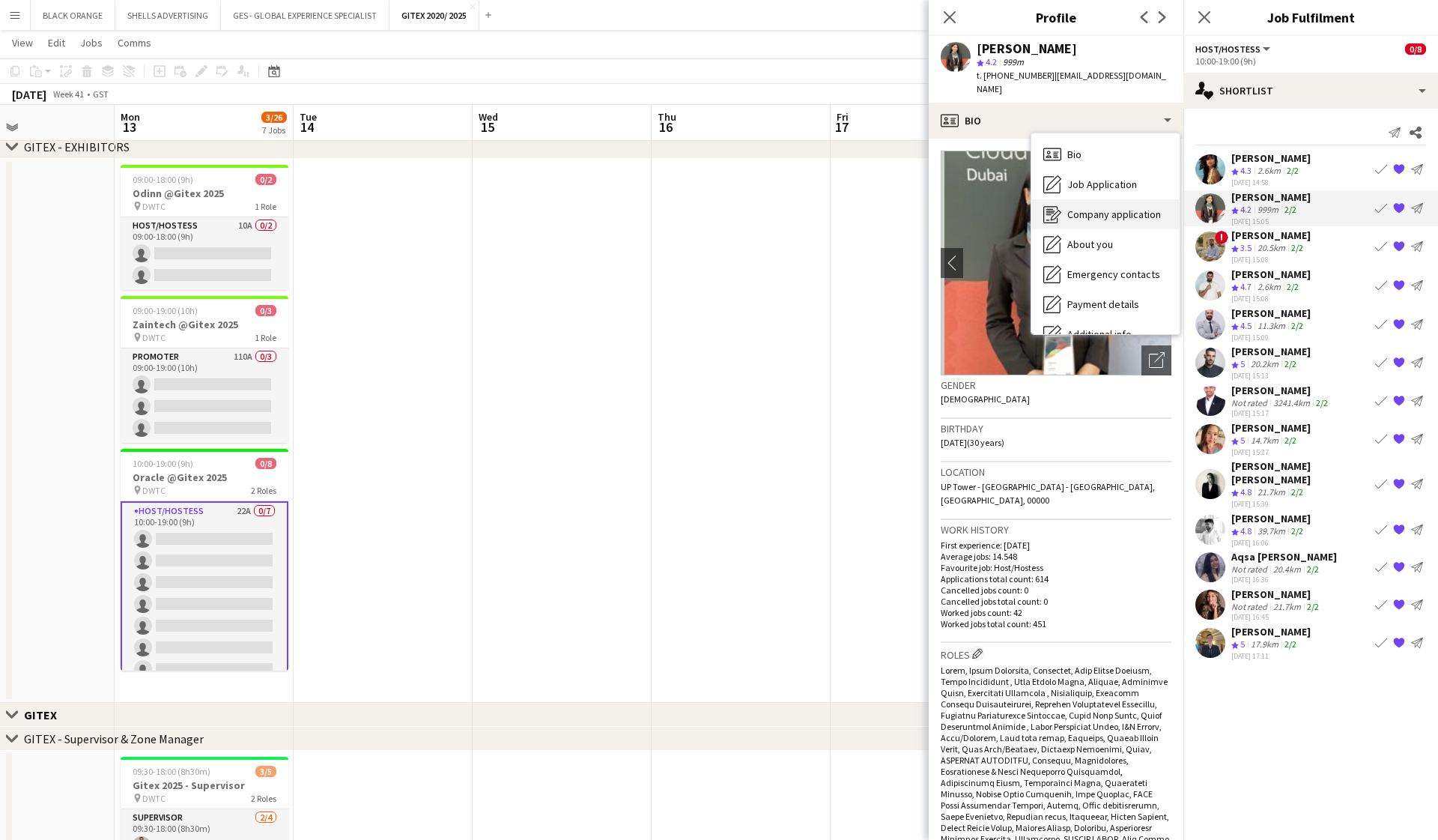
click at [832, 208] on span "Company application" at bounding box center [1114, 214] width 93 height 14
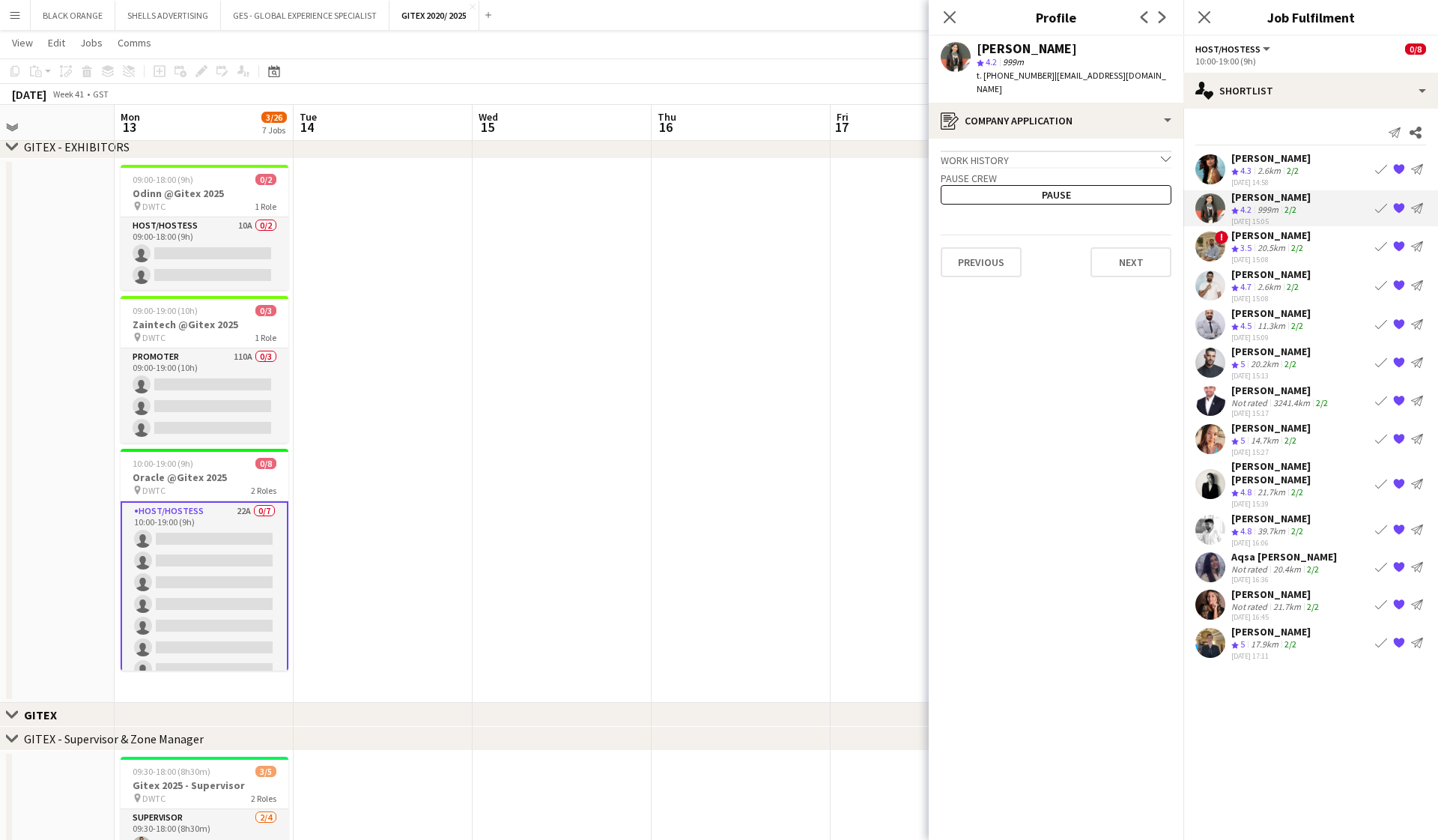
click at [832, 150] on div "Work history chevron-down" at bounding box center [1056, 159] width 231 height 16
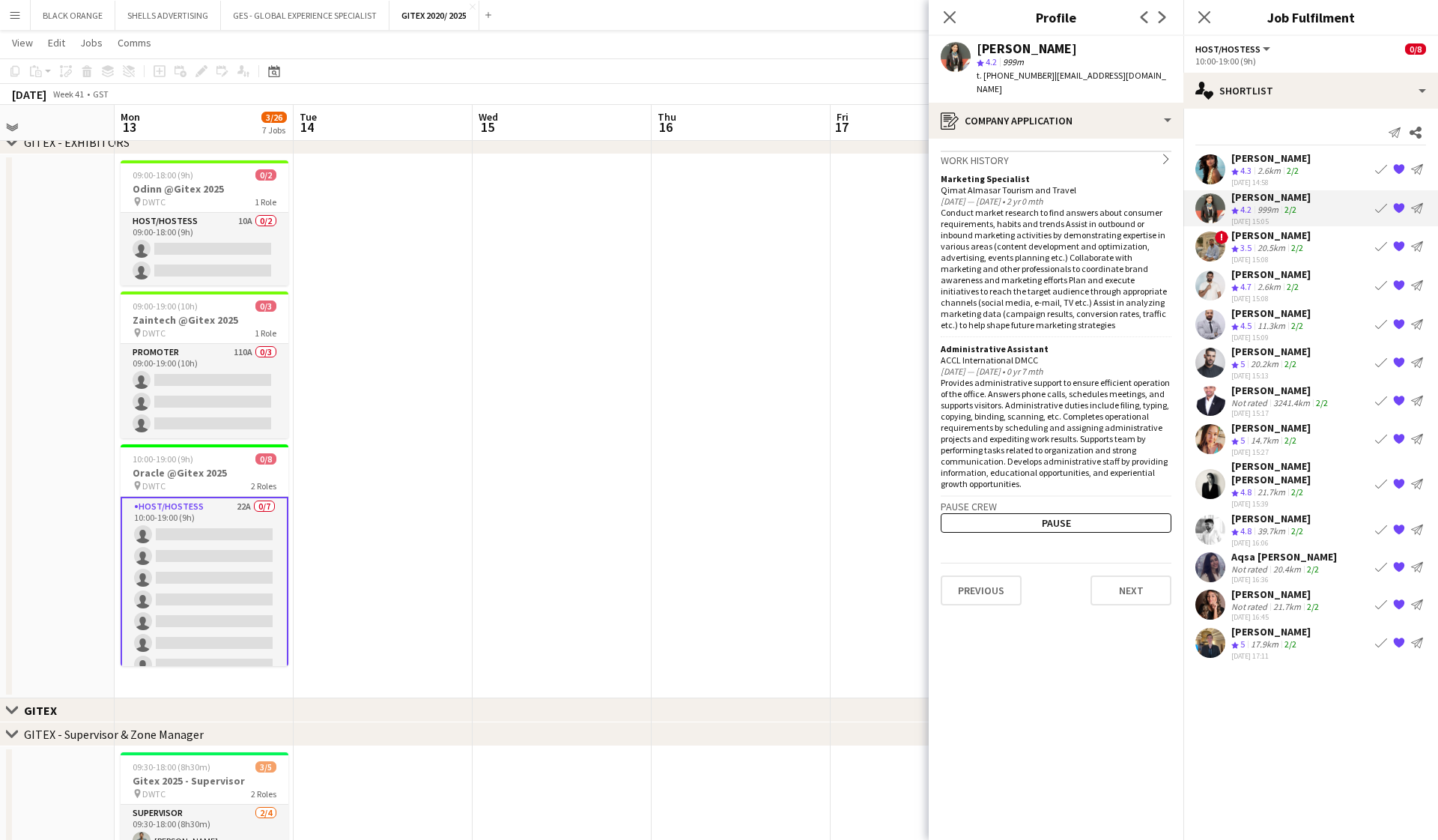
scroll to position [565, 0]
click at [832, 246] on div "20.5km" at bounding box center [1271, 248] width 34 height 13
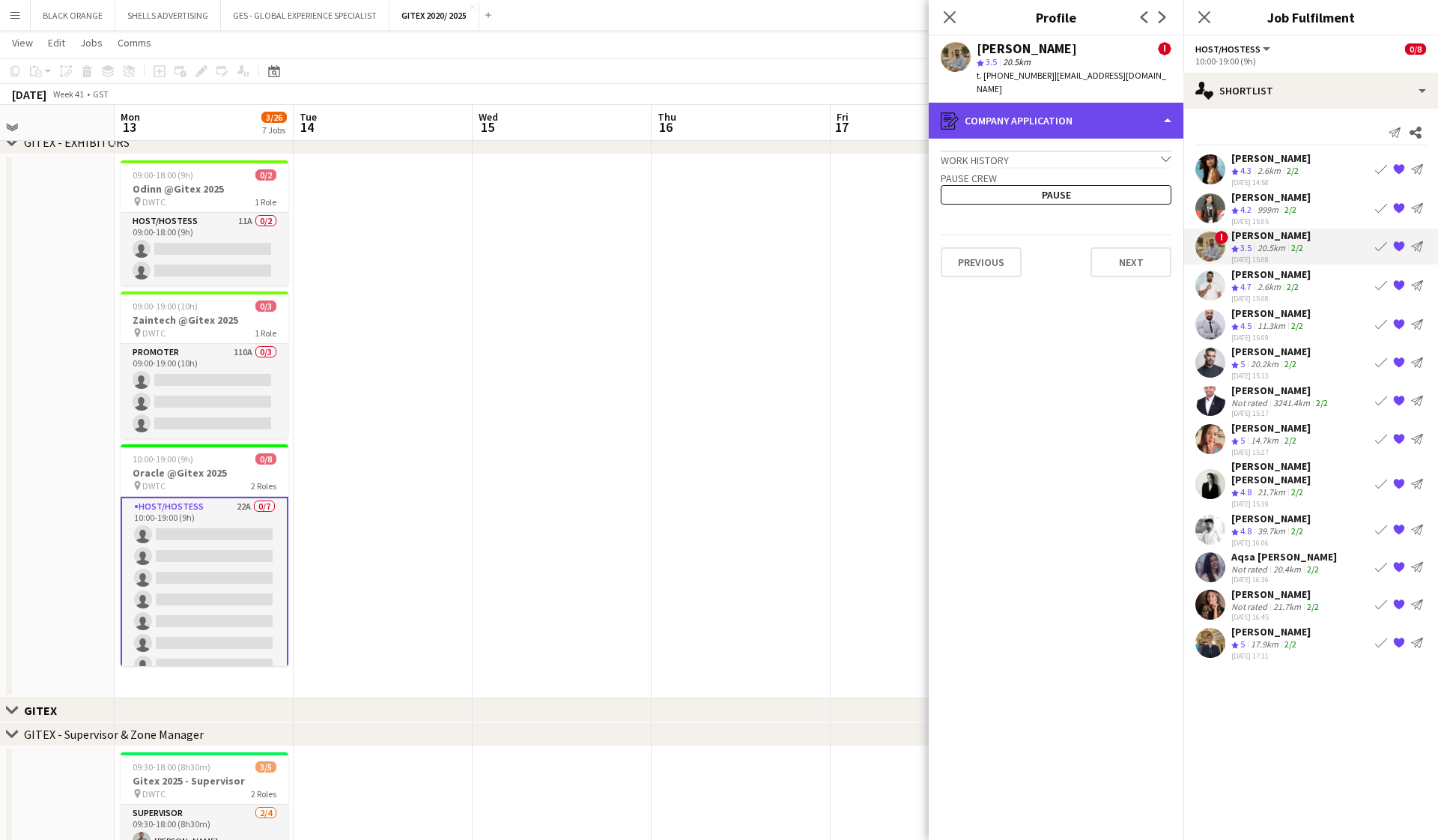
click at [832, 103] on div "register Company application" at bounding box center [1056, 121] width 255 height 36
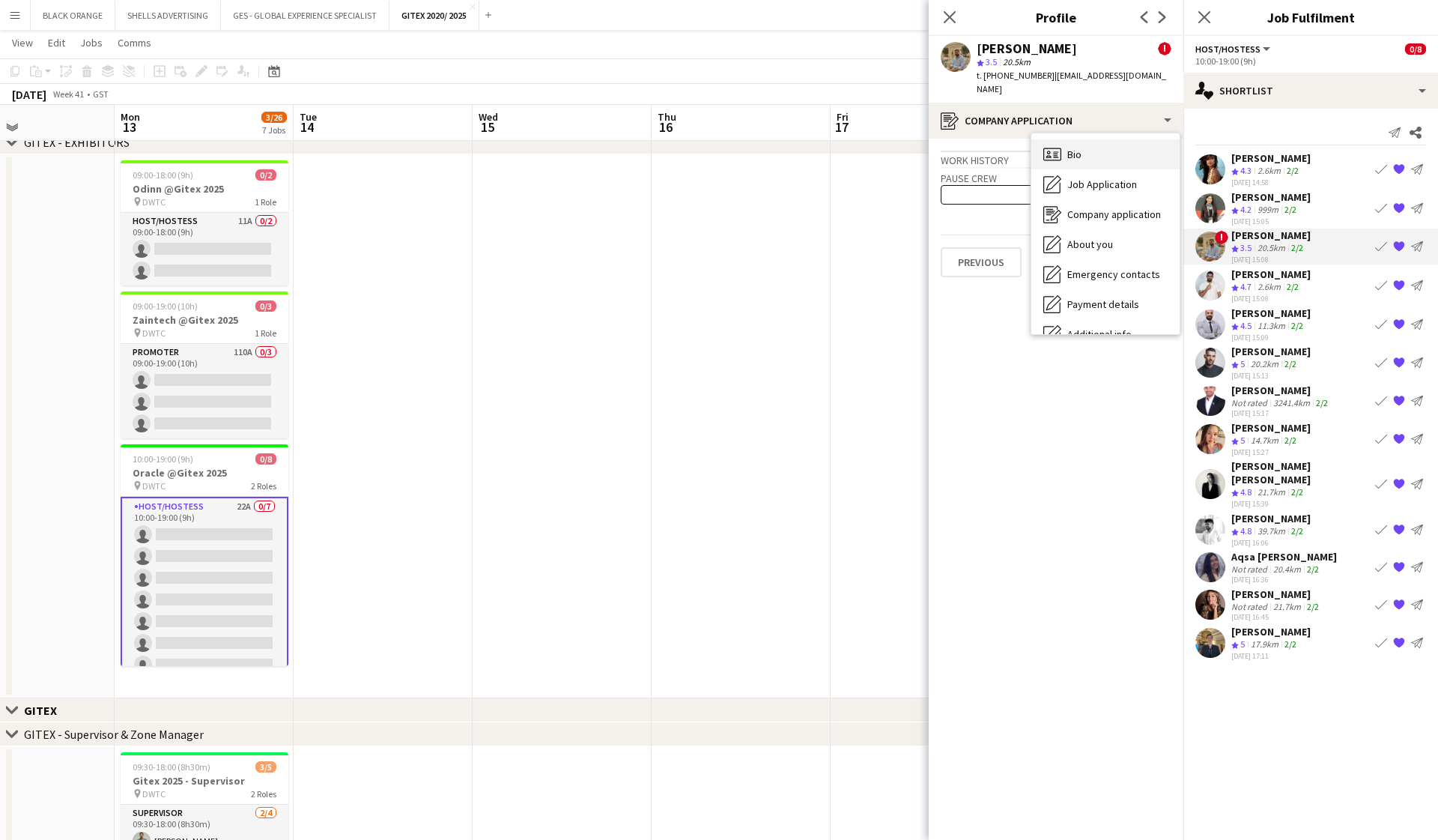
click at [832, 148] on span "Bio" at bounding box center [1075, 154] width 14 height 14
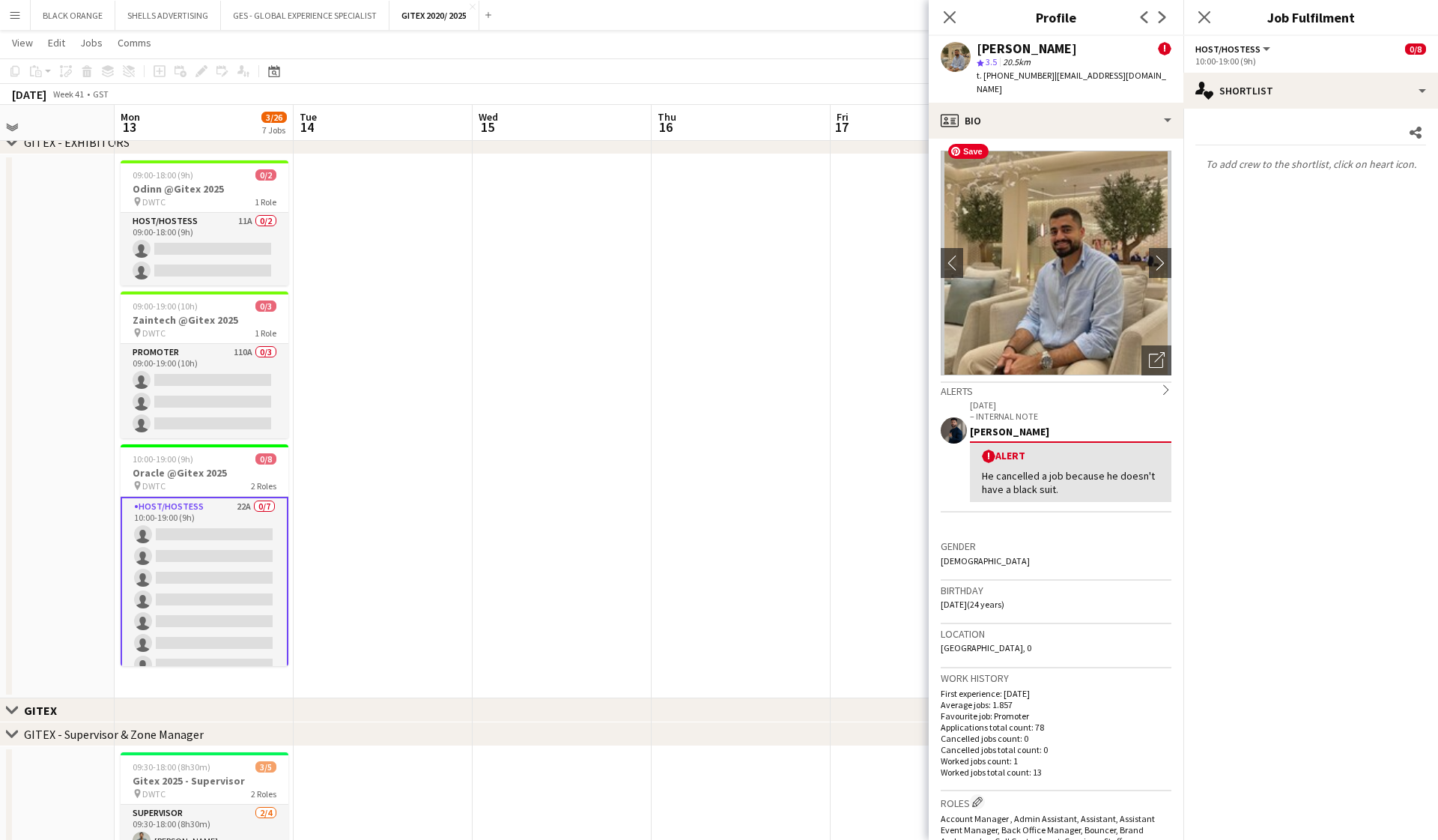
scroll to position [0, 0]
click at [832, 102] on div "profile Bio" at bounding box center [1056, 121] width 255 height 36
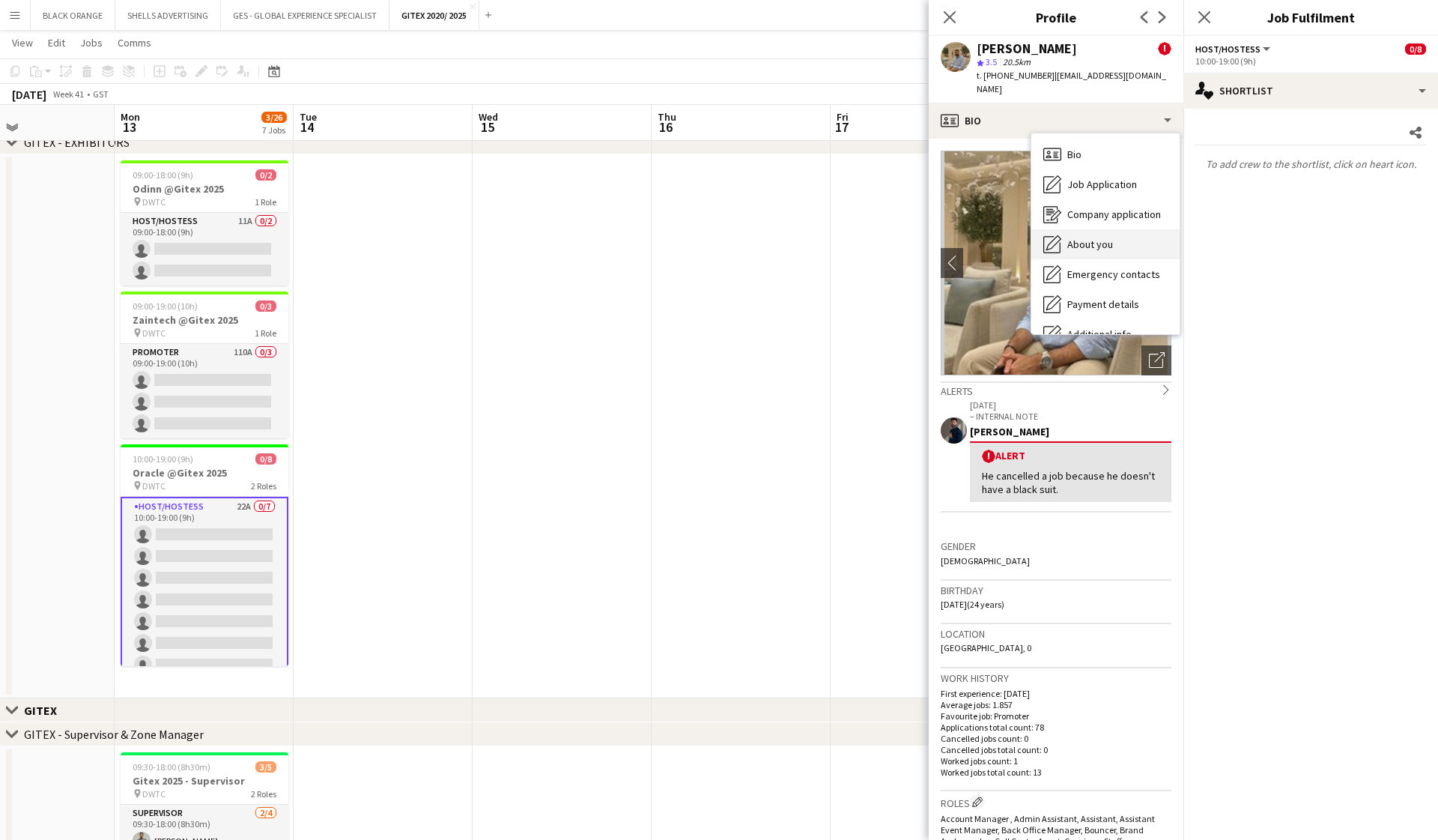
click at [832, 237] on span "About you" at bounding box center [1090, 244] width 45 height 14
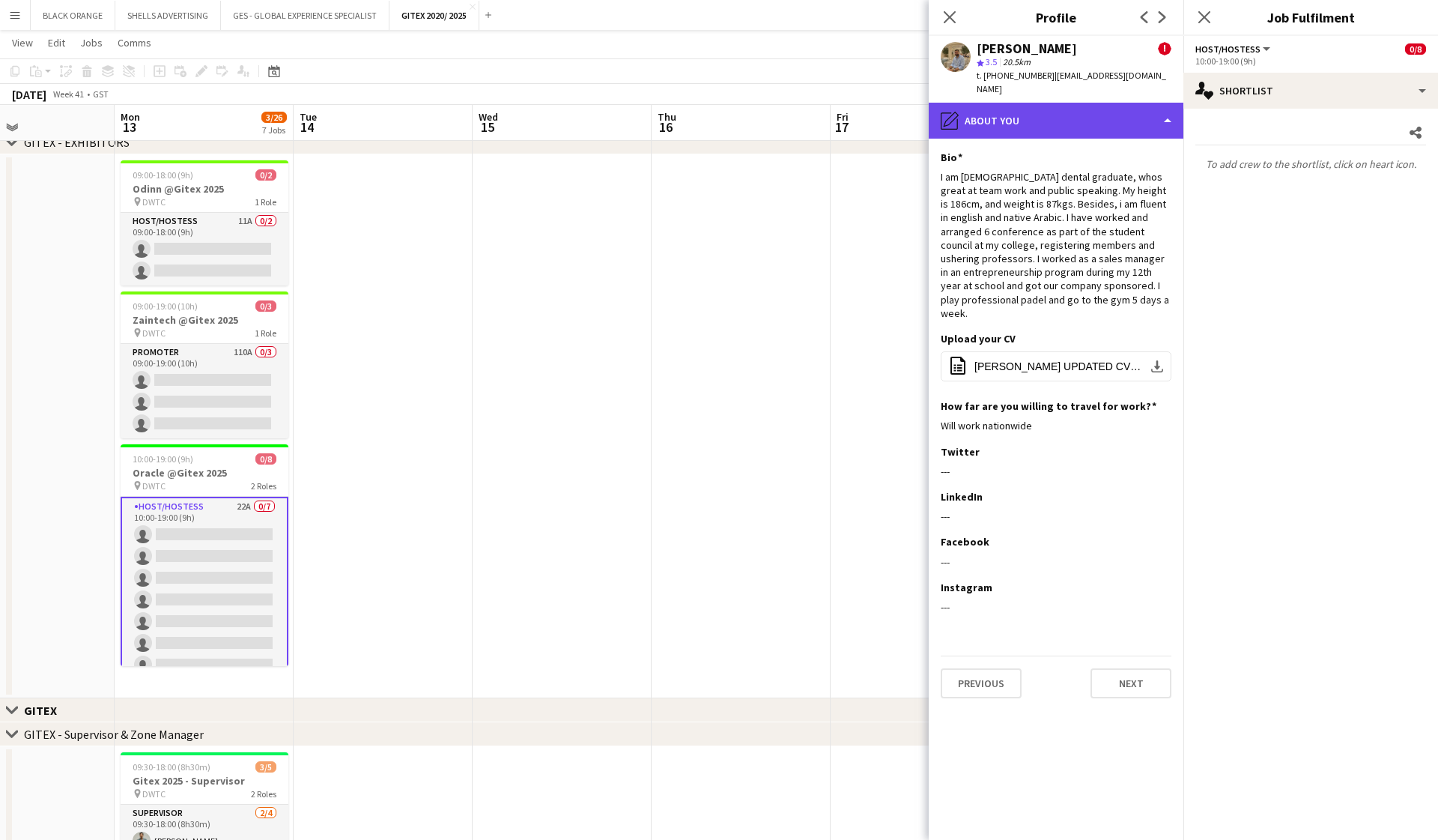
click at [832, 106] on div "pencil4 About you" at bounding box center [1056, 121] width 255 height 36
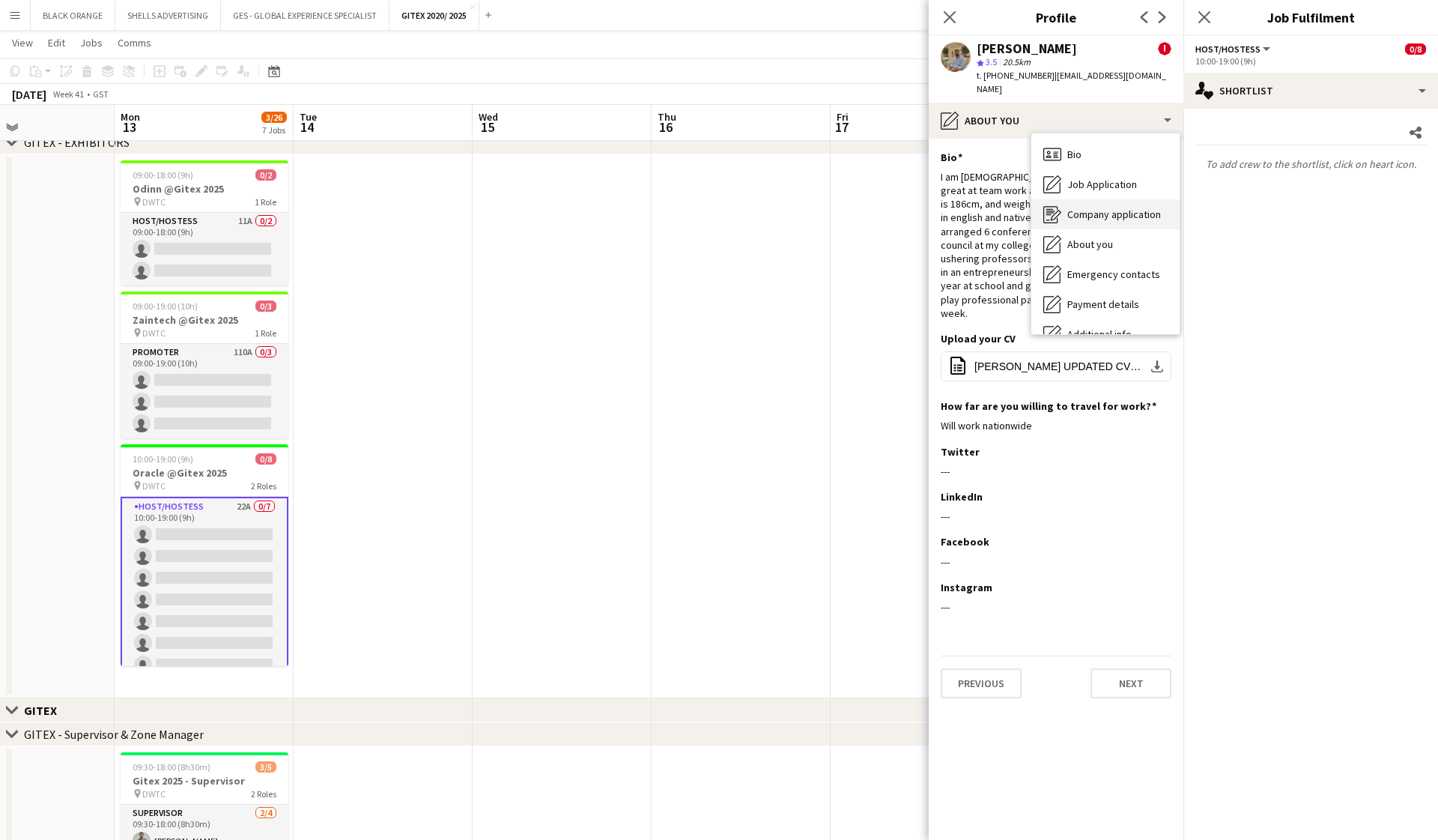
click at [832, 208] on span "Company application" at bounding box center [1114, 214] width 93 height 14
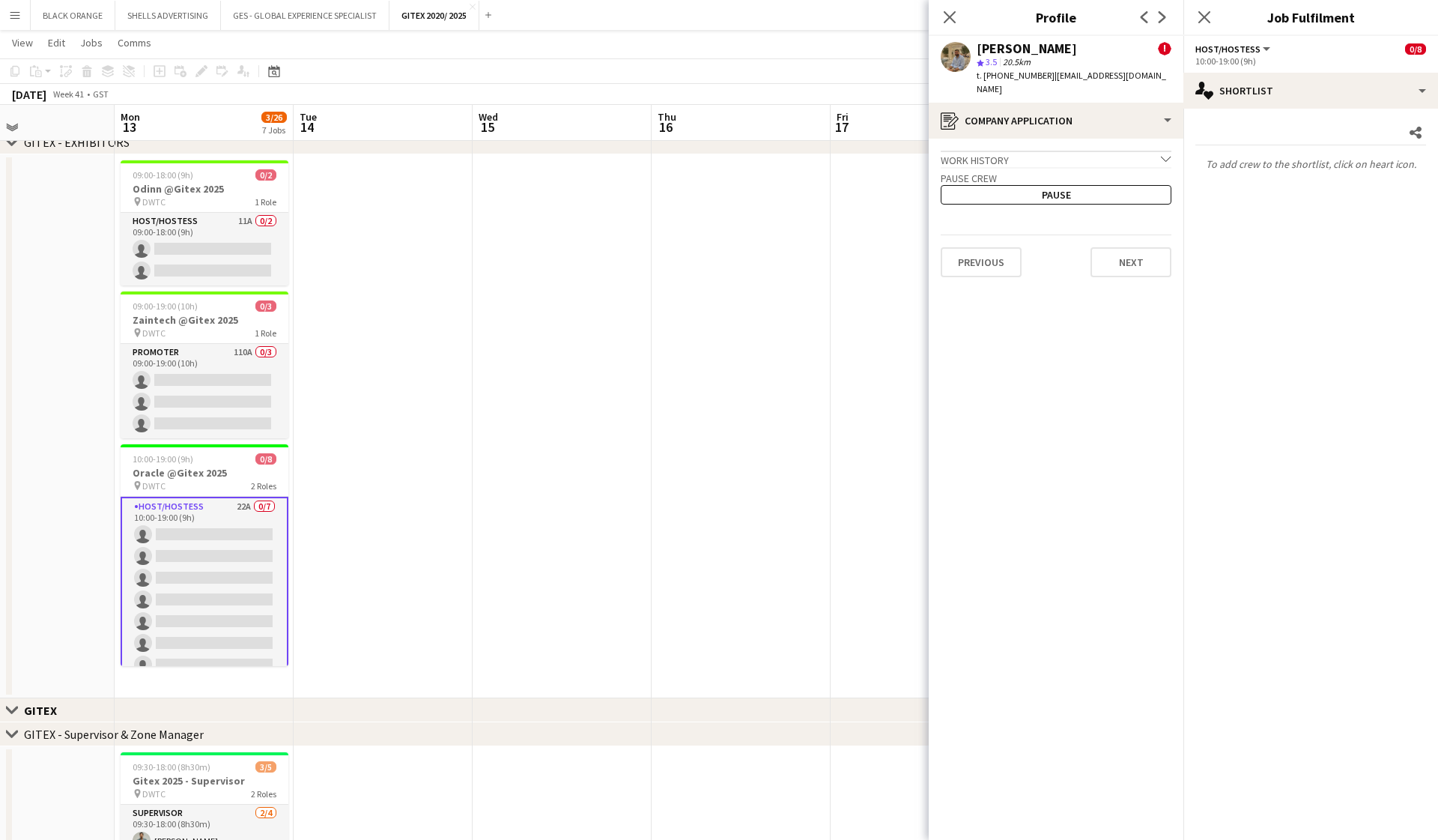
click at [832, 150] on div "Work history chevron-down" at bounding box center [1056, 159] width 231 height 16
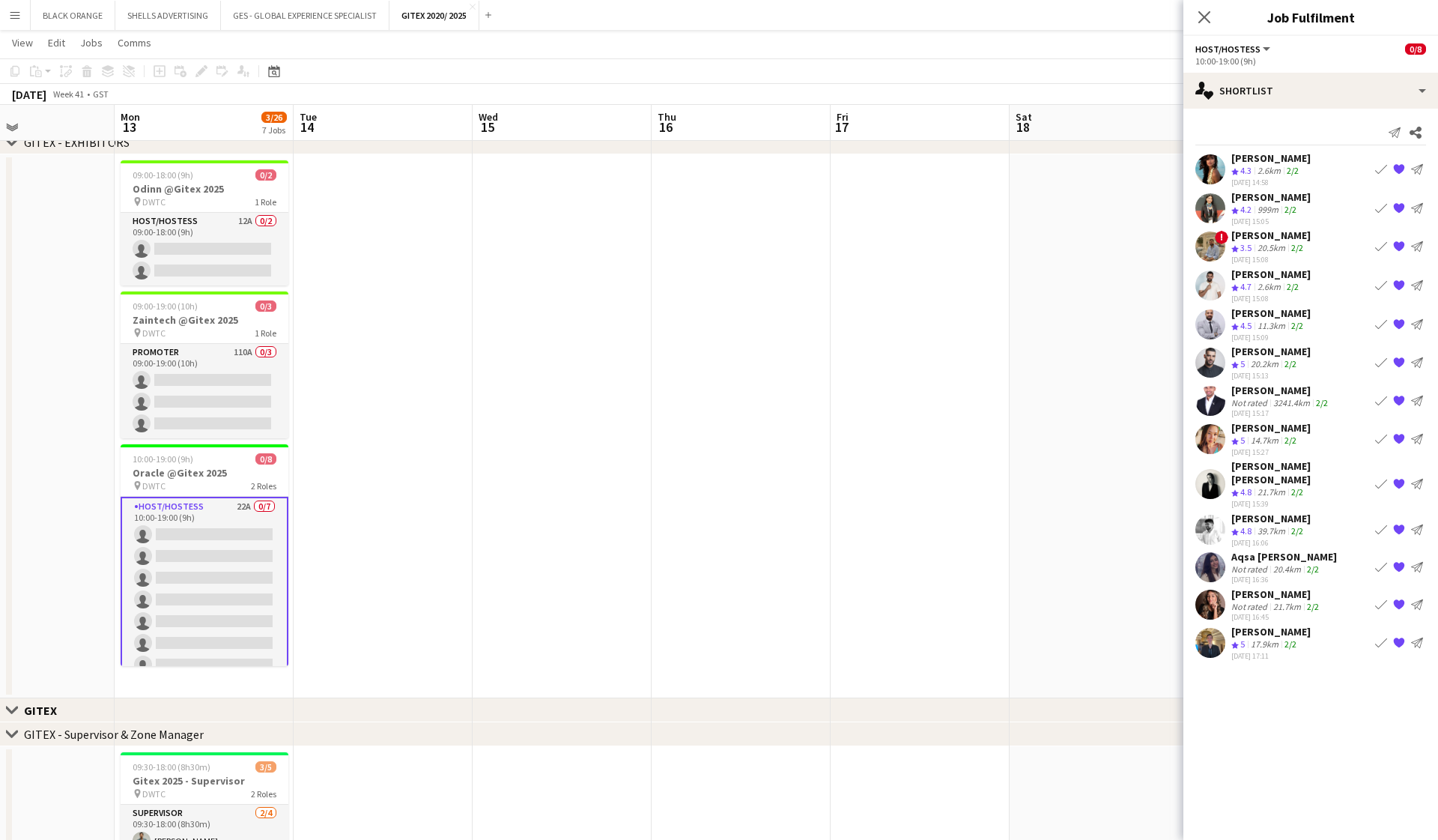
click at [832, 236] on div "[PERSON_NAME]" at bounding box center [1271, 235] width 80 height 14
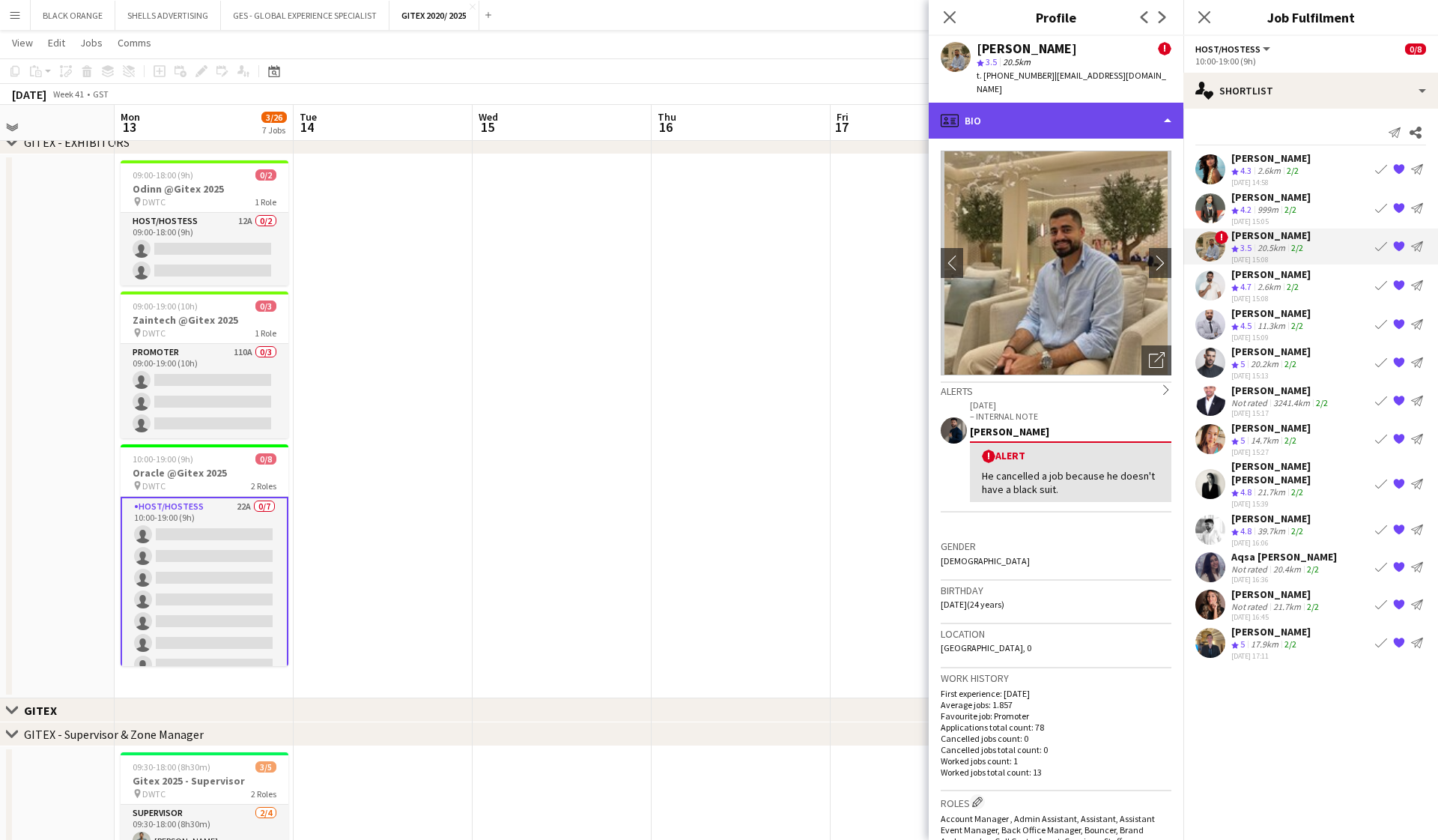
click at [832, 102] on div "profile Bio" at bounding box center [1056, 121] width 255 height 36
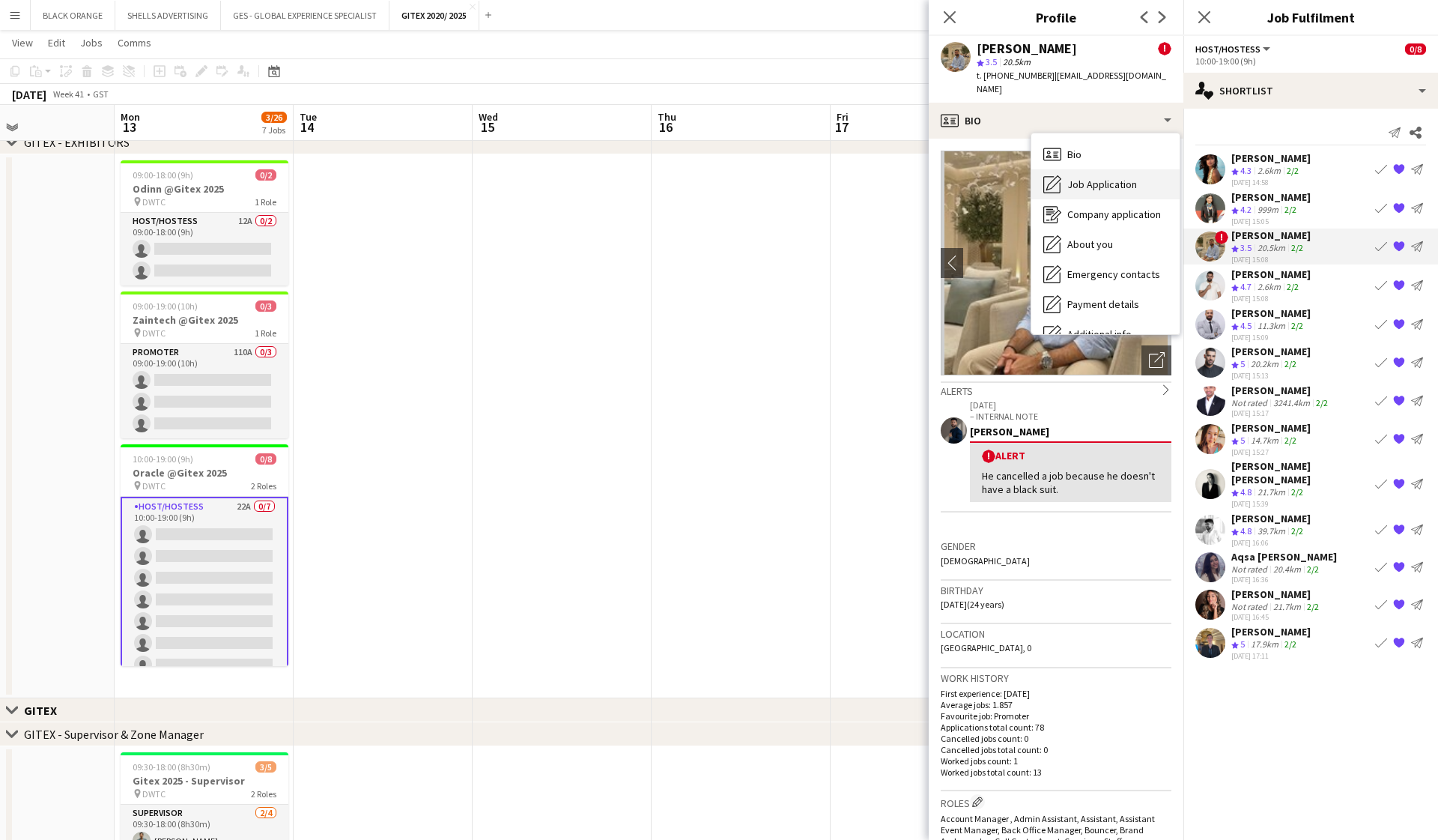
click at [832, 178] on span "Job Application" at bounding box center [1102, 184] width 70 height 14
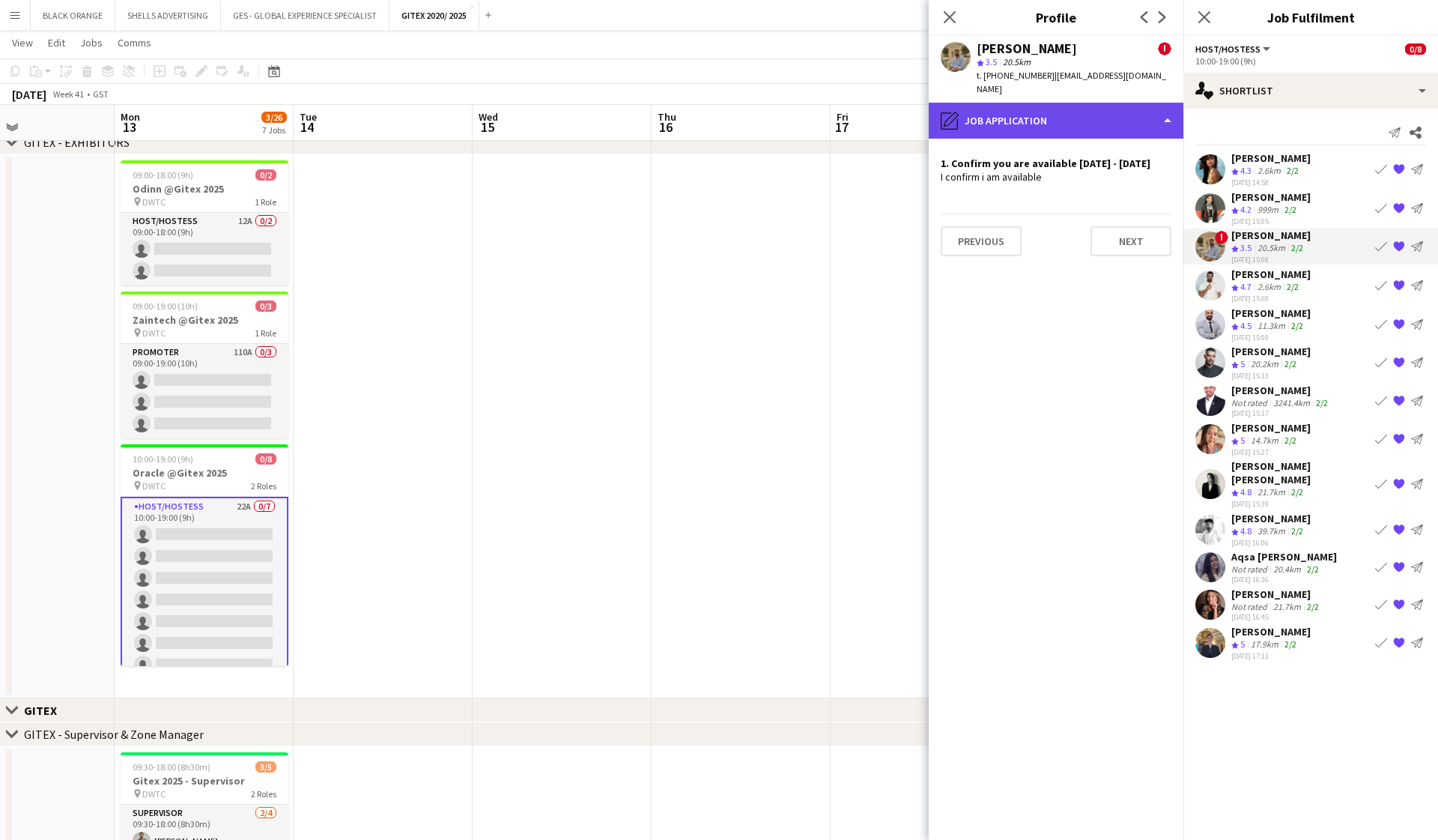
click at [832, 111] on div "pencil4 Job Application" at bounding box center [1056, 121] width 255 height 36
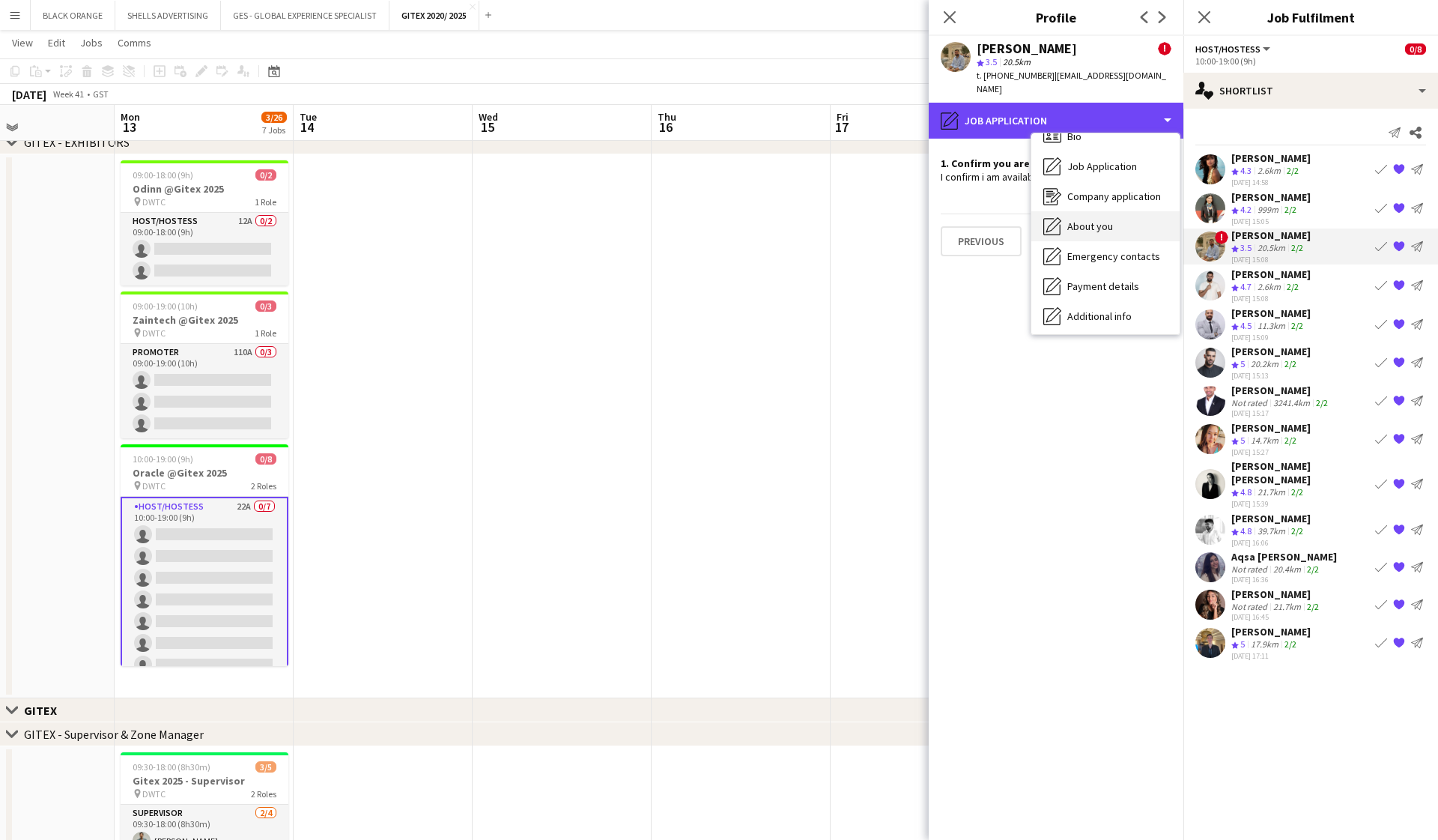
scroll to position [5, 0]
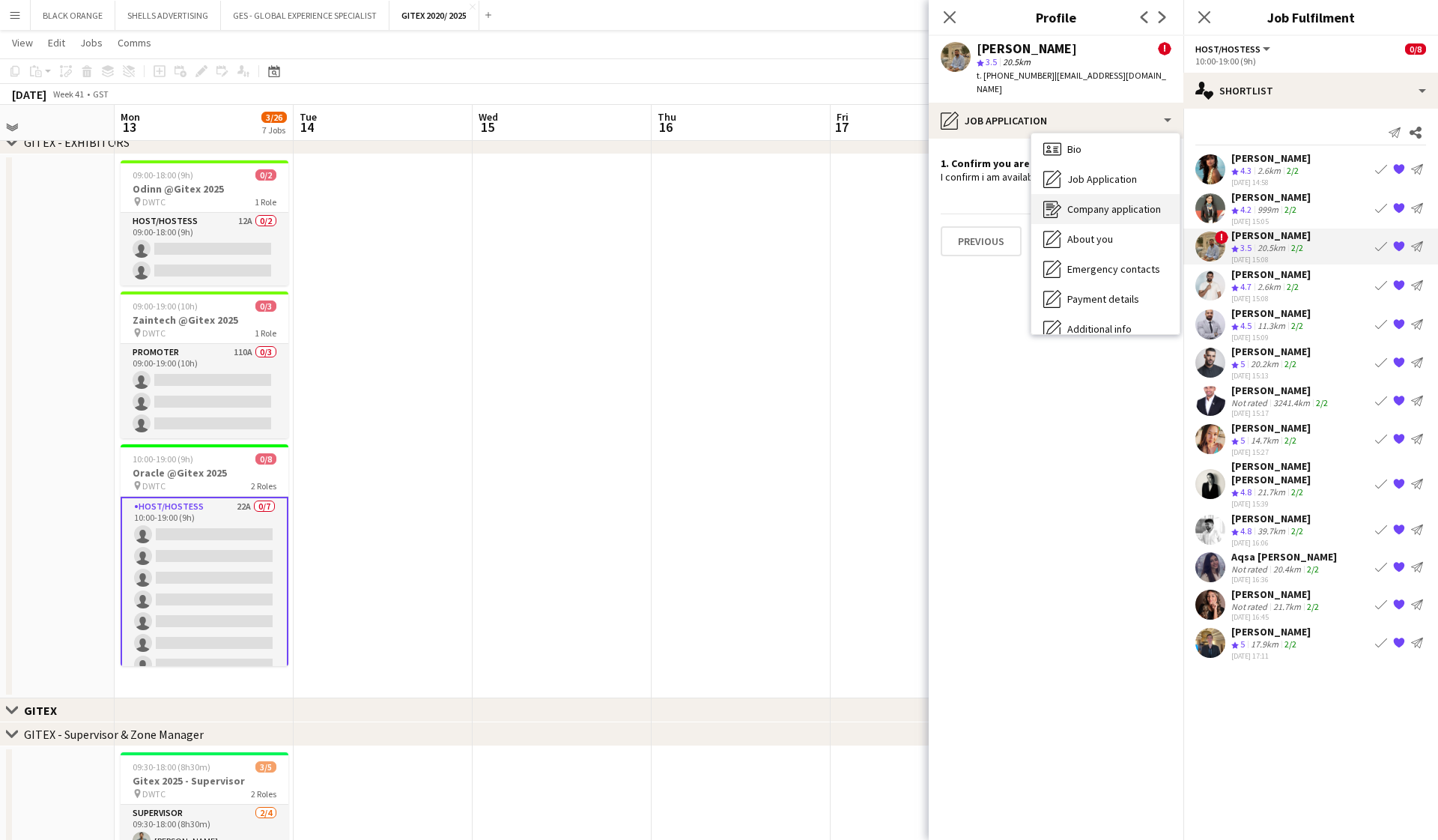
click at [832, 194] on div "Company application Company application" at bounding box center [1106, 208] width 149 height 30
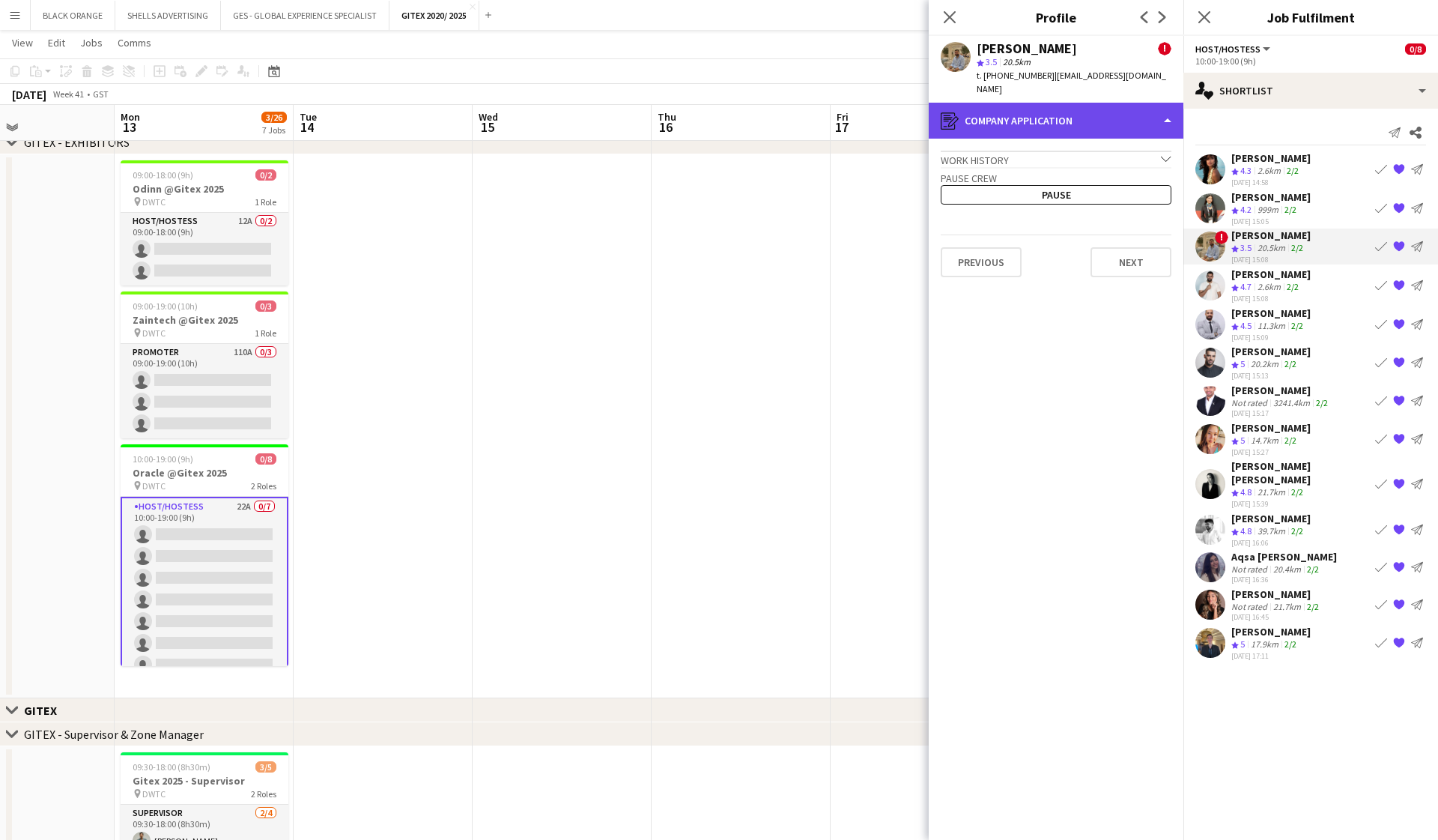
click at [832, 109] on div "register Company application" at bounding box center [1056, 121] width 255 height 36
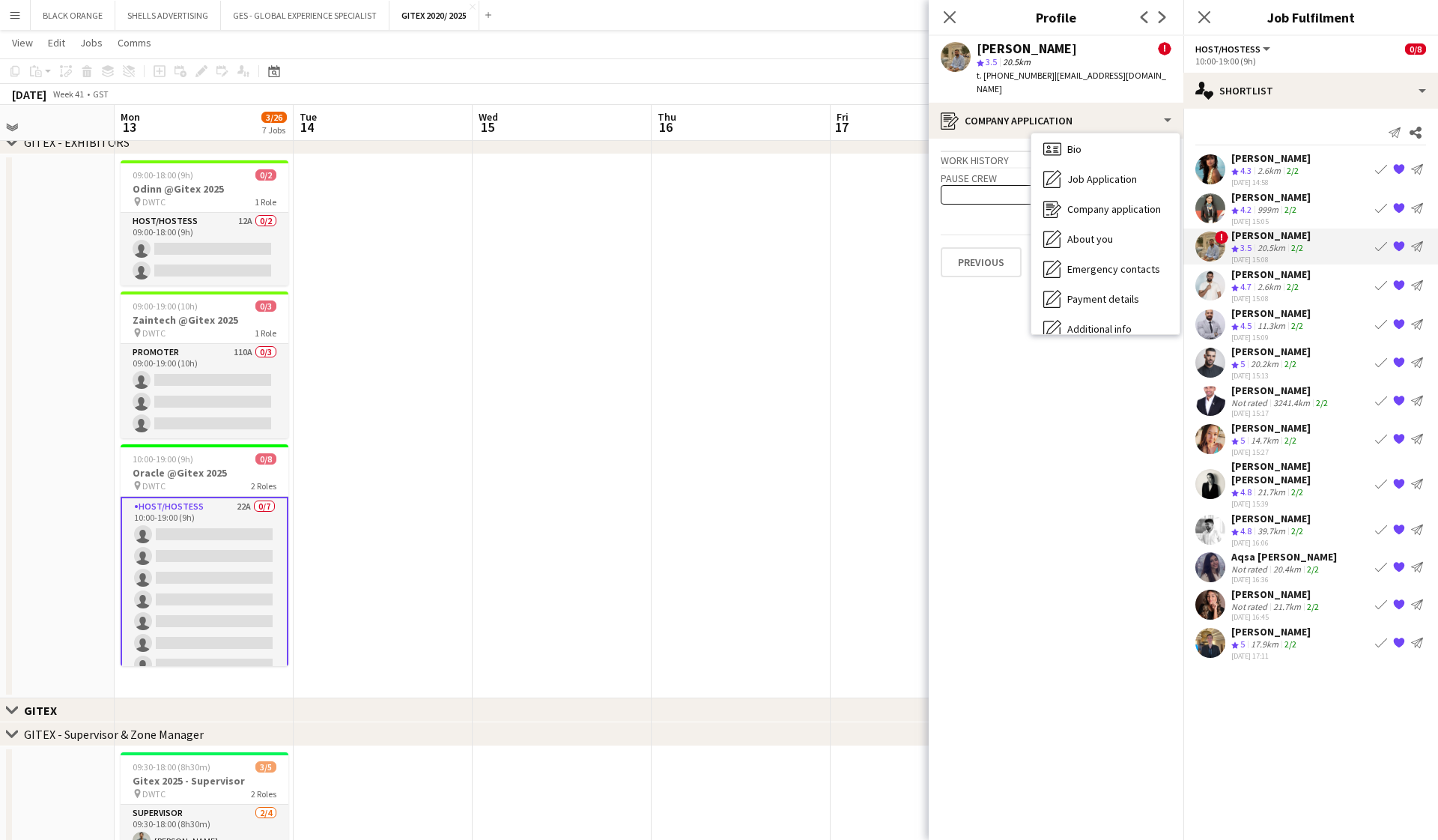
click at [832, 150] on div "Work history chevron-down" at bounding box center [1056, 159] width 231 height 16
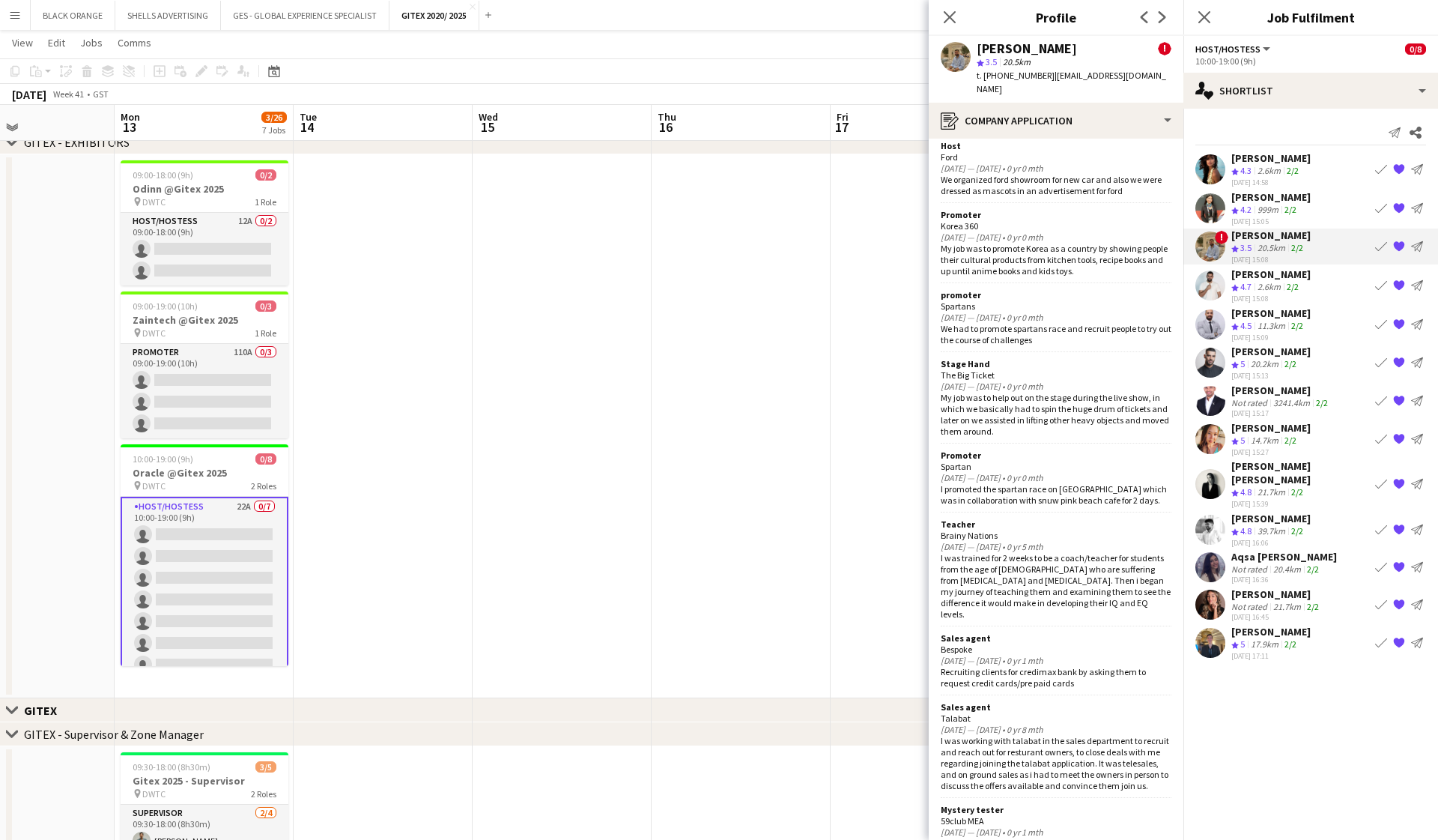
scroll to position [123, 0]
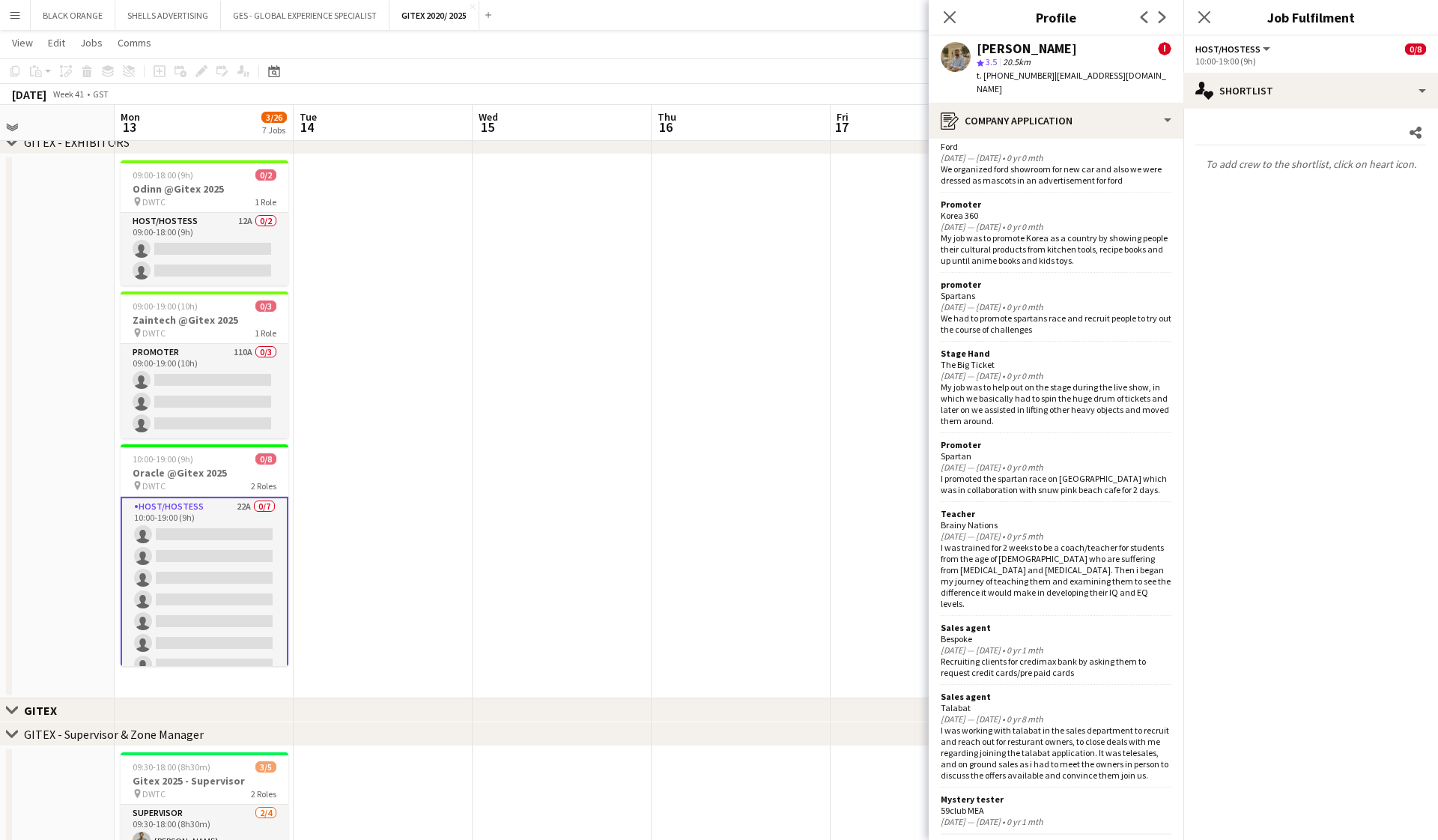
click at [832, 61] on app-user-avatar at bounding box center [955, 56] width 30 height 30
click at [832, 15] on icon at bounding box center [950, 17] width 14 height 14
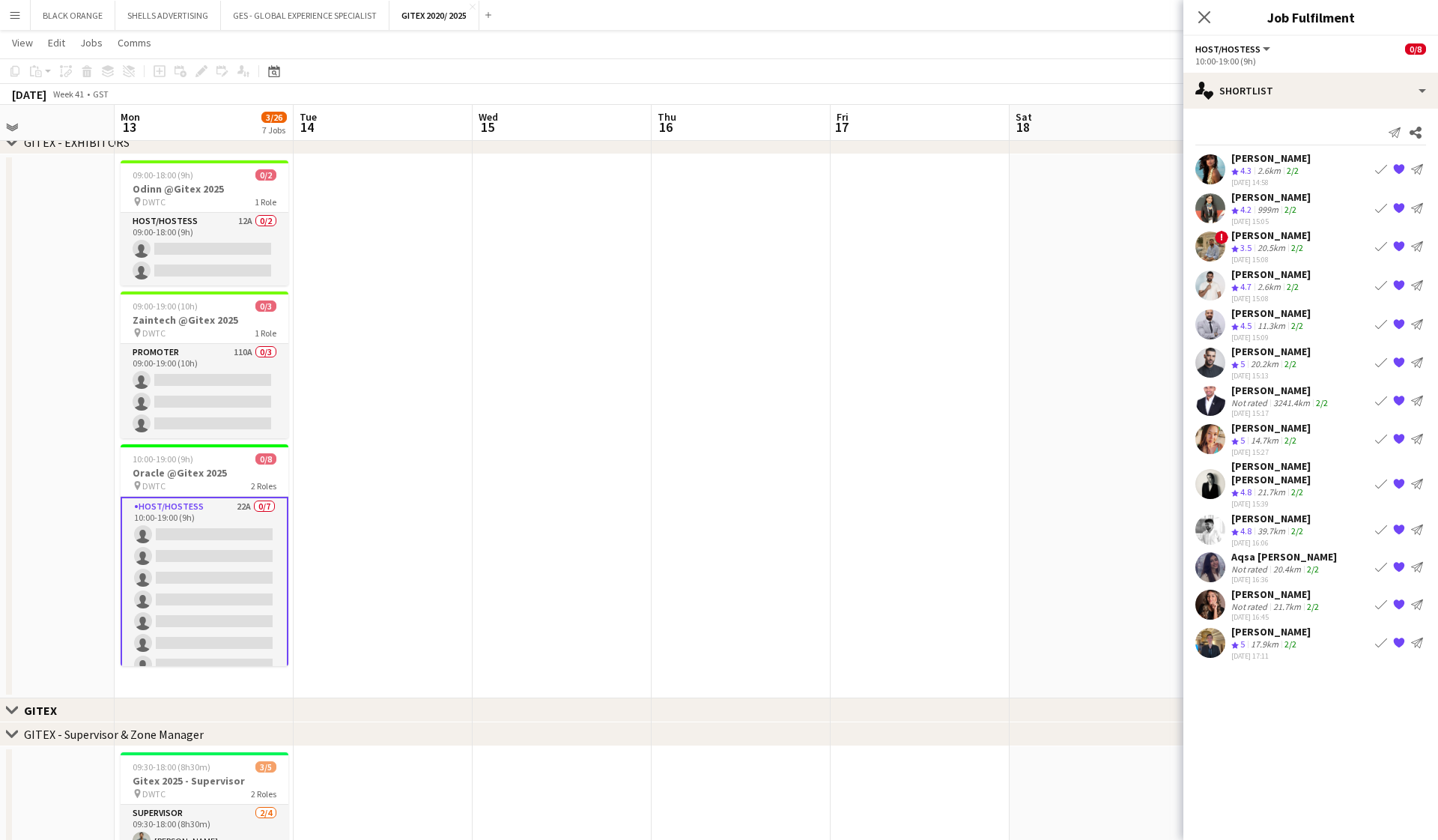
click at [832, 237] on div "[PERSON_NAME]" at bounding box center [1271, 235] width 80 height 14
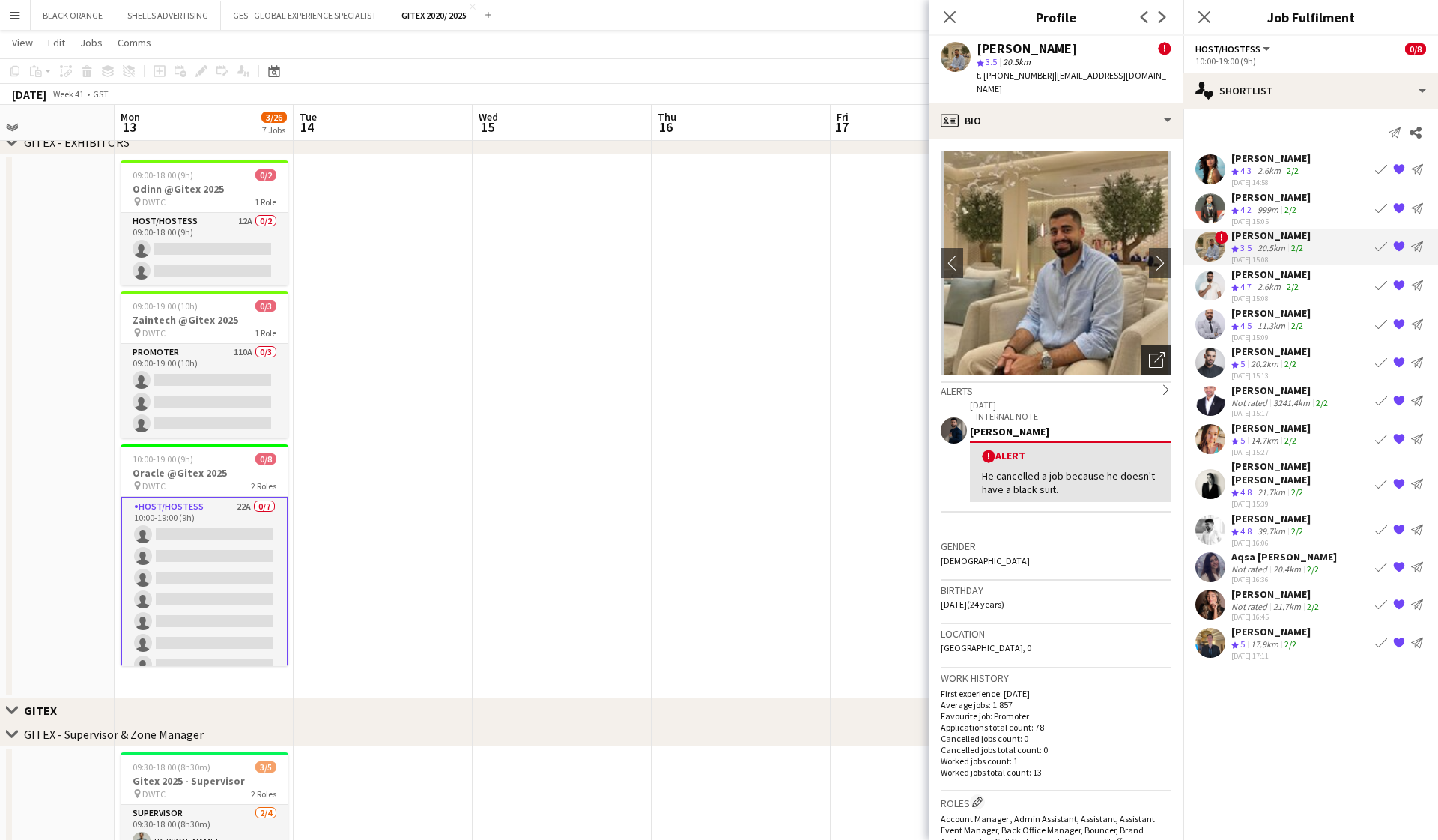
click at [832, 352] on icon at bounding box center [1160, 358] width 11 height 11
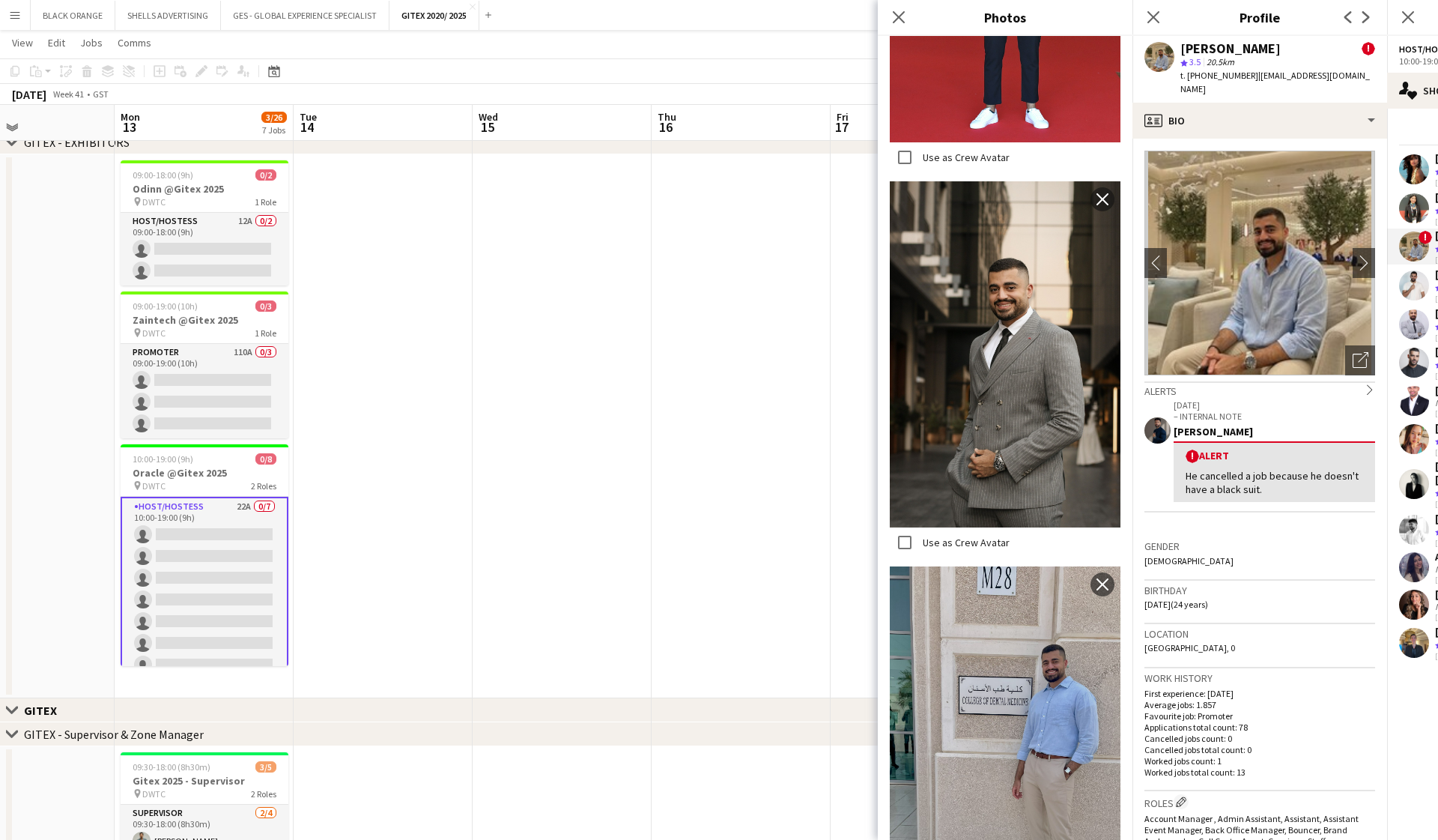
scroll to position [2464, 0]
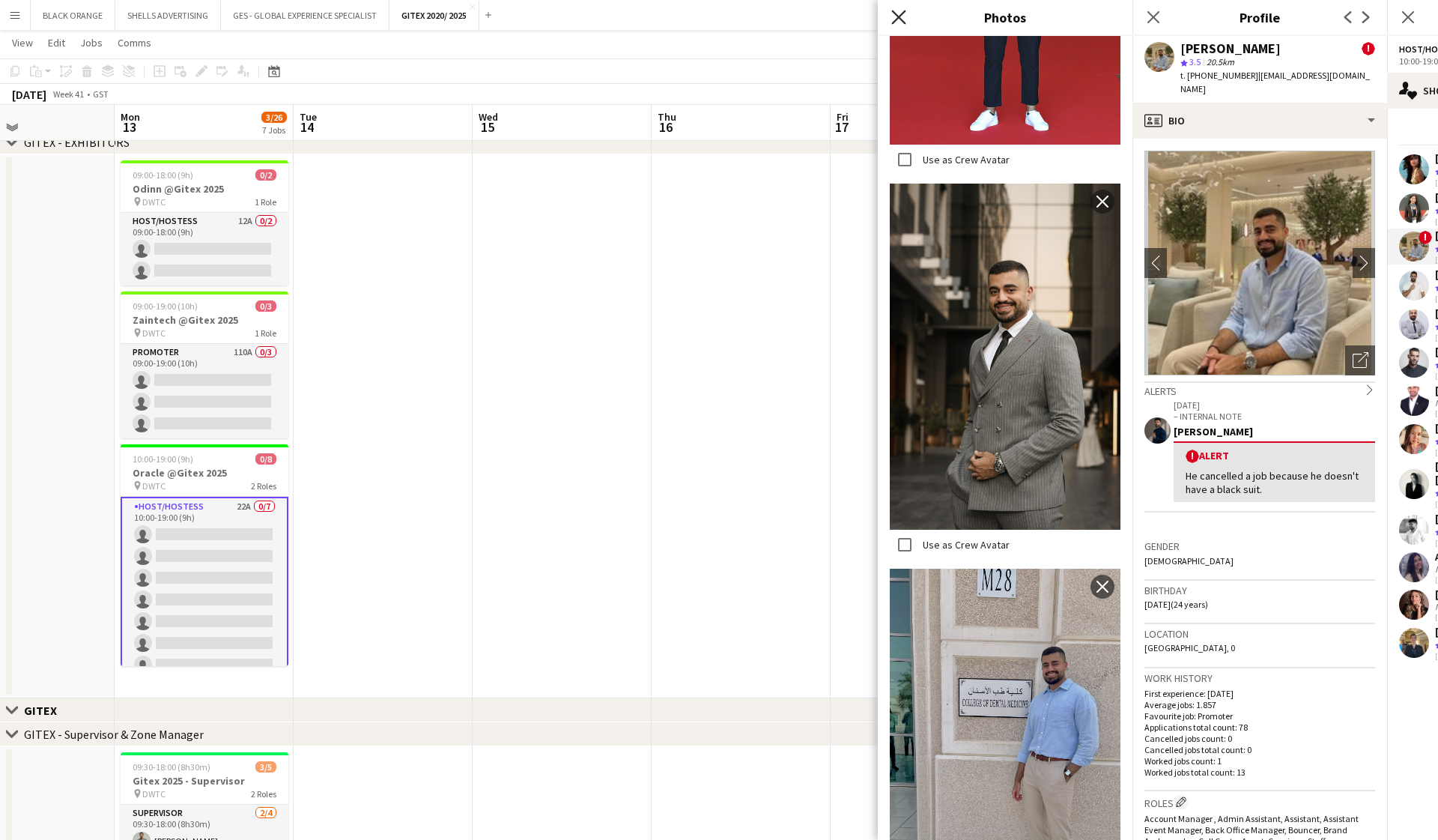
click at [832, 18] on icon "Close pop-in" at bounding box center [899, 17] width 14 height 14
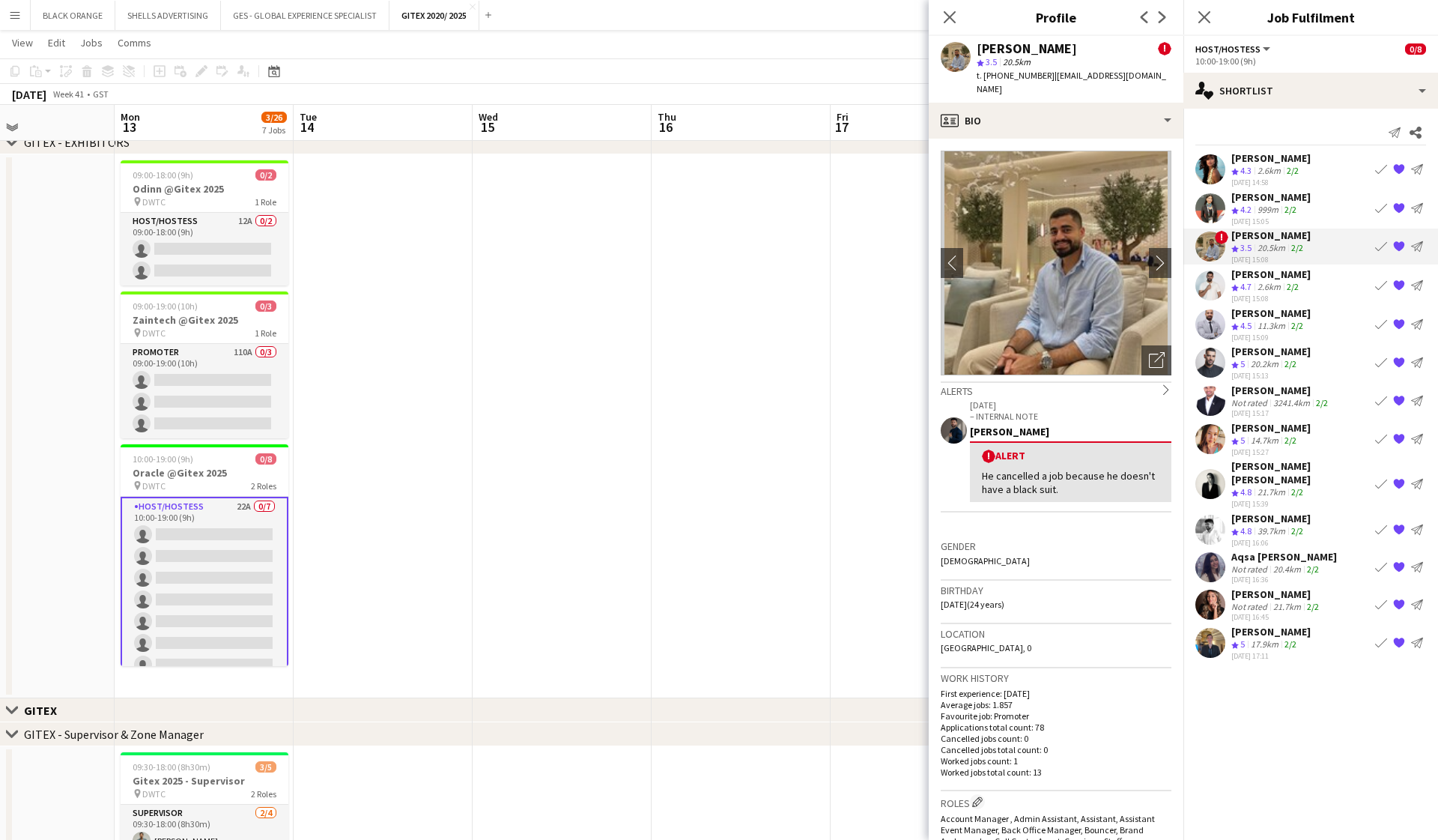
click at [832, 276] on div "[PERSON_NAME]" at bounding box center [1271, 274] width 80 height 14
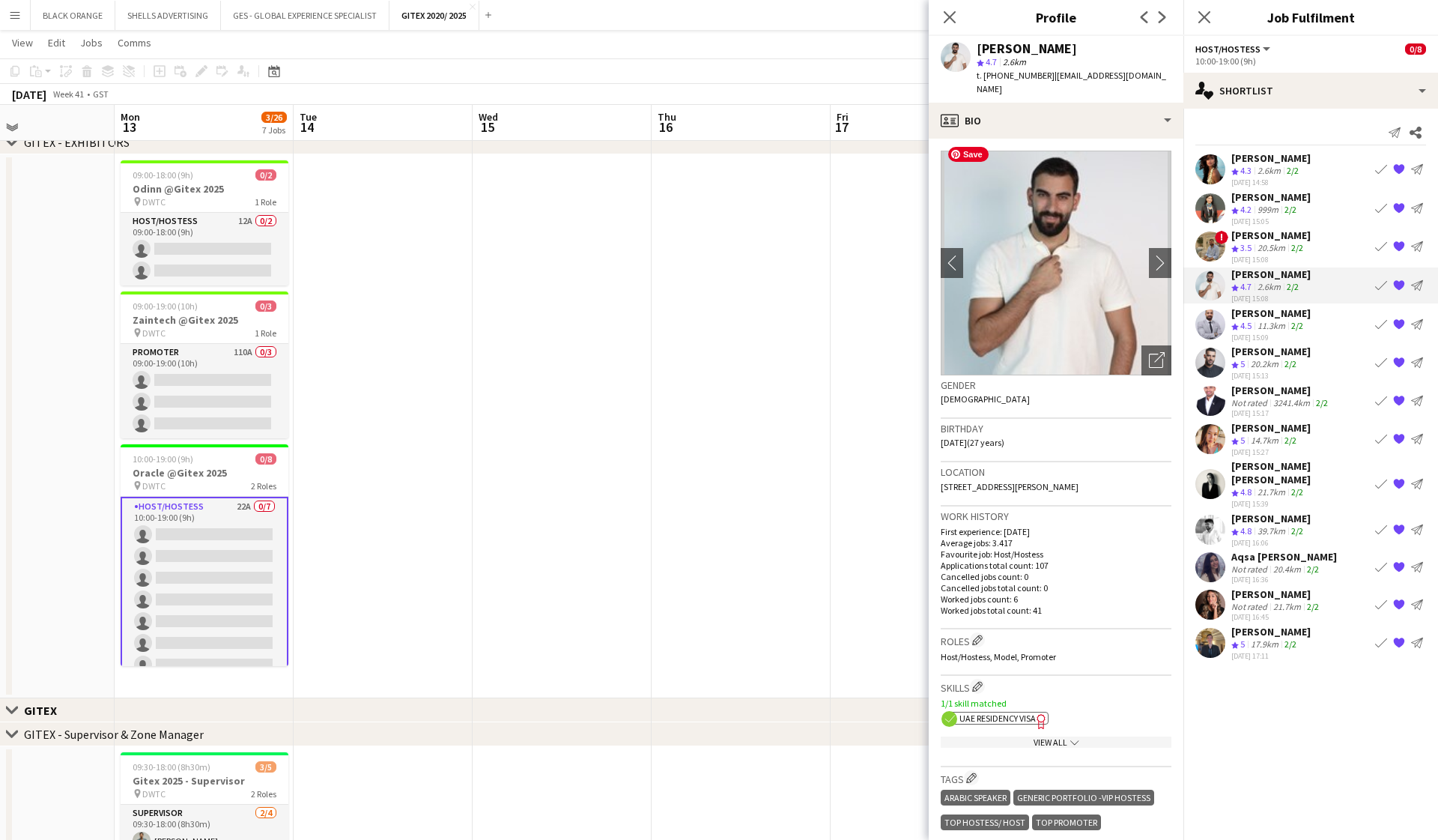
scroll to position [0, 0]
click at [832, 102] on div "profile Bio" at bounding box center [1056, 121] width 255 height 36
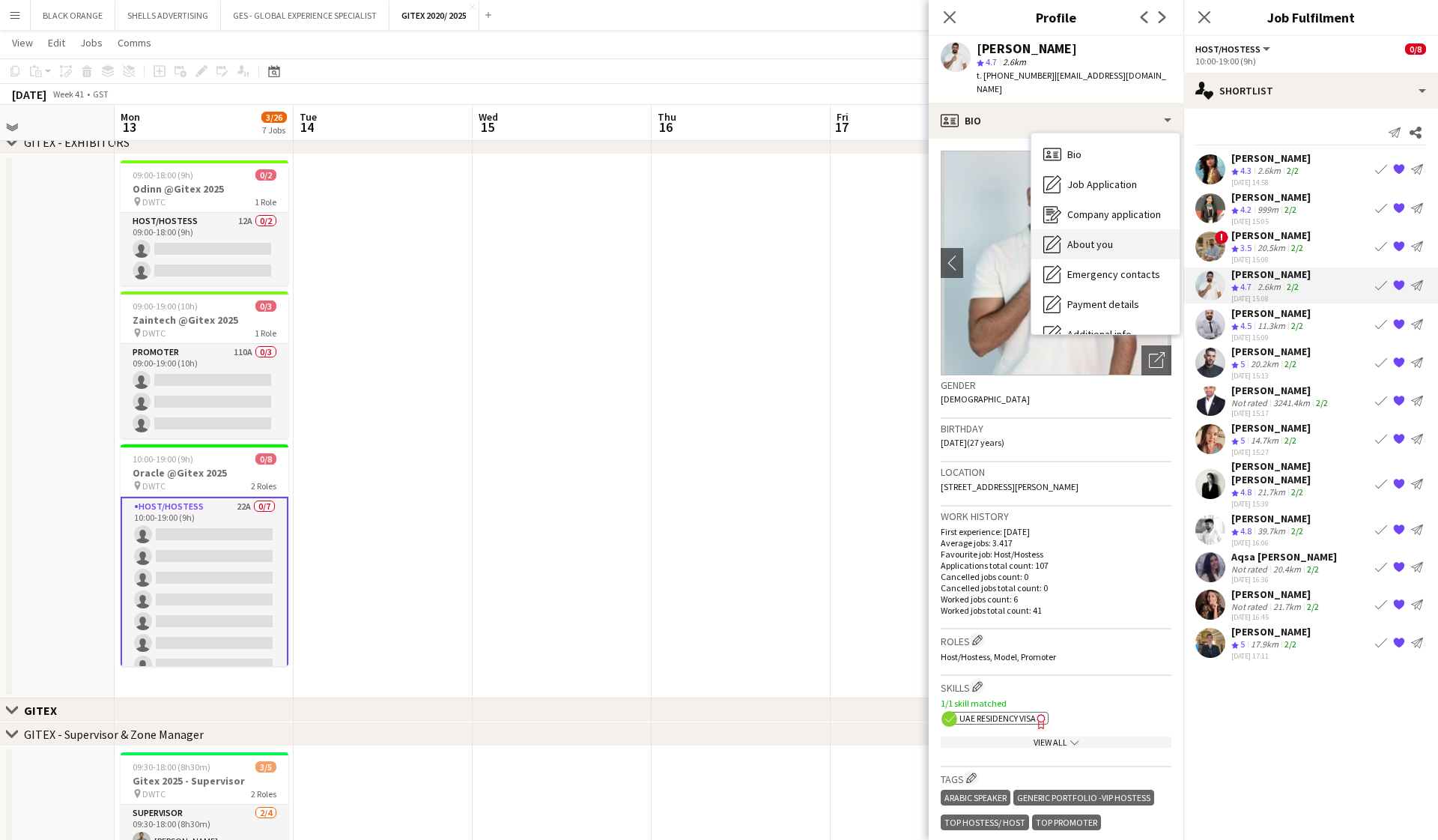
click at [832, 237] on span "About you" at bounding box center [1090, 244] width 45 height 14
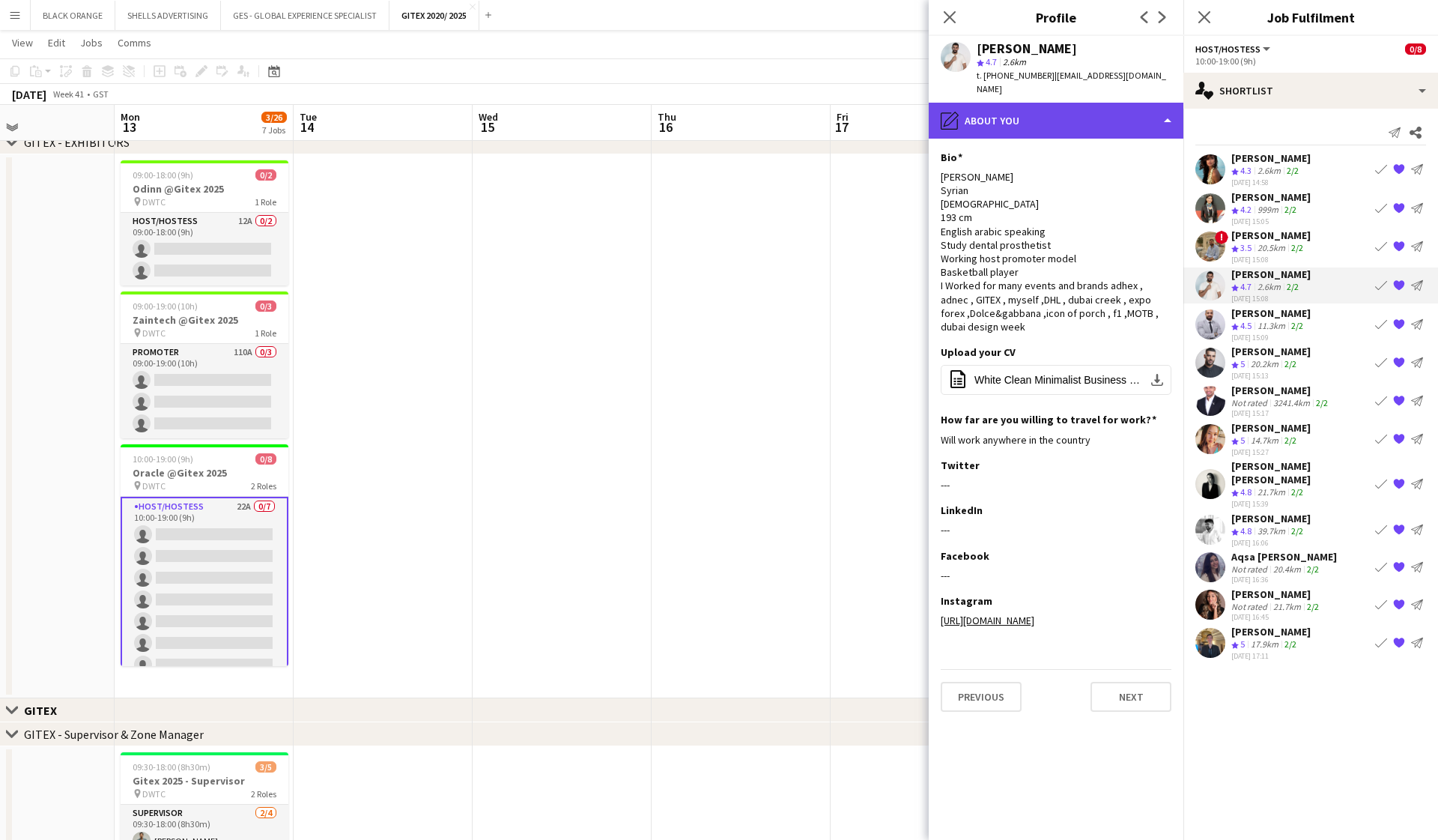
click at [832, 102] on div "pencil4 About you" at bounding box center [1056, 121] width 255 height 36
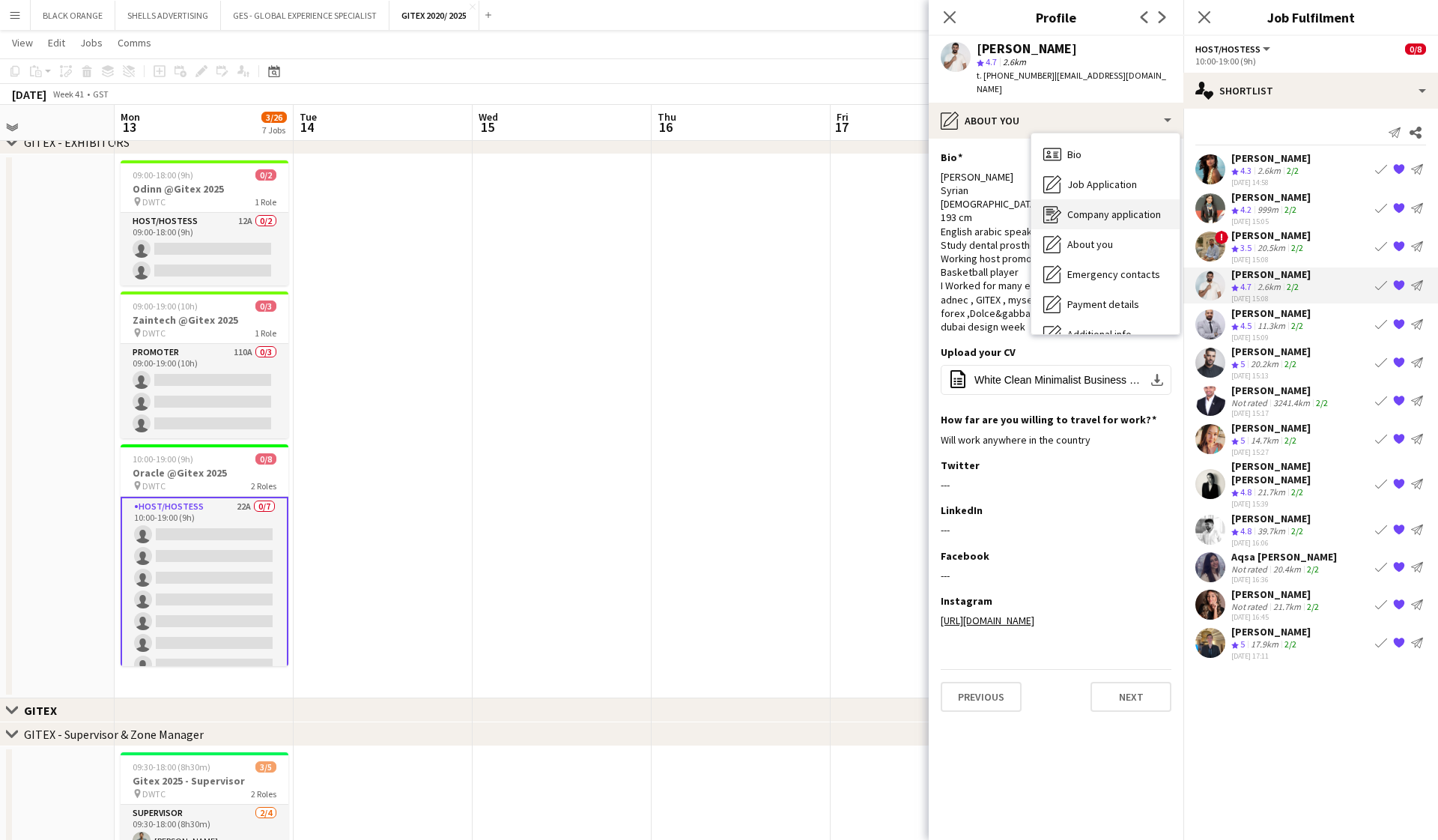
click at [832, 208] on span "Company application" at bounding box center [1114, 214] width 93 height 14
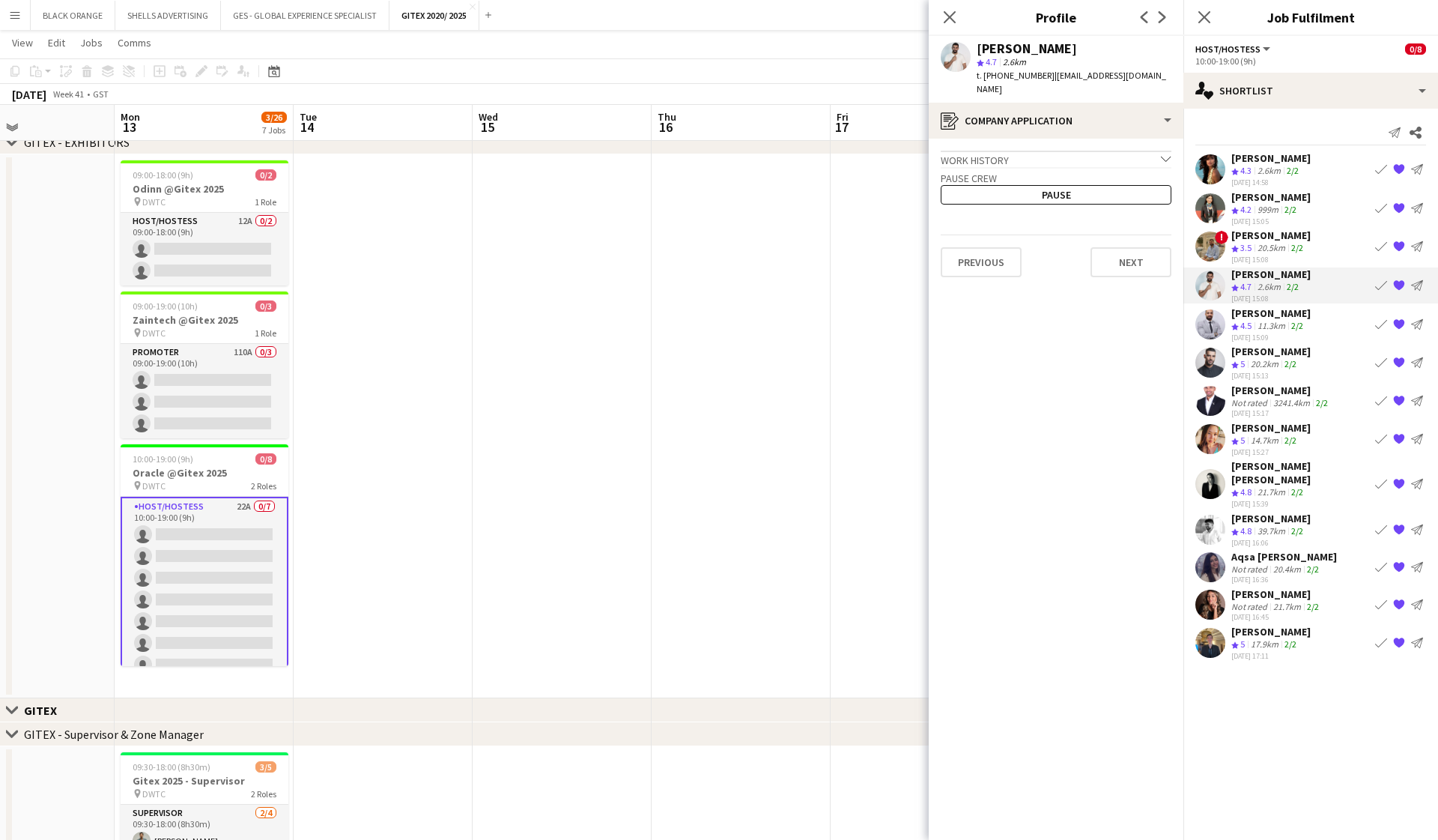
click at [832, 150] on div "Work history chevron-down" at bounding box center [1056, 159] width 231 height 16
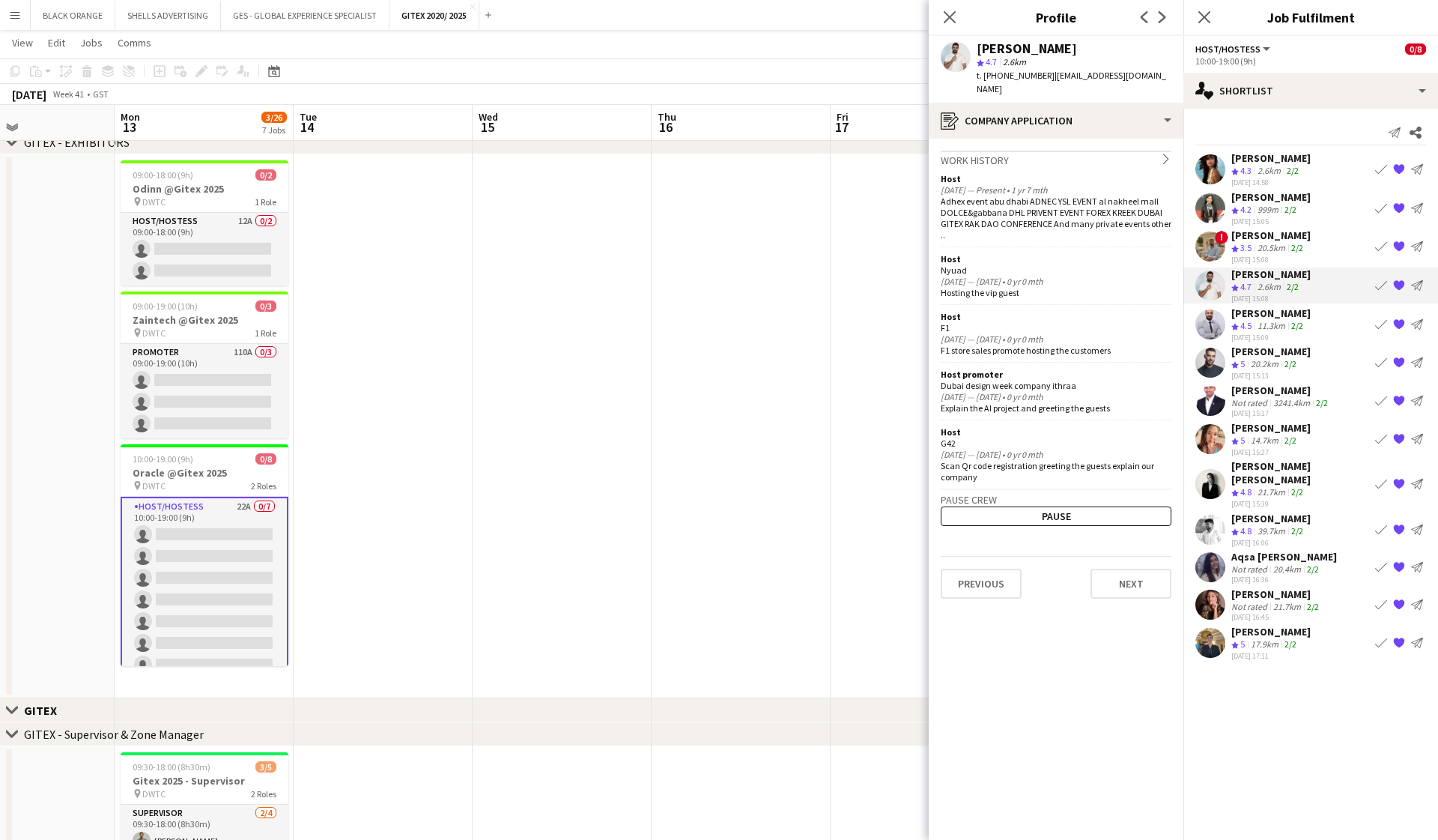
click at [832, 56] on app-user-avatar at bounding box center [955, 56] width 30 height 30
click at [832, 115] on div "register Company application" at bounding box center [1056, 121] width 255 height 36
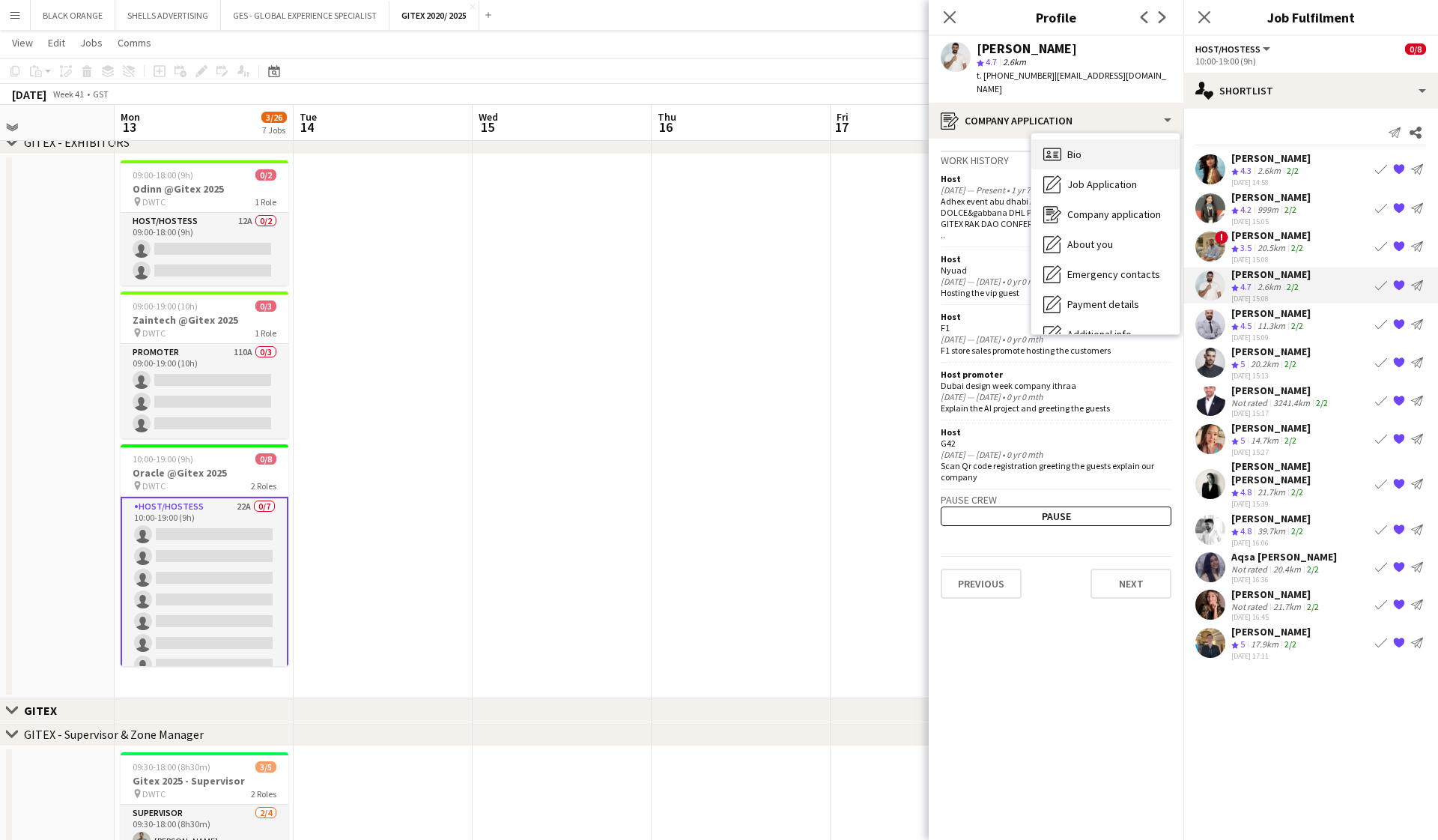
click at [832, 149] on div "Bio Bio" at bounding box center [1106, 154] width 149 height 30
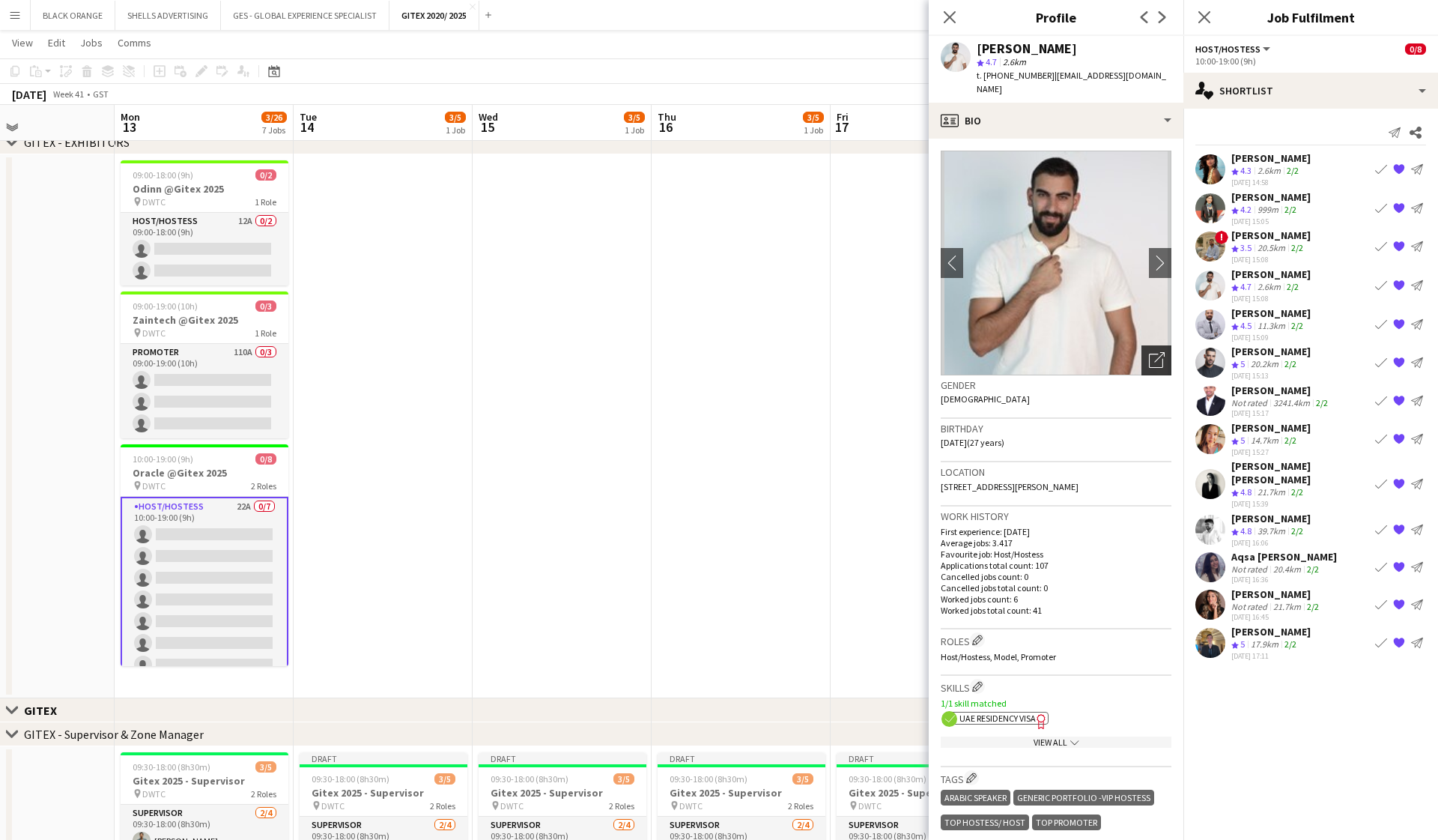
click at [832, 352] on icon "Open photos pop-in" at bounding box center [1156, 360] width 15 height 15
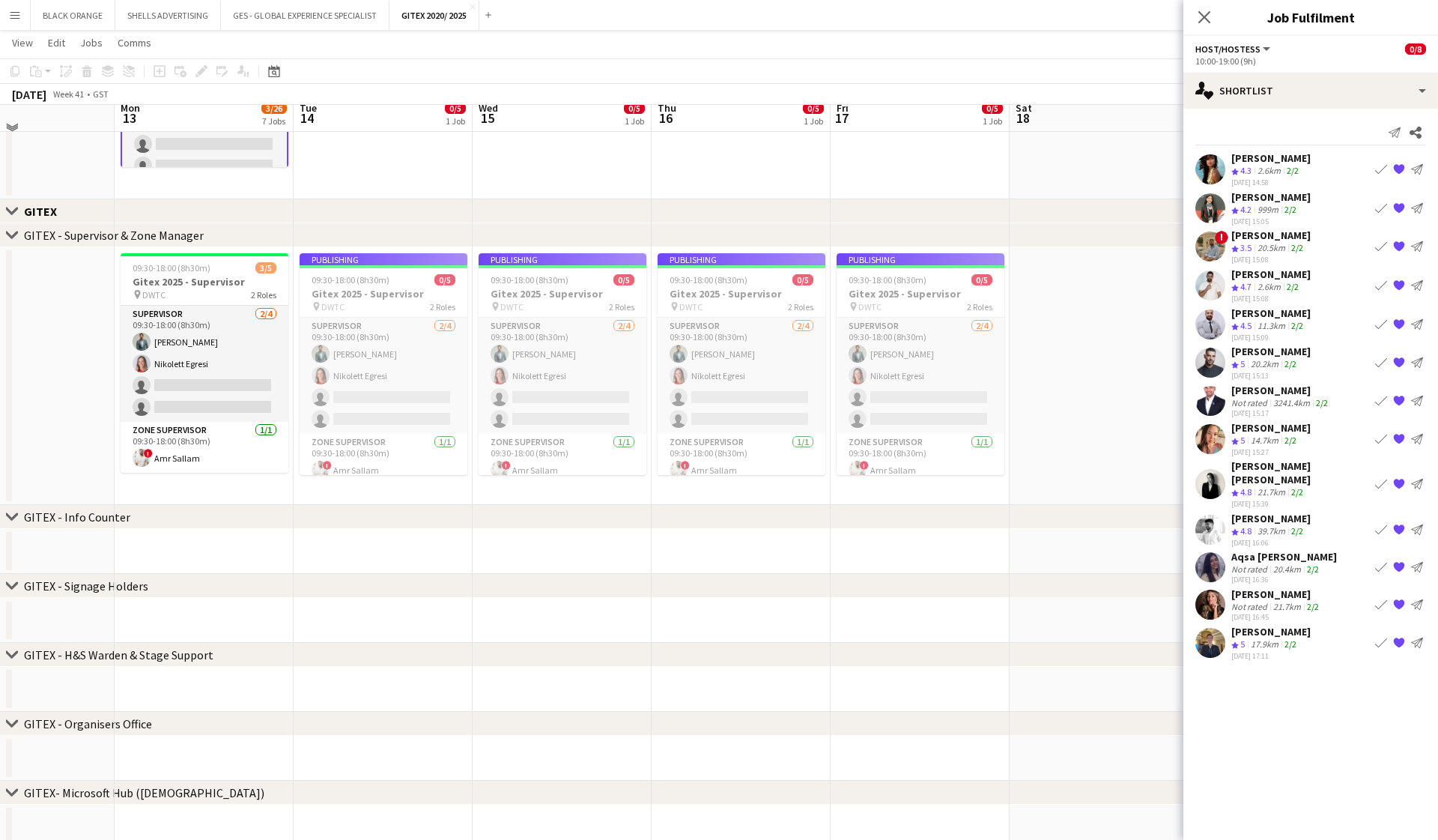
scroll to position [1080, 0]
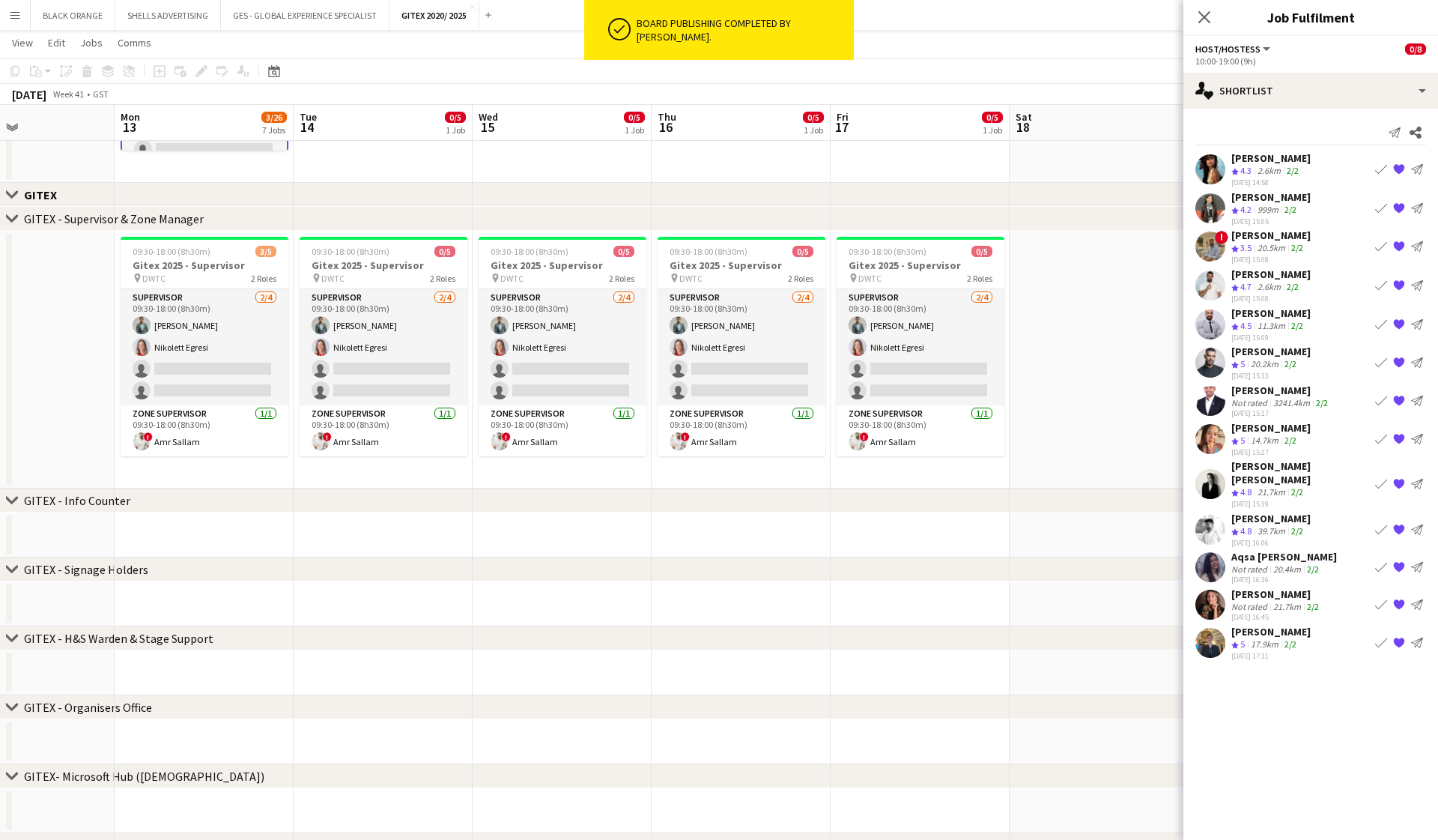
click at [832, 279] on div "[PERSON_NAME]" at bounding box center [1271, 274] width 80 height 14
click at [832, 289] on app-user-avatar at bounding box center [1211, 285] width 30 height 30
click at [832, 274] on div "[PERSON_NAME]" at bounding box center [1271, 274] width 80 height 14
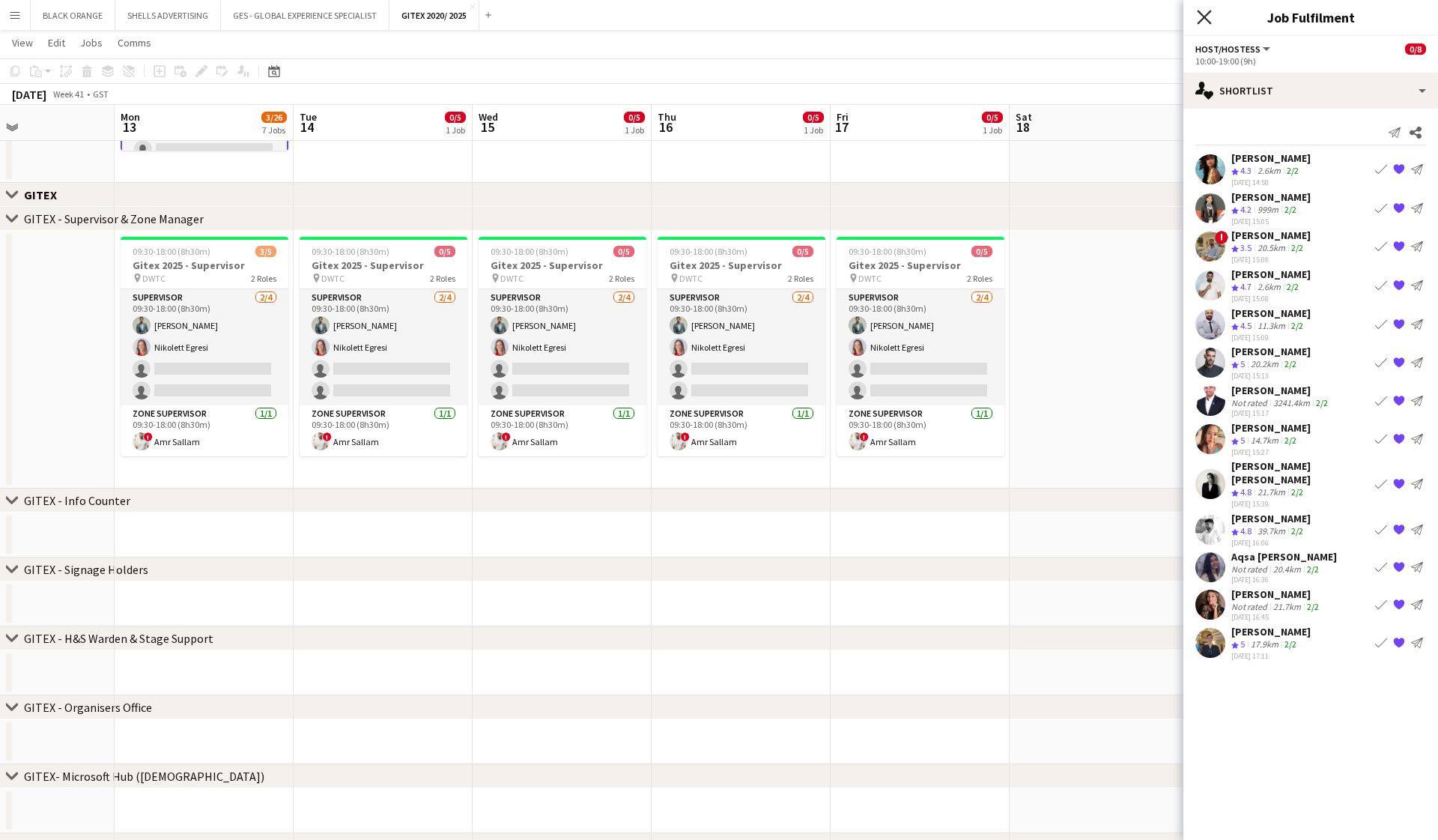
click at [832, 18] on icon "Close pop-in" at bounding box center [1204, 17] width 14 height 14
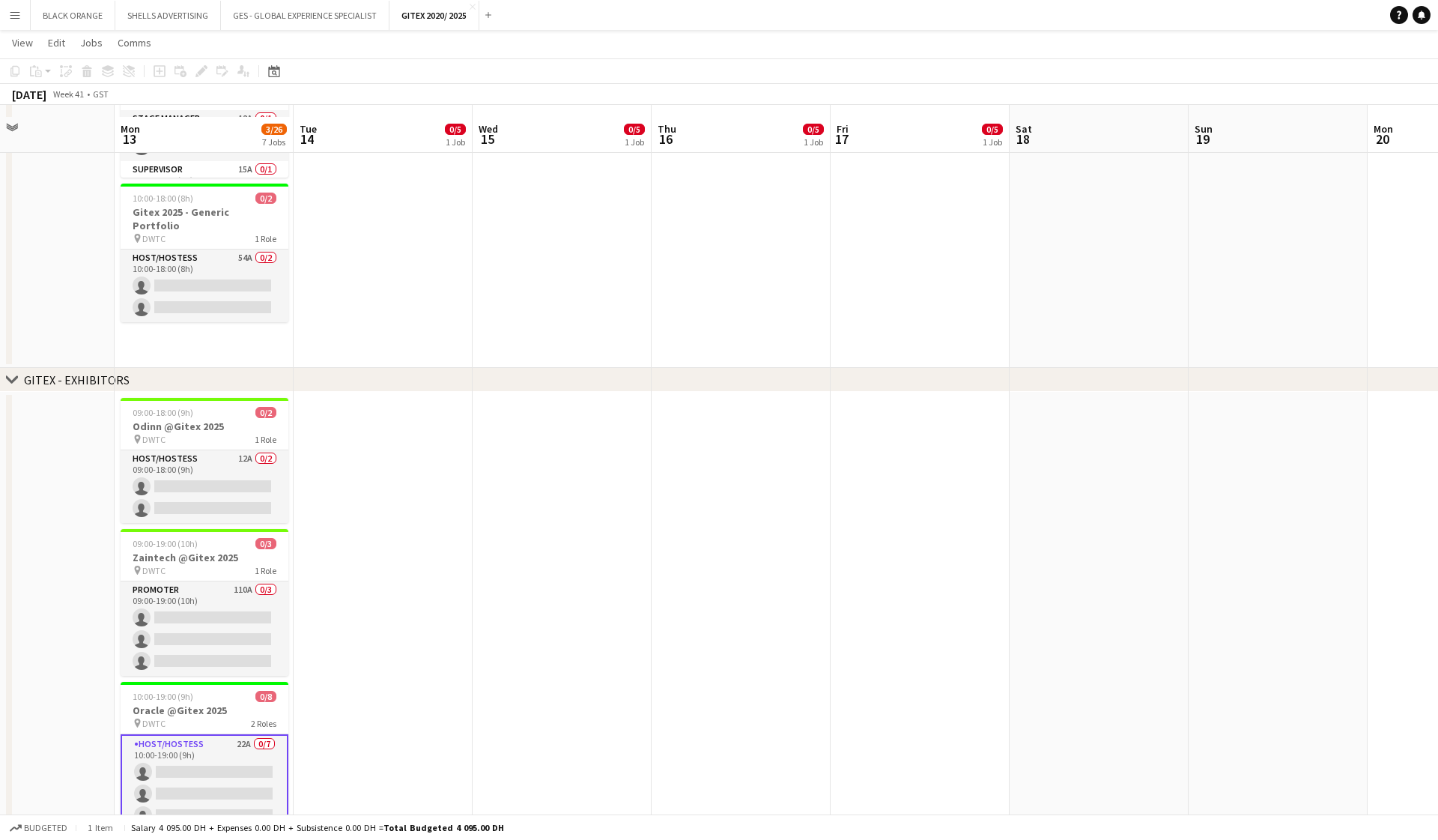
scroll to position [323, 0]
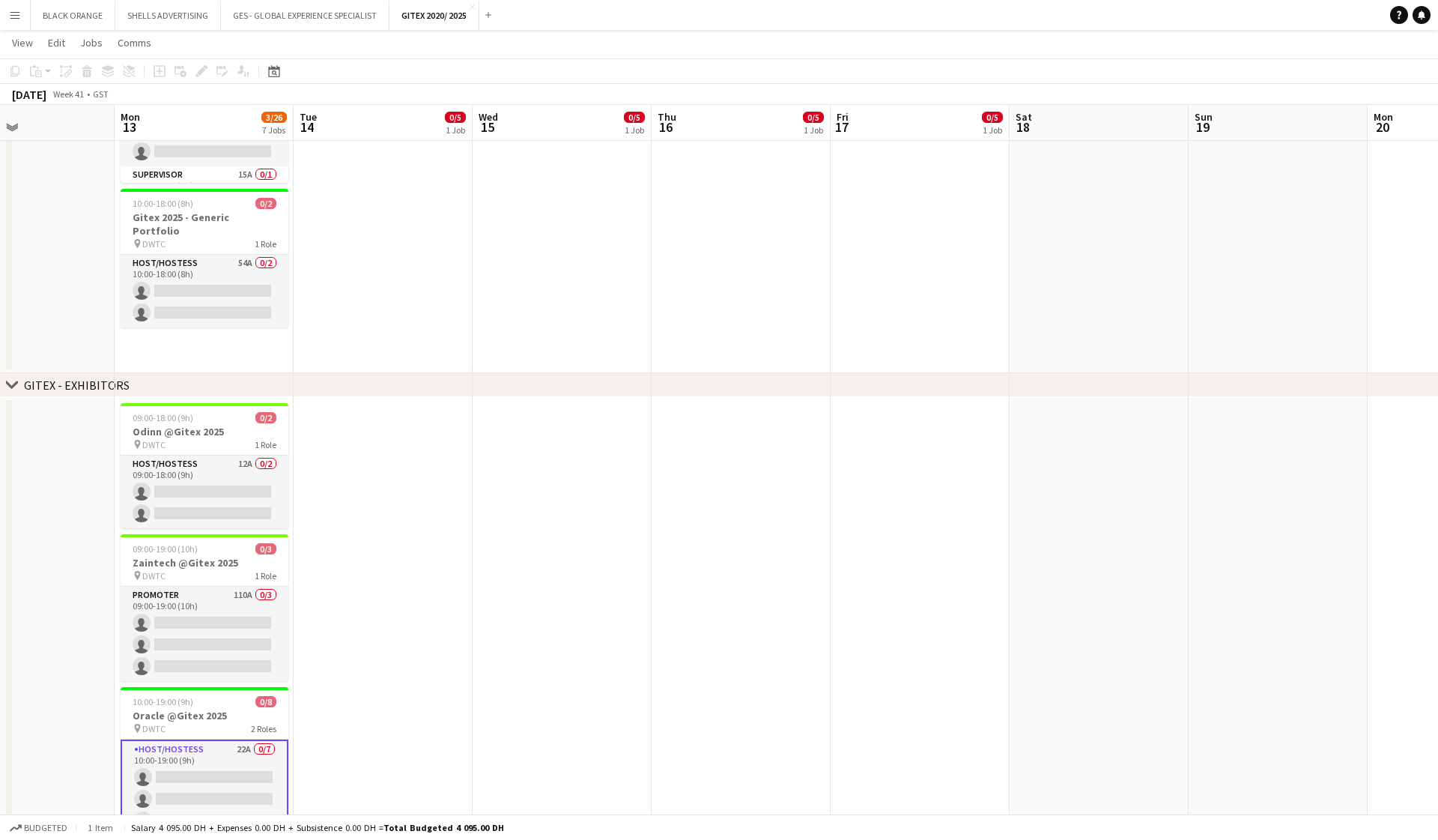
click at [213, 776] on app-card-role "Host/Hostess 22A 0/7 10:00-19:00 (9h) single-neutral-actions single-neutral-act…" at bounding box center [204, 831] width 168 height 184
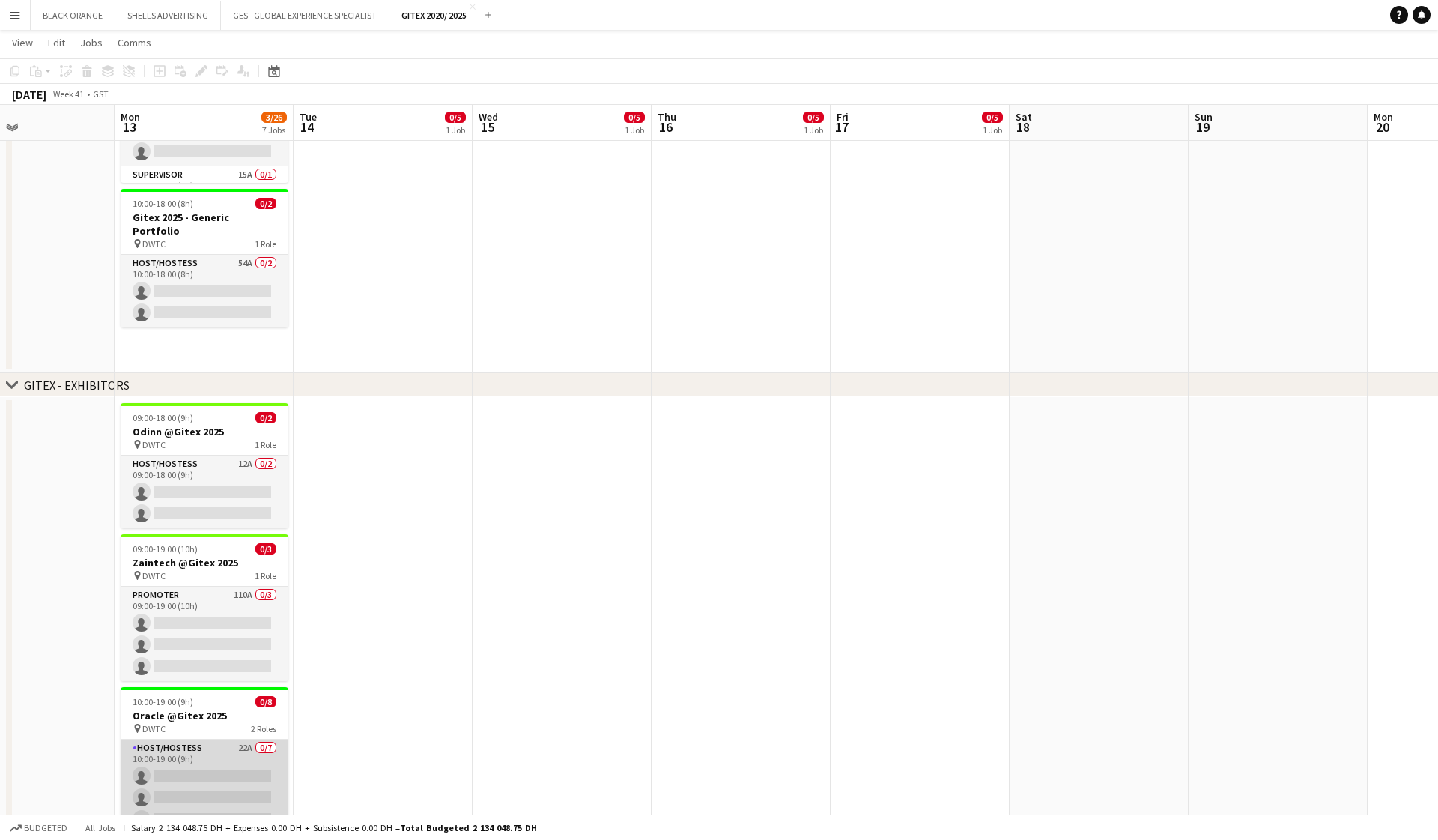
click at [213, 777] on app-card-role "Host/Hostess 22A 0/7 10:00-19:00 (9h) single-neutral-actions single-neutral-act…" at bounding box center [204, 830] width 168 height 181
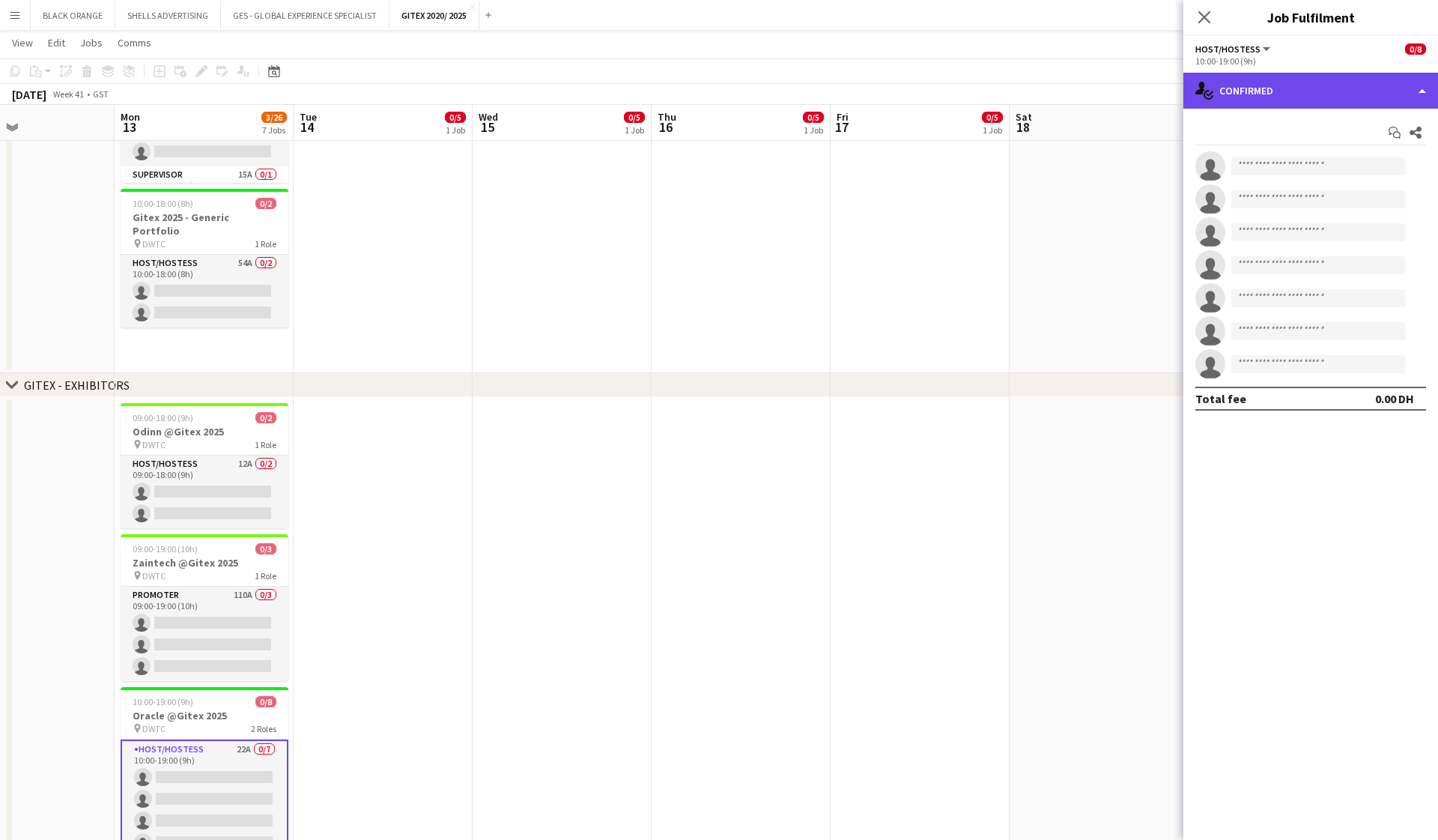
click at [832, 96] on div "single-neutral-actions-check-2 Confirmed" at bounding box center [1310, 91] width 255 height 36
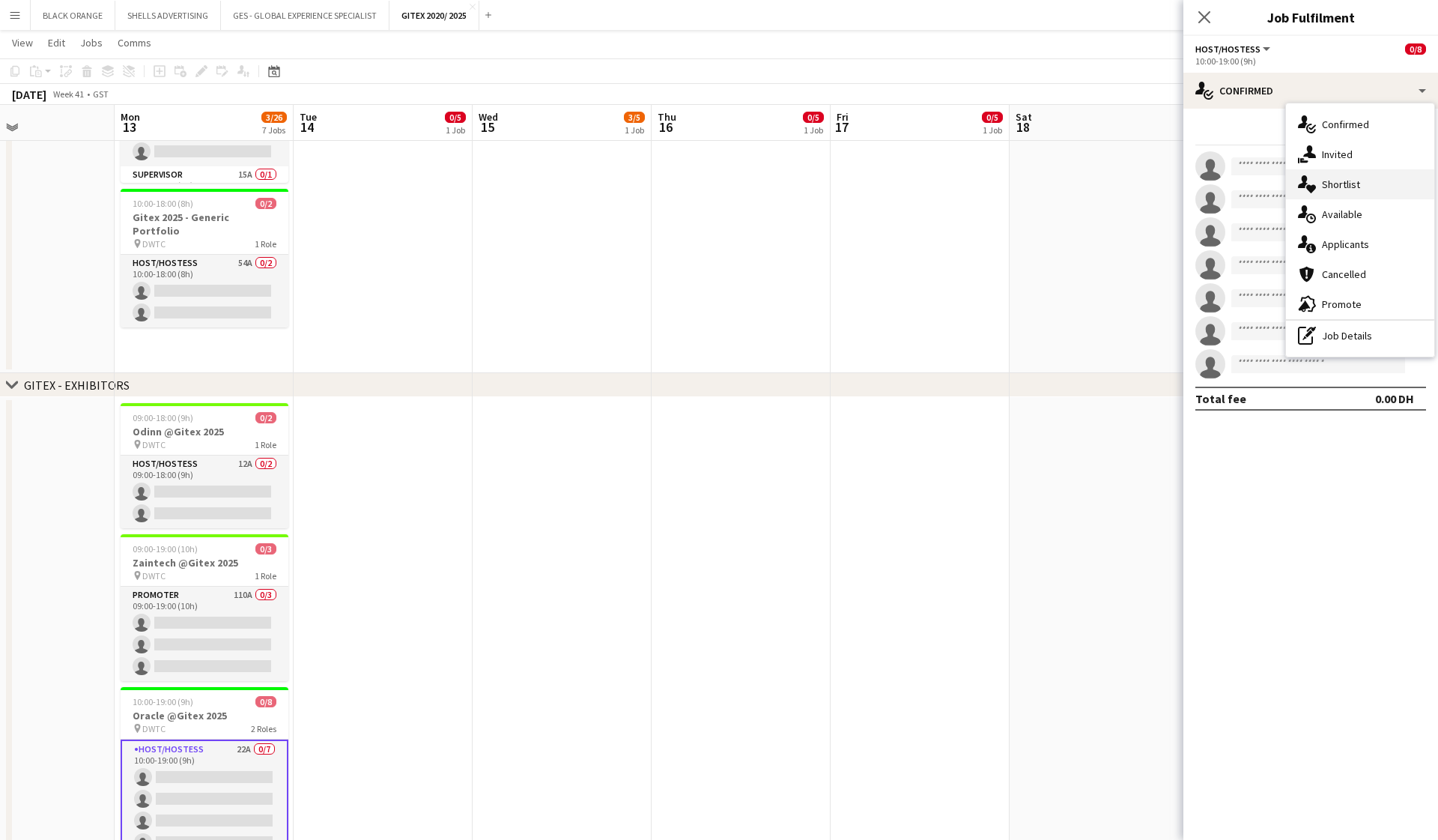
click at [832, 188] on span "Shortlist" at bounding box center [1341, 184] width 38 height 14
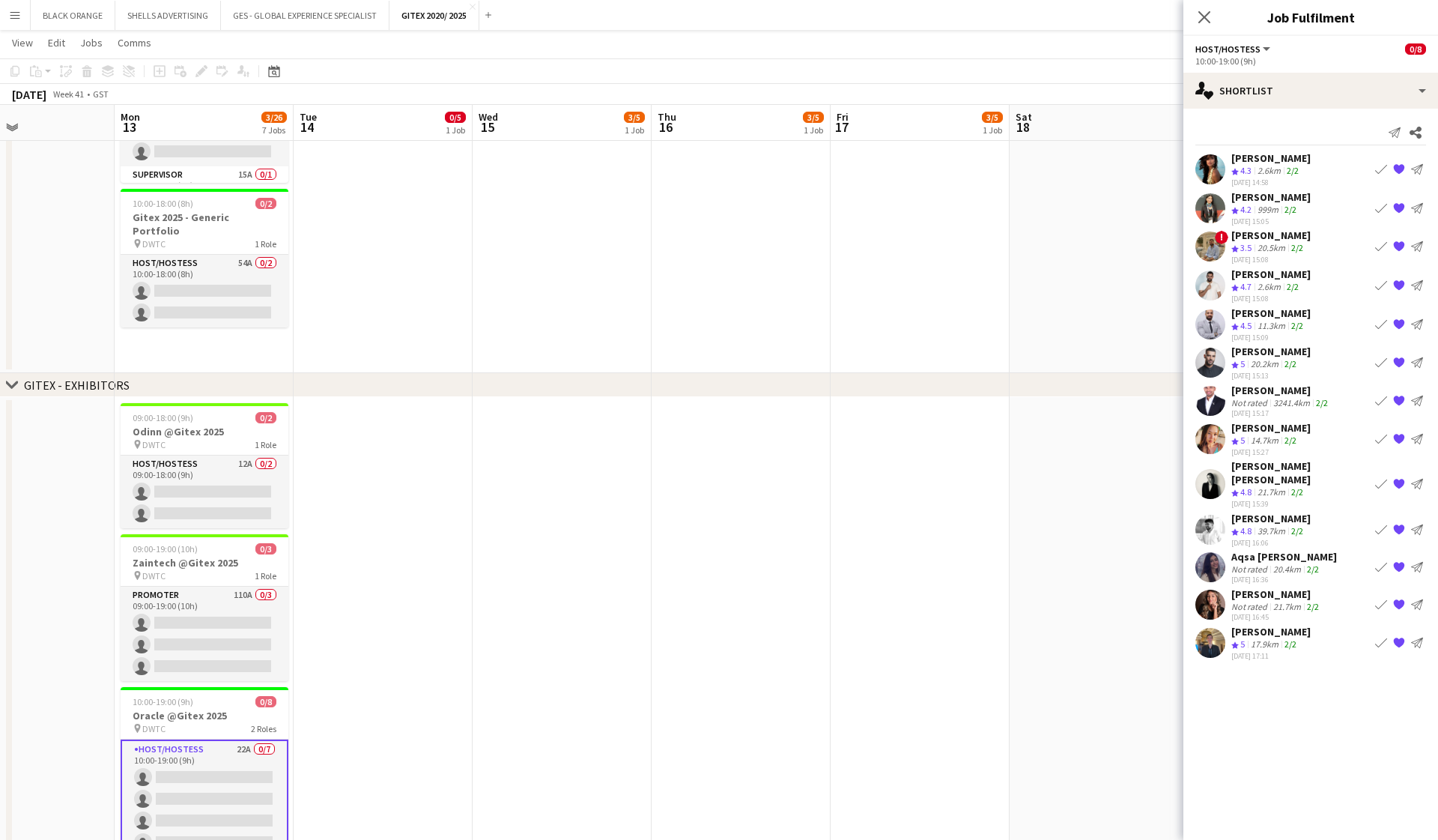
click at [832, 281] on div "2.6km" at bounding box center [1269, 287] width 29 height 13
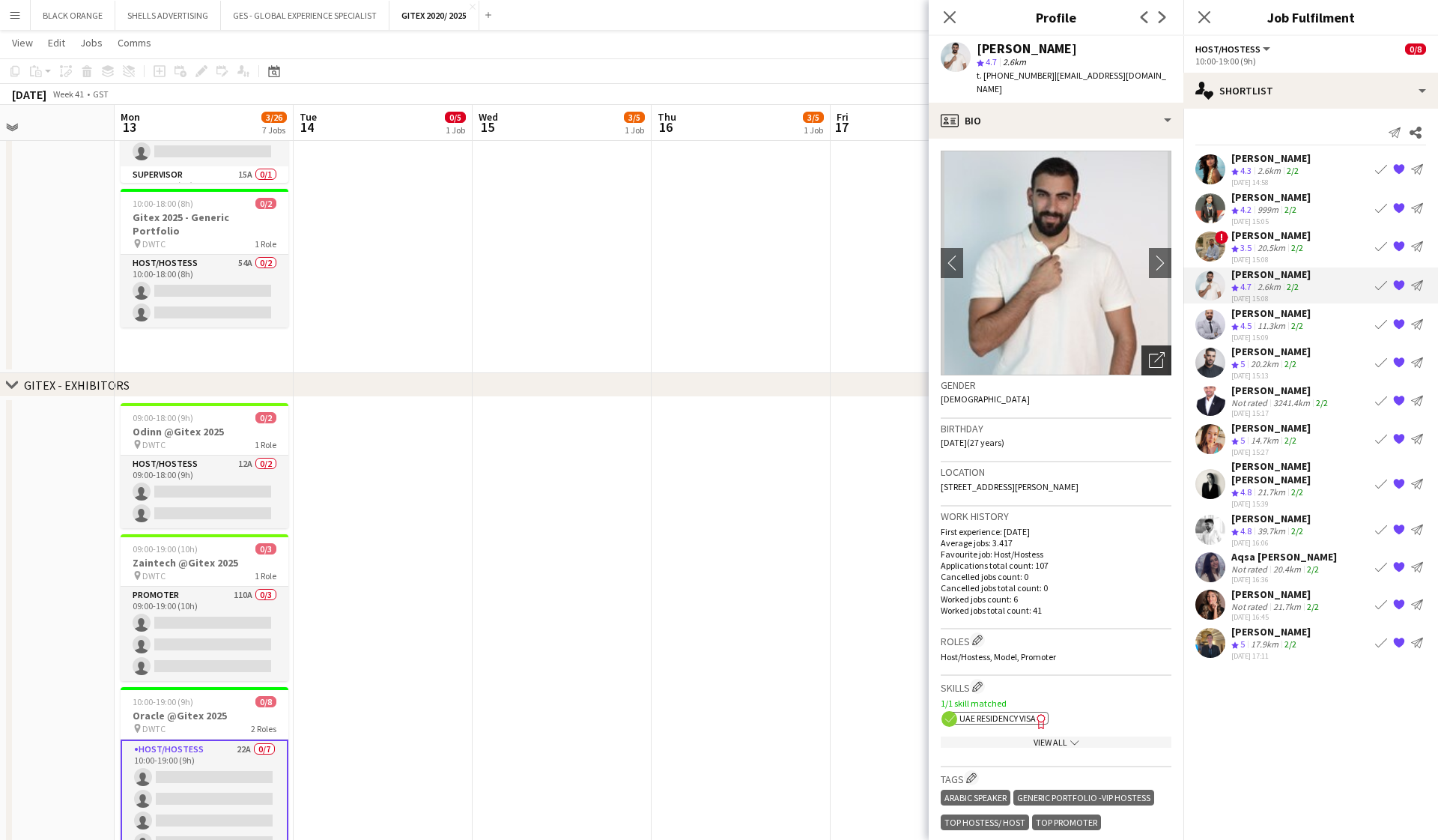
click at [832, 352] on icon "Open photos pop-in" at bounding box center [1156, 360] width 15 height 15
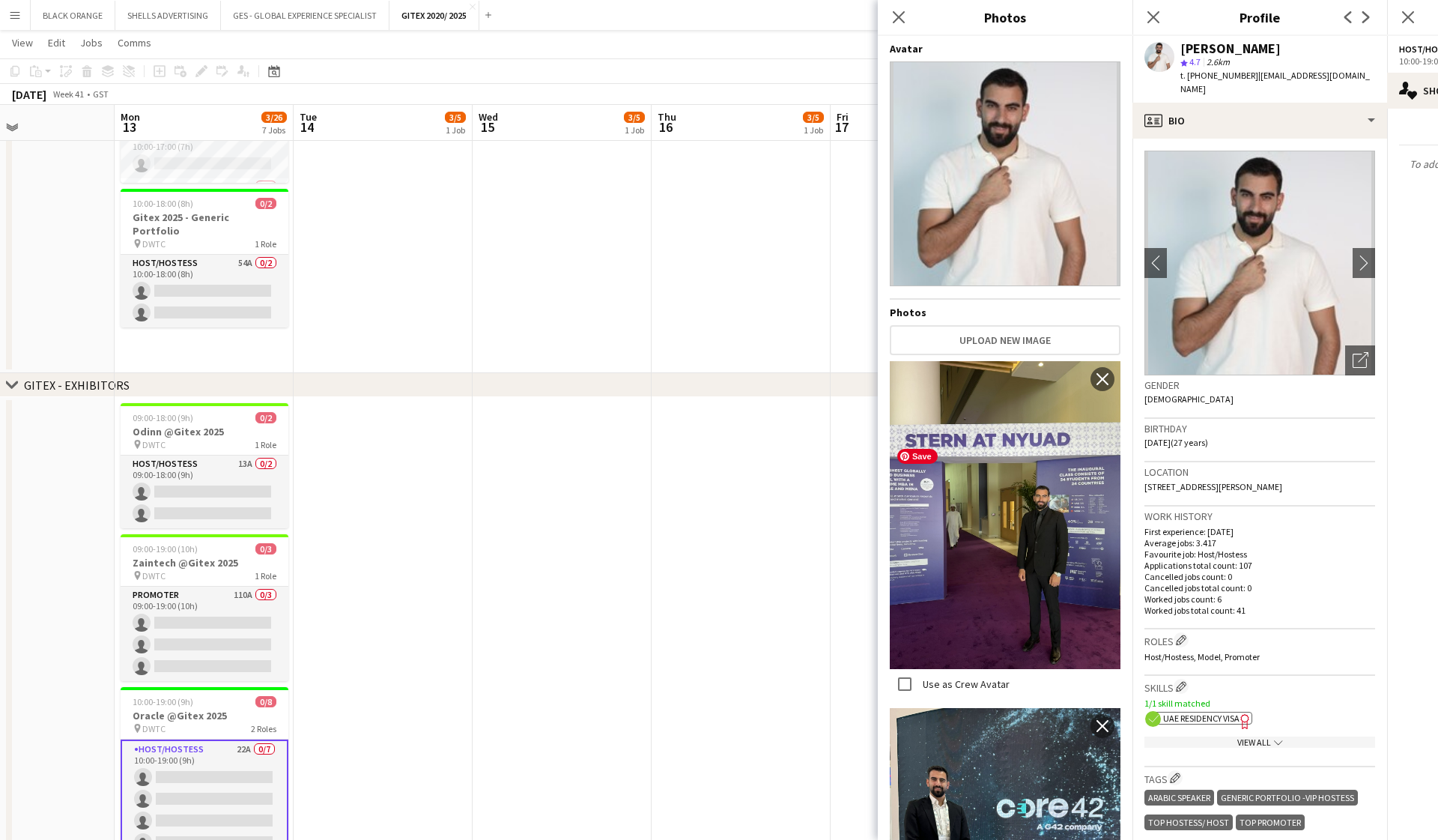
scroll to position [0, 0]
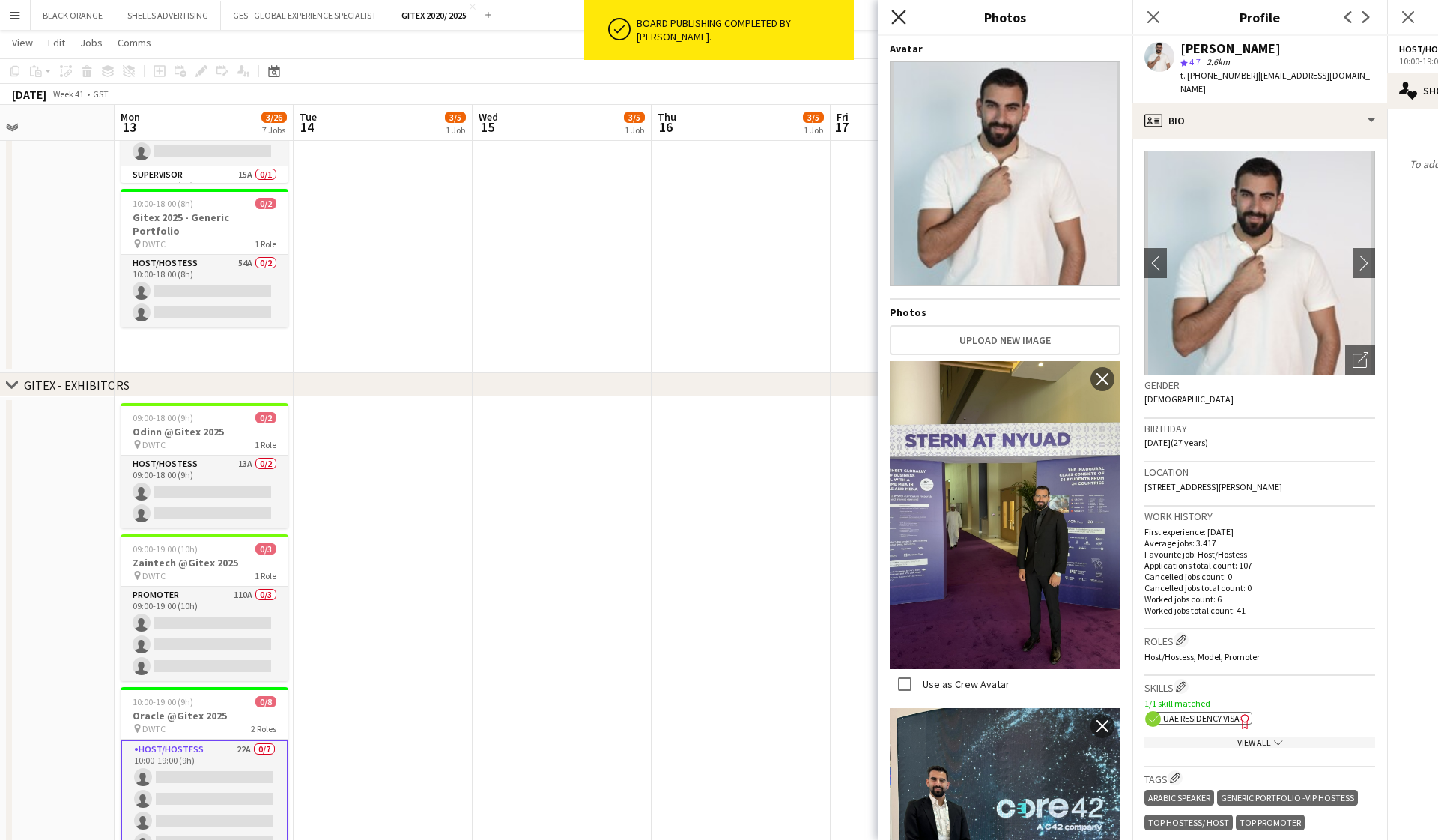
click at [832, 15] on icon at bounding box center [899, 17] width 14 height 14
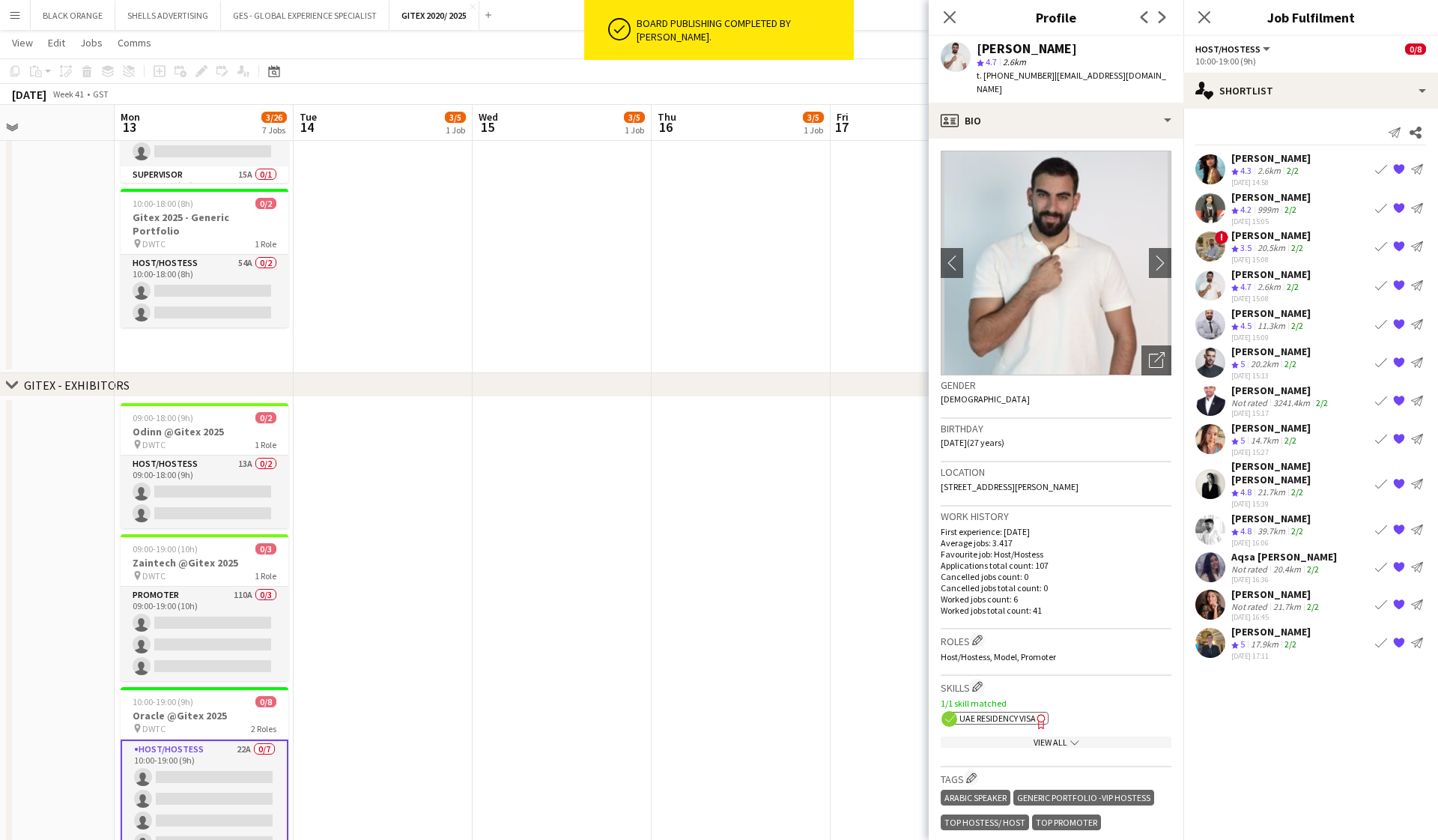
click at [832, 318] on div "[PERSON_NAME]" at bounding box center [1271, 313] width 80 height 14
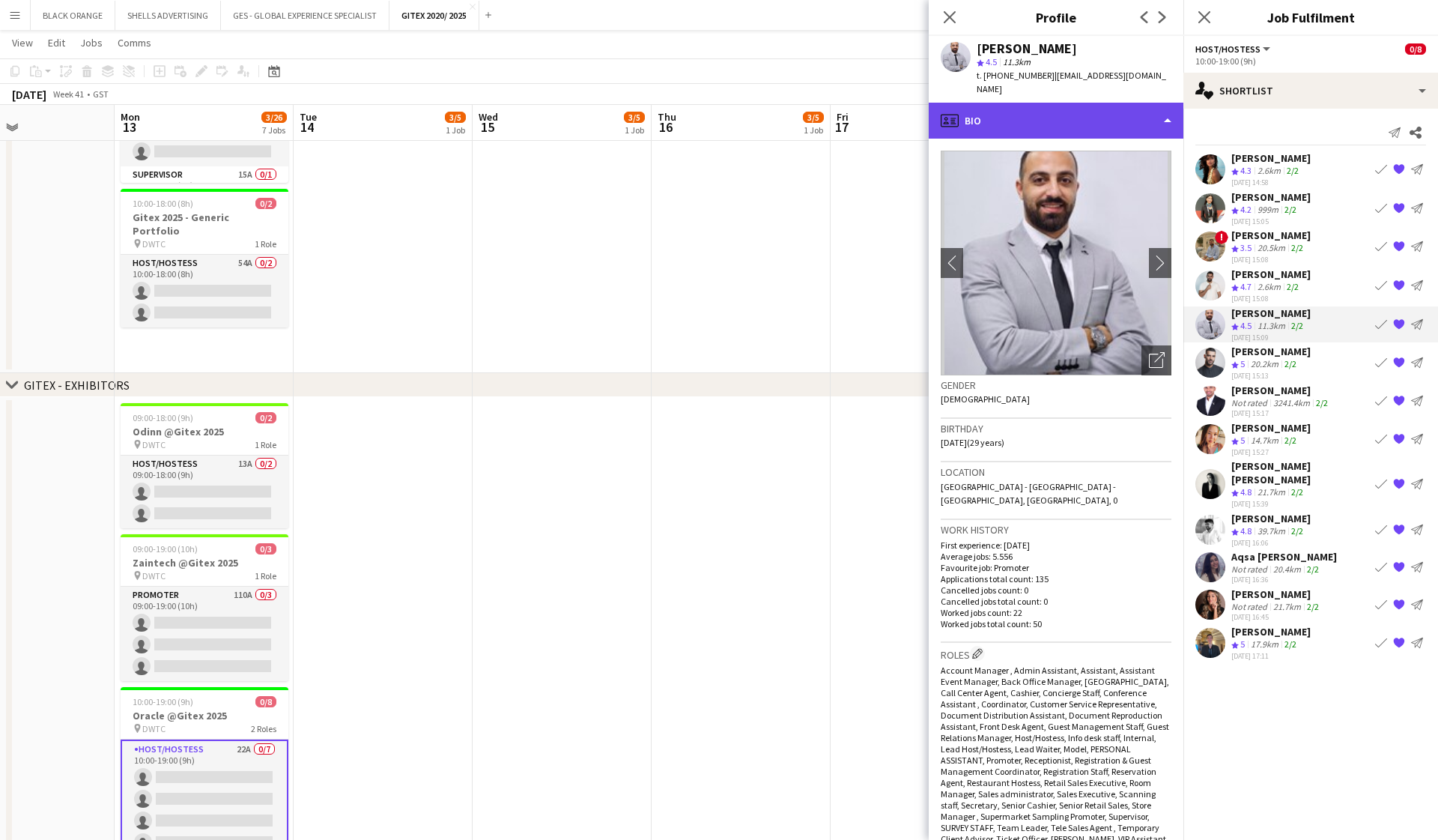
click at [832, 118] on div "profile Bio" at bounding box center [1056, 121] width 255 height 36
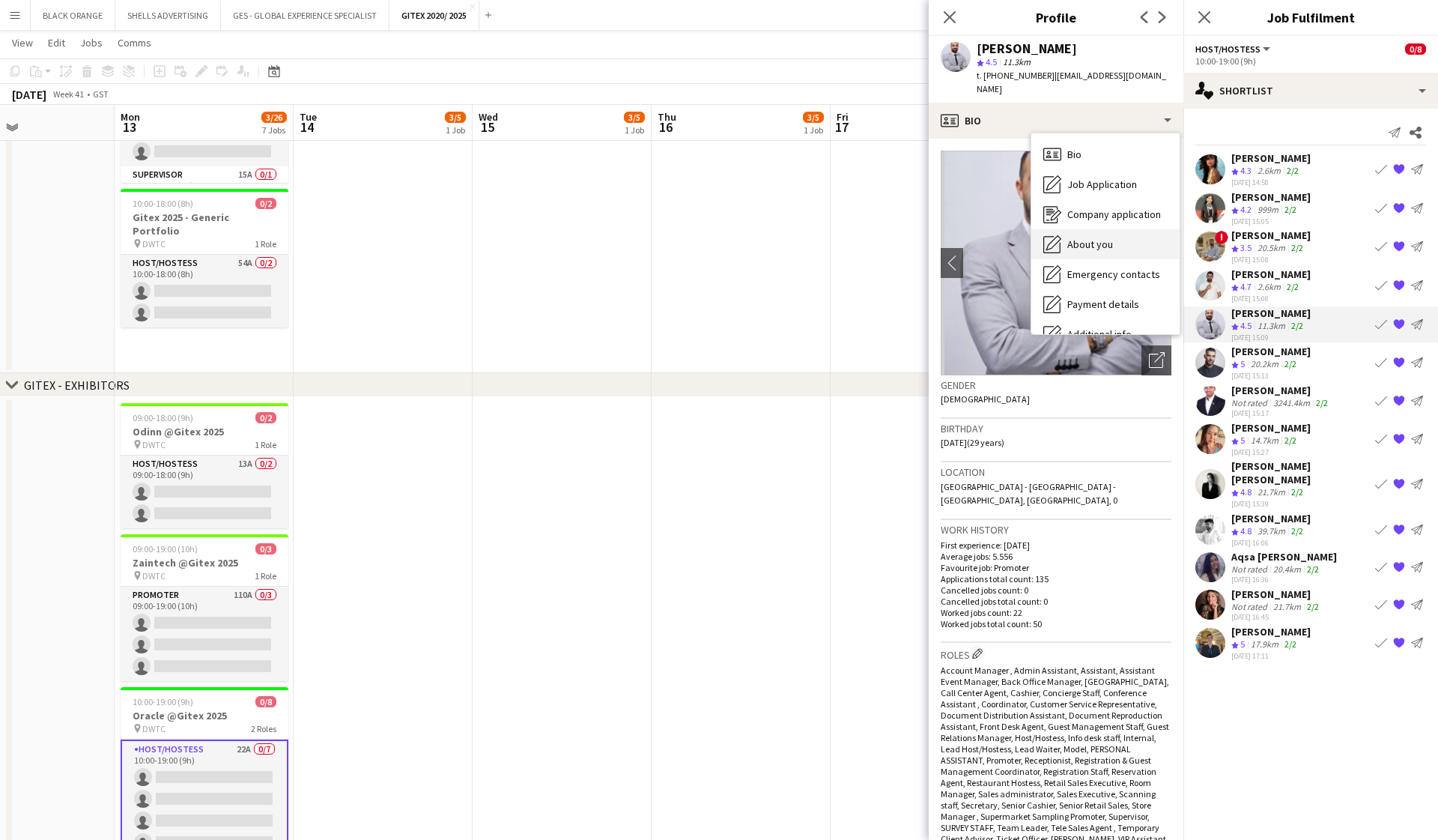
click at [832, 237] on span "About you" at bounding box center [1090, 244] width 45 height 14
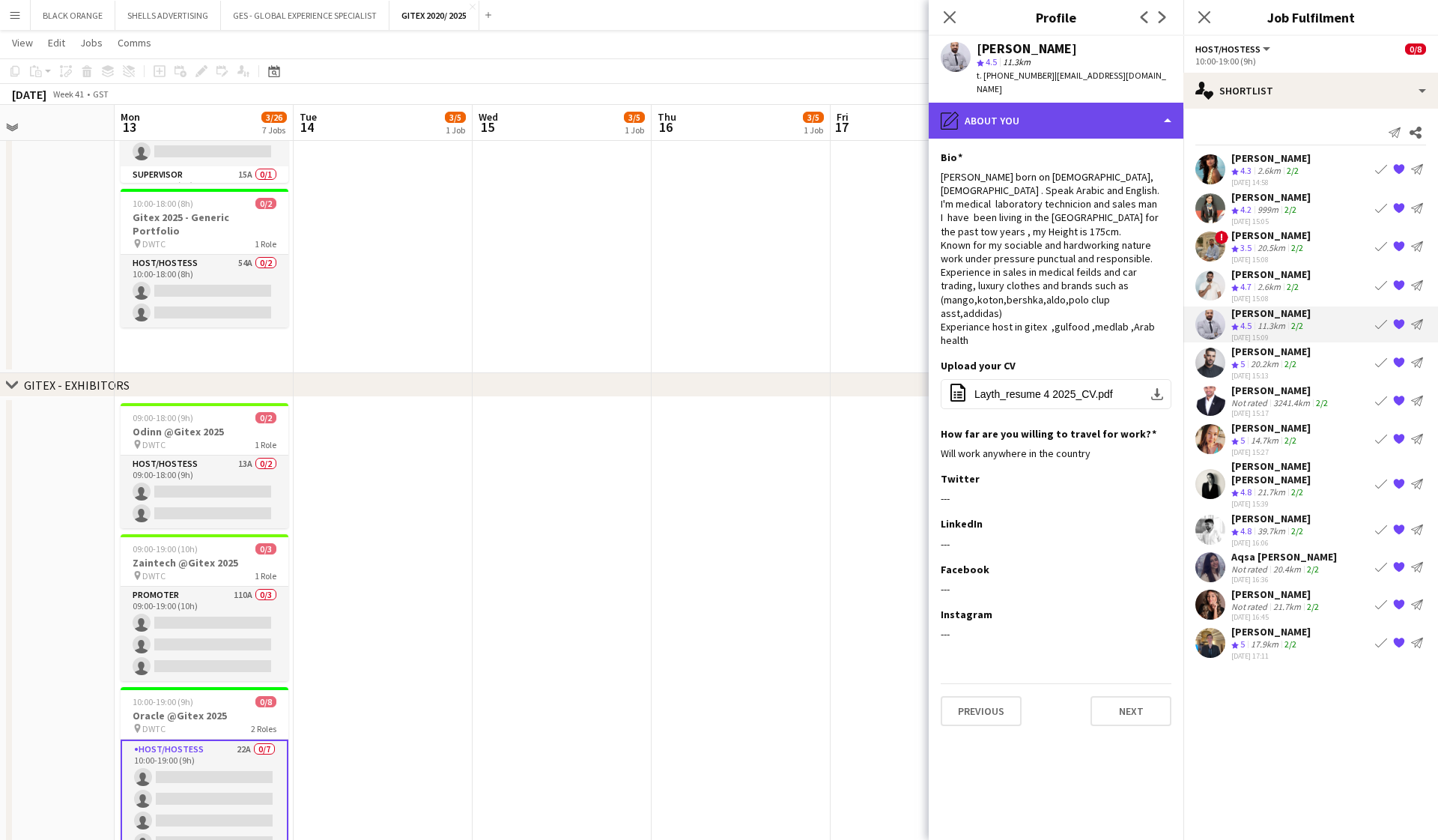
click at [832, 107] on div "pencil4 About you" at bounding box center [1056, 121] width 255 height 36
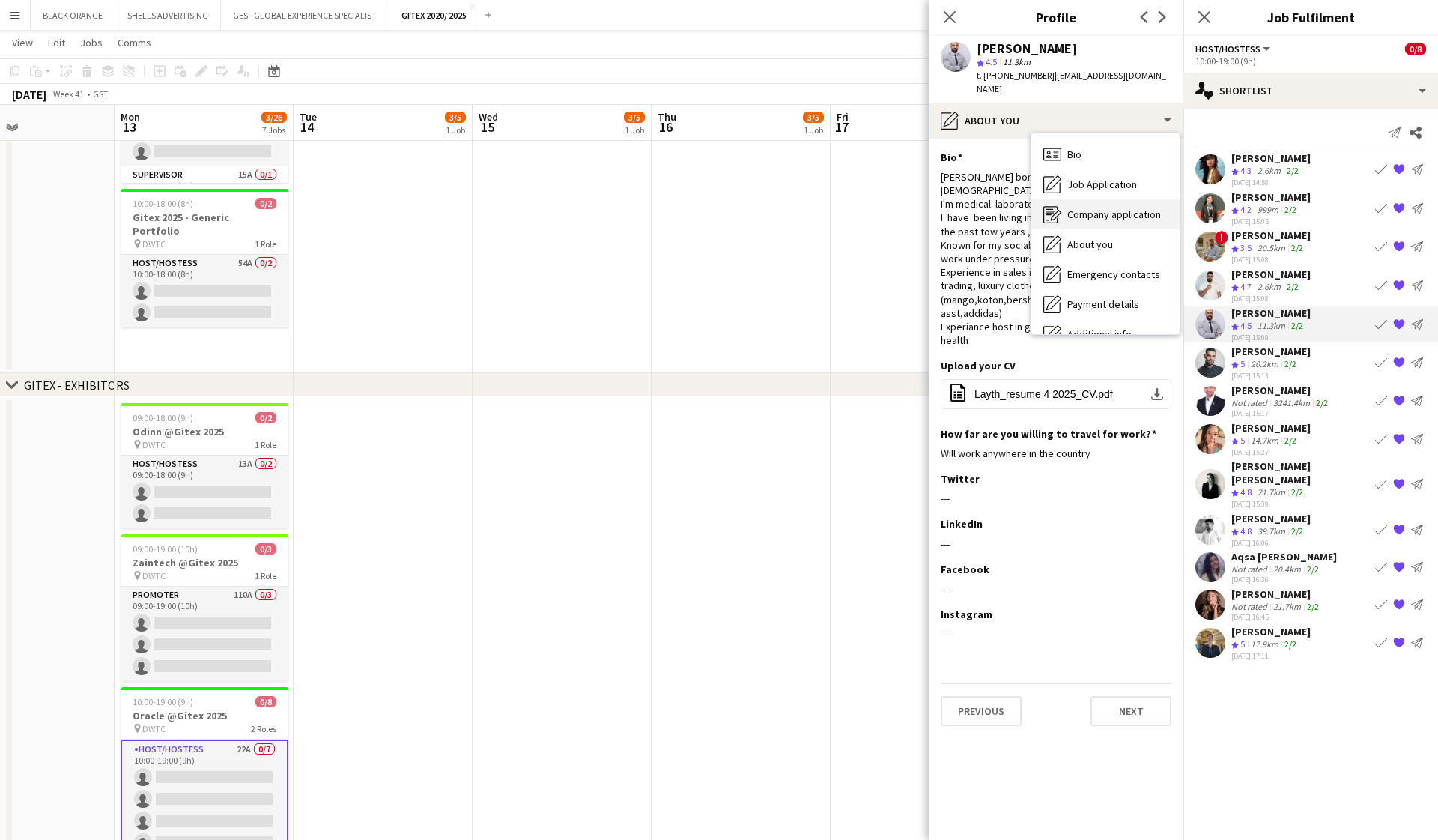
click at [832, 208] on span "Company application" at bounding box center [1114, 214] width 93 height 14
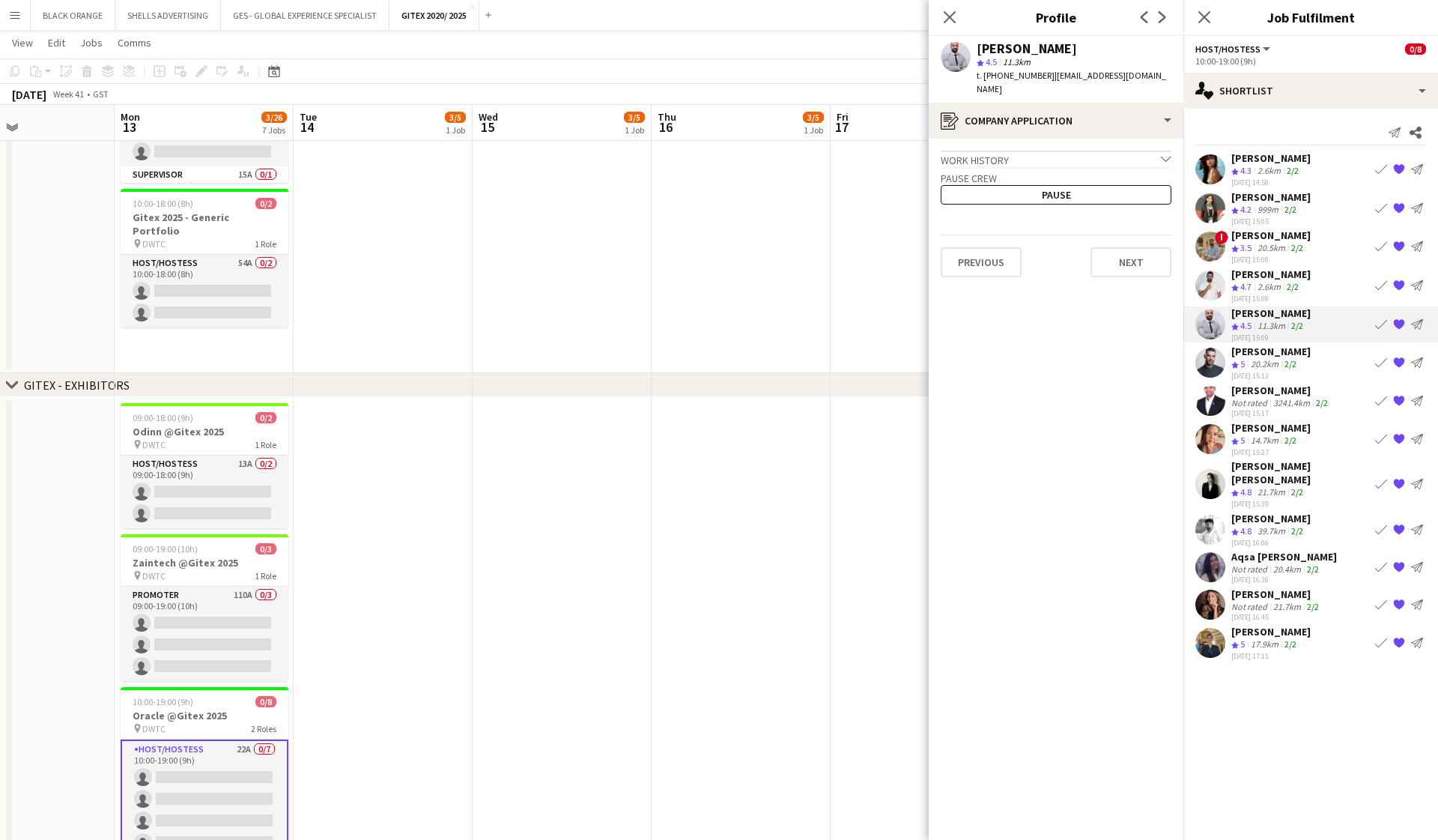
click at [832, 150] on div "Work history chevron-down" at bounding box center [1056, 159] width 231 height 16
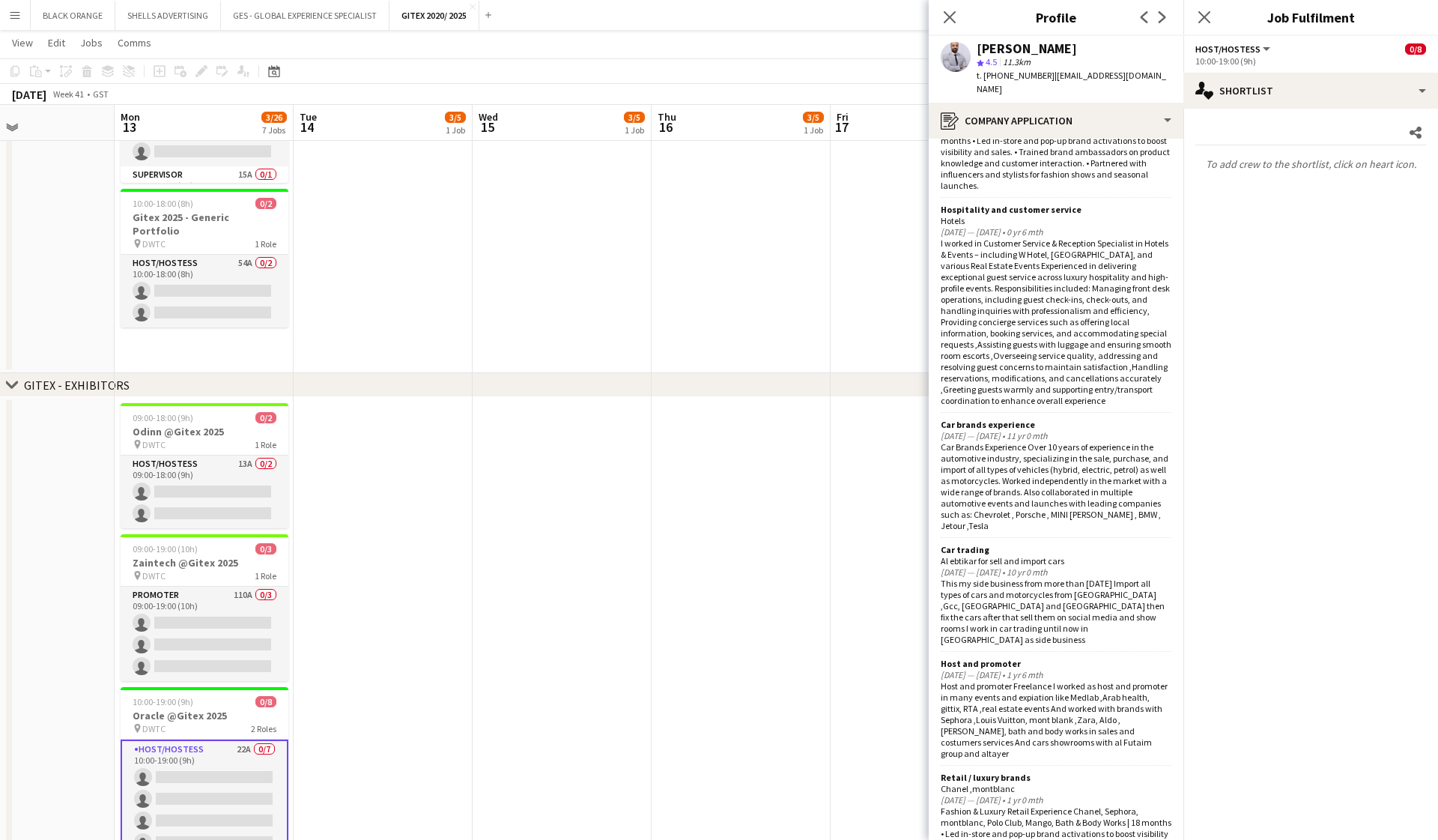
scroll to position [249, 0]
click at [832, 54] on app-user-avatar at bounding box center [955, 56] width 30 height 30
click at [832, 59] on span "11.3km" at bounding box center [1017, 62] width 34 height 11
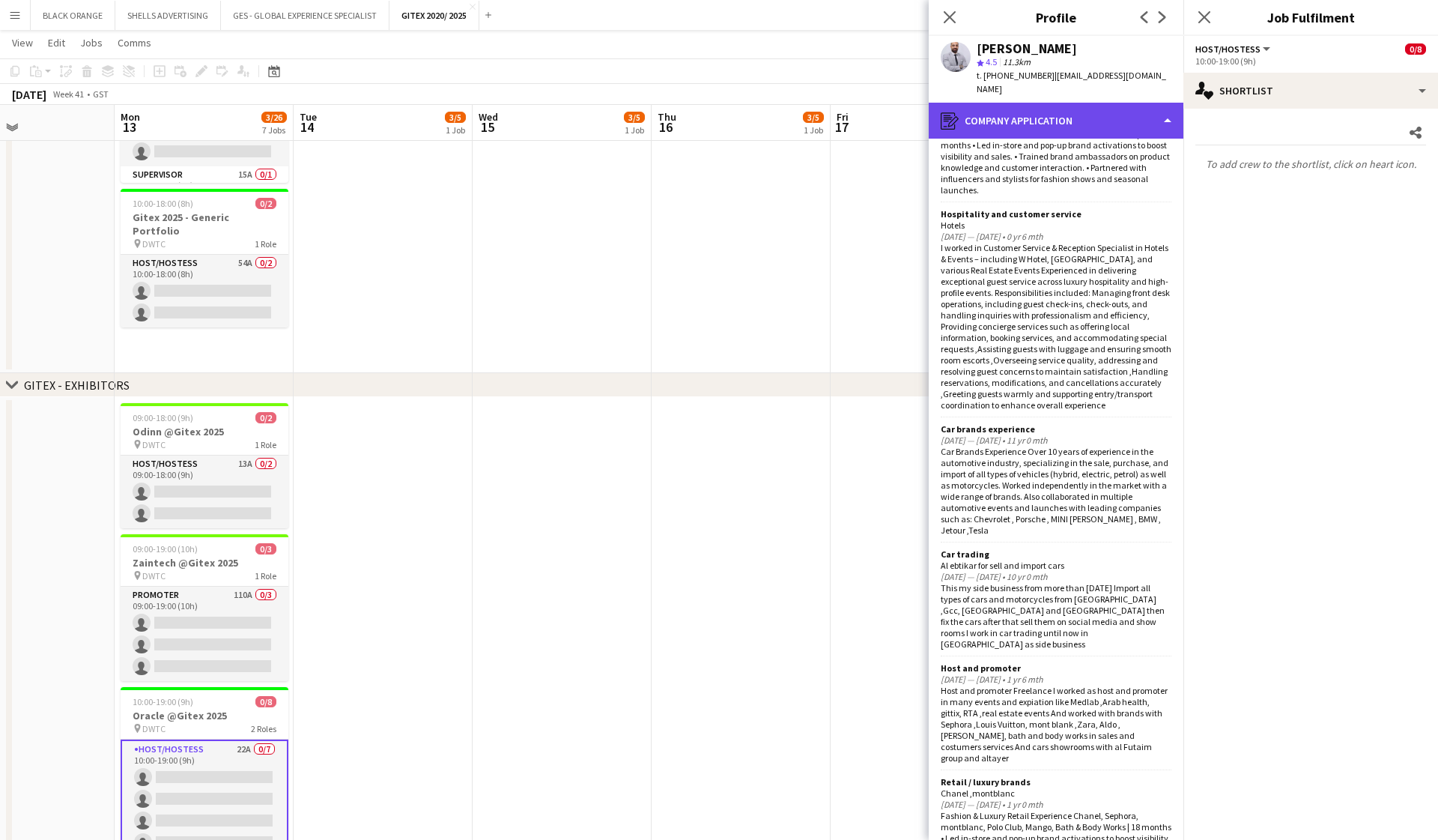
click at [832, 108] on div "register Company application" at bounding box center [1056, 121] width 255 height 36
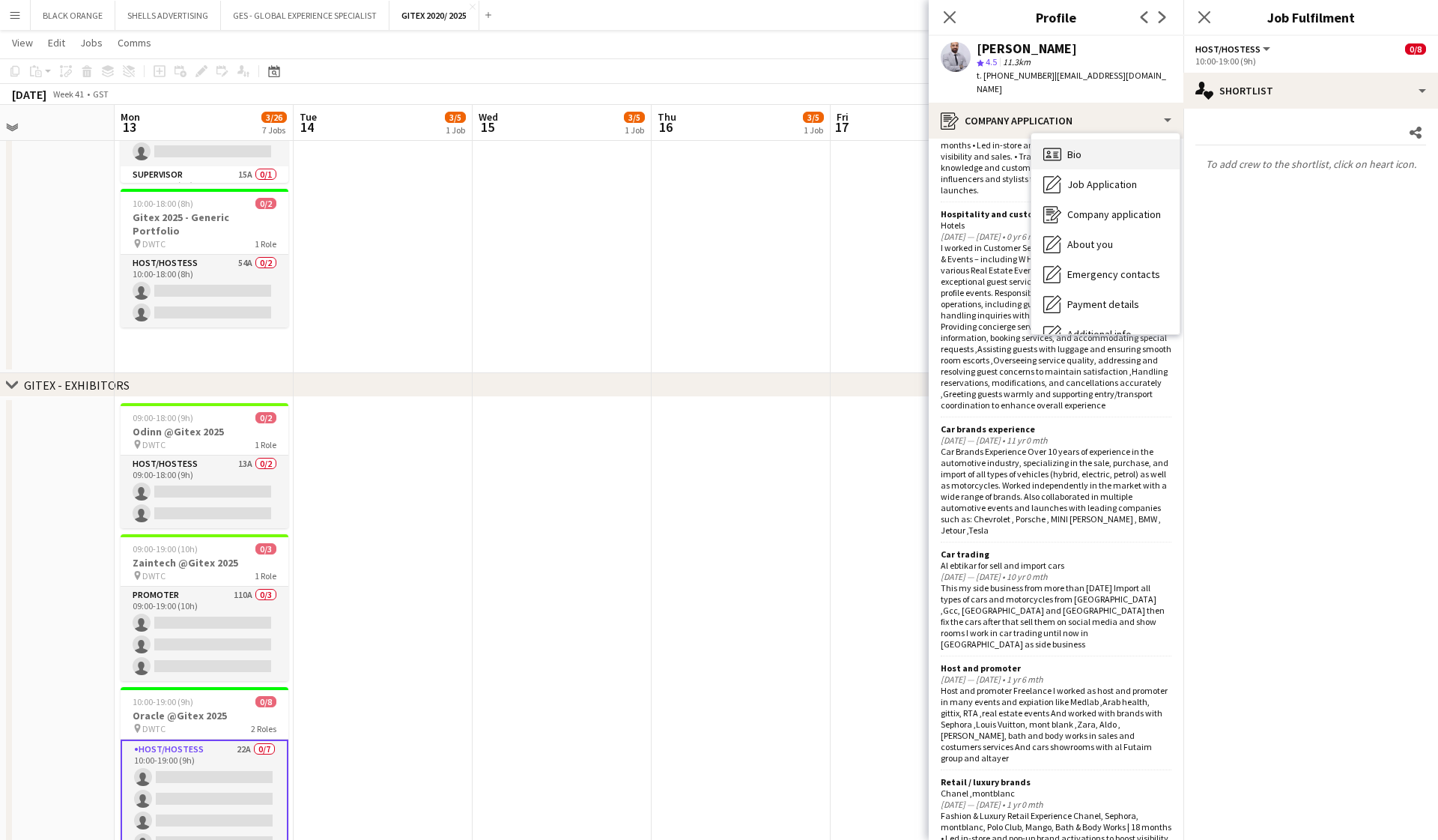
click at [832, 145] on div "Bio Bio" at bounding box center [1106, 154] width 149 height 30
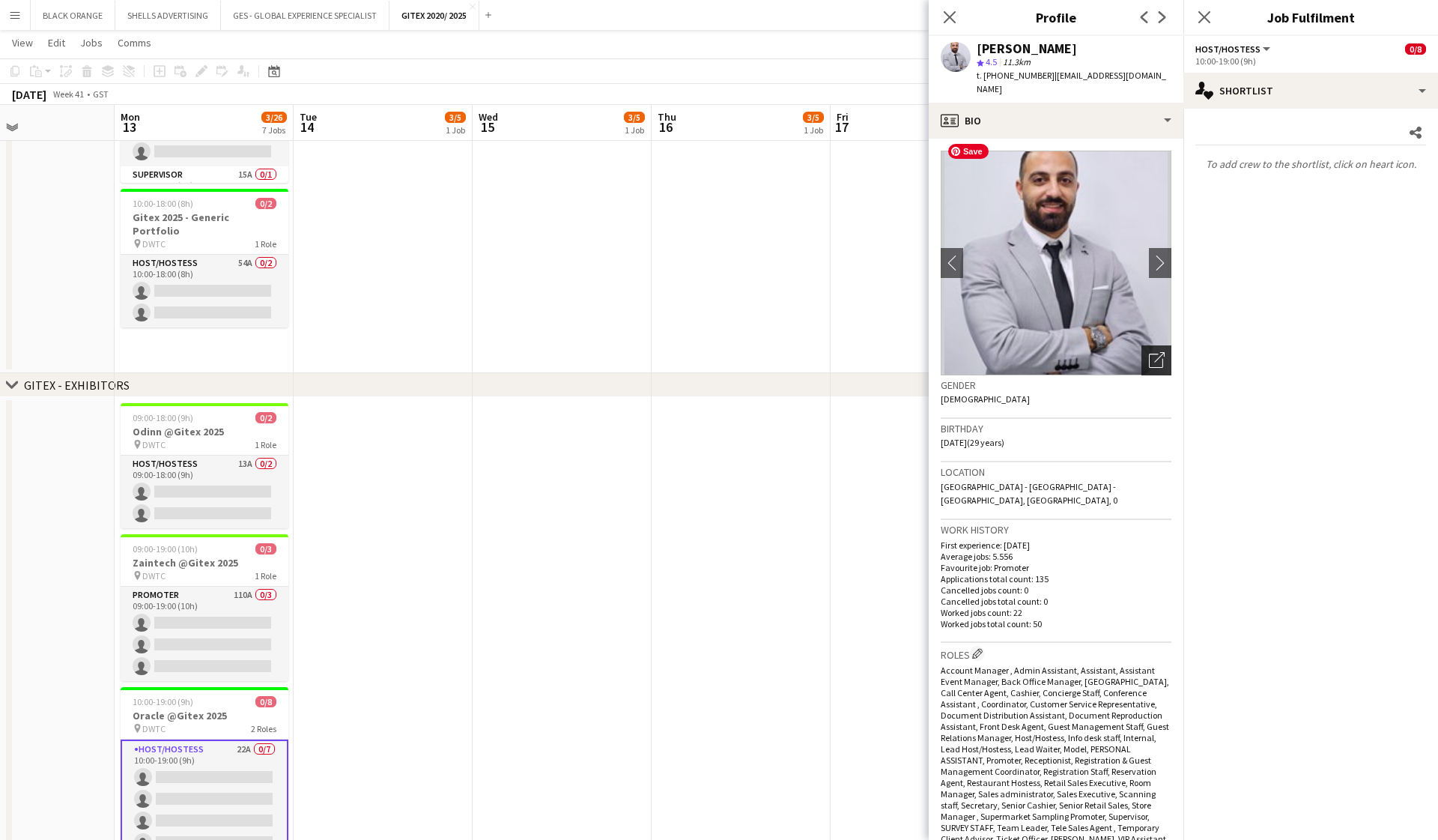
click at [832, 352] on div "Open photos pop-in" at bounding box center [1156, 360] width 30 height 30
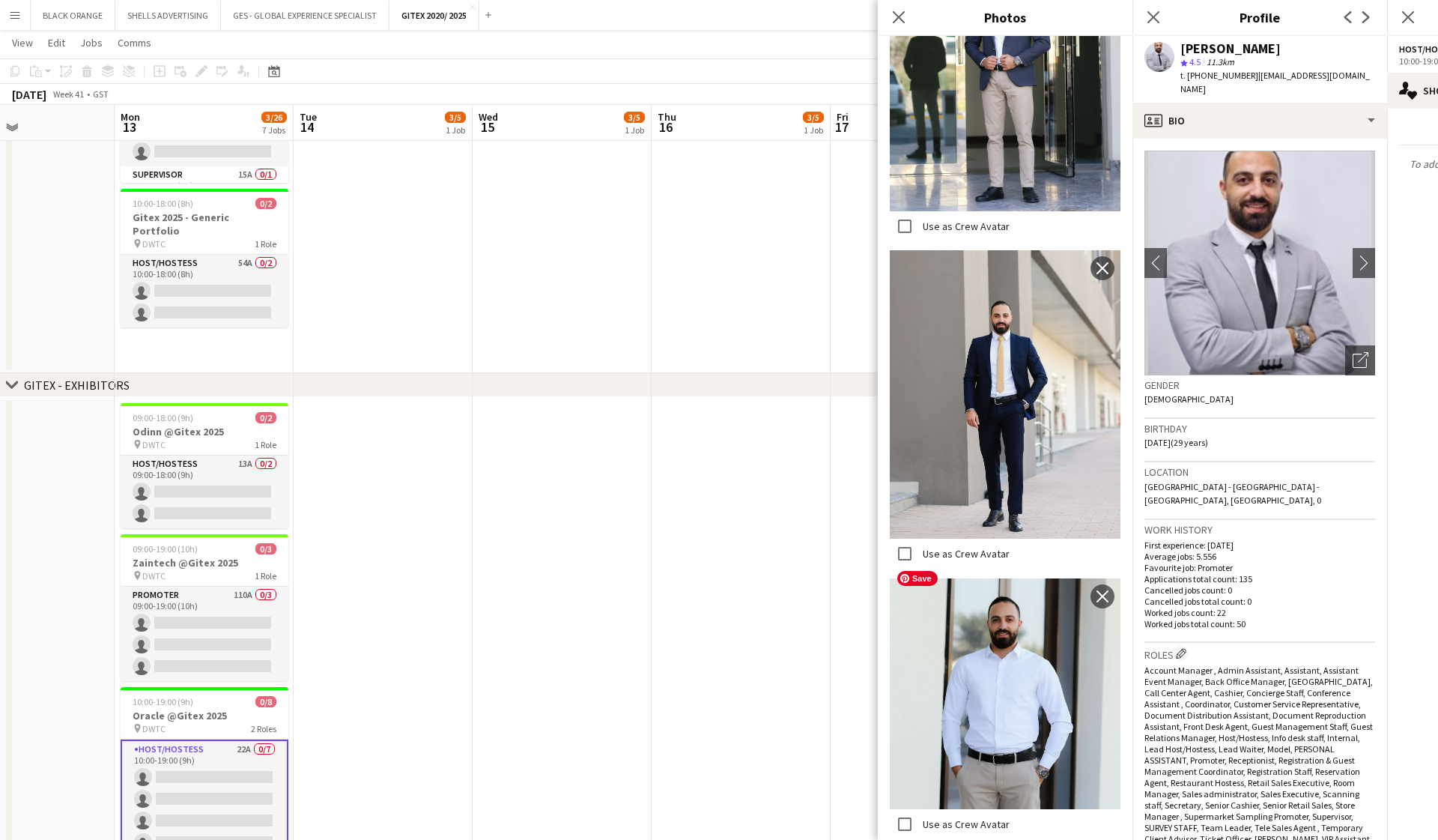
scroll to position [4459, 0]
click at [832, 17] on icon "Close pop-in" at bounding box center [899, 17] width 14 height 14
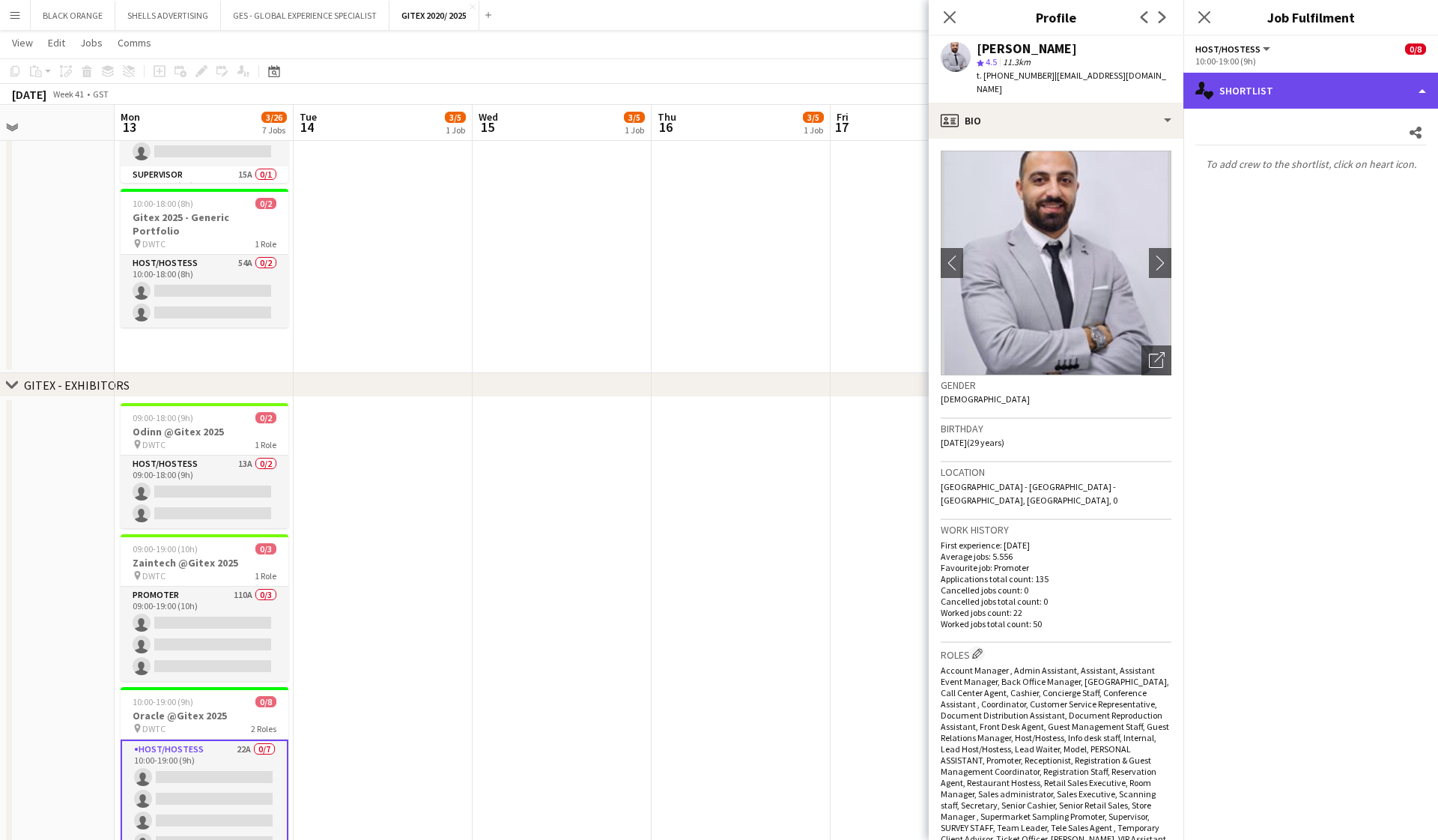
click at [832, 95] on div "single-neutral-actions-heart Shortlist" at bounding box center [1310, 91] width 255 height 36
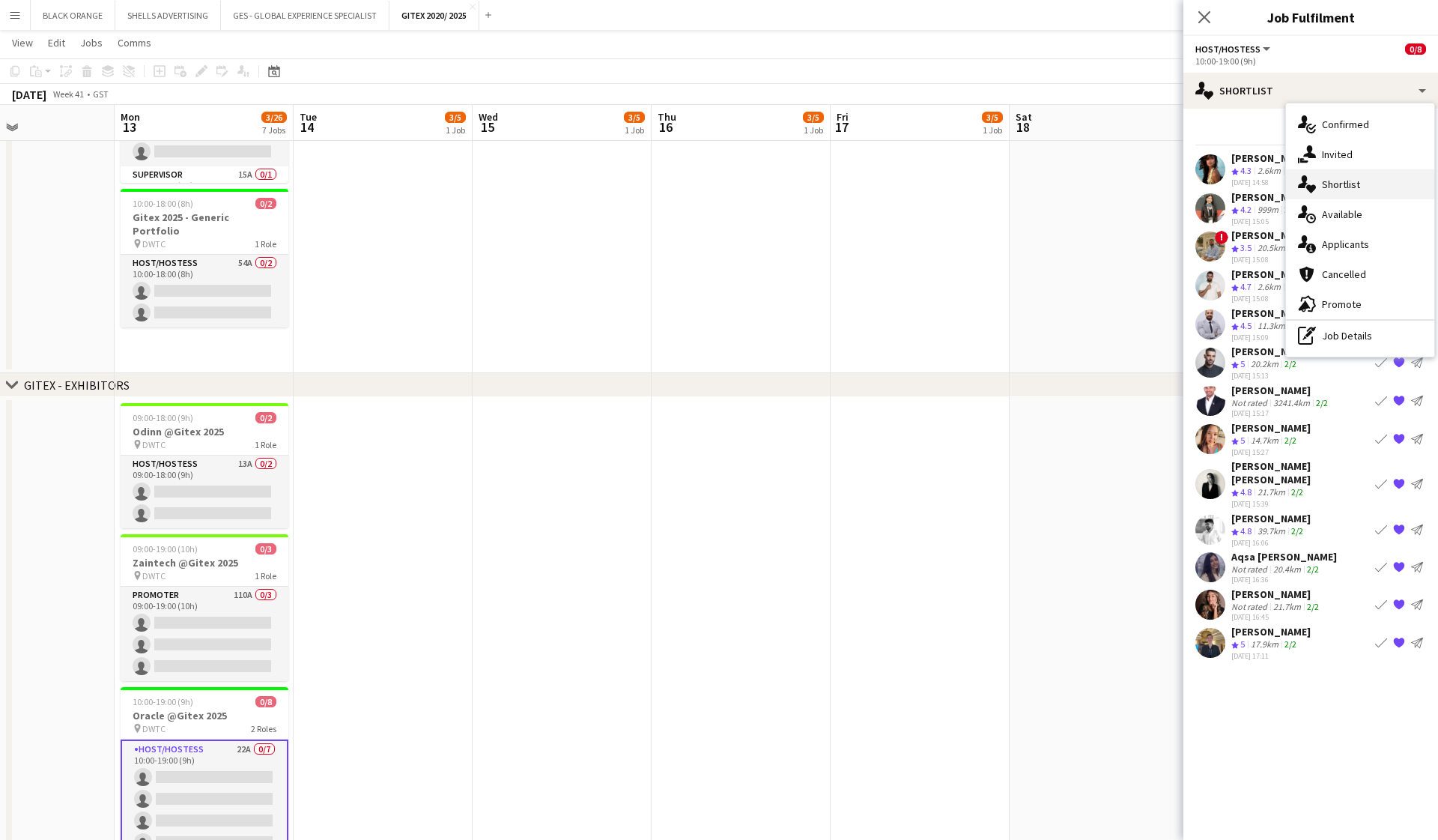
click at [832, 189] on span "Shortlist" at bounding box center [1341, 184] width 38 height 14
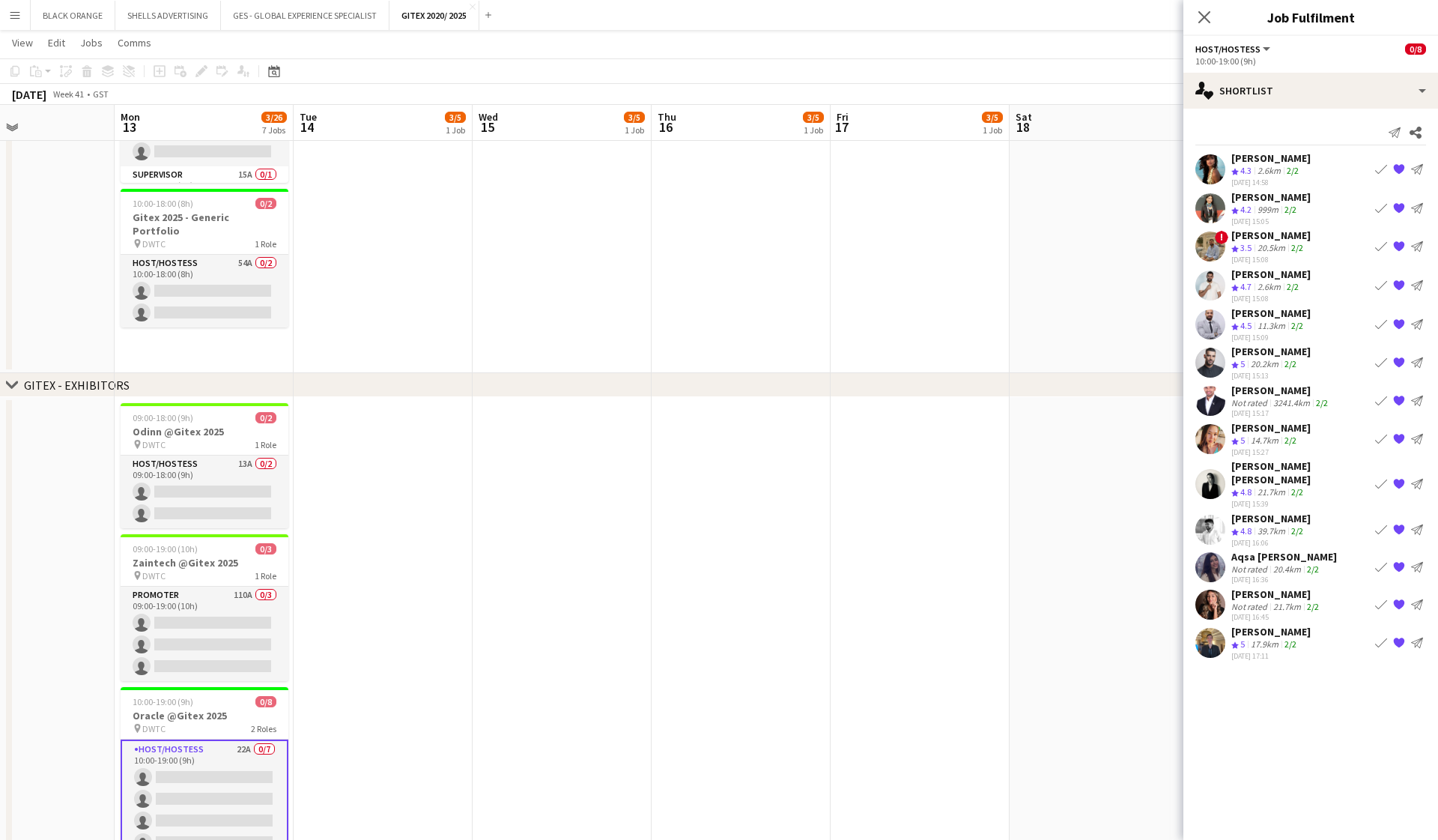
click at [832, 357] on div "[PERSON_NAME]" at bounding box center [1271, 351] width 80 height 14
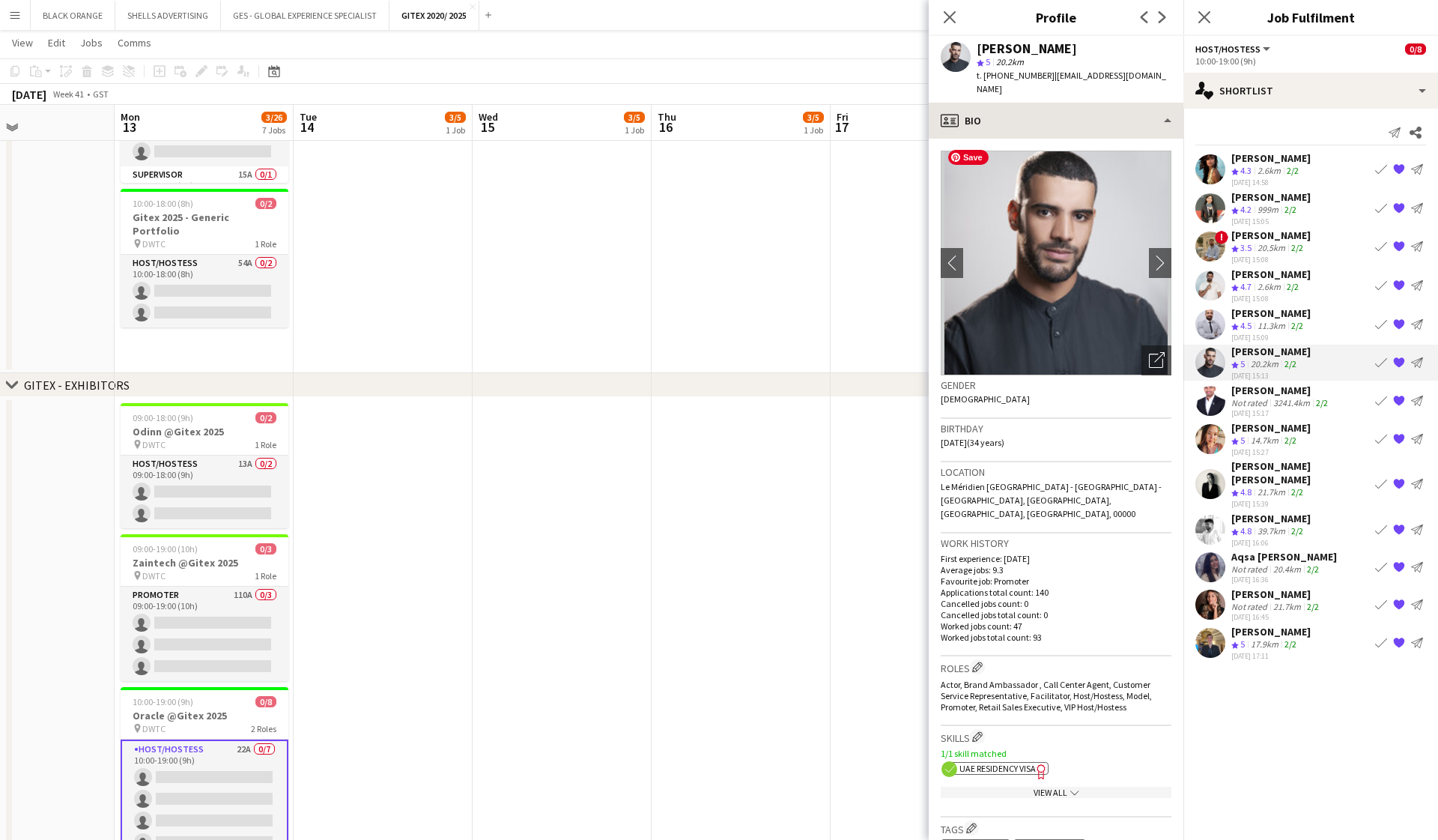
scroll to position [0, 0]
click at [832, 108] on div "profile Bio" at bounding box center [1056, 121] width 255 height 36
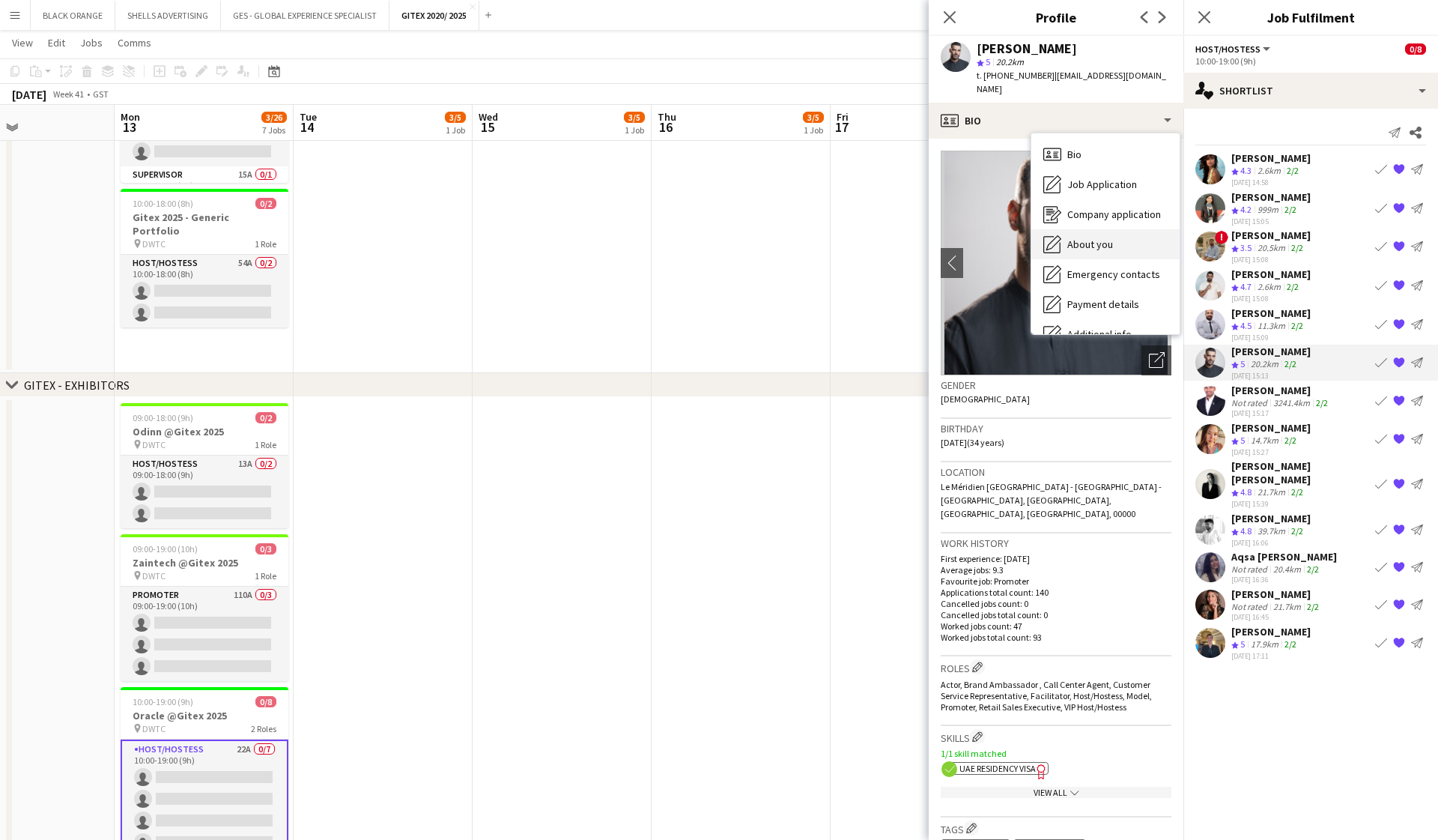
click at [832, 237] on span "About you" at bounding box center [1090, 244] width 45 height 14
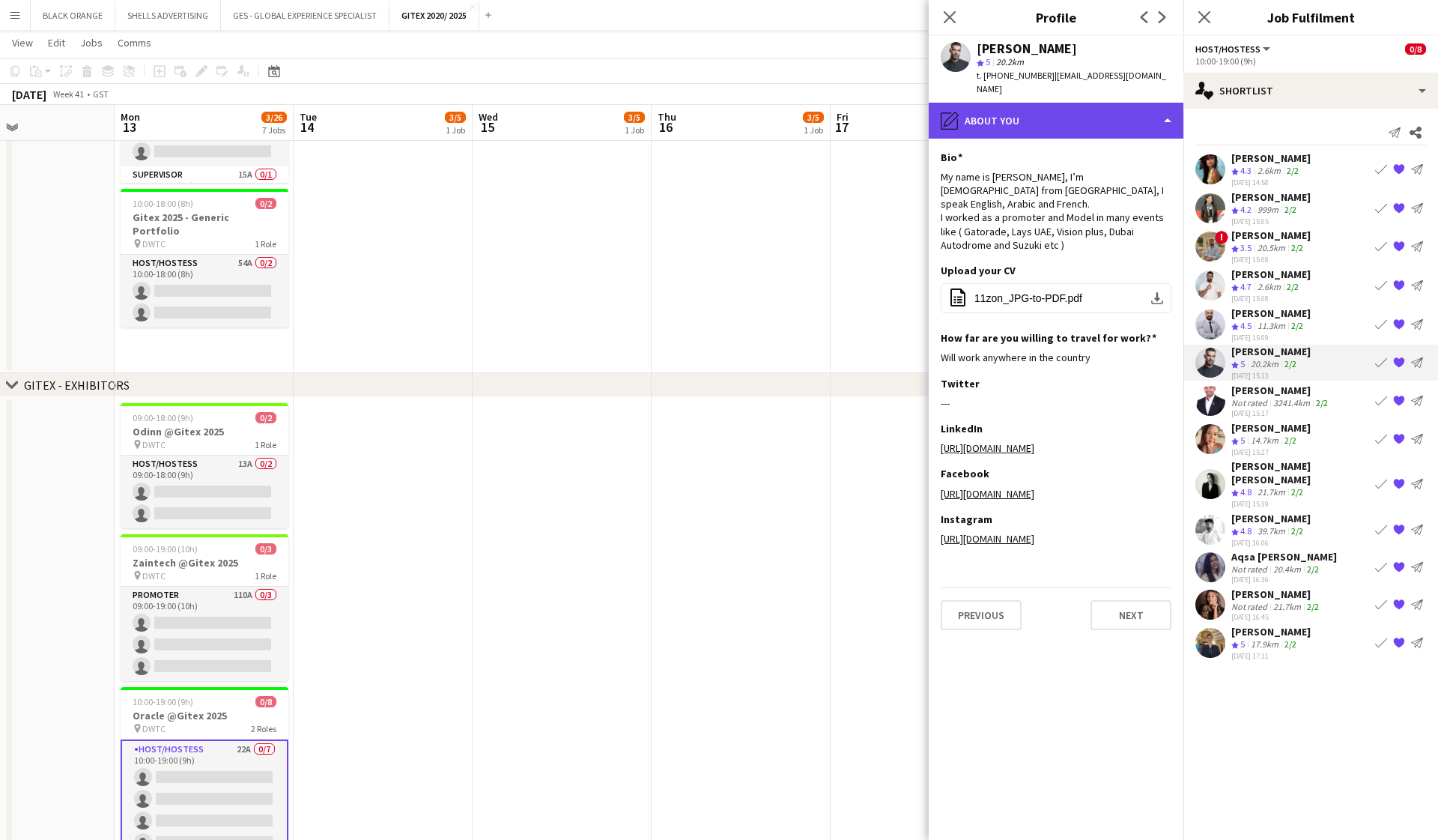
click at [832, 104] on div "pencil4 About you" at bounding box center [1056, 121] width 255 height 36
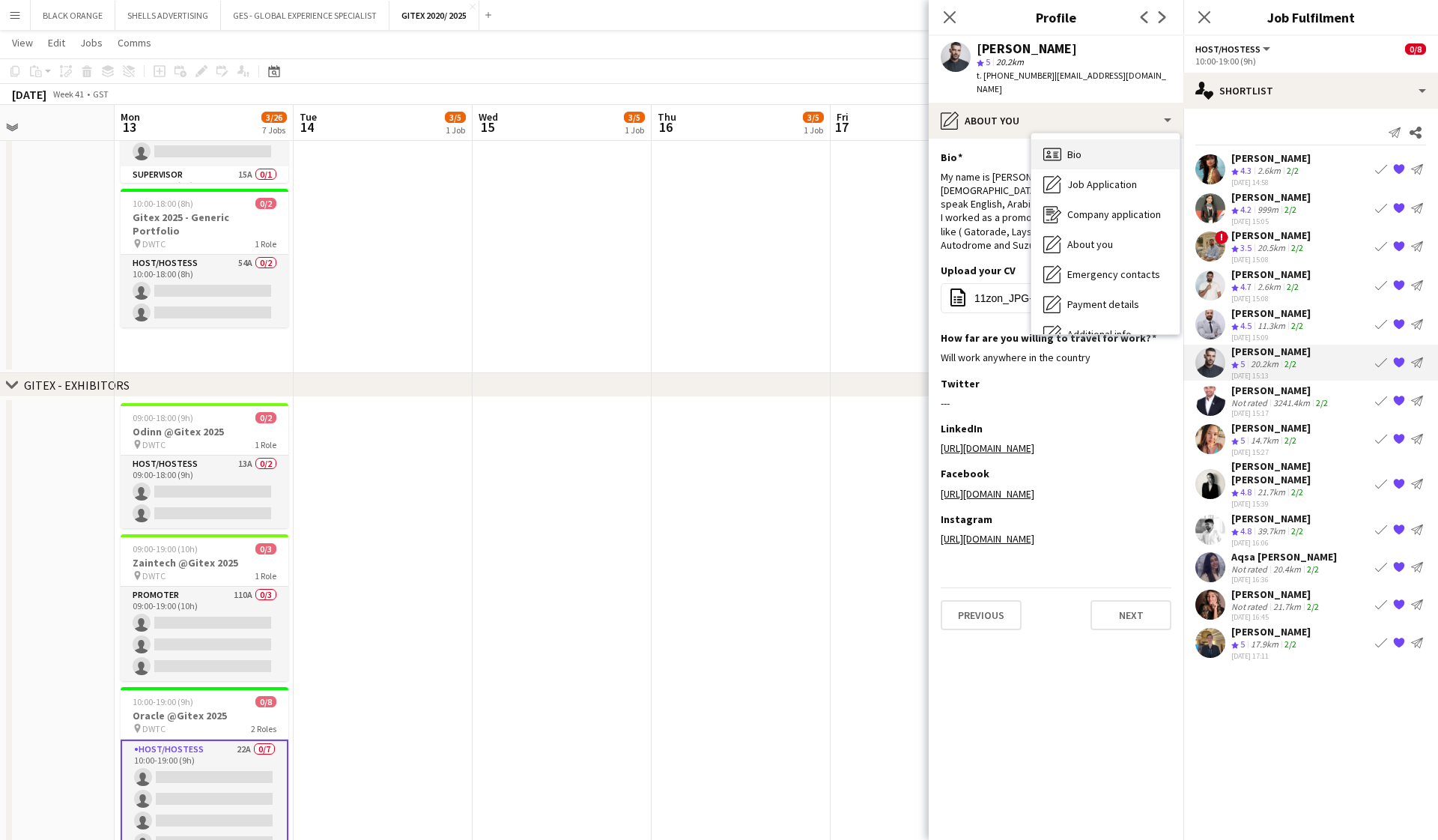
click at [832, 145] on icon "Bio" at bounding box center [1053, 154] width 18 height 18
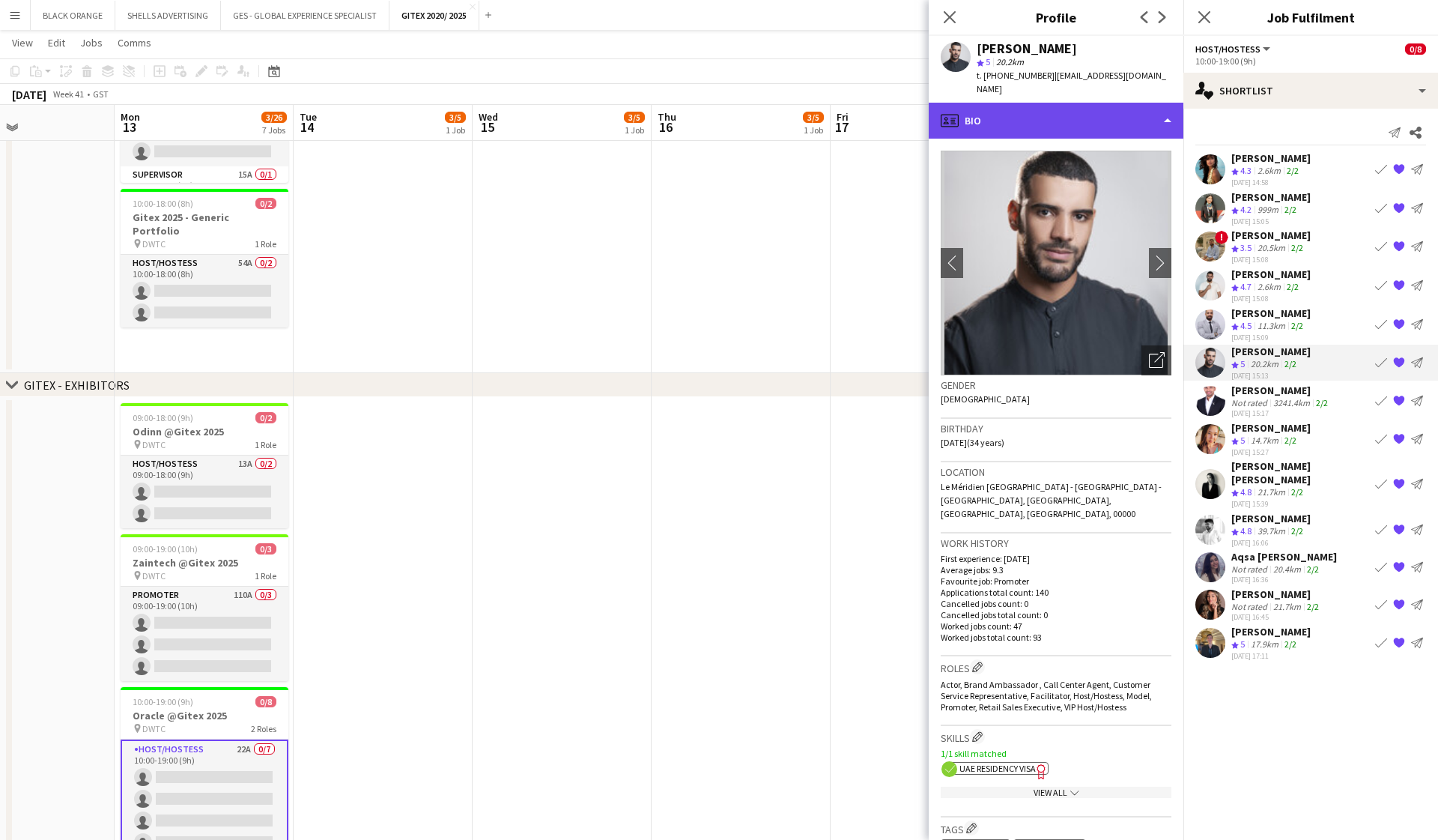
click at [832, 108] on div "profile Bio" at bounding box center [1056, 121] width 255 height 36
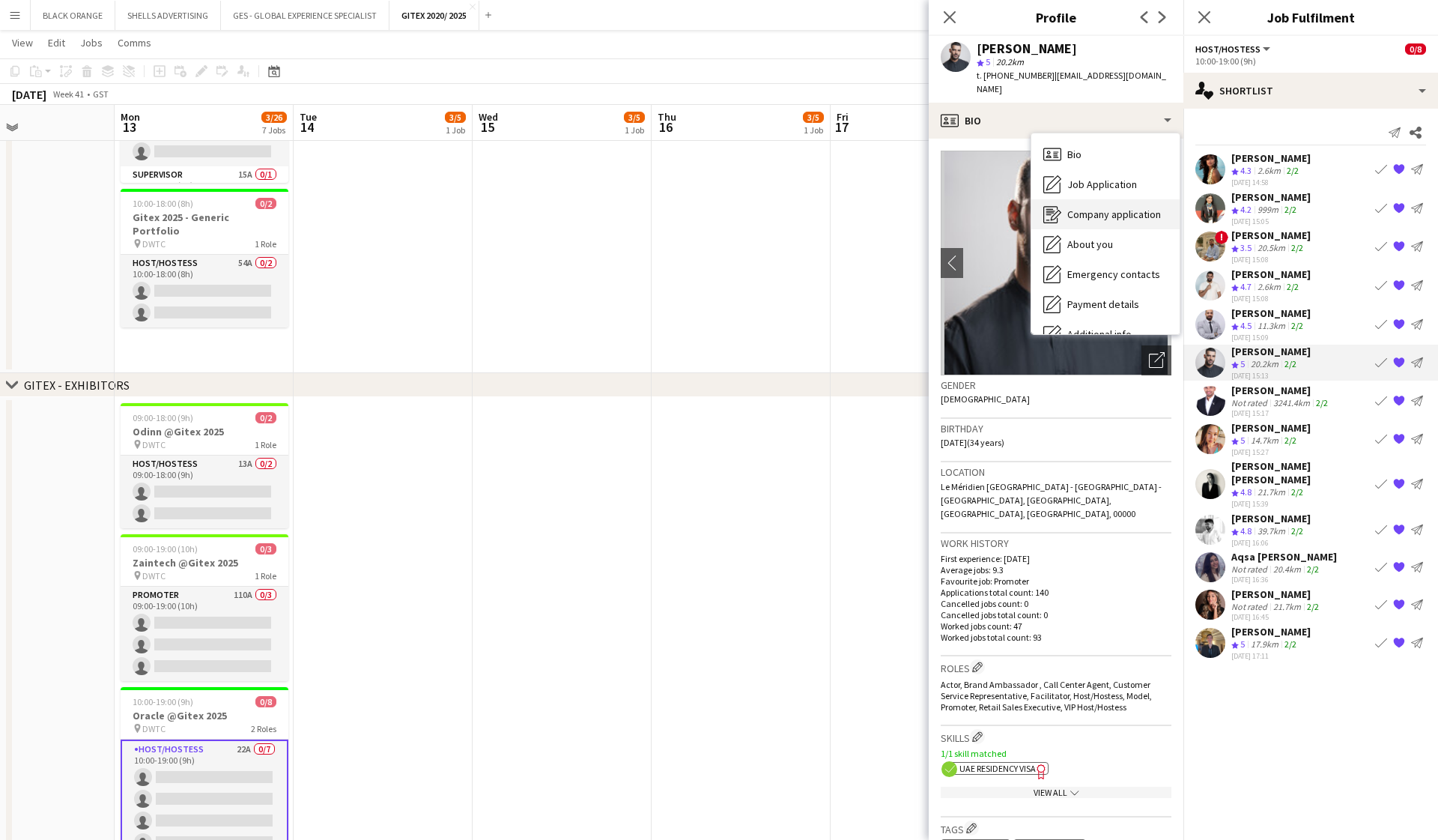
click at [832, 208] on span "Company application" at bounding box center [1114, 214] width 93 height 14
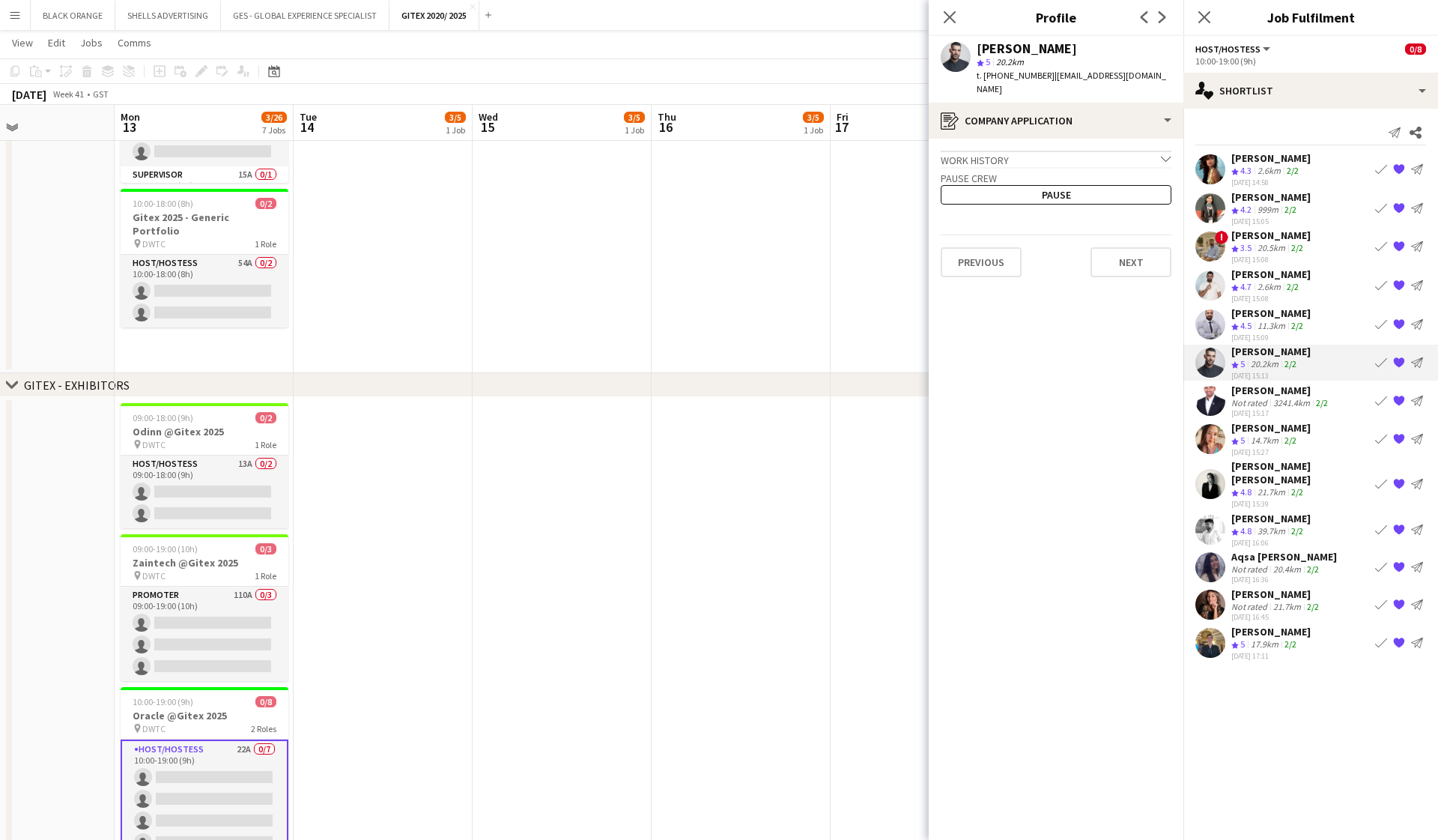
click at [832, 150] on div "Work history chevron-down" at bounding box center [1056, 159] width 231 height 16
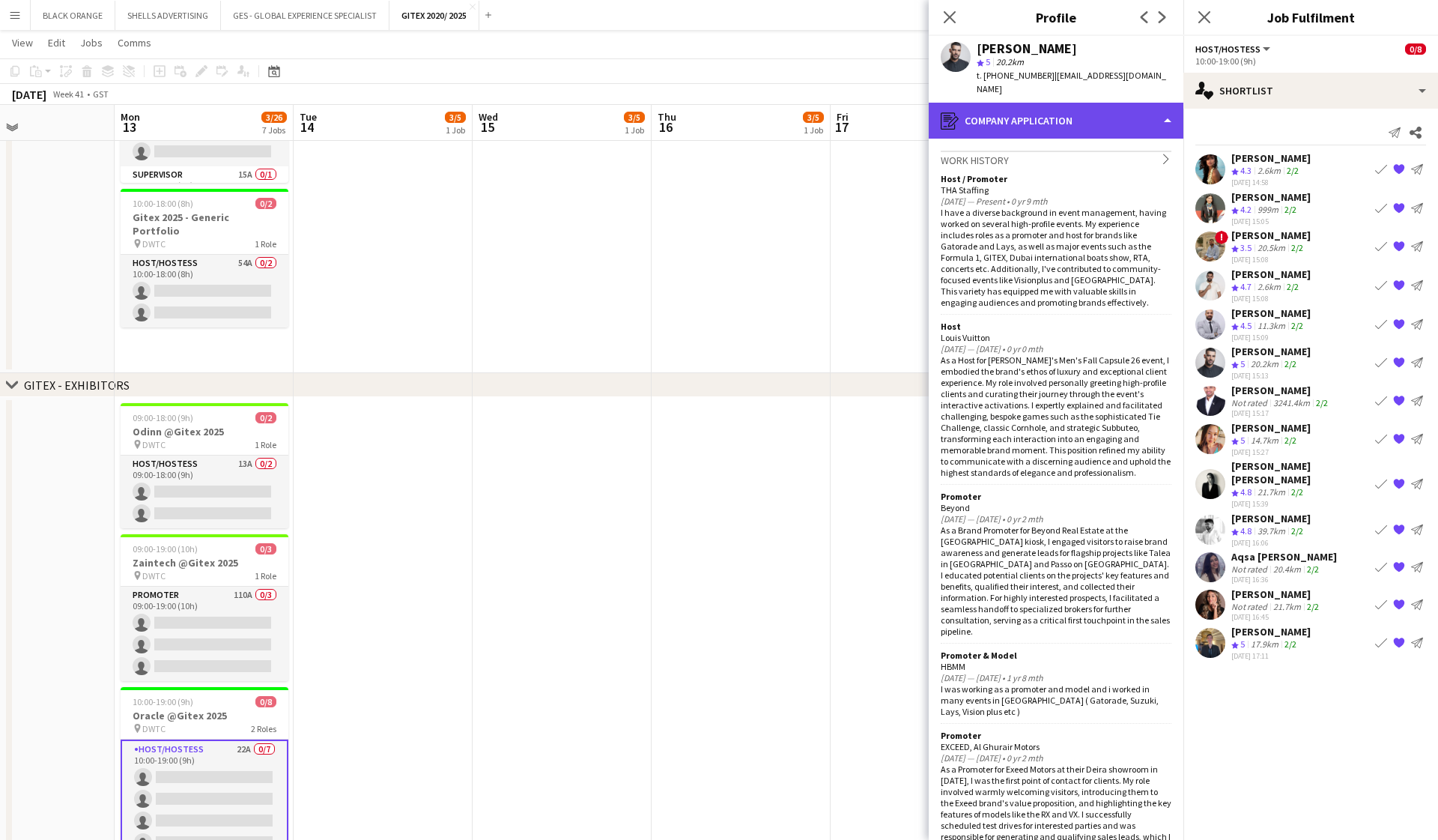
click at [832, 111] on div "register Company application" at bounding box center [1056, 121] width 255 height 36
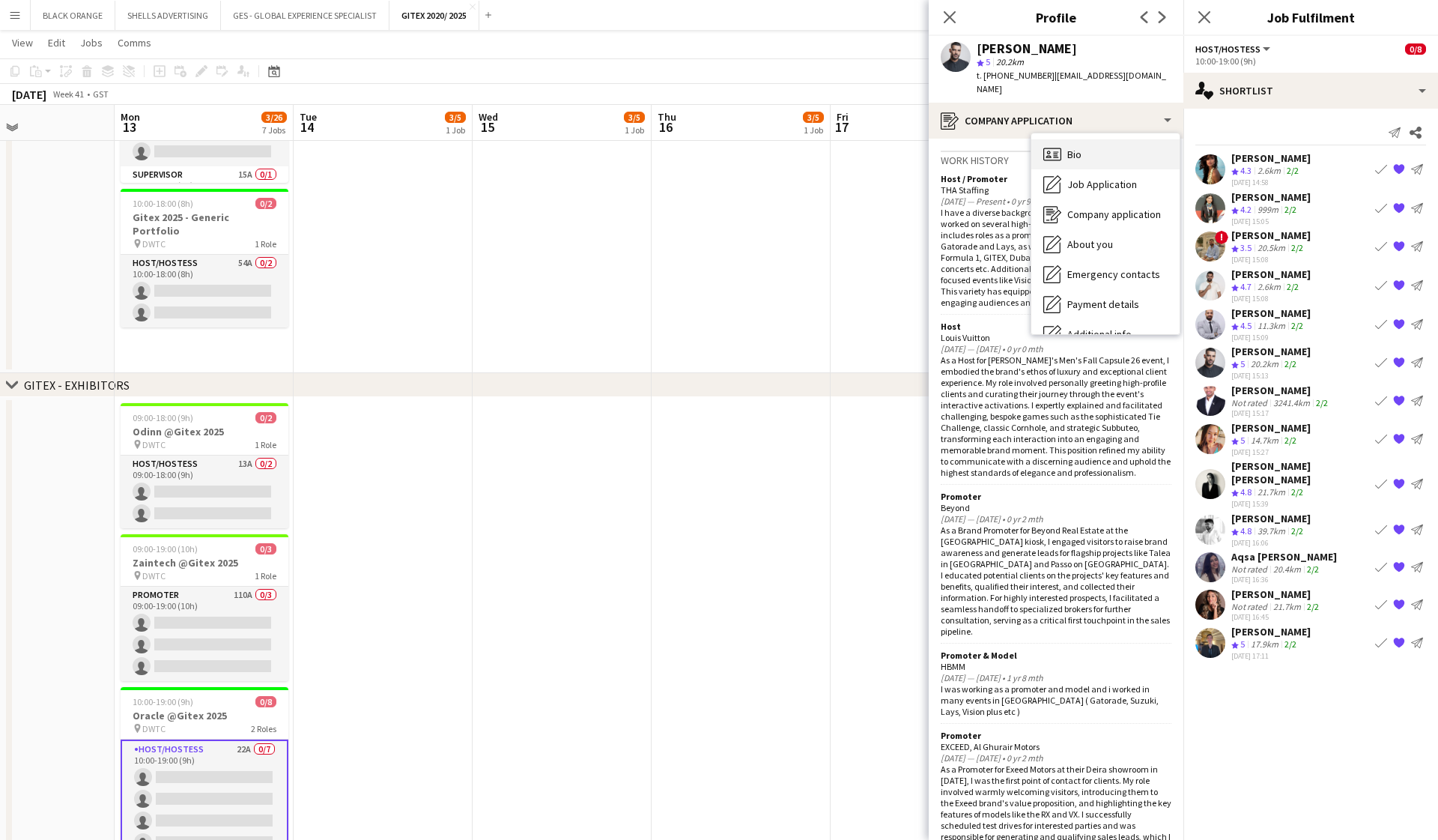
click at [832, 145] on icon "Bio" at bounding box center [1053, 154] width 18 height 18
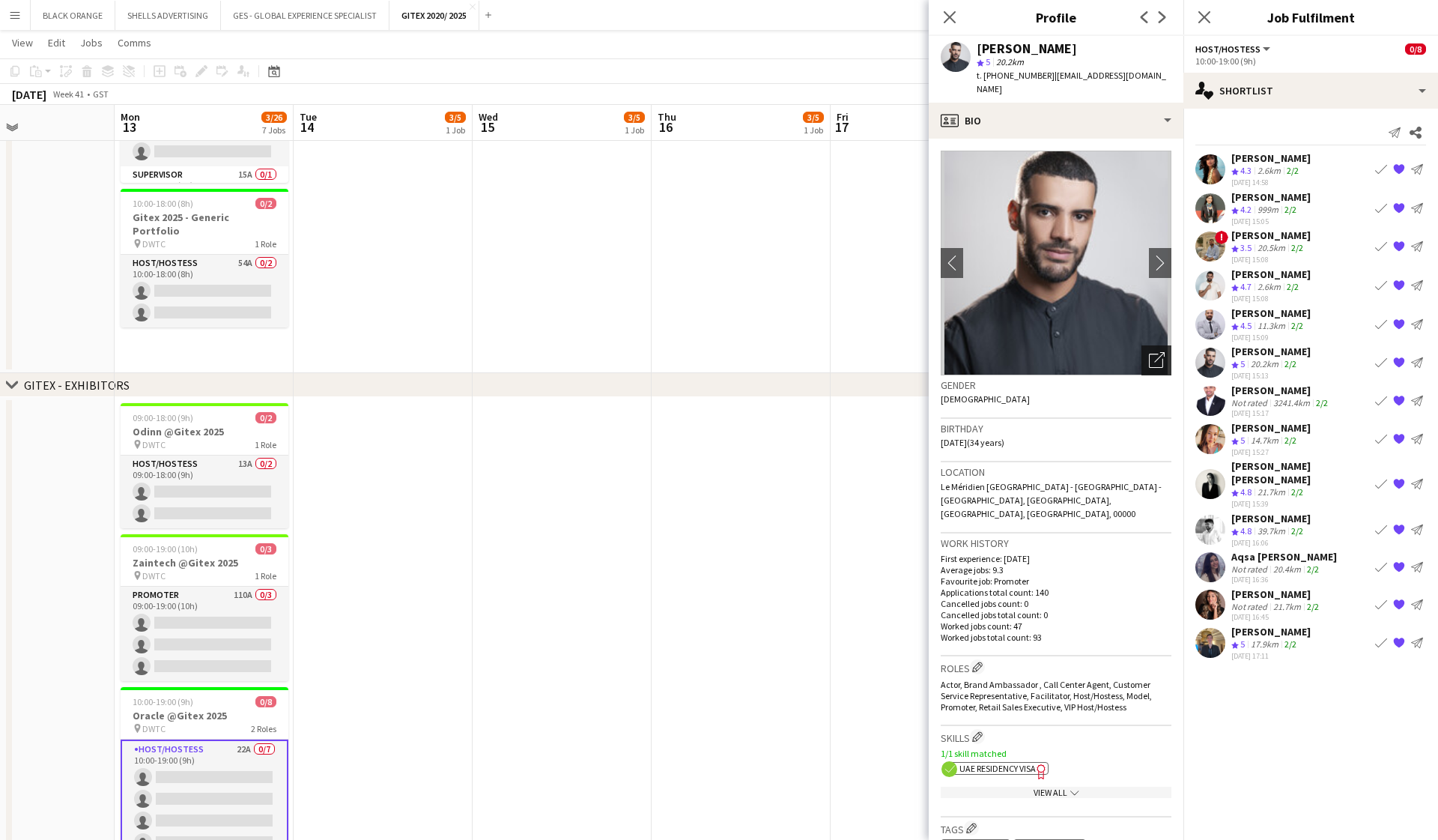
click at [832, 352] on icon "Open photos pop-in" at bounding box center [1156, 360] width 15 height 15
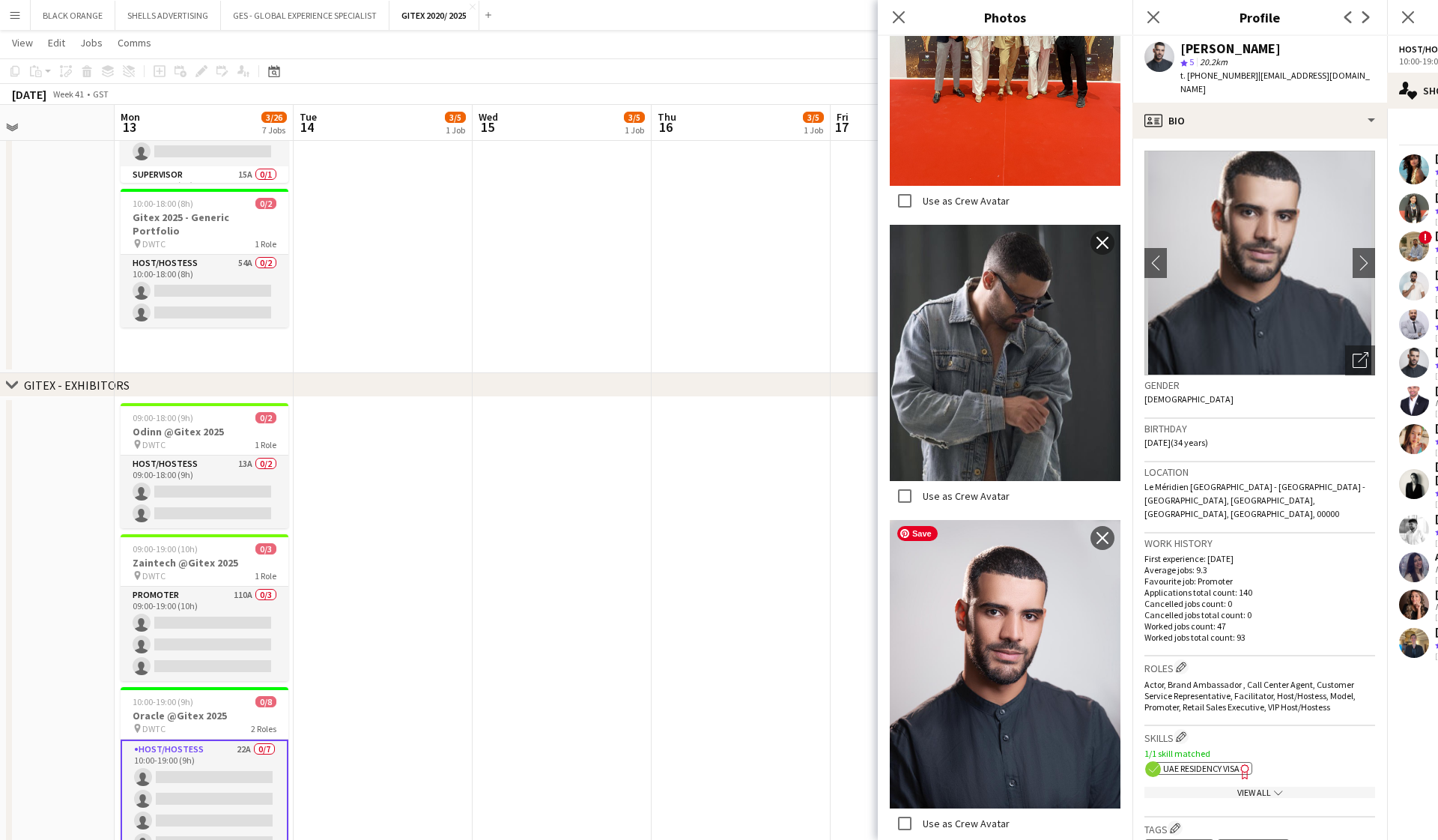
scroll to position [3514, 0]
